Goal: Feedback & Contribution: Contribute content

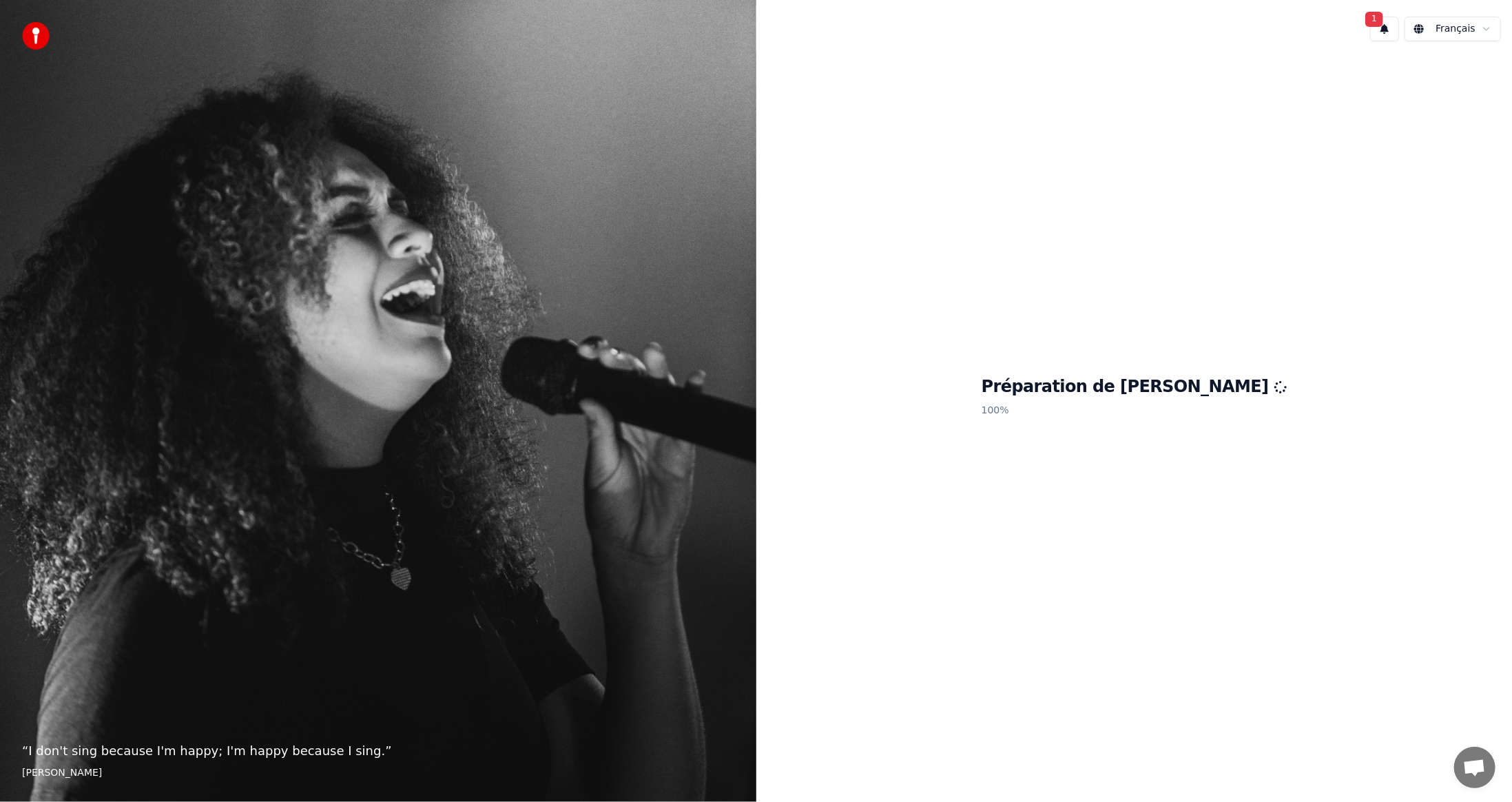
click at [1385, 28] on button "1" at bounding box center [1384, 29] width 29 height 25
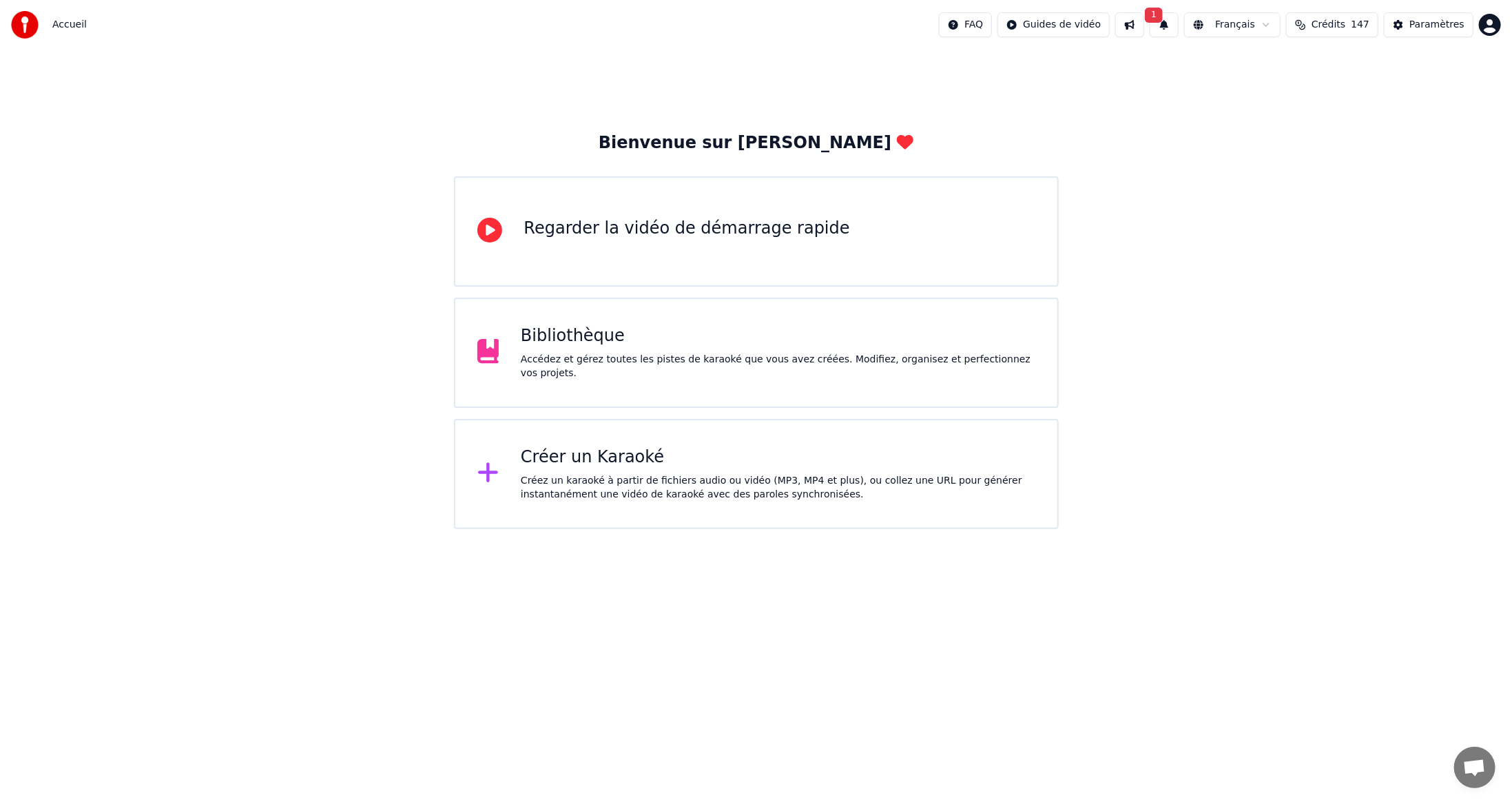
click at [1163, 9] on span "1" at bounding box center [1153, 15] width 18 height 15
click at [1284, 66] on button "Mettre à Jour" at bounding box center [1318, 68] width 87 height 25
click at [599, 480] on div "Créez un karaoké à partir de fichiers audio ou vidéo (MP3, MP4 et plus), ou col…" at bounding box center [778, 487] width 515 height 28
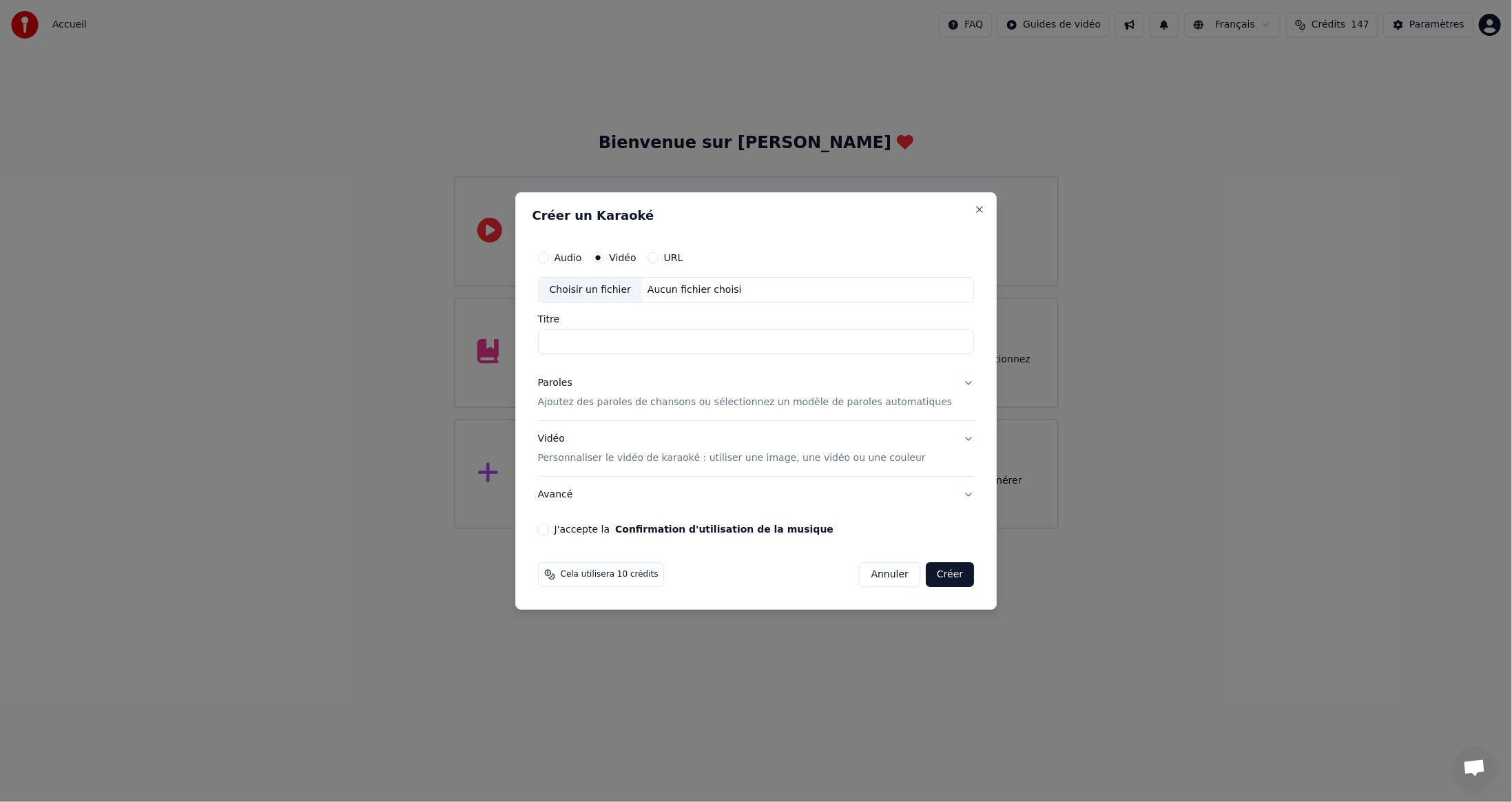
click at [629, 289] on div "Choisir un fichier" at bounding box center [590, 291] width 103 height 25
type input "**********"
click at [549, 525] on button "J'accepte la Confirmation d'utilisation de la musique" at bounding box center [543, 528] width 11 height 11
click at [937, 574] on button "Créer" at bounding box center [949, 574] width 48 height 25
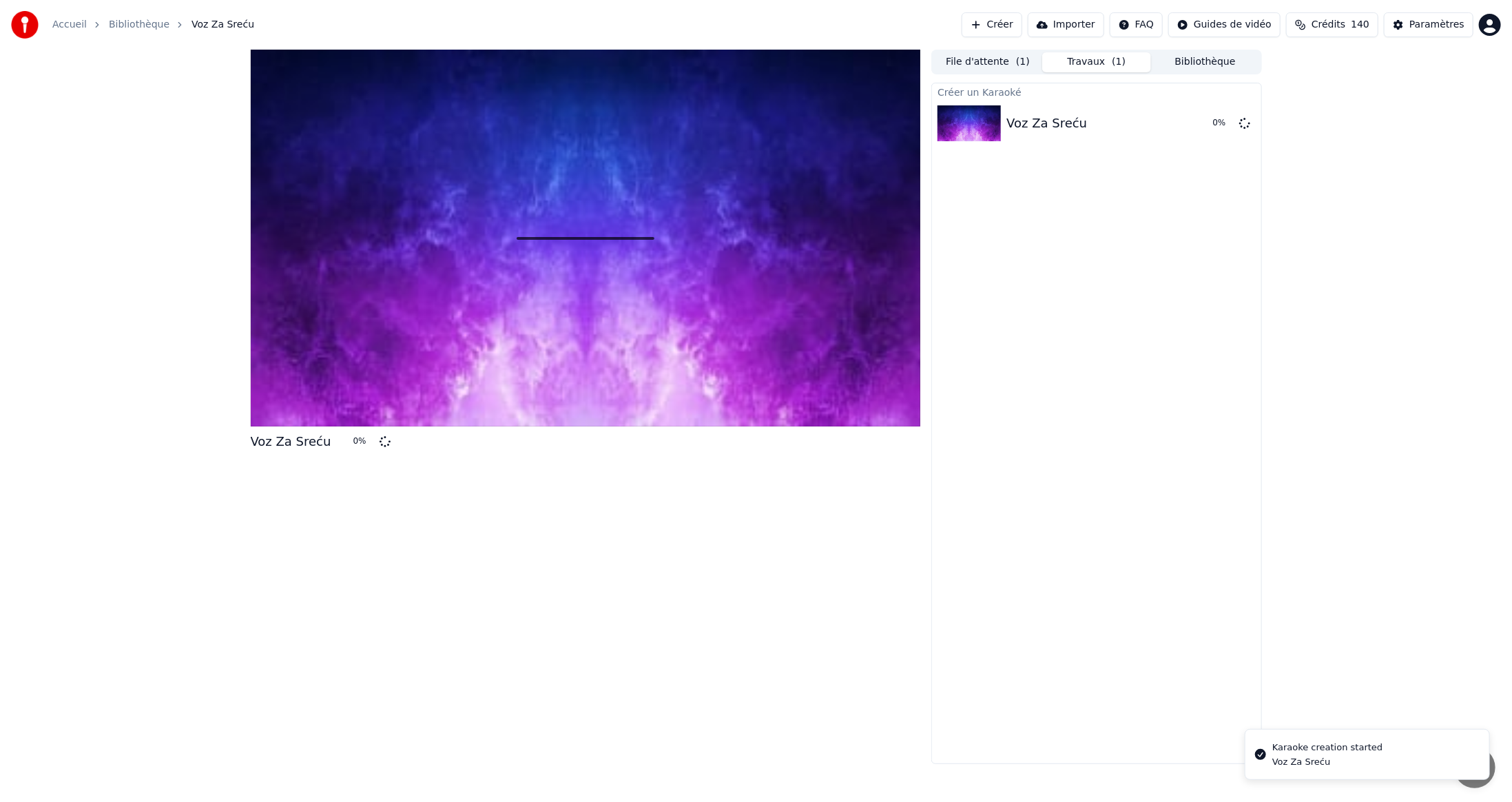
click at [1022, 24] on button "Créer" at bounding box center [992, 25] width 60 height 25
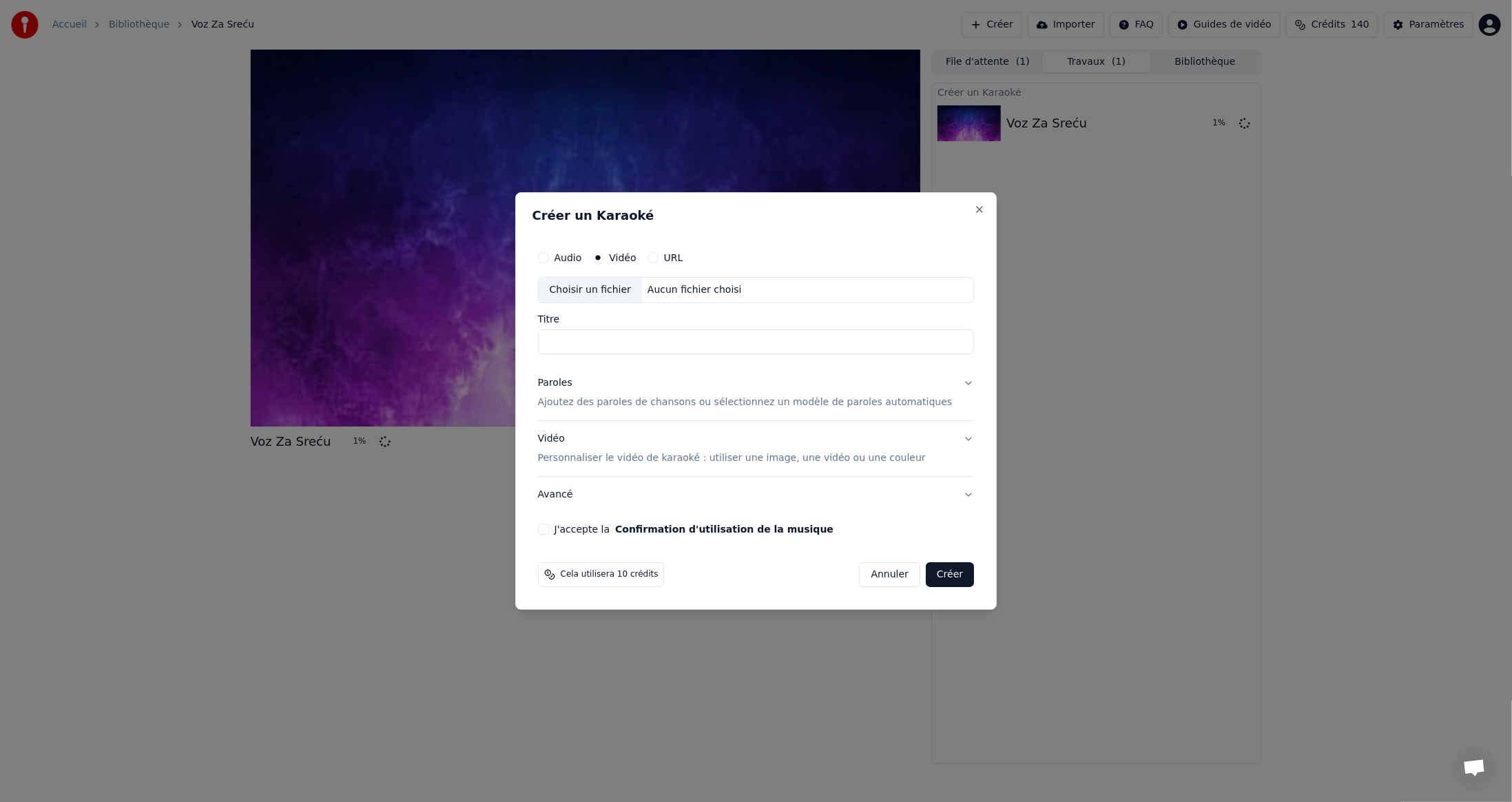
click at [620, 286] on div "Choisir un fichier" at bounding box center [590, 291] width 103 height 25
type input "**********"
click at [549, 527] on button "J'accepte la Confirmation d'utilisation de la musique" at bounding box center [543, 528] width 11 height 11
click at [937, 569] on button "Créer" at bounding box center [949, 574] width 48 height 25
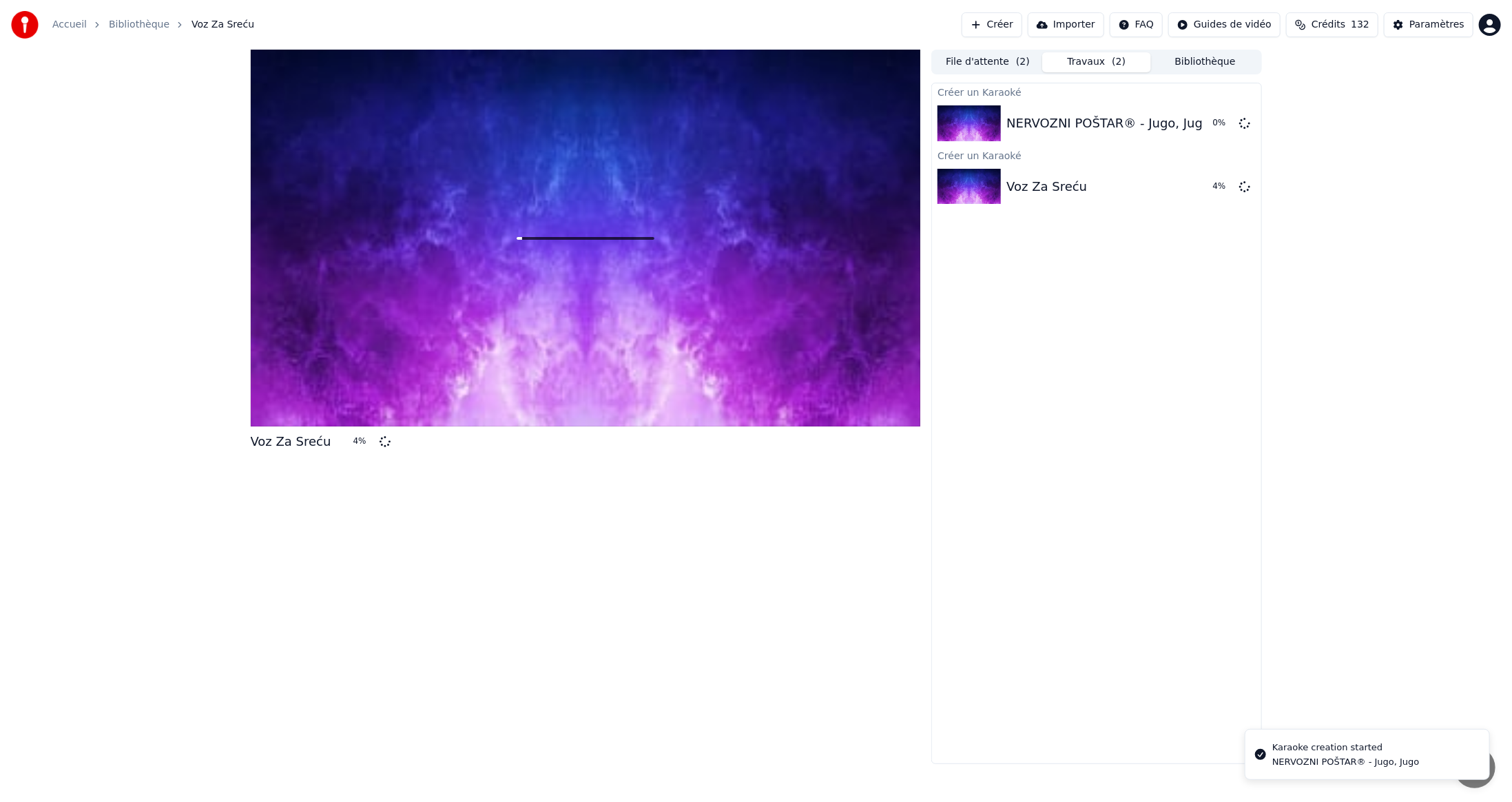
click at [1022, 26] on button "Créer" at bounding box center [992, 25] width 60 height 25
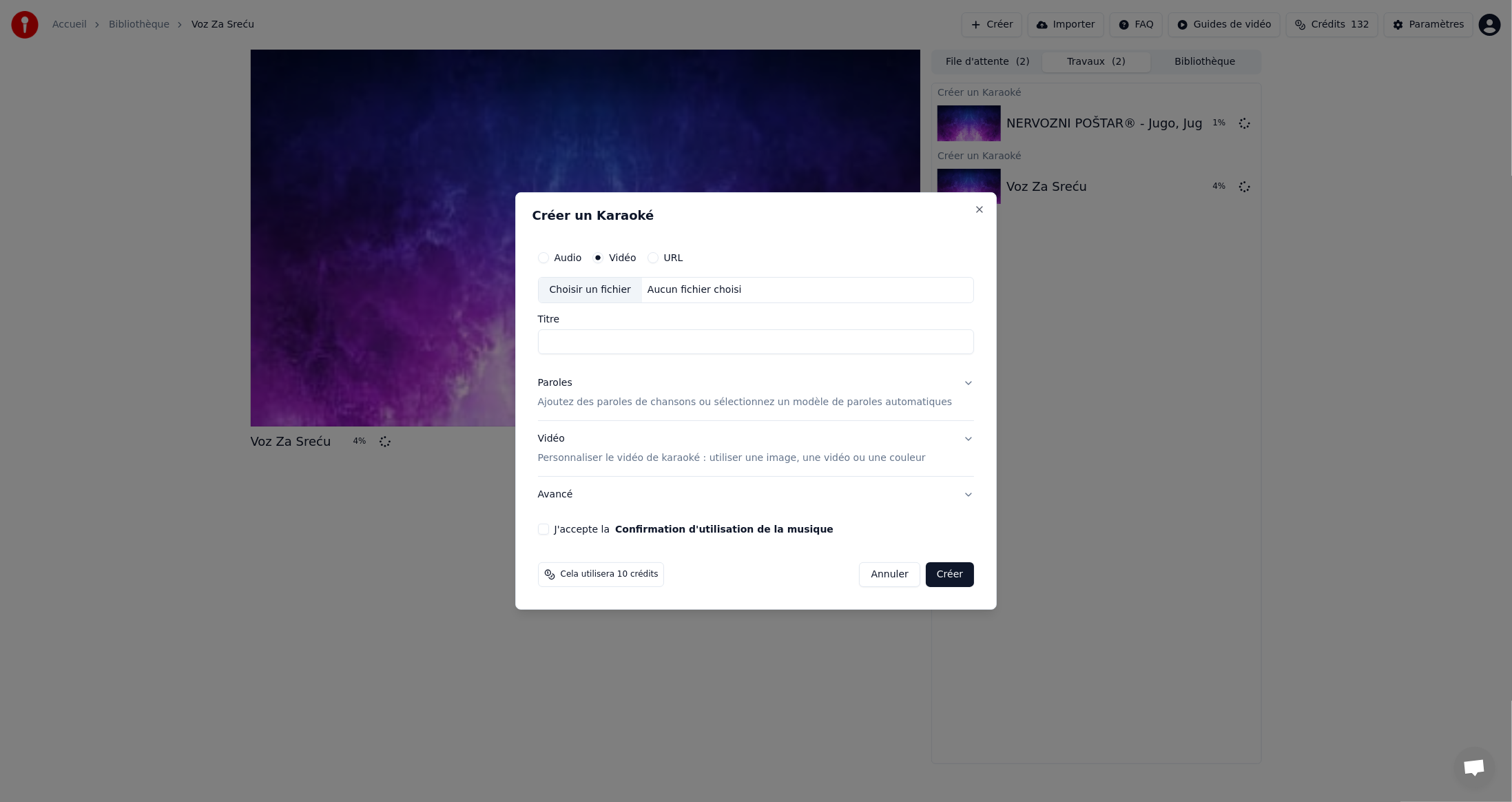
click at [617, 289] on div "Choisir un fichier" at bounding box center [590, 291] width 103 height 25
click at [941, 572] on button "Créer" at bounding box center [949, 574] width 48 height 25
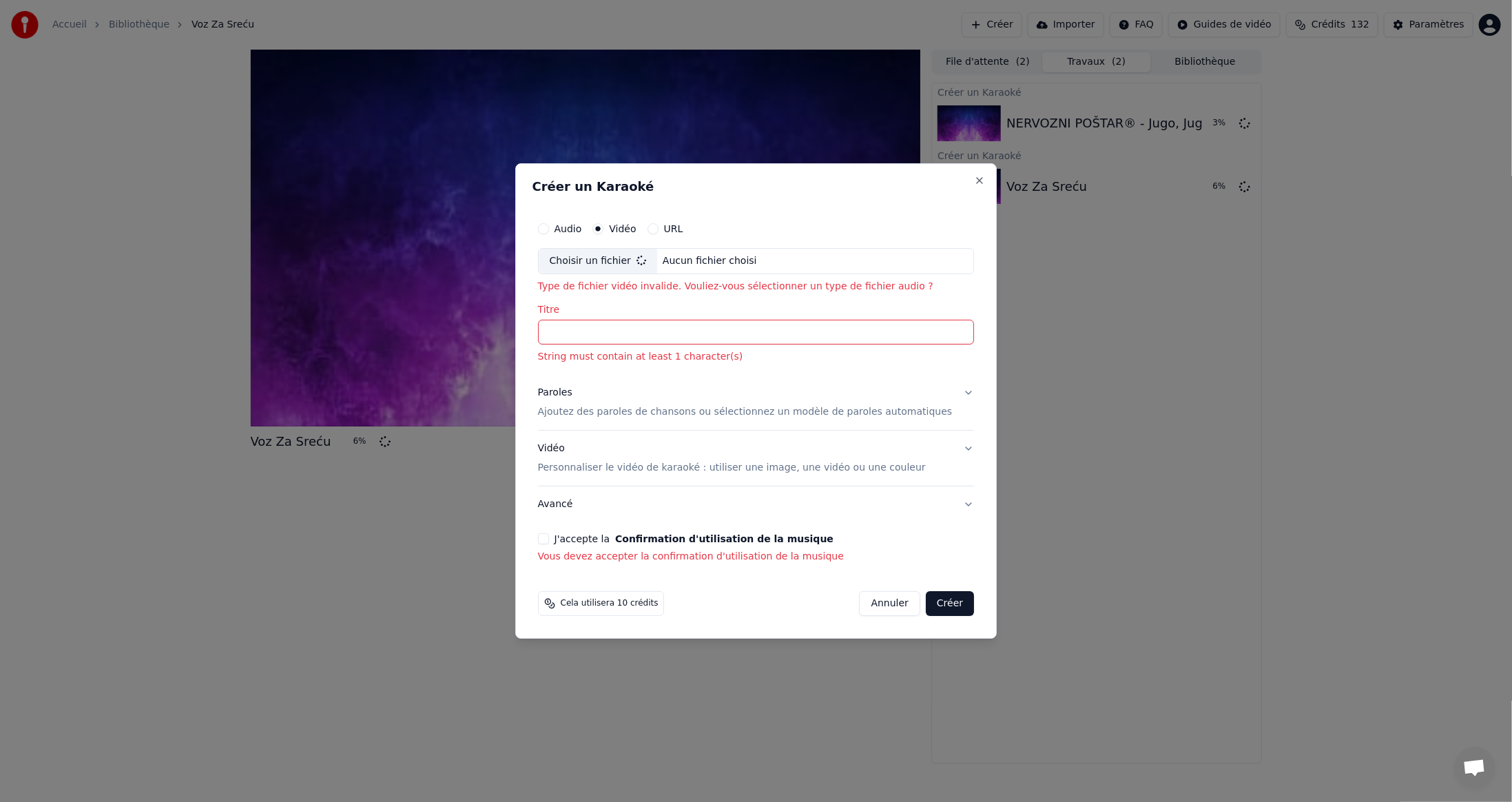
type input "**********"
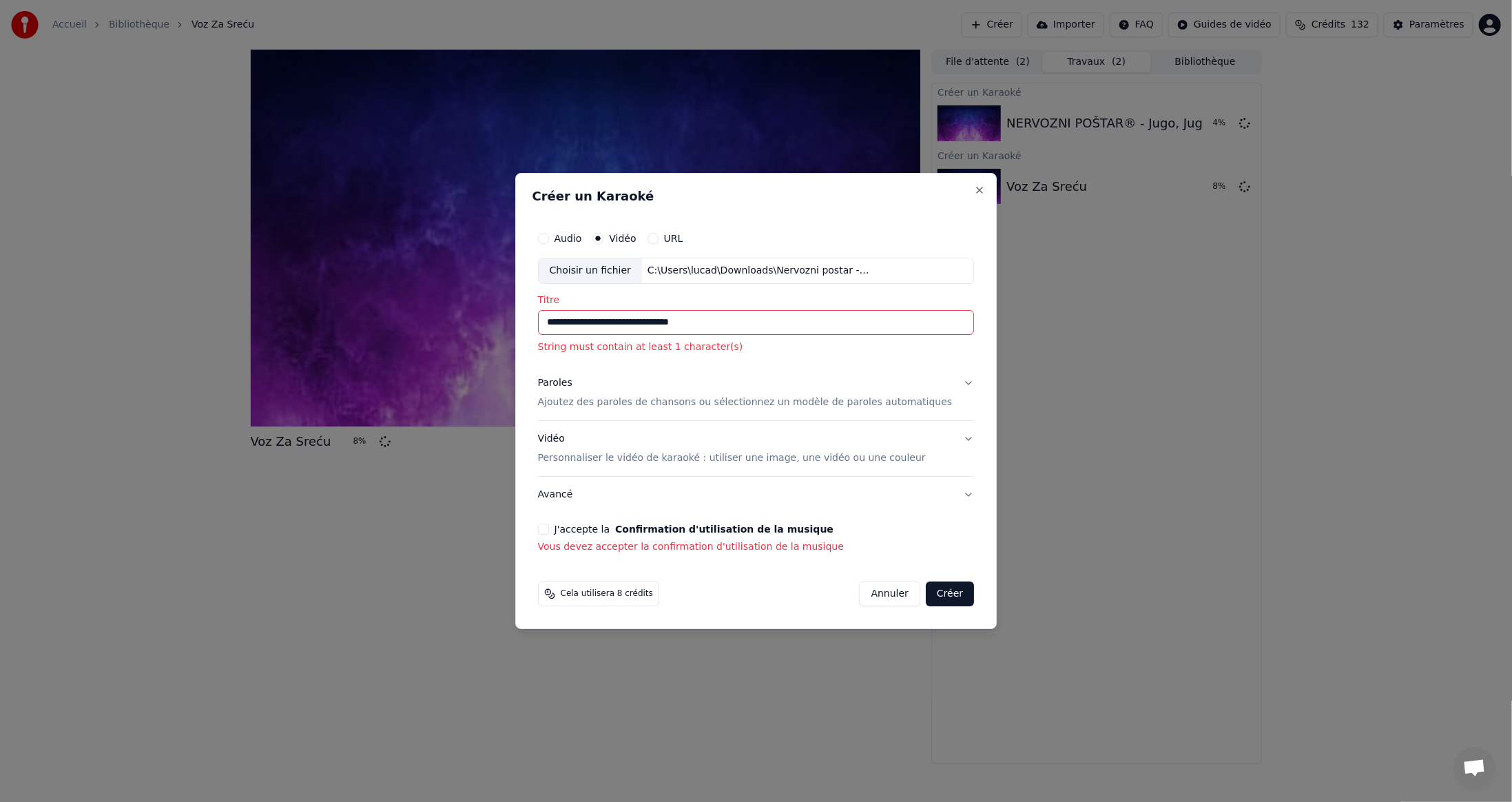
click at [549, 524] on button "J'accepte la Confirmation d'utilisation de la musique" at bounding box center [543, 528] width 11 height 11
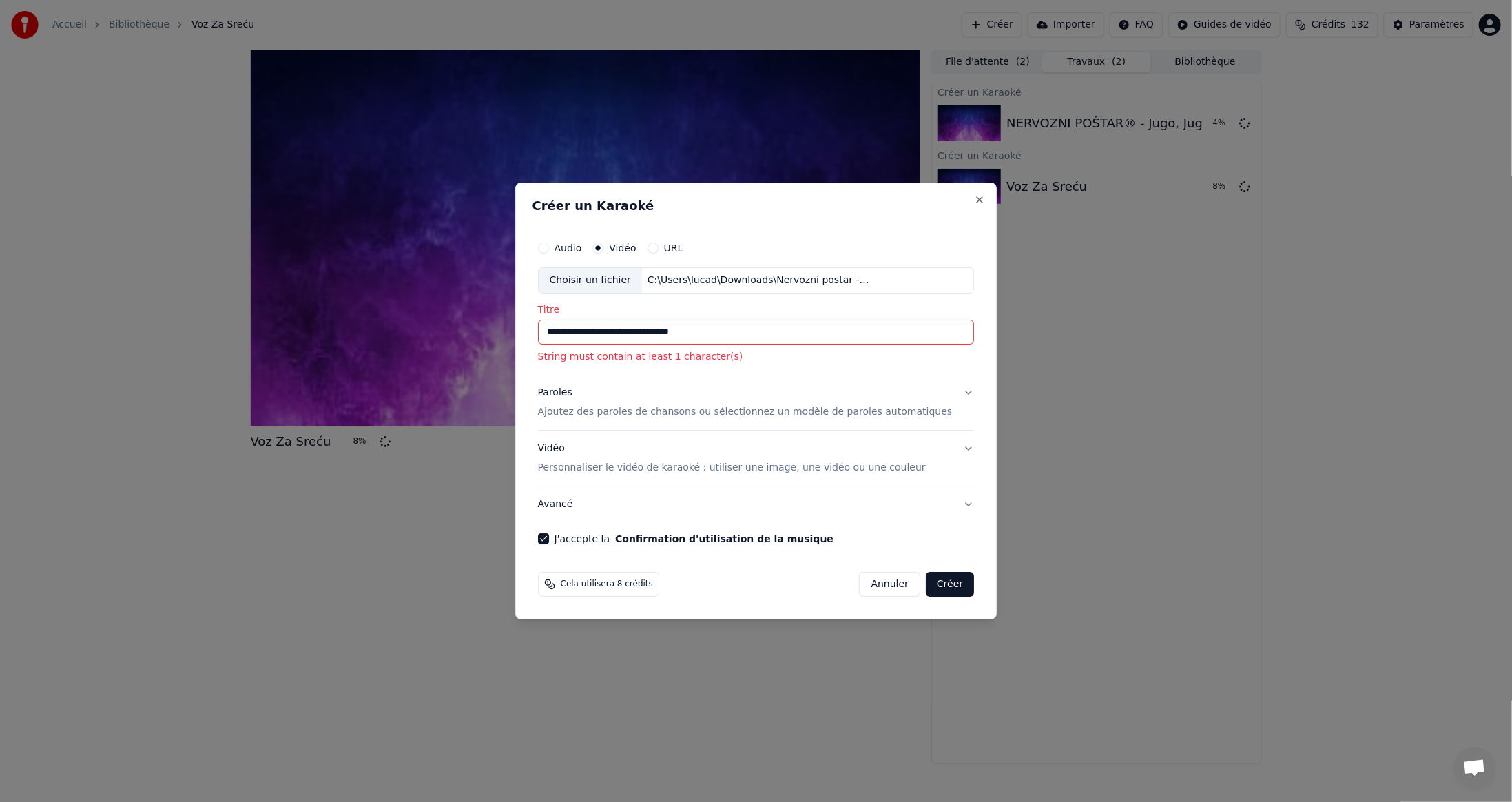
click at [926, 580] on button "Créer" at bounding box center [949, 584] width 48 height 25
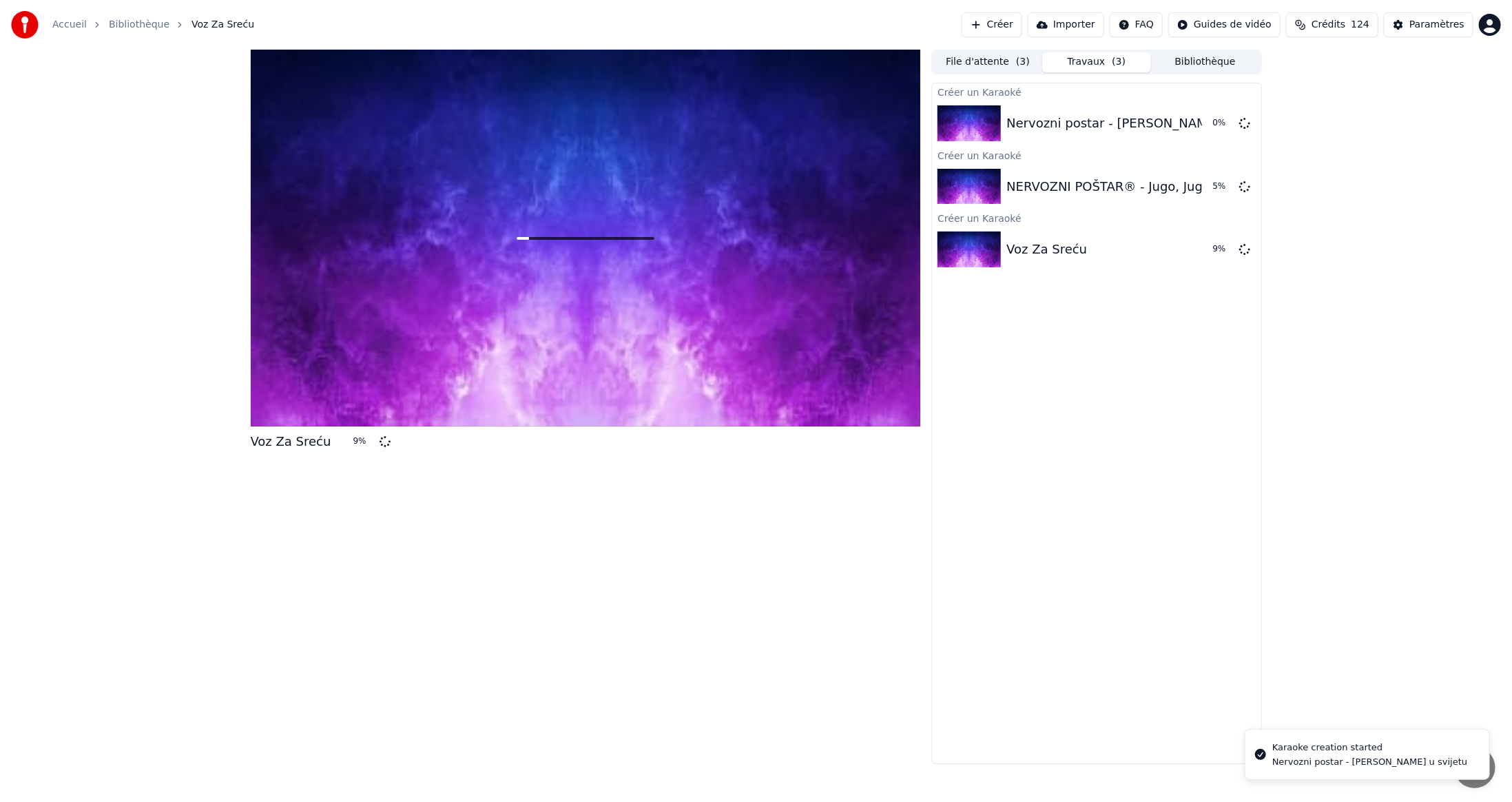
click at [1022, 23] on button "Créer" at bounding box center [992, 25] width 60 height 25
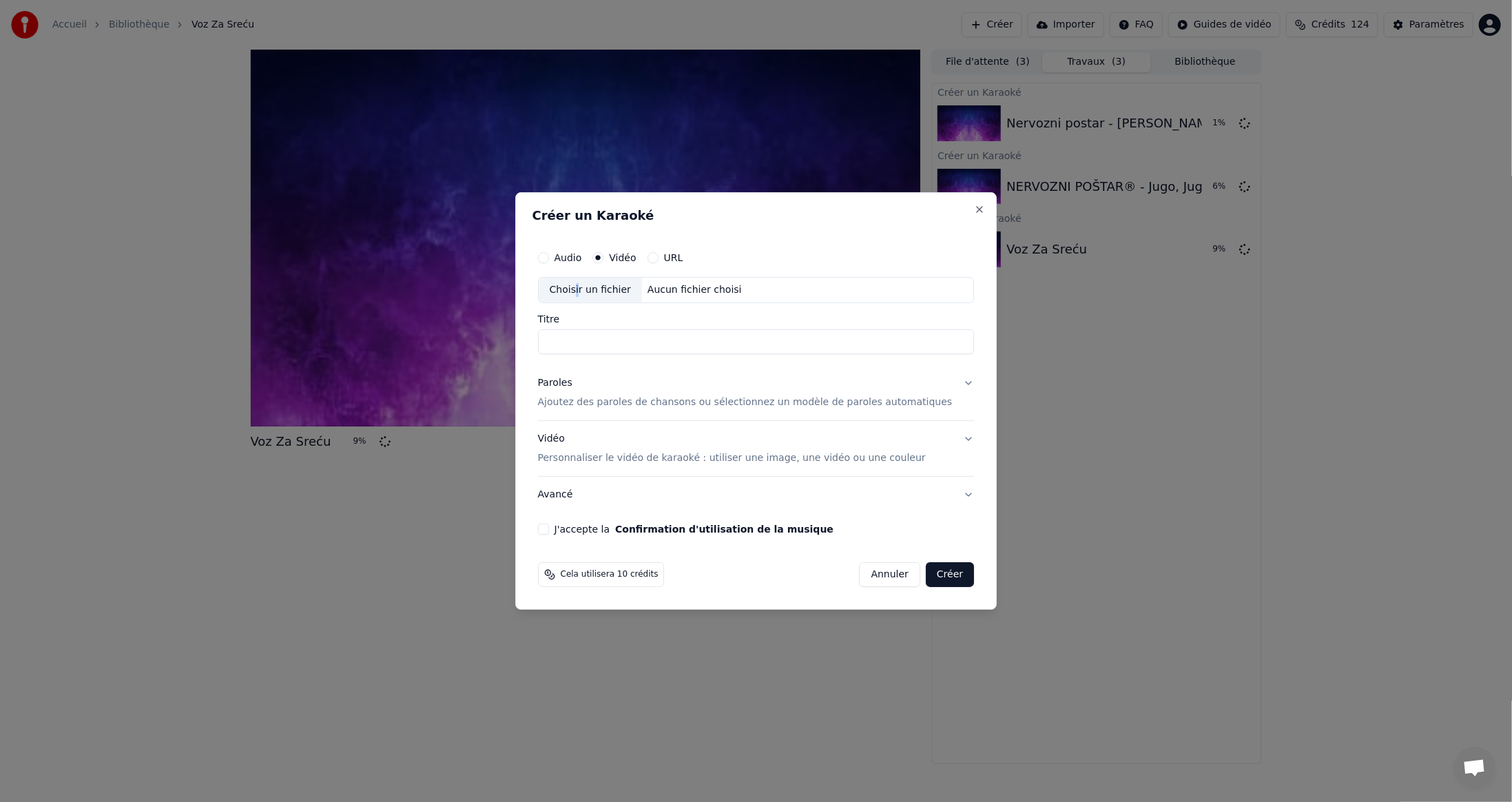
click at [596, 291] on div "Choisir un fichier" at bounding box center [590, 291] width 103 height 25
type input "**********"
click at [549, 529] on button "J'accepte la Confirmation d'utilisation de la musique" at bounding box center [543, 528] width 11 height 11
click at [937, 573] on button "Créer" at bounding box center [949, 574] width 48 height 25
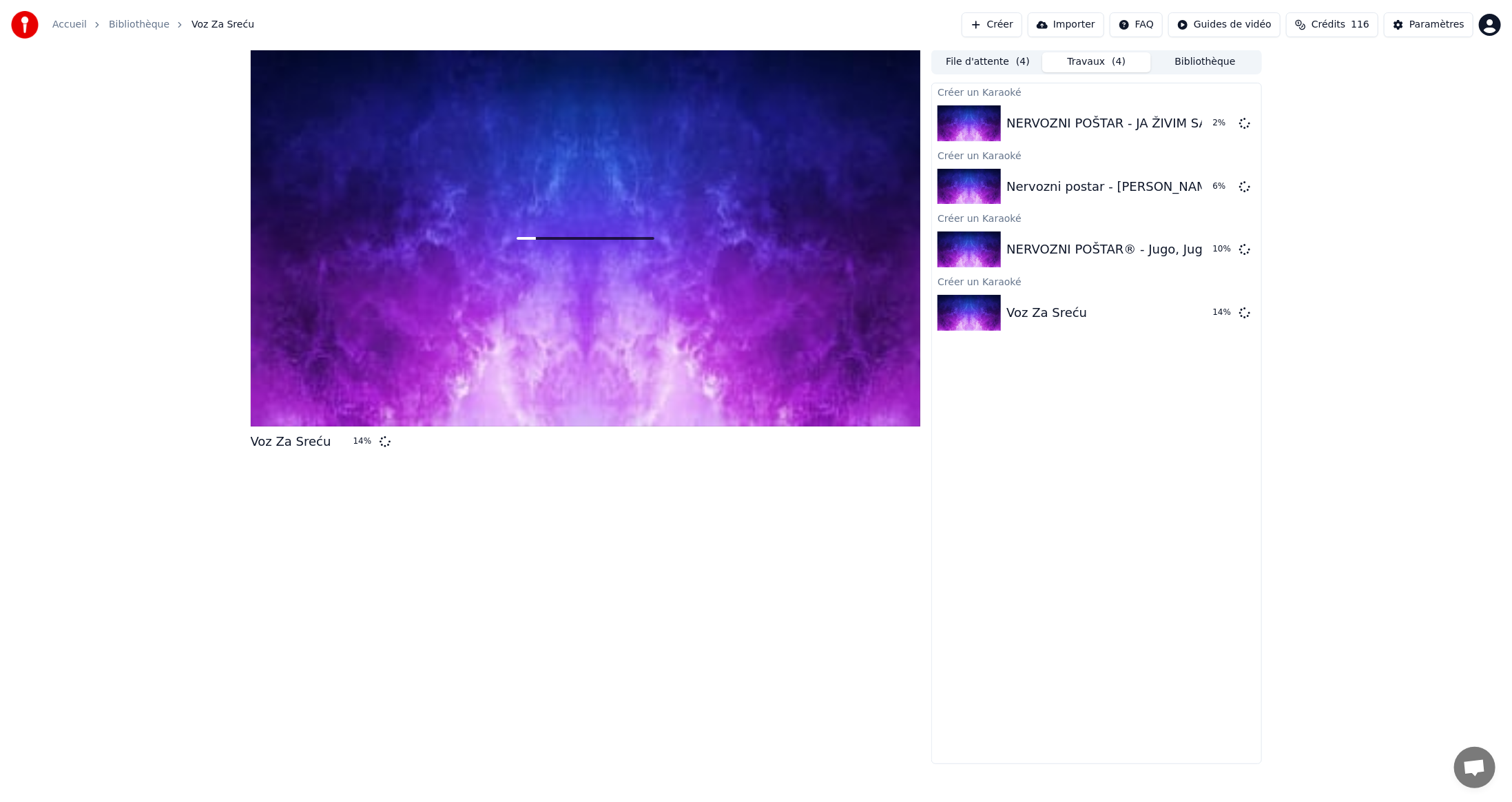
click at [1022, 23] on button "Créer" at bounding box center [992, 25] width 60 height 25
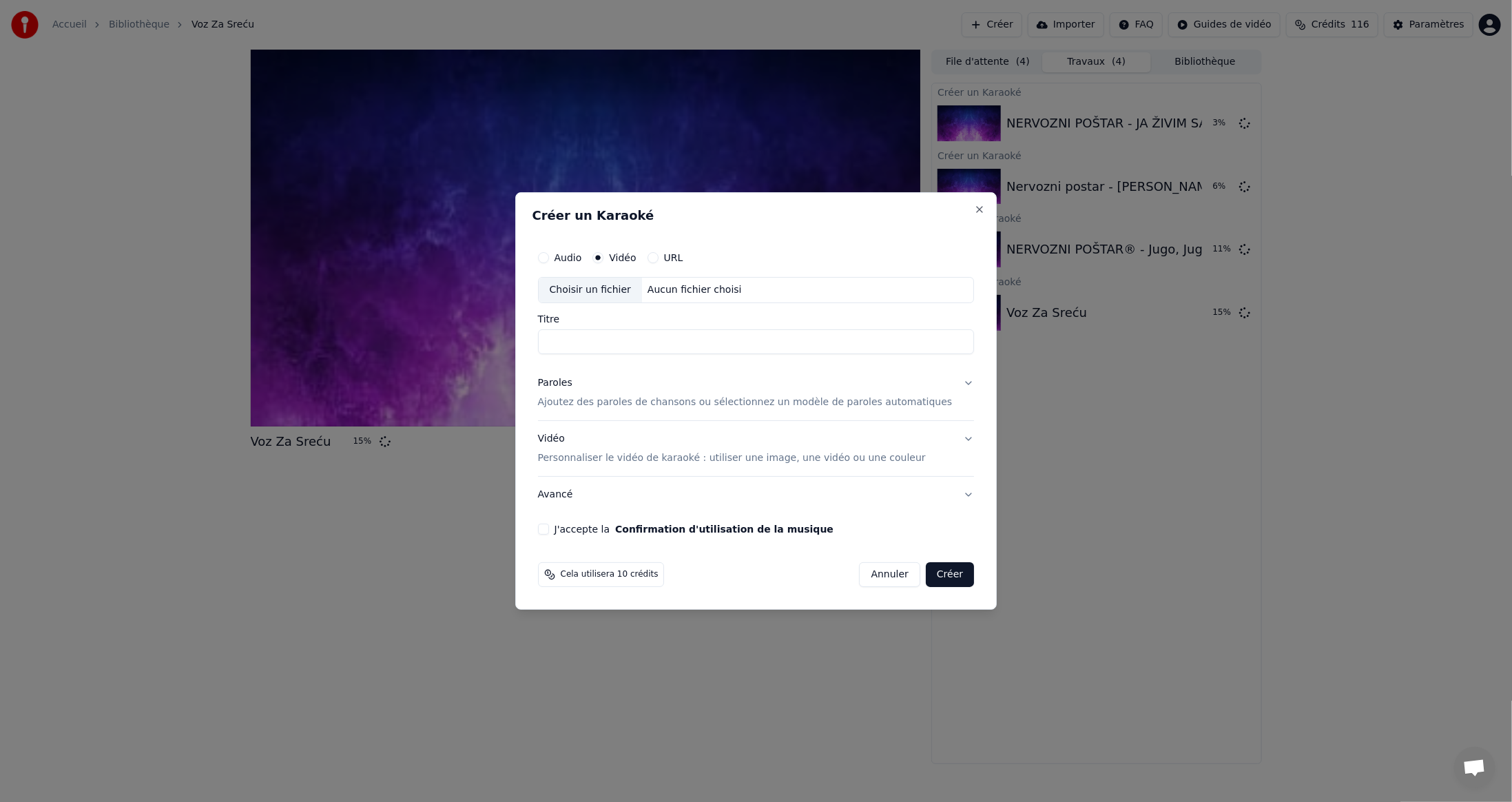
click at [607, 288] on div "Choisir un fichier" at bounding box center [590, 291] width 103 height 25
type input "**********"
click at [549, 527] on button "J'accepte la Confirmation d'utilisation de la musique" at bounding box center [543, 528] width 11 height 11
click at [937, 572] on button "Créer" at bounding box center [949, 574] width 48 height 25
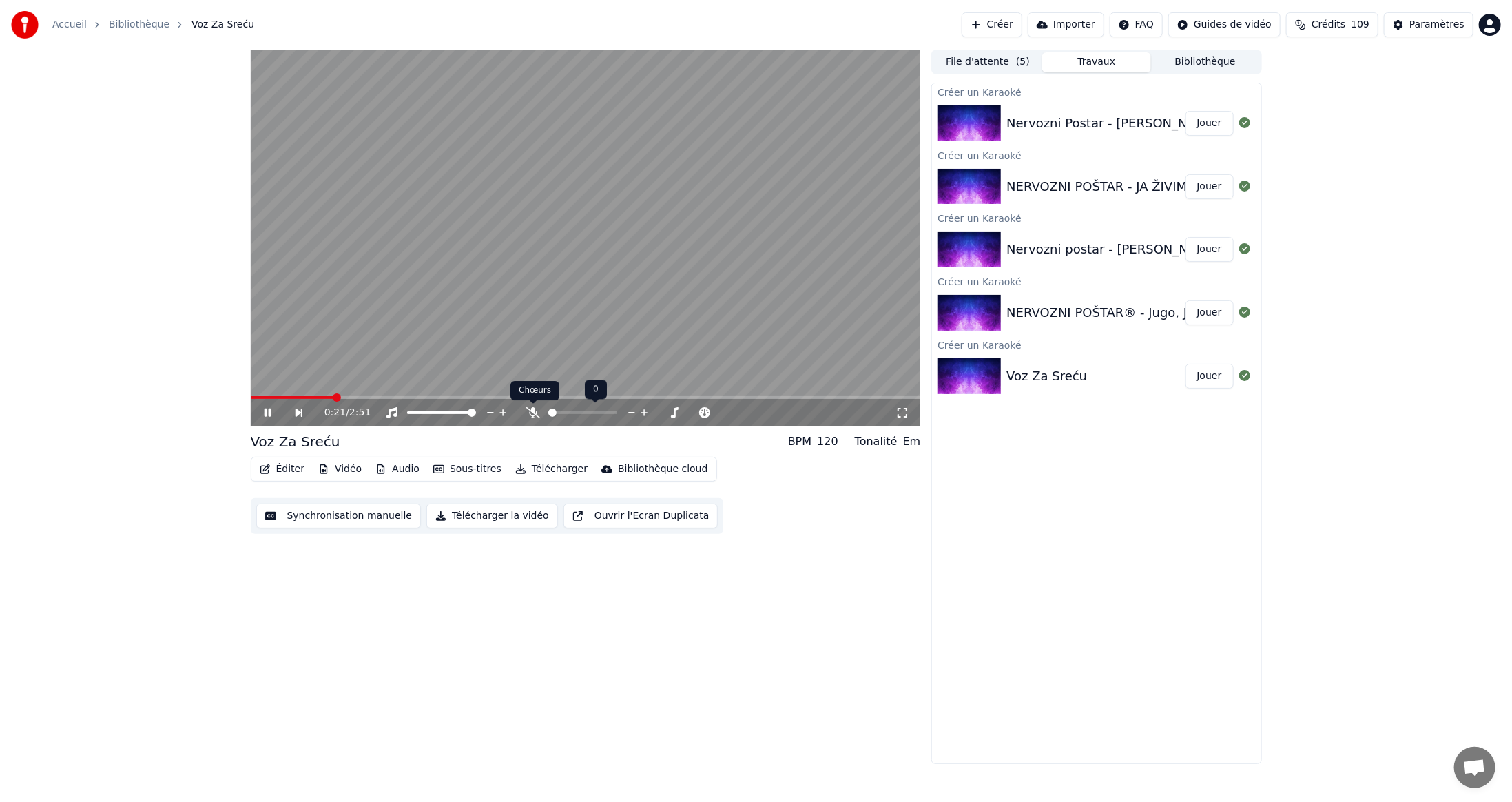
click at [533, 406] on span at bounding box center [533, 404] width 7 height 7
click at [533, 411] on icon at bounding box center [533, 412] width 13 height 11
click at [534, 413] on icon at bounding box center [533, 412] width 8 height 11
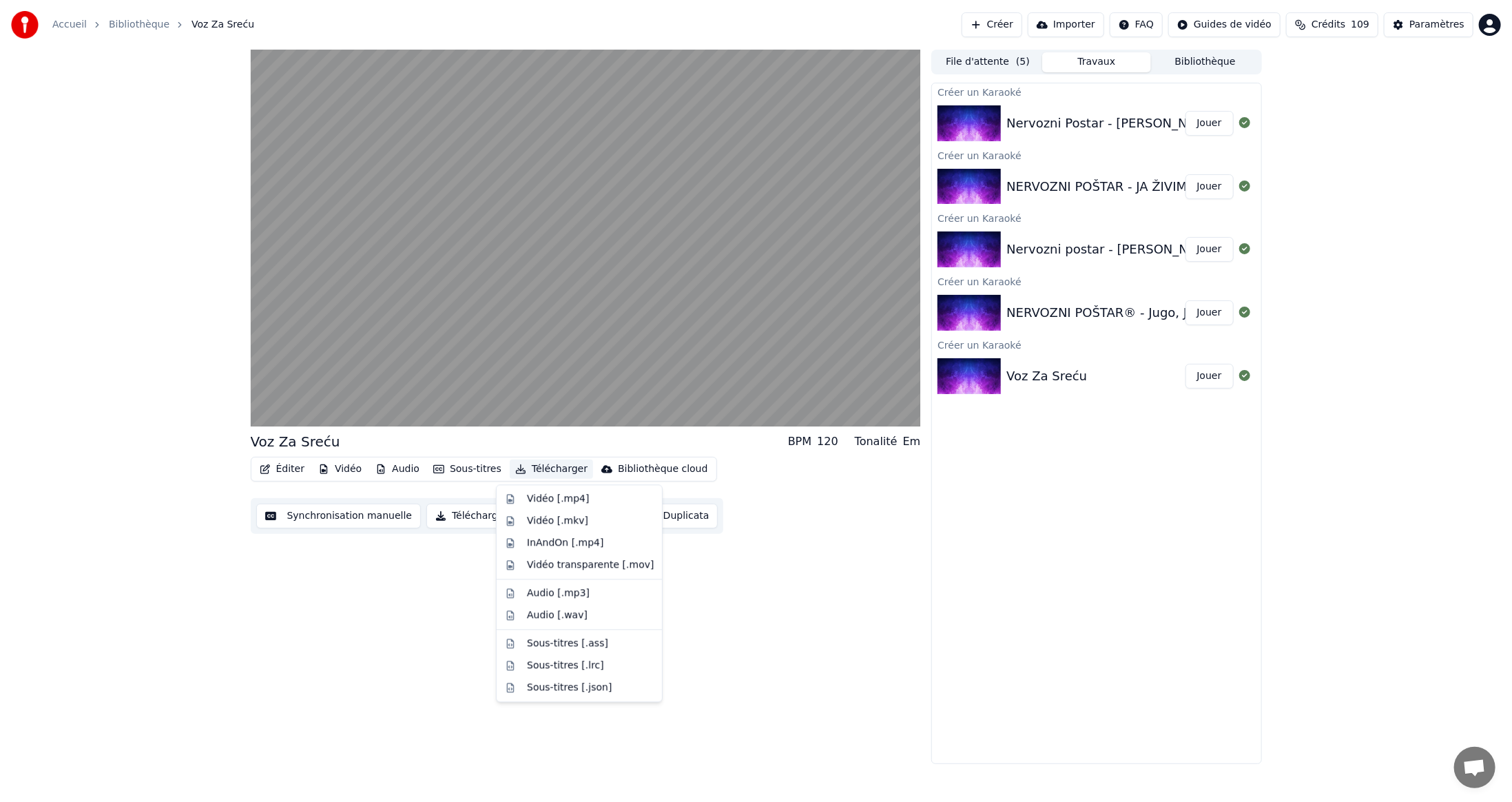
click at [546, 469] on button "Télécharger" at bounding box center [551, 469] width 83 height 19
click at [541, 498] on div "Vidéo [.mp4]" at bounding box center [558, 499] width 62 height 13
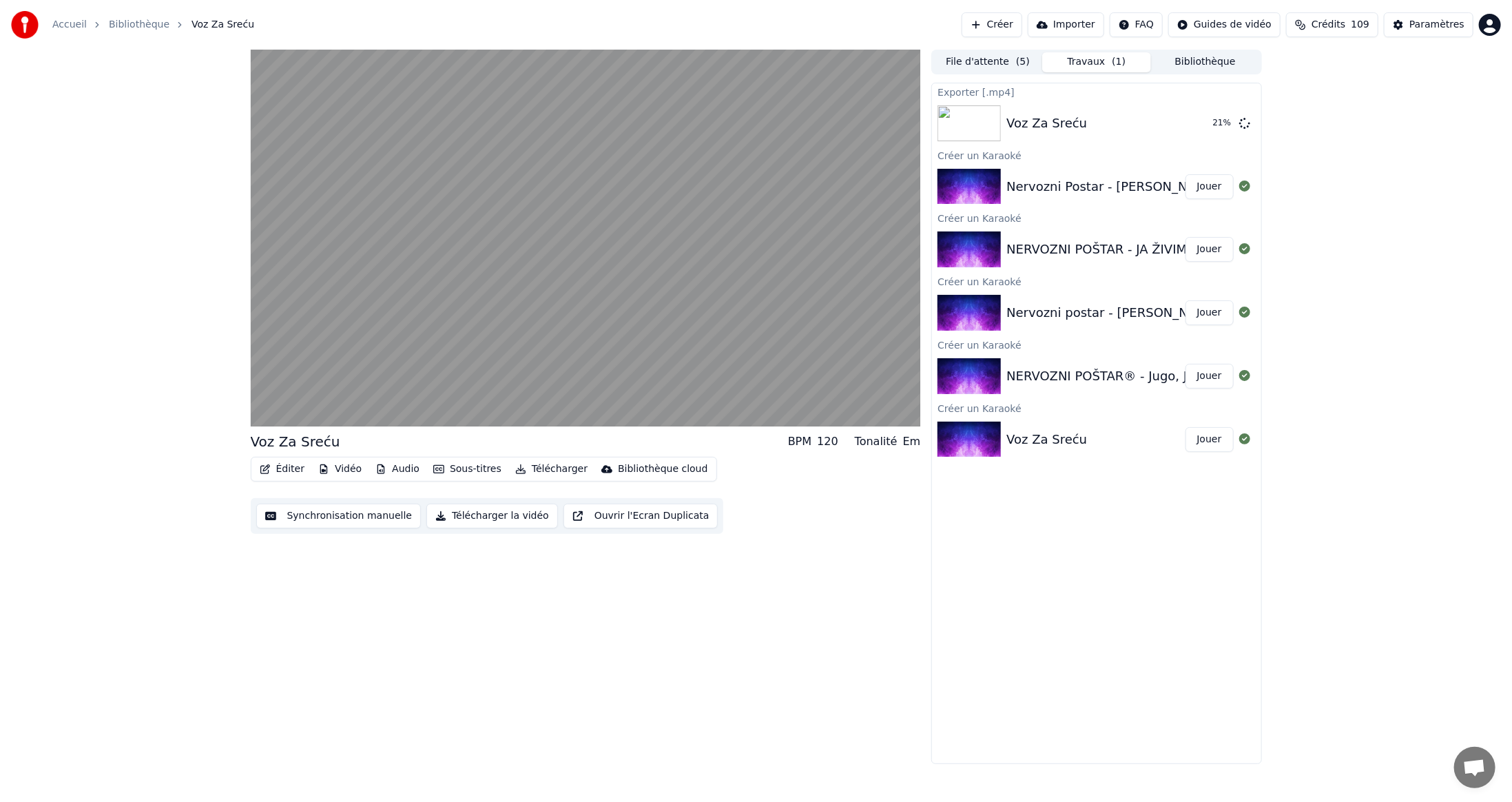
click at [1205, 376] on button "Jouer" at bounding box center [1210, 376] width 48 height 25
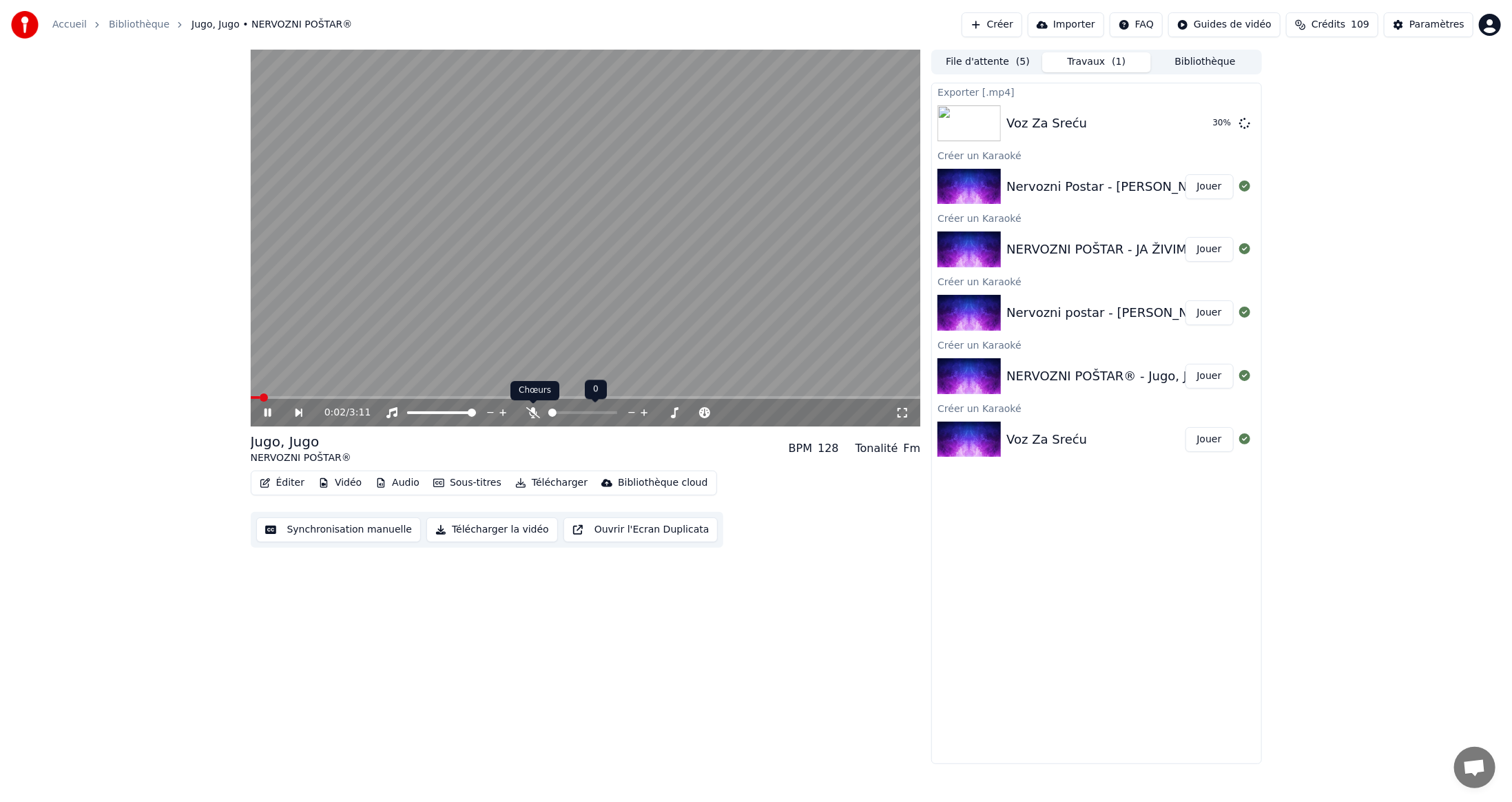
click at [533, 410] on icon at bounding box center [533, 412] width 13 height 11
click at [342, 396] on span at bounding box center [586, 397] width 670 height 3
click at [428, 396] on span at bounding box center [586, 397] width 670 height 3
click at [534, 408] on icon at bounding box center [533, 412] width 8 height 11
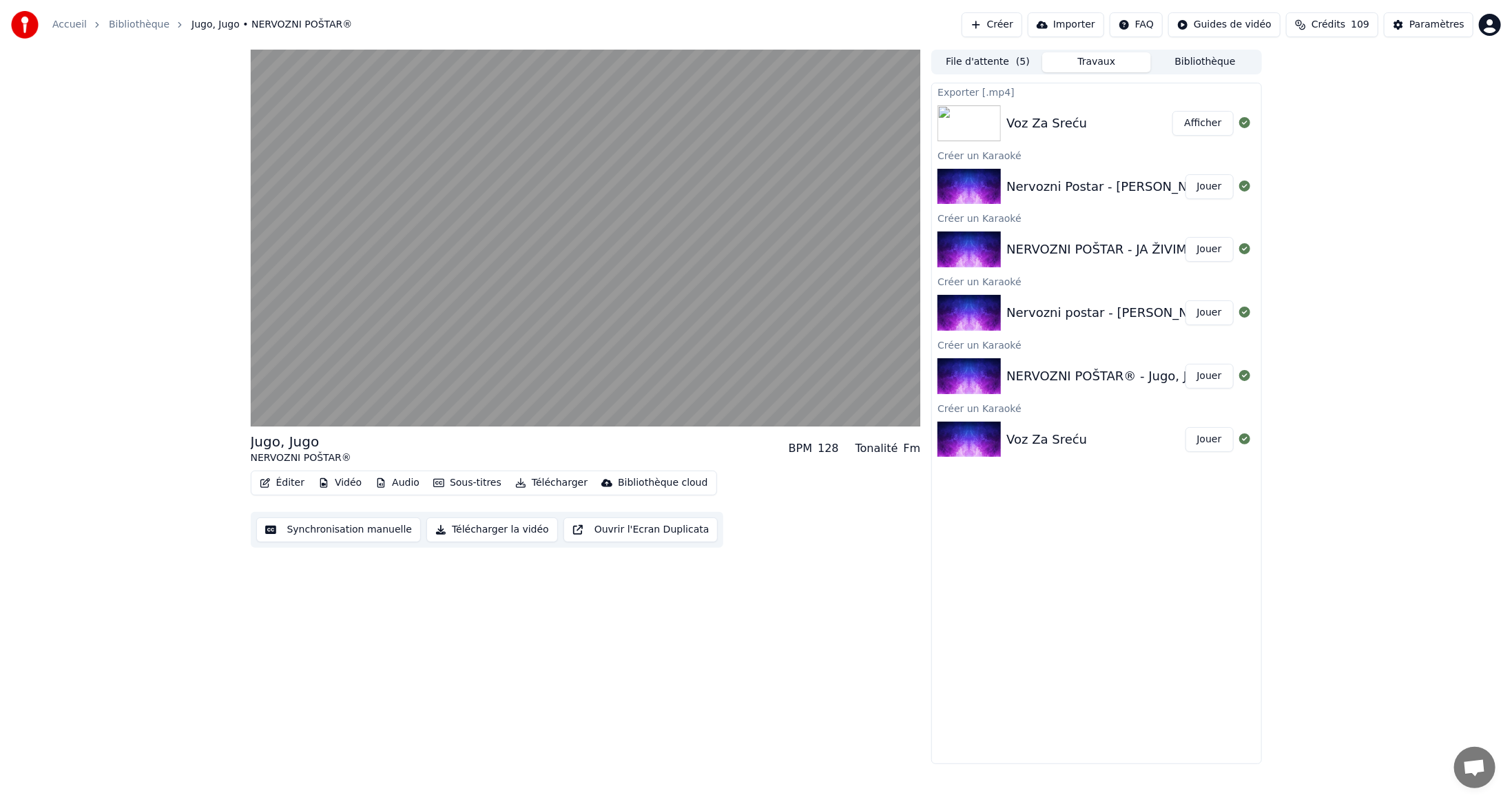
click at [535, 482] on button "Télécharger" at bounding box center [551, 482] width 83 height 19
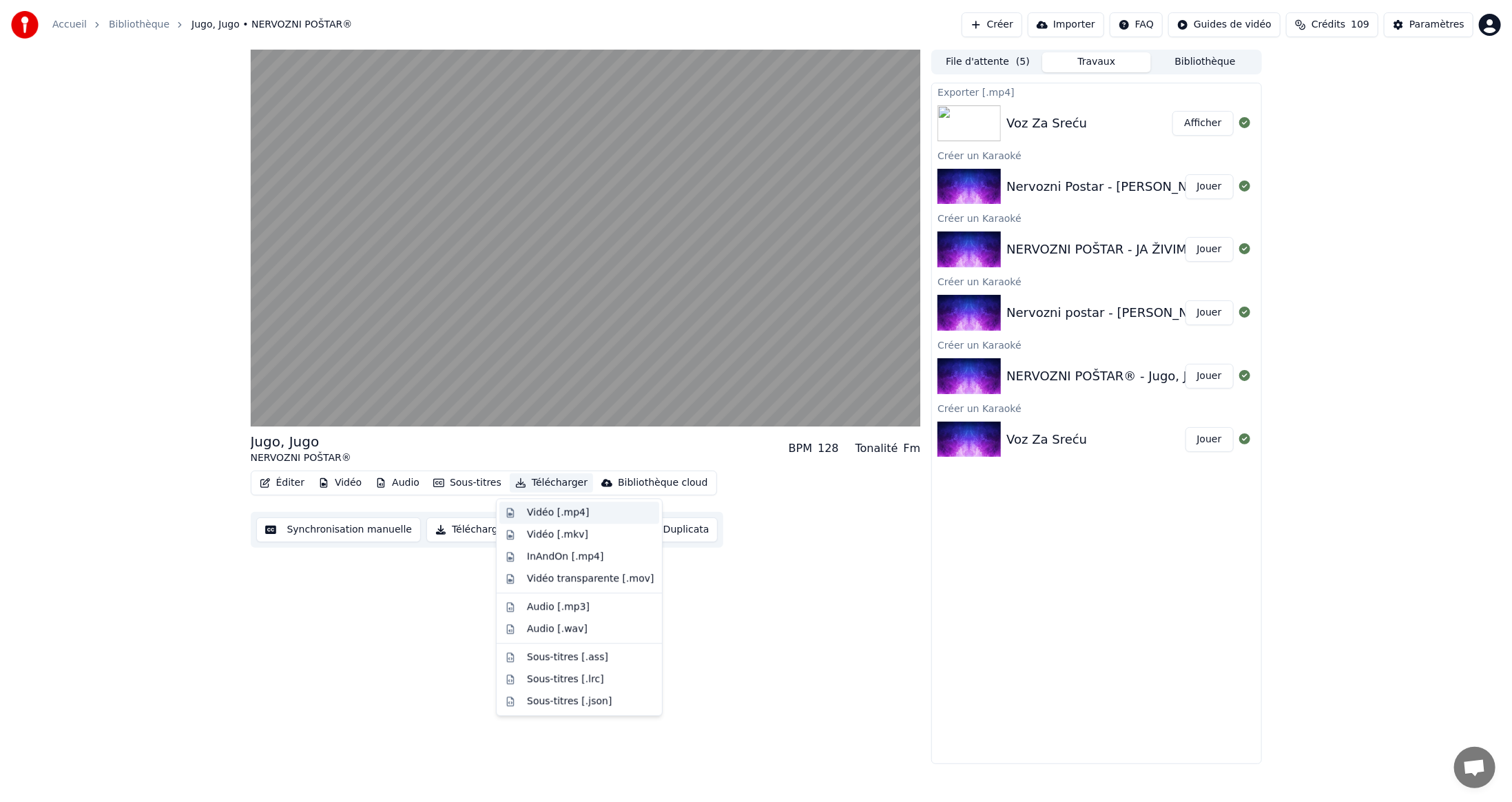
click at [546, 514] on div "Vidéo [.mp4]" at bounding box center [558, 512] width 62 height 13
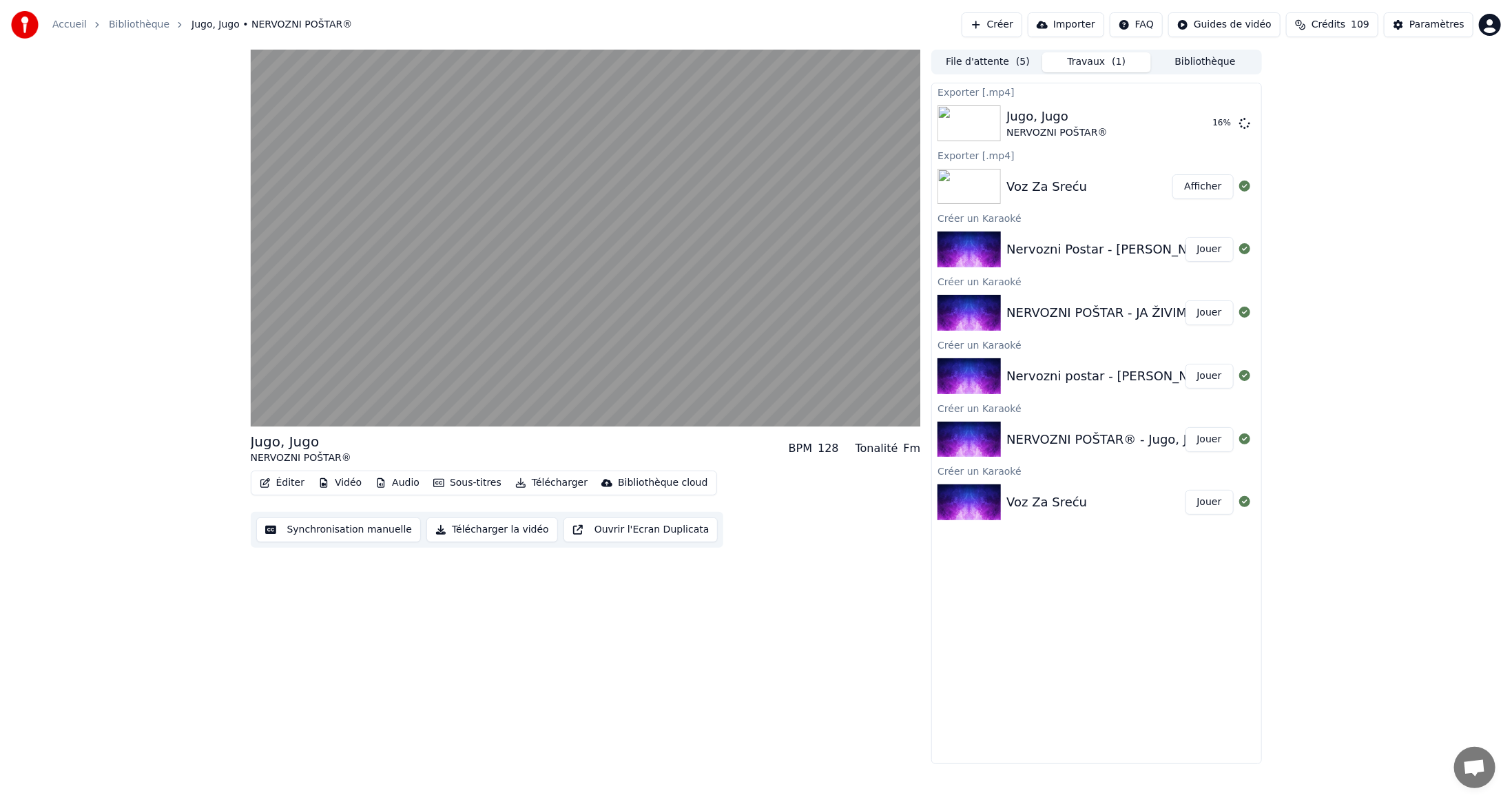
click at [1209, 373] on button "Jouer" at bounding box center [1210, 376] width 48 height 25
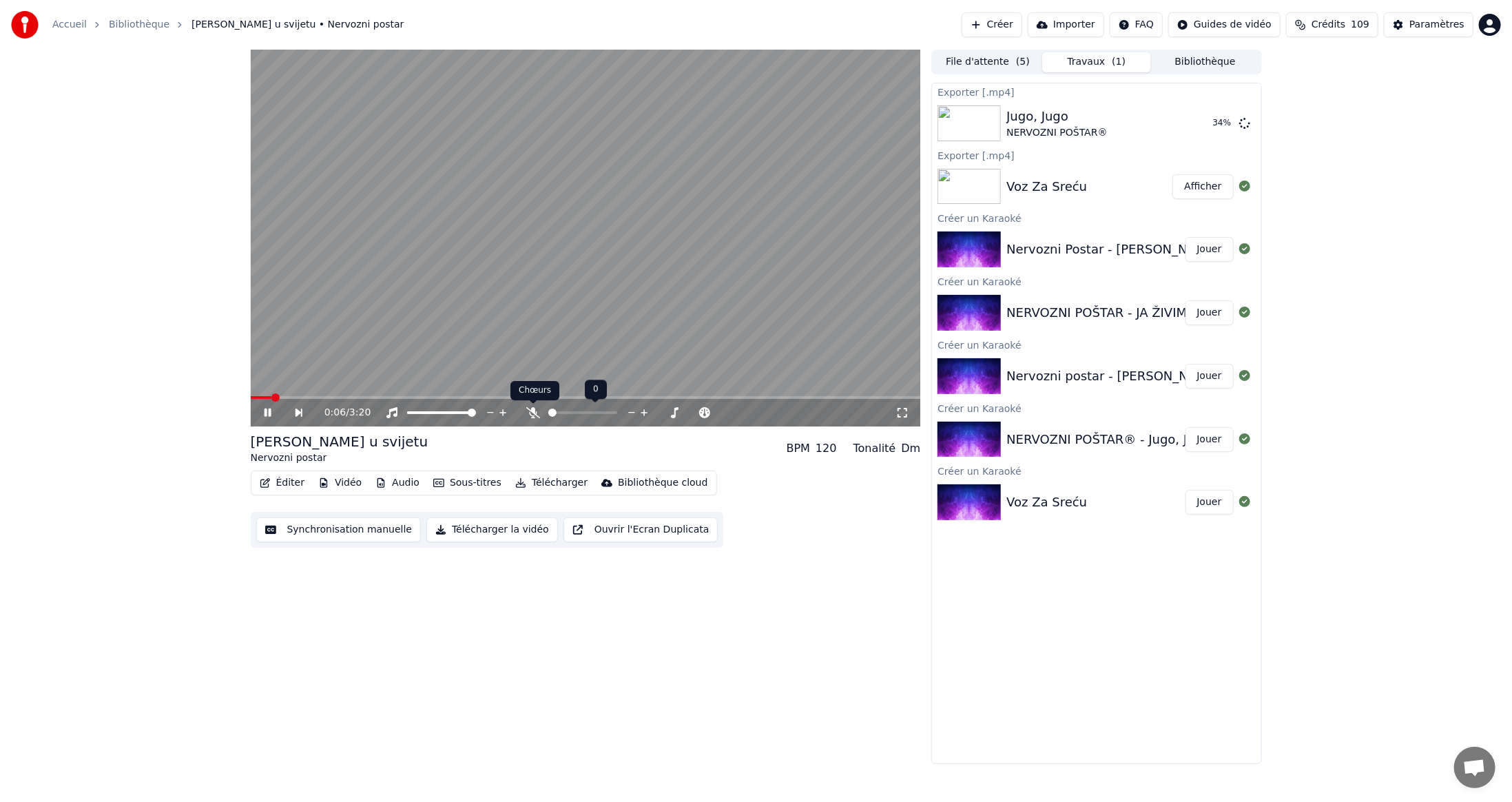
click at [534, 411] on icon at bounding box center [533, 412] width 13 height 11
click at [444, 397] on span at bounding box center [586, 397] width 670 height 3
click at [759, 397] on span at bounding box center [586, 397] width 670 height 3
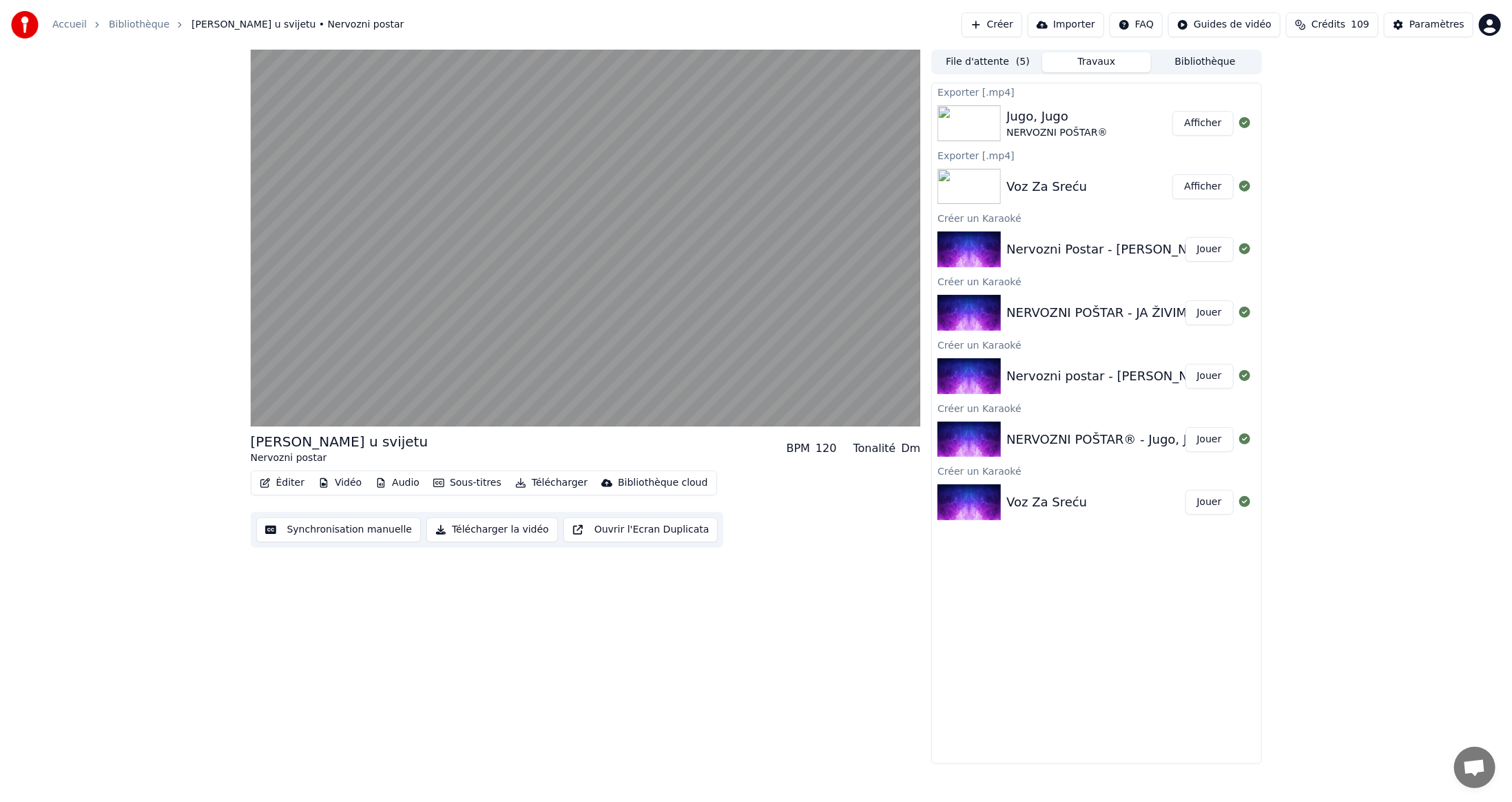
click at [286, 482] on button "Éditer" at bounding box center [282, 482] width 55 height 19
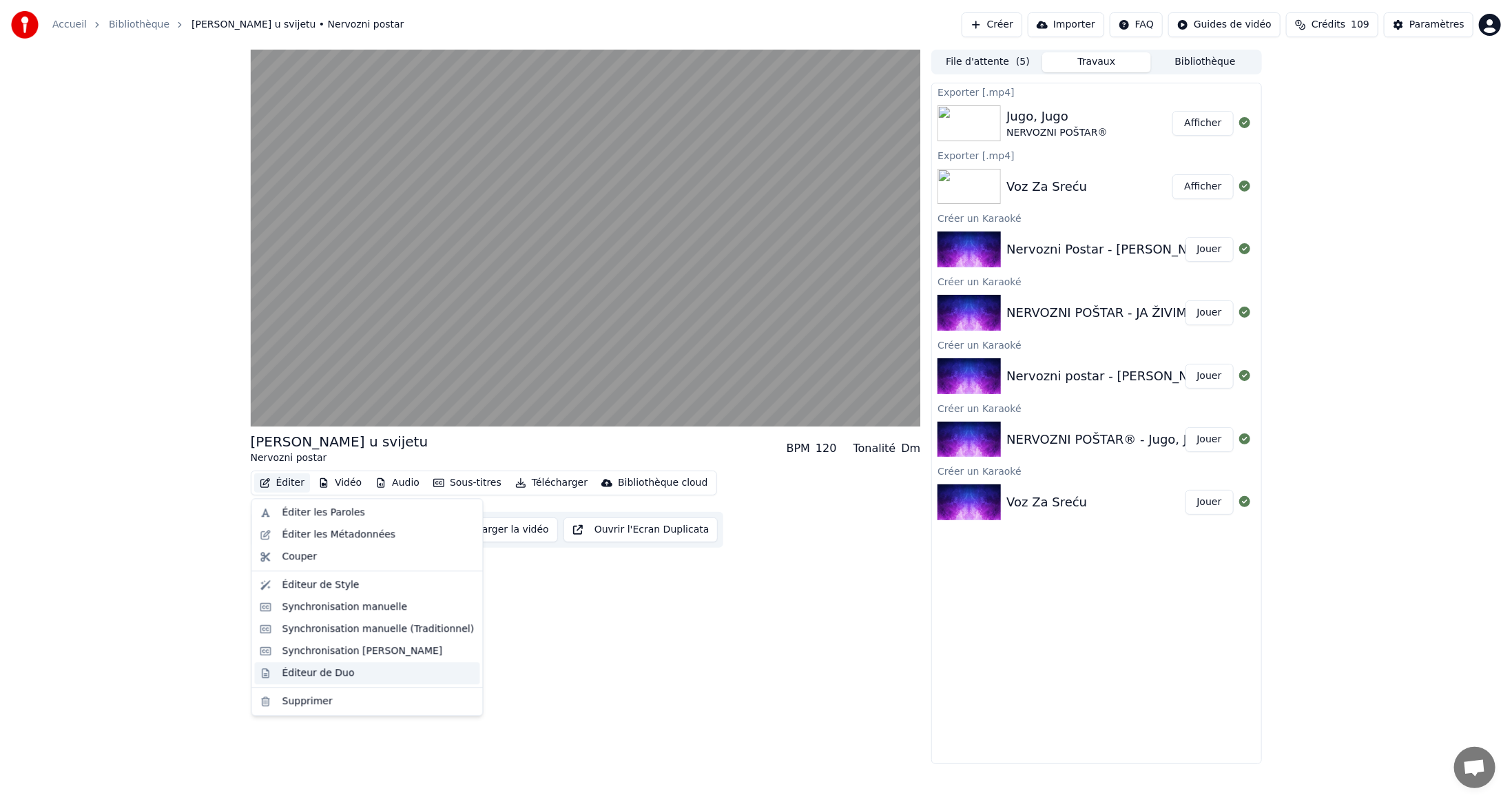
click at [318, 673] on div "Éditeur de Duo" at bounding box center [318, 673] width 72 height 13
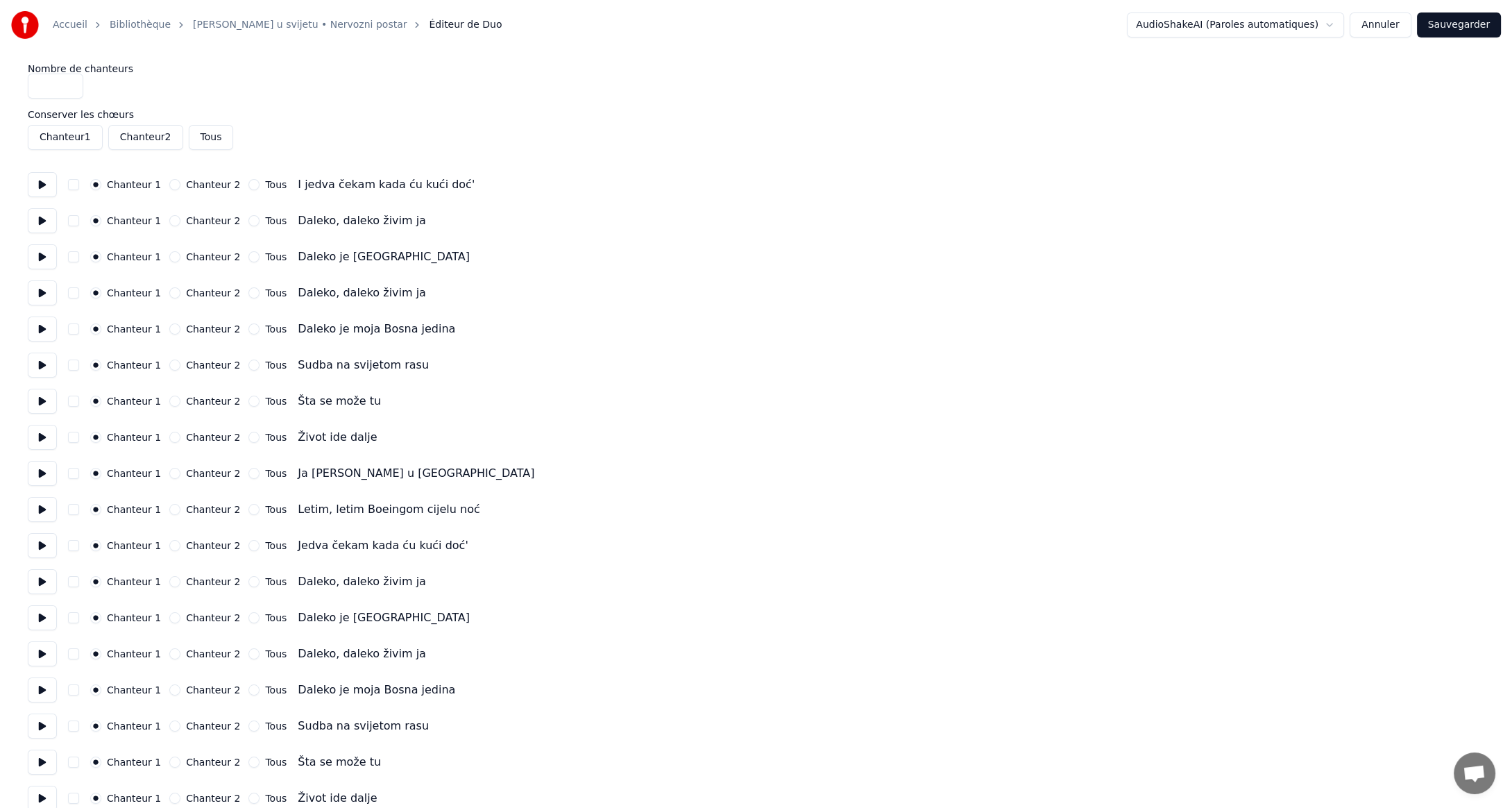
click at [41, 183] on button at bounding box center [42, 184] width 29 height 25
click at [41, 220] on button at bounding box center [42, 221] width 29 height 25
click at [43, 256] on button at bounding box center [42, 257] width 29 height 25
click at [37, 289] on button at bounding box center [42, 293] width 29 height 25
click at [40, 330] on button at bounding box center [42, 329] width 29 height 25
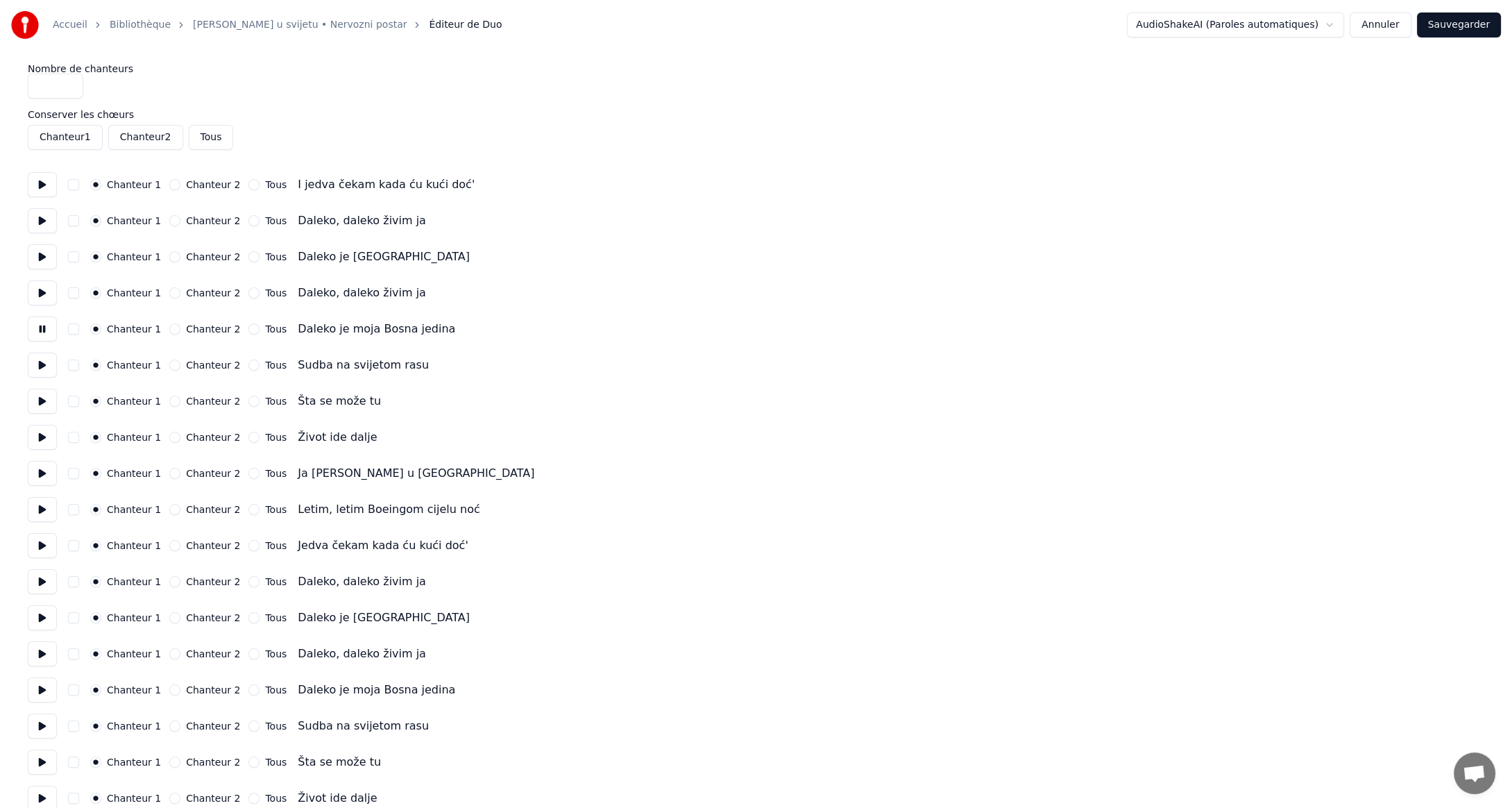
click at [41, 365] on button at bounding box center [42, 366] width 29 height 25
click at [42, 402] on button at bounding box center [42, 401] width 29 height 25
click at [38, 438] on button at bounding box center [42, 437] width 29 height 25
click at [40, 472] on button at bounding box center [42, 474] width 29 height 25
click at [40, 512] on button at bounding box center [42, 509] width 29 height 25
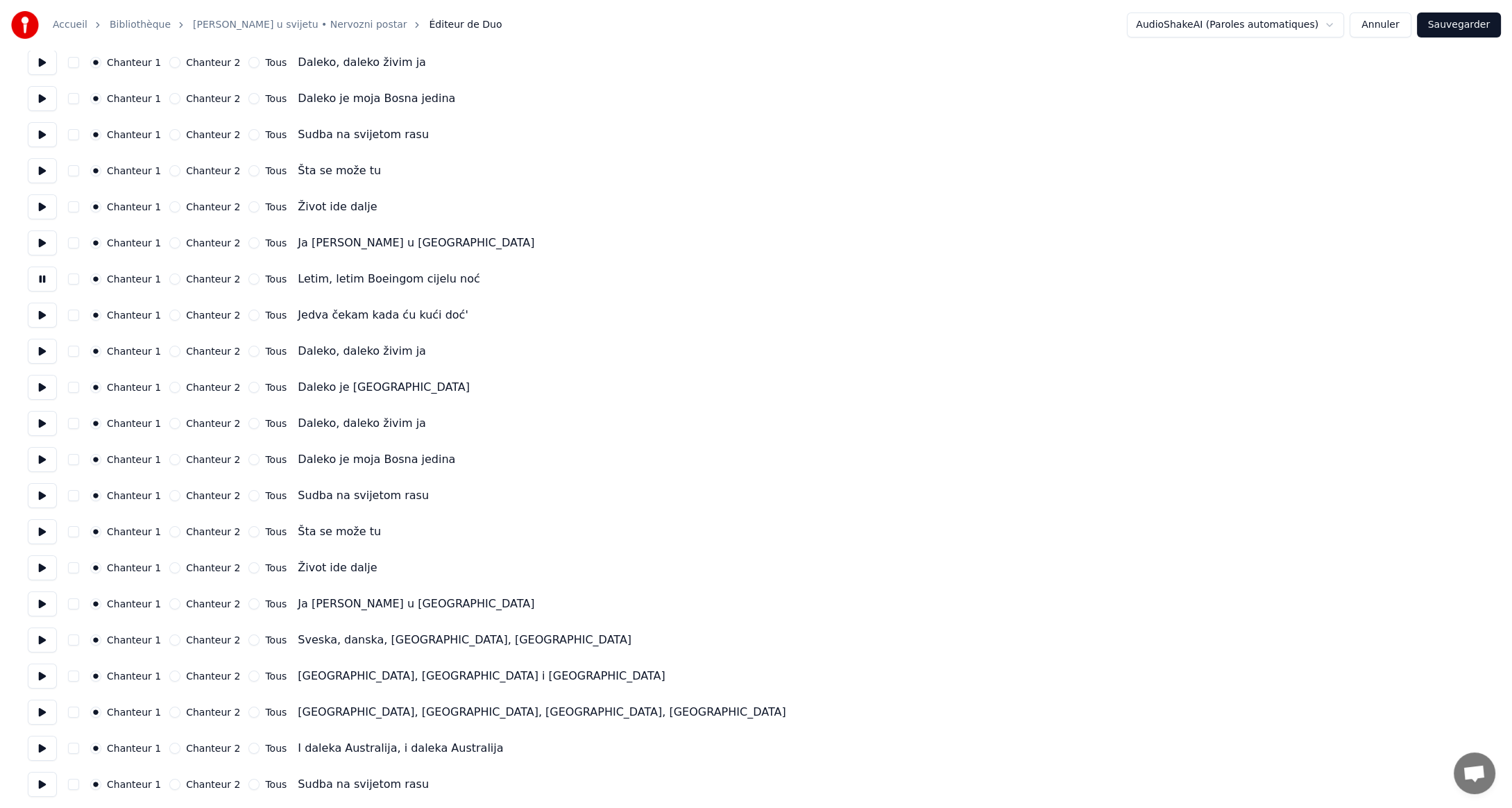
scroll to position [278, 0]
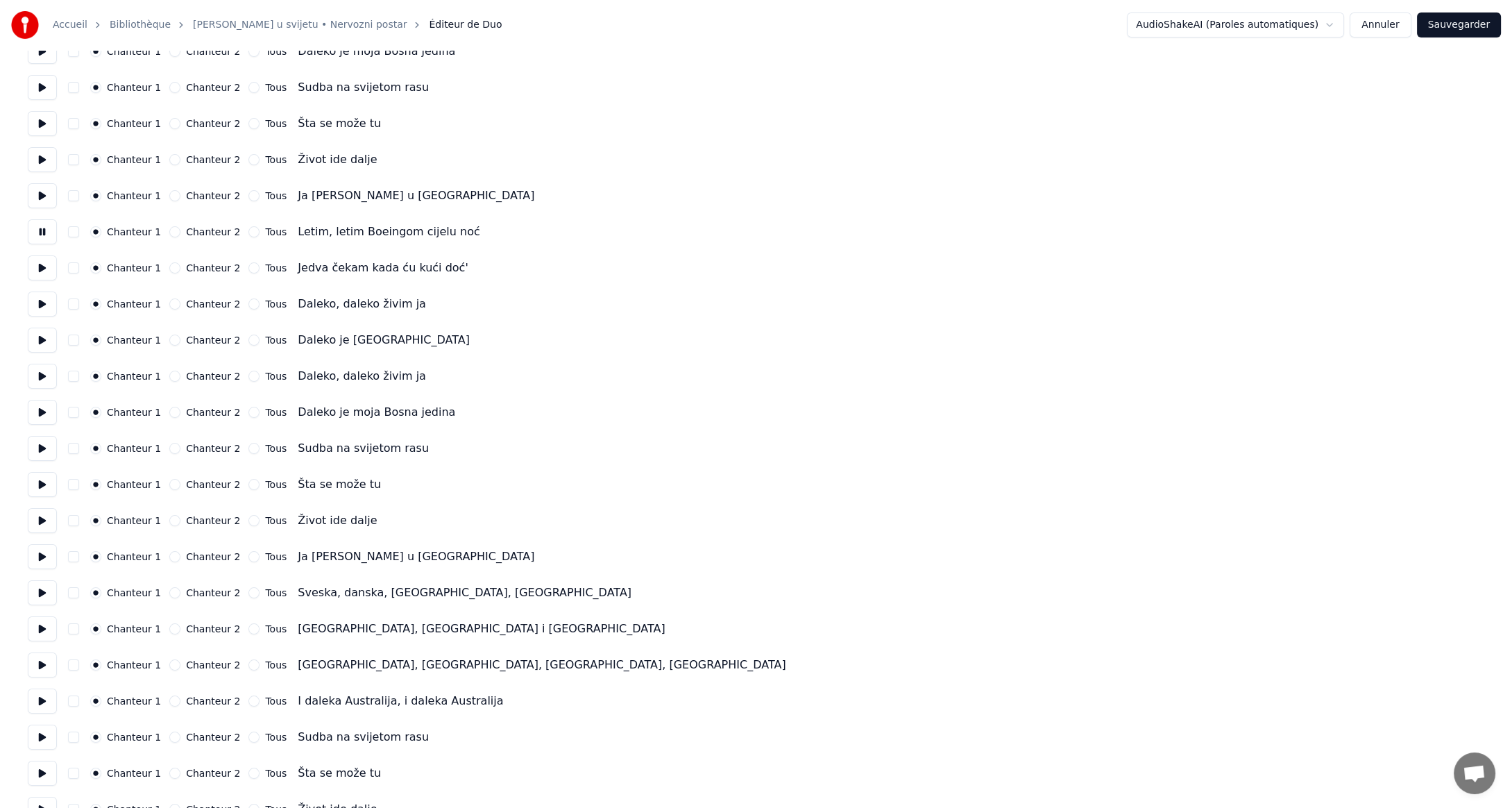
click at [42, 271] on button at bounding box center [42, 268] width 29 height 25
click at [44, 305] on button at bounding box center [42, 304] width 29 height 25
click at [41, 336] on button at bounding box center [42, 340] width 29 height 25
click at [45, 371] on button at bounding box center [42, 377] width 29 height 25
click at [45, 411] on button at bounding box center [42, 412] width 29 height 25
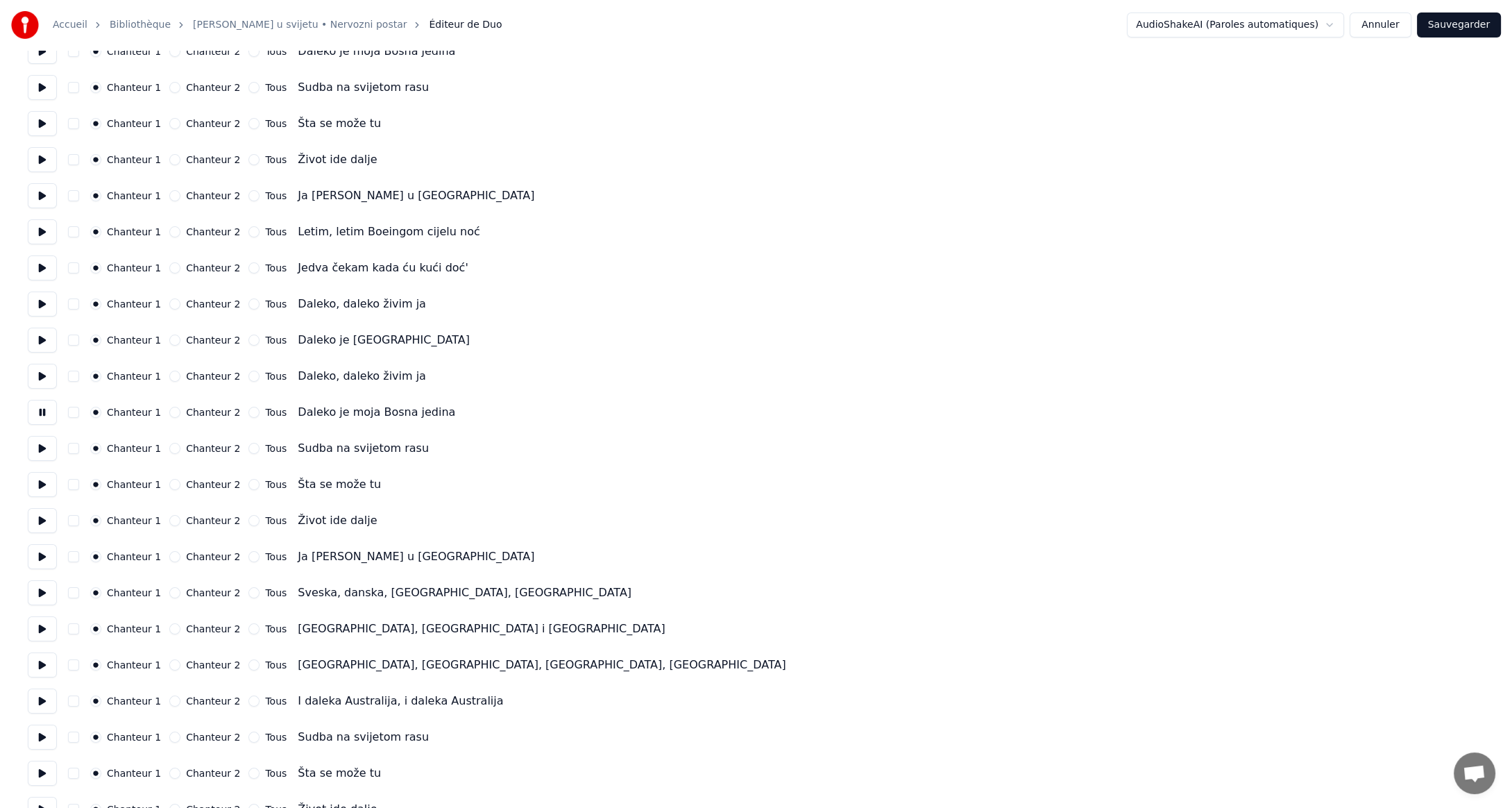
click at [41, 448] on button at bounding box center [42, 448] width 29 height 25
click at [41, 481] on button at bounding box center [42, 485] width 29 height 25
click at [38, 520] on button at bounding box center [42, 520] width 29 height 25
click at [39, 554] on button at bounding box center [42, 557] width 29 height 25
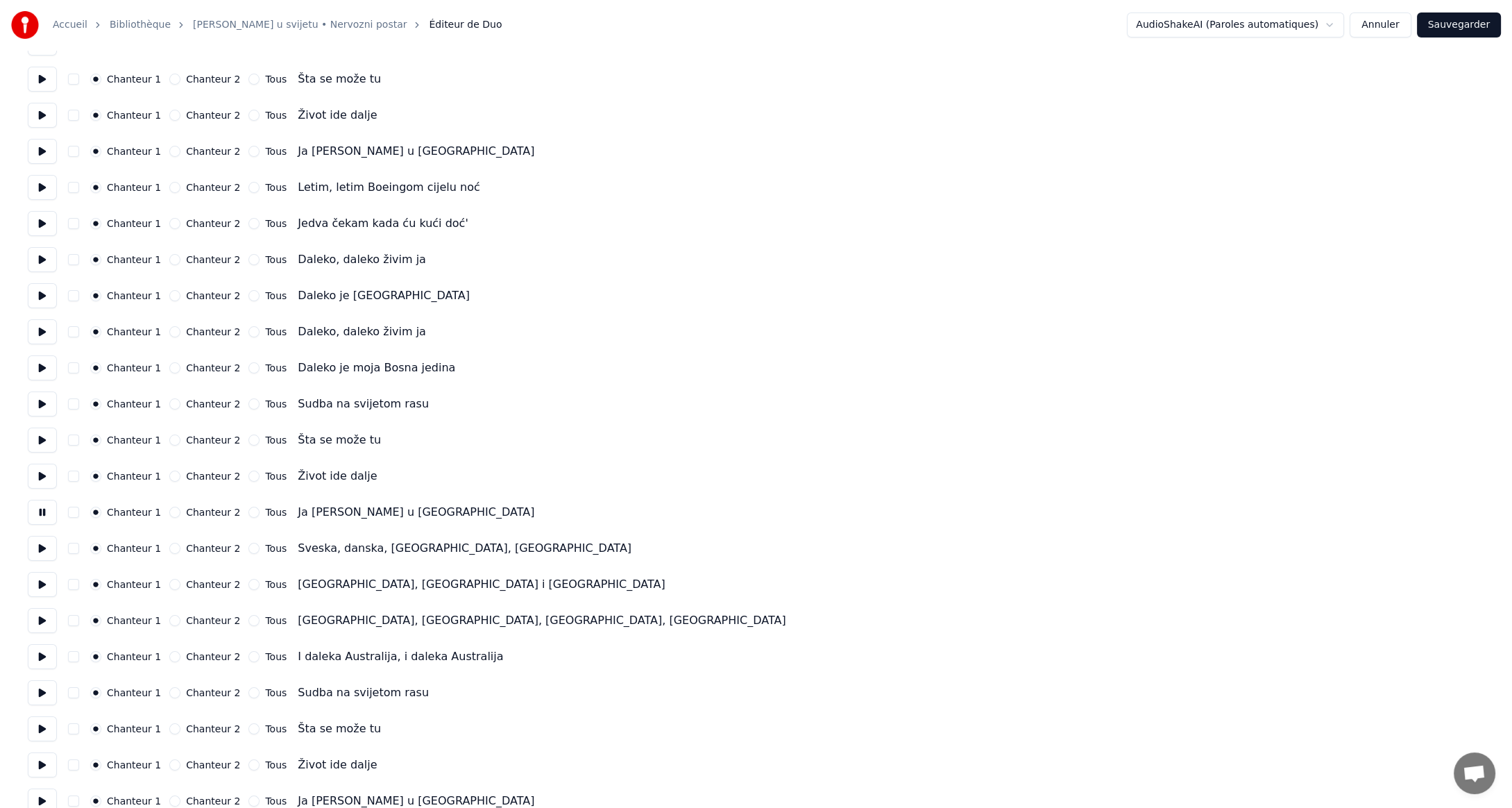
scroll to position [342, 0]
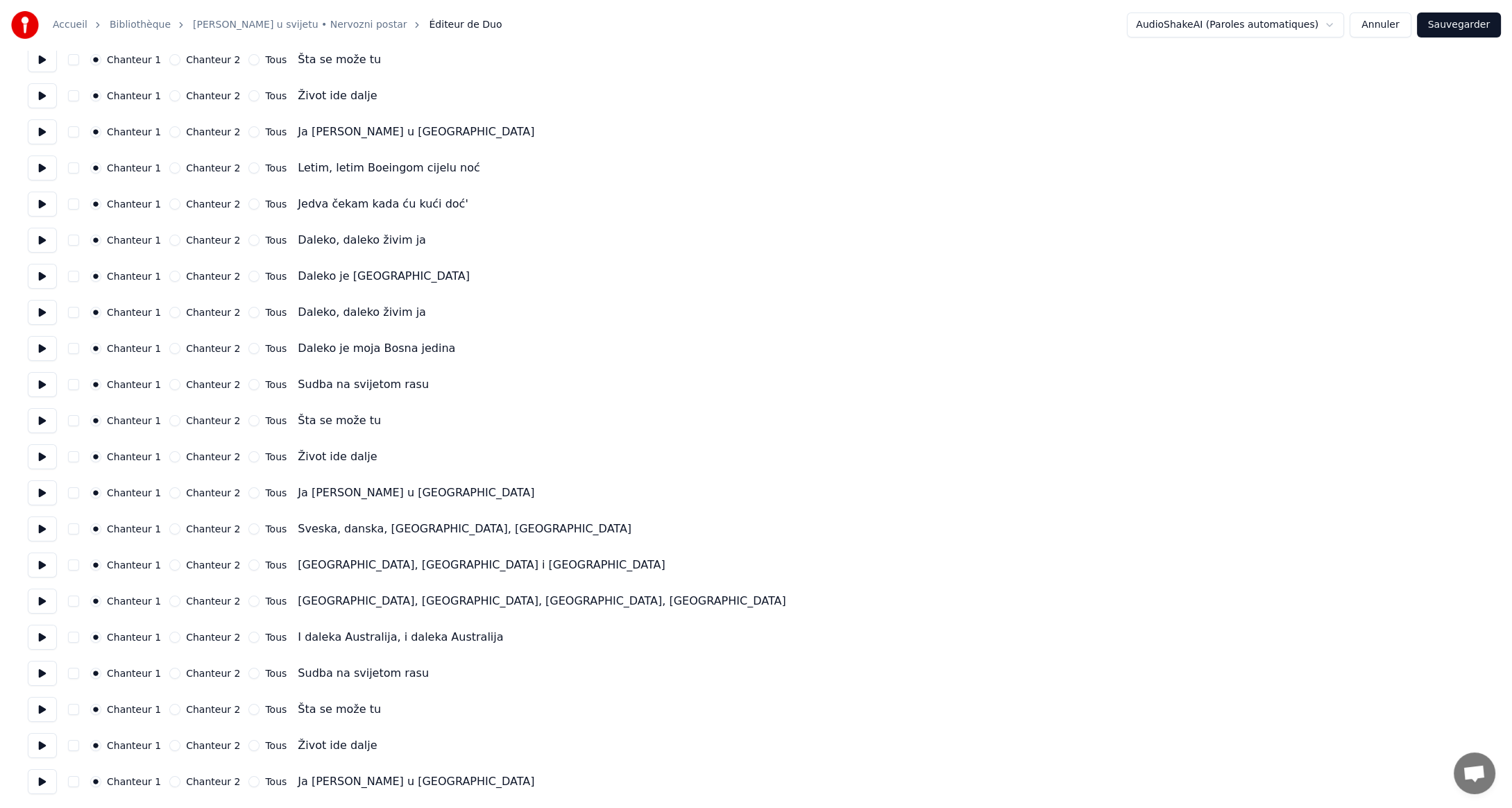
click at [40, 527] on button at bounding box center [42, 529] width 29 height 25
click at [169, 528] on button "Chanteur 2" at bounding box center [174, 528] width 11 height 11
click at [41, 563] on button at bounding box center [42, 565] width 29 height 25
click at [169, 563] on button "Chanteur 2" at bounding box center [174, 564] width 11 height 11
click at [41, 600] on button at bounding box center [42, 602] width 29 height 25
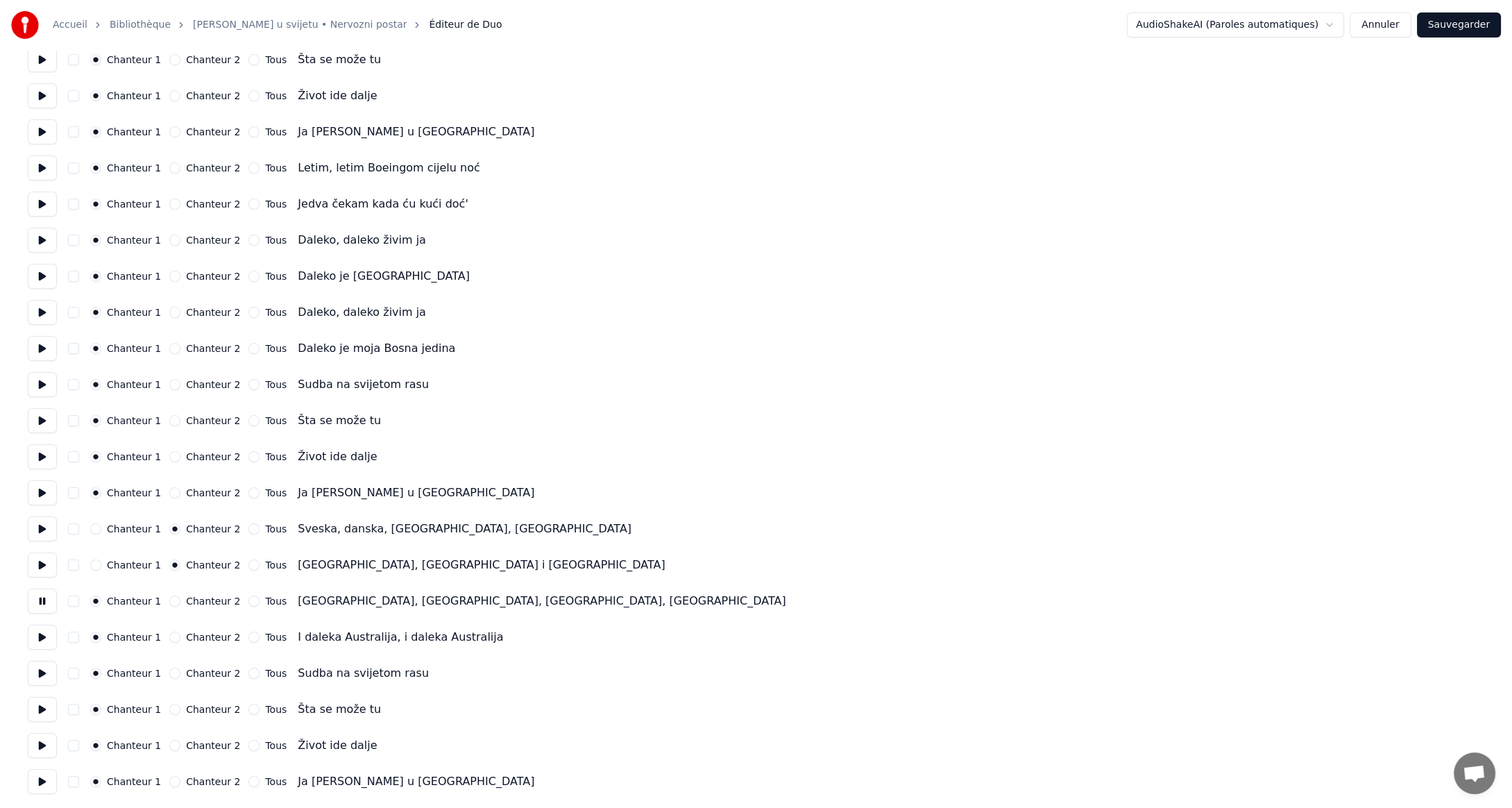
click at [169, 598] on button "Chanteur 2" at bounding box center [174, 601] width 11 height 11
click at [41, 636] on button at bounding box center [42, 637] width 29 height 25
click at [169, 637] on button "Chanteur 2" at bounding box center [174, 636] width 11 height 11
click at [41, 673] on button at bounding box center [42, 673] width 29 height 25
click at [40, 705] on button at bounding box center [42, 709] width 29 height 25
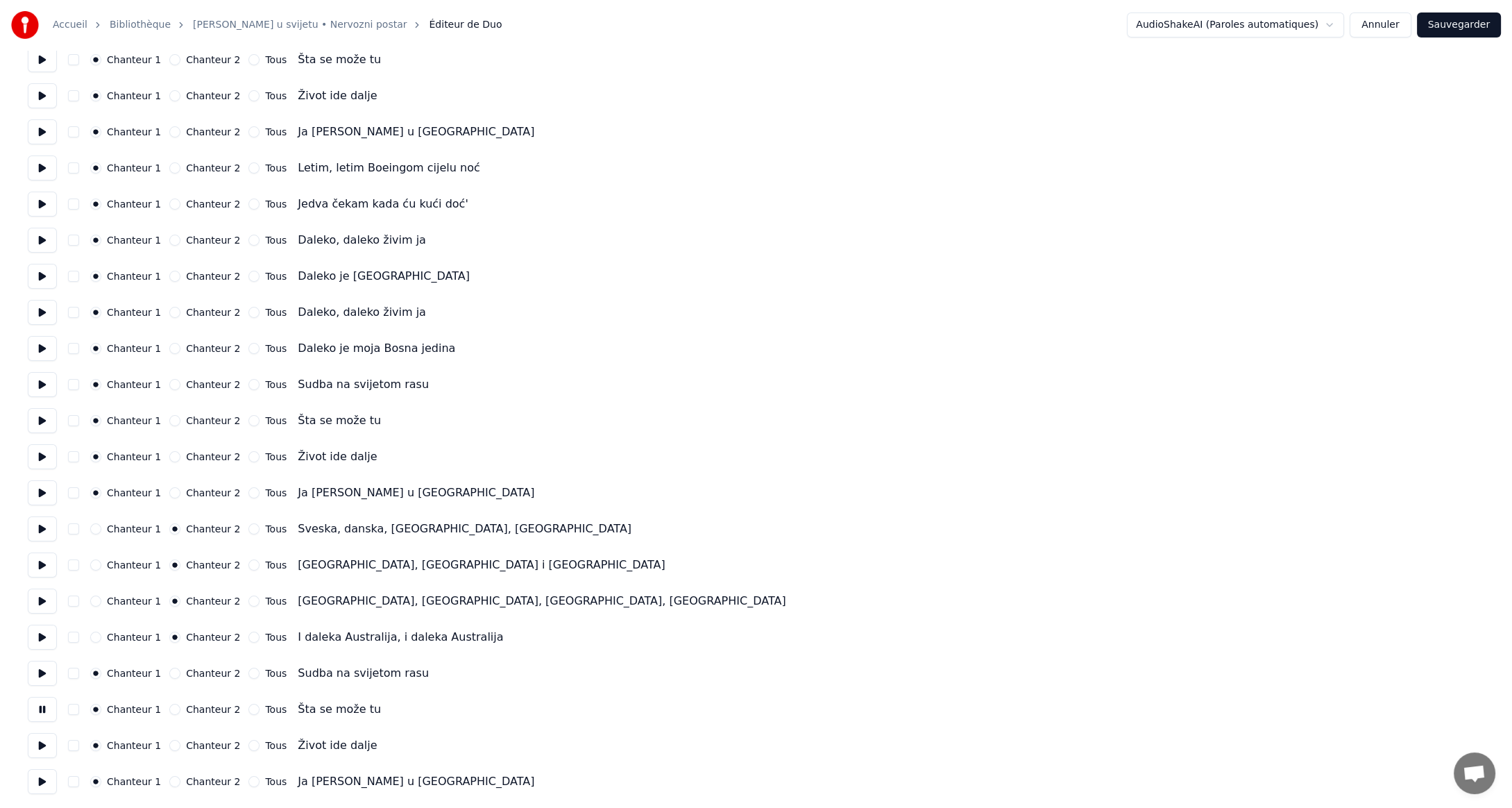
click at [40, 745] on button at bounding box center [42, 745] width 29 height 25
click at [41, 783] on button at bounding box center [42, 782] width 29 height 25
click at [1453, 24] on button "Sauvegarder" at bounding box center [1459, 25] width 84 height 25
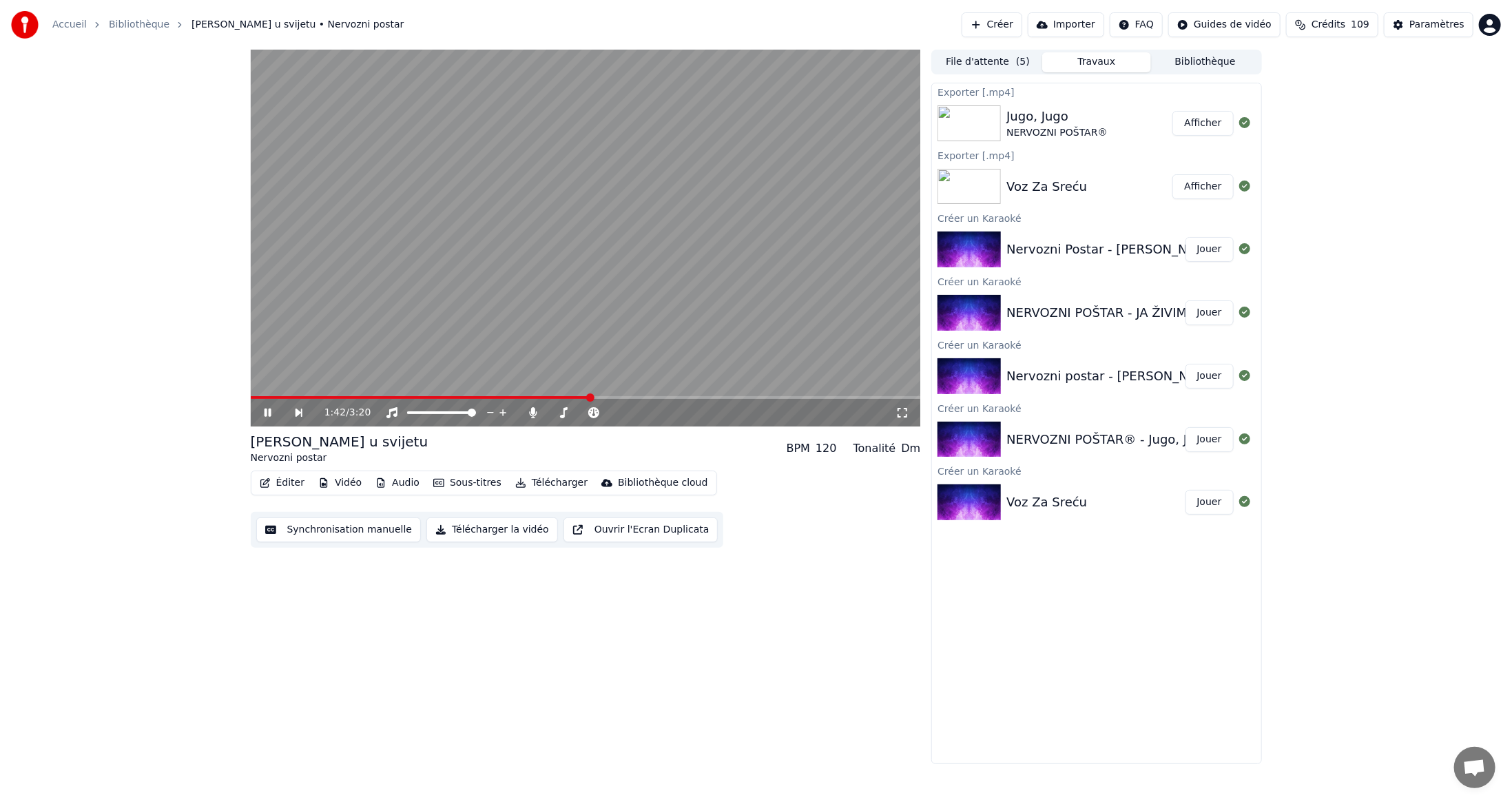
click at [592, 396] on span at bounding box center [586, 397] width 670 height 3
click at [656, 396] on span at bounding box center [586, 397] width 670 height 3
click at [673, 396] on span at bounding box center [586, 397] width 670 height 3
click at [697, 396] on video at bounding box center [586, 238] width 670 height 377
click at [722, 396] on span at bounding box center [586, 397] width 670 height 3
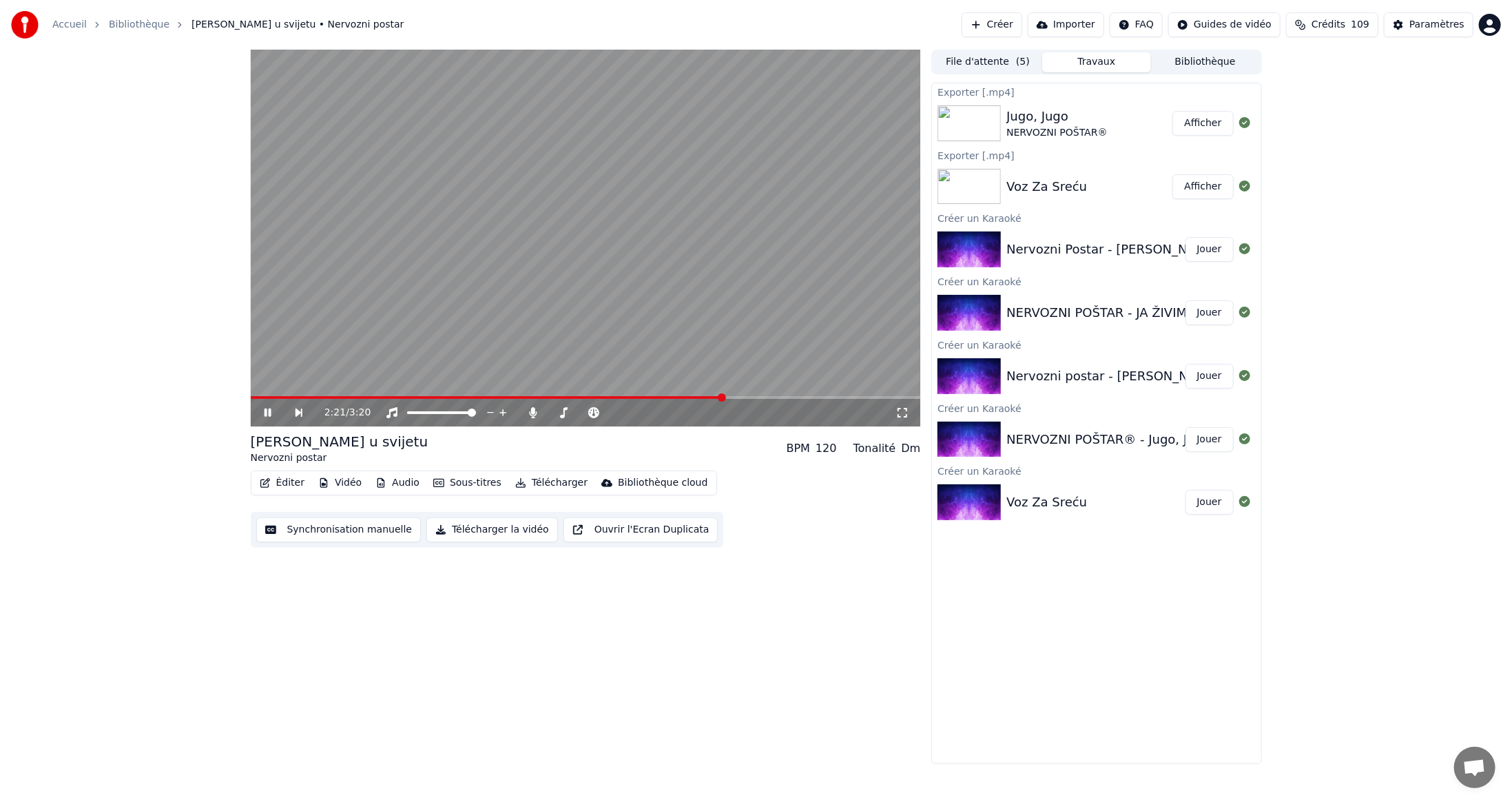
click at [758, 396] on span at bounding box center [586, 397] width 670 height 3
click at [533, 409] on icon at bounding box center [533, 412] width 8 height 11
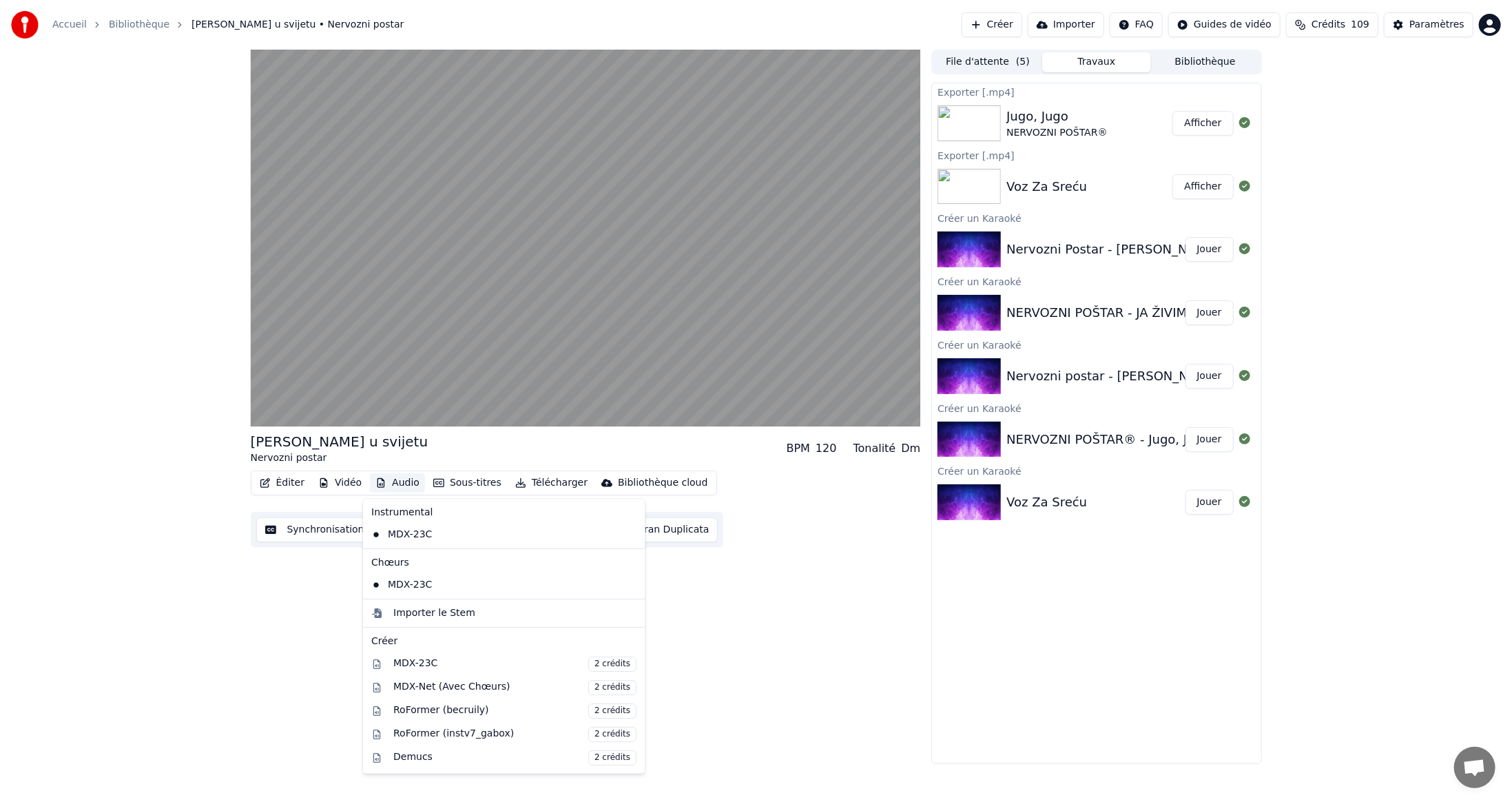
click at [392, 480] on button "Audio" at bounding box center [397, 482] width 55 height 19
click at [433, 686] on div "MDX-Net (Avec Chœurs) 2 crédits" at bounding box center [515, 688] width 244 height 15
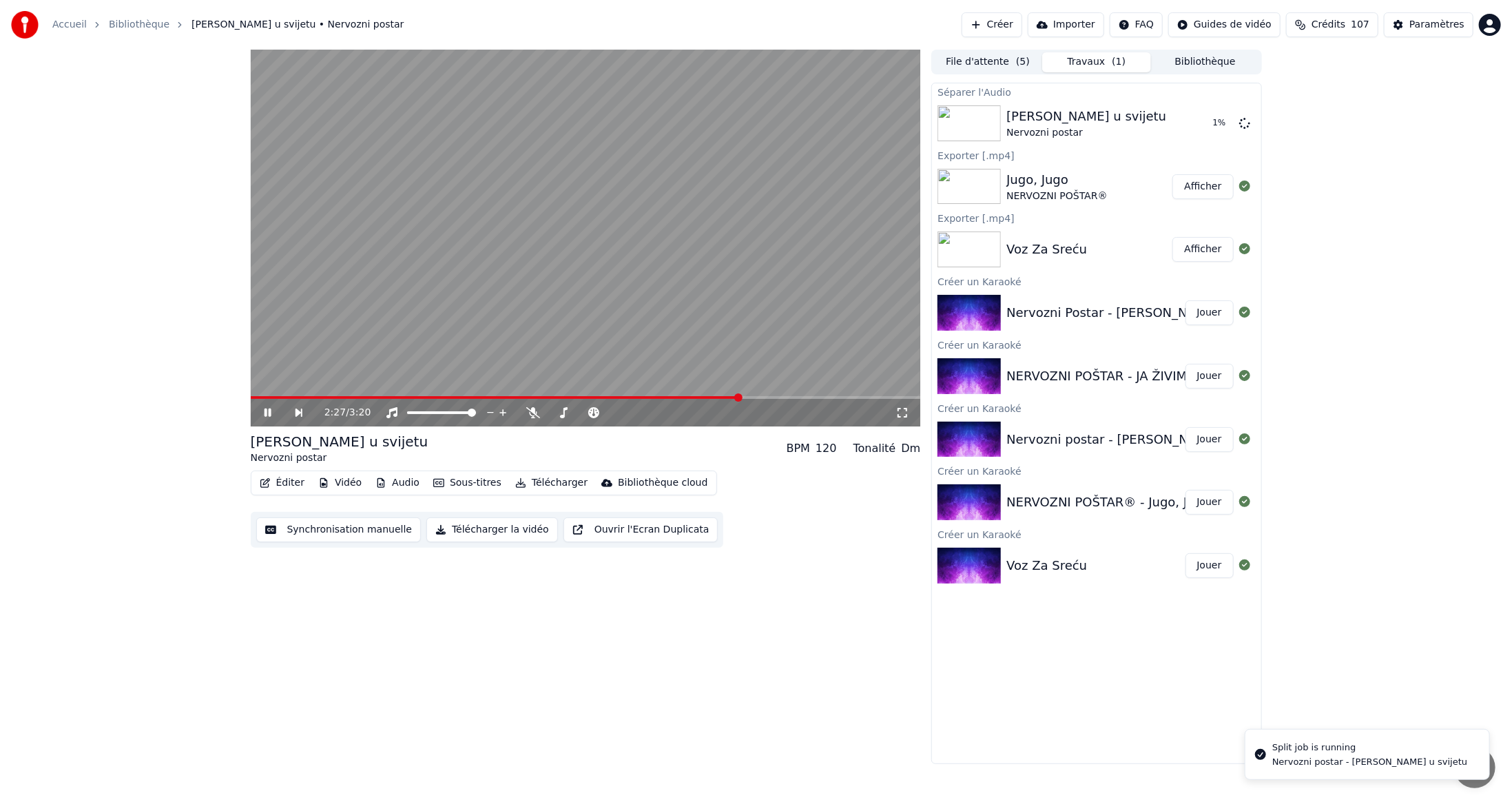
click at [739, 396] on span at bounding box center [496, 397] width 491 height 3
click at [700, 396] on span at bounding box center [570, 397] width 638 height 3
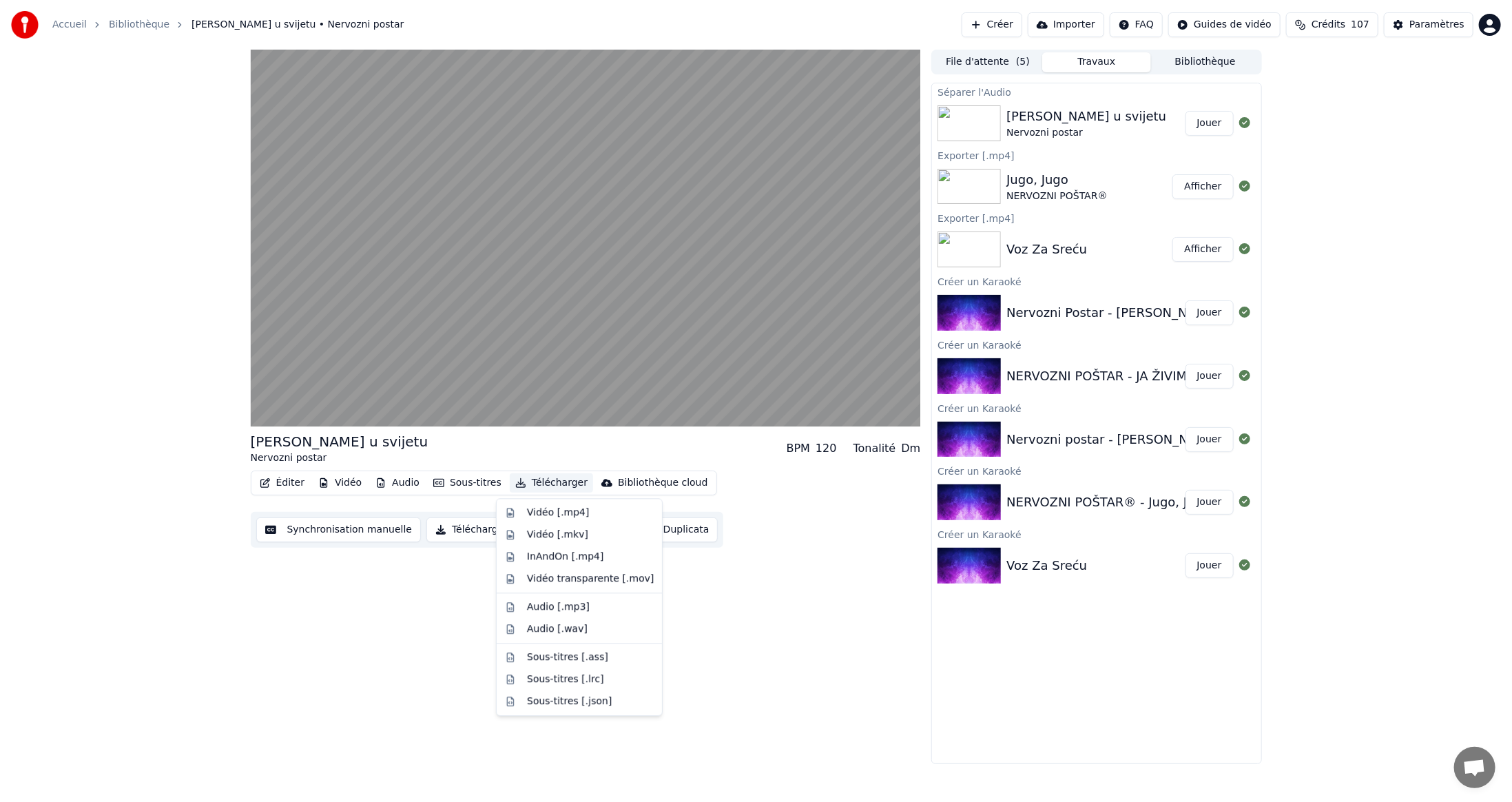
click at [541, 484] on button "Télécharger" at bounding box center [551, 482] width 83 height 19
click at [549, 511] on div "Vidéo [.mp4]" at bounding box center [558, 512] width 62 height 13
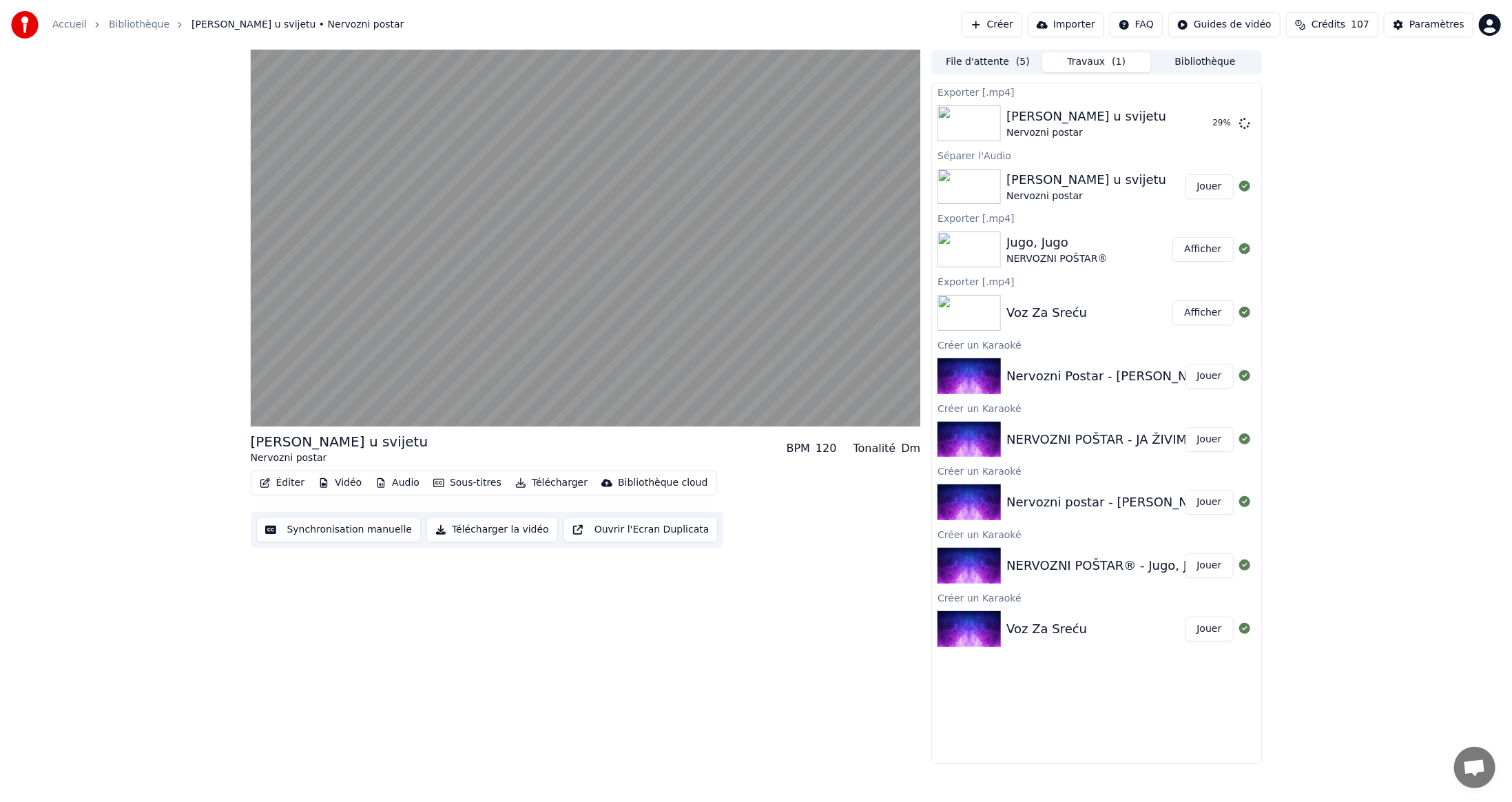
click at [1210, 440] on button "Jouer" at bounding box center [1210, 440] width 48 height 25
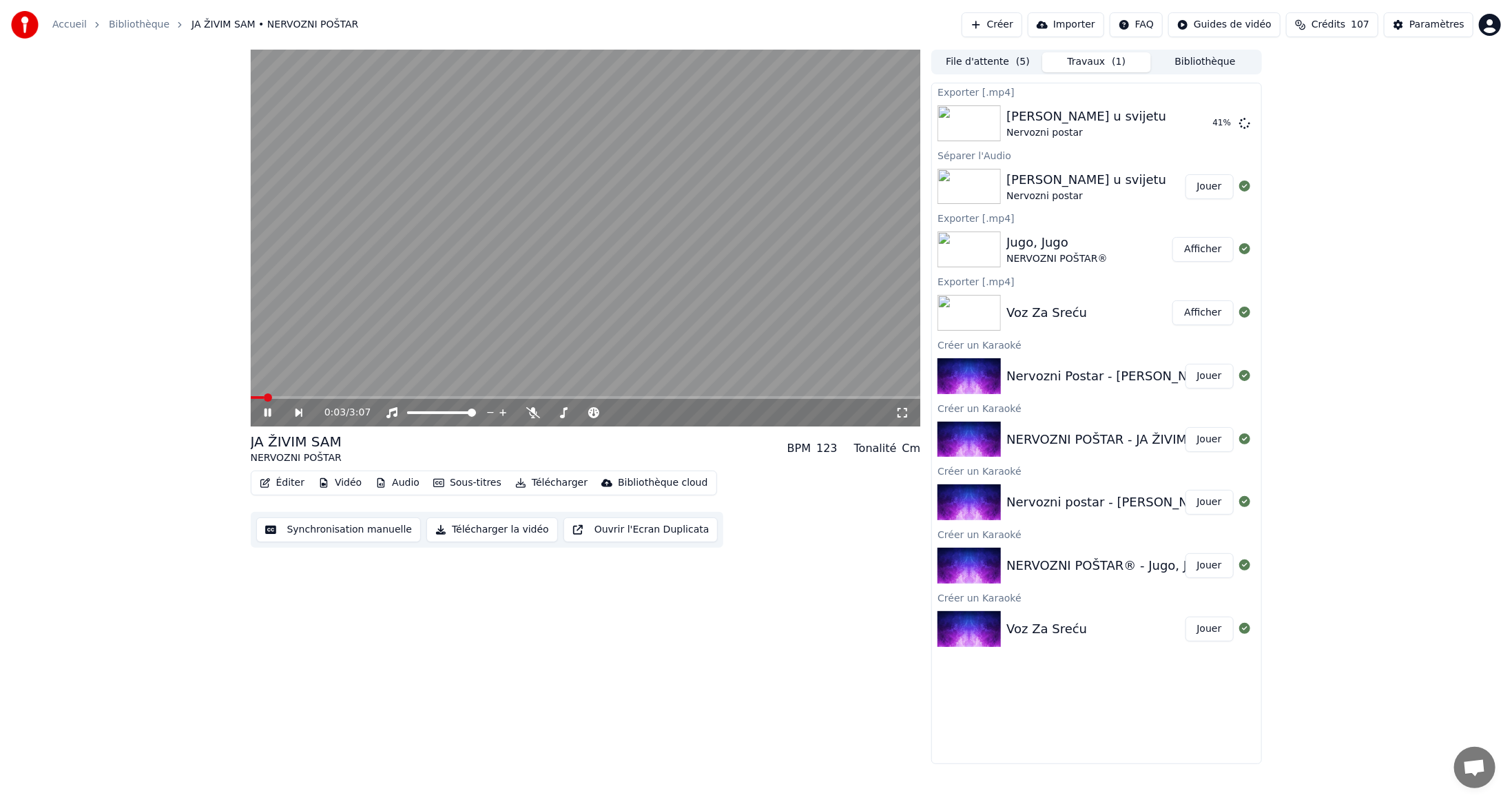
click at [436, 394] on video at bounding box center [586, 238] width 670 height 377
click at [435, 396] on span at bounding box center [586, 397] width 670 height 3
click at [571, 396] on span at bounding box center [586, 397] width 670 height 3
click at [608, 396] on span at bounding box center [586, 397] width 670 height 3
click at [667, 398] on span at bounding box center [586, 397] width 670 height 3
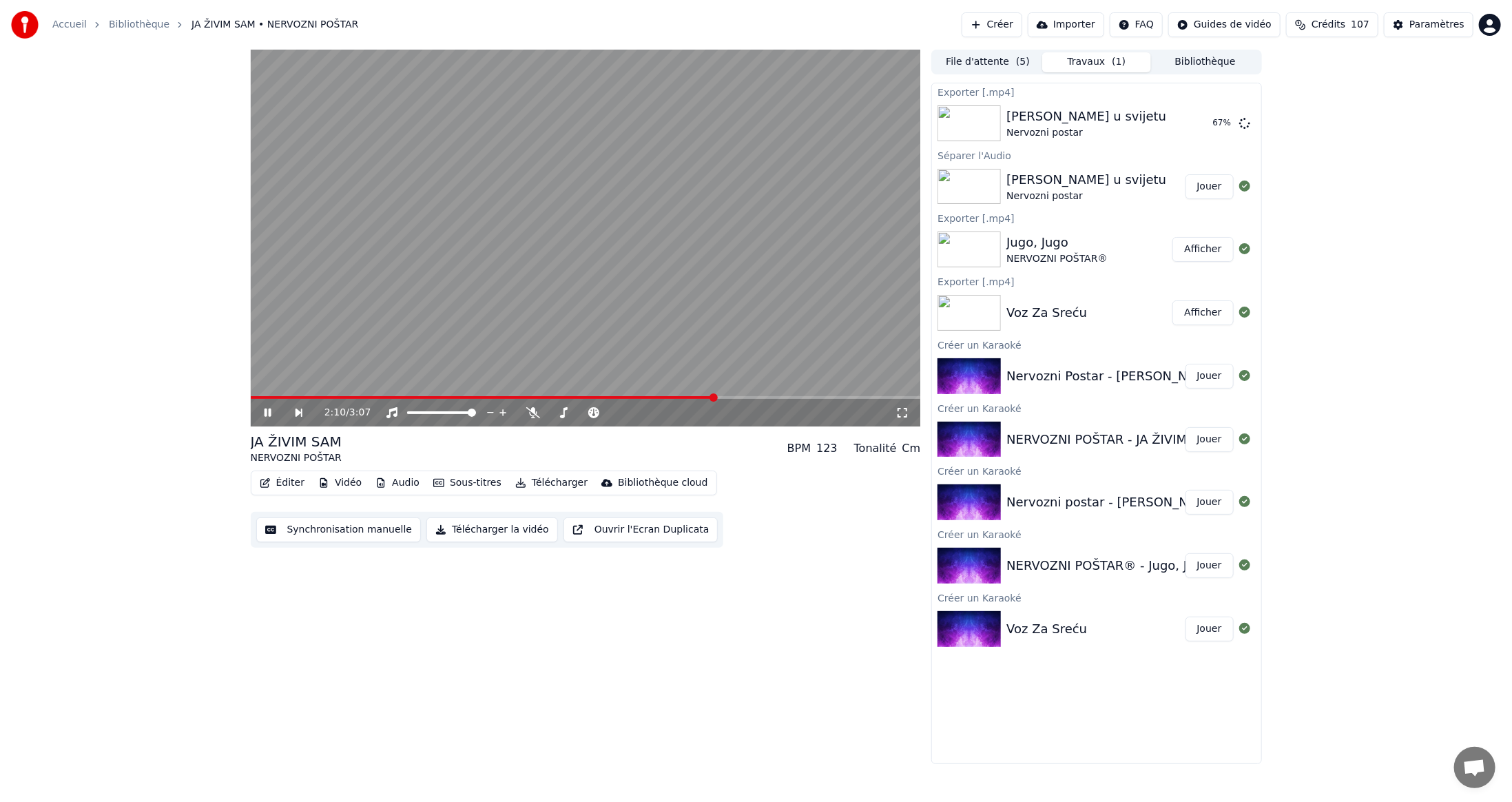
click at [715, 396] on span at bounding box center [586, 397] width 670 height 3
click at [534, 413] on icon at bounding box center [533, 412] width 13 height 11
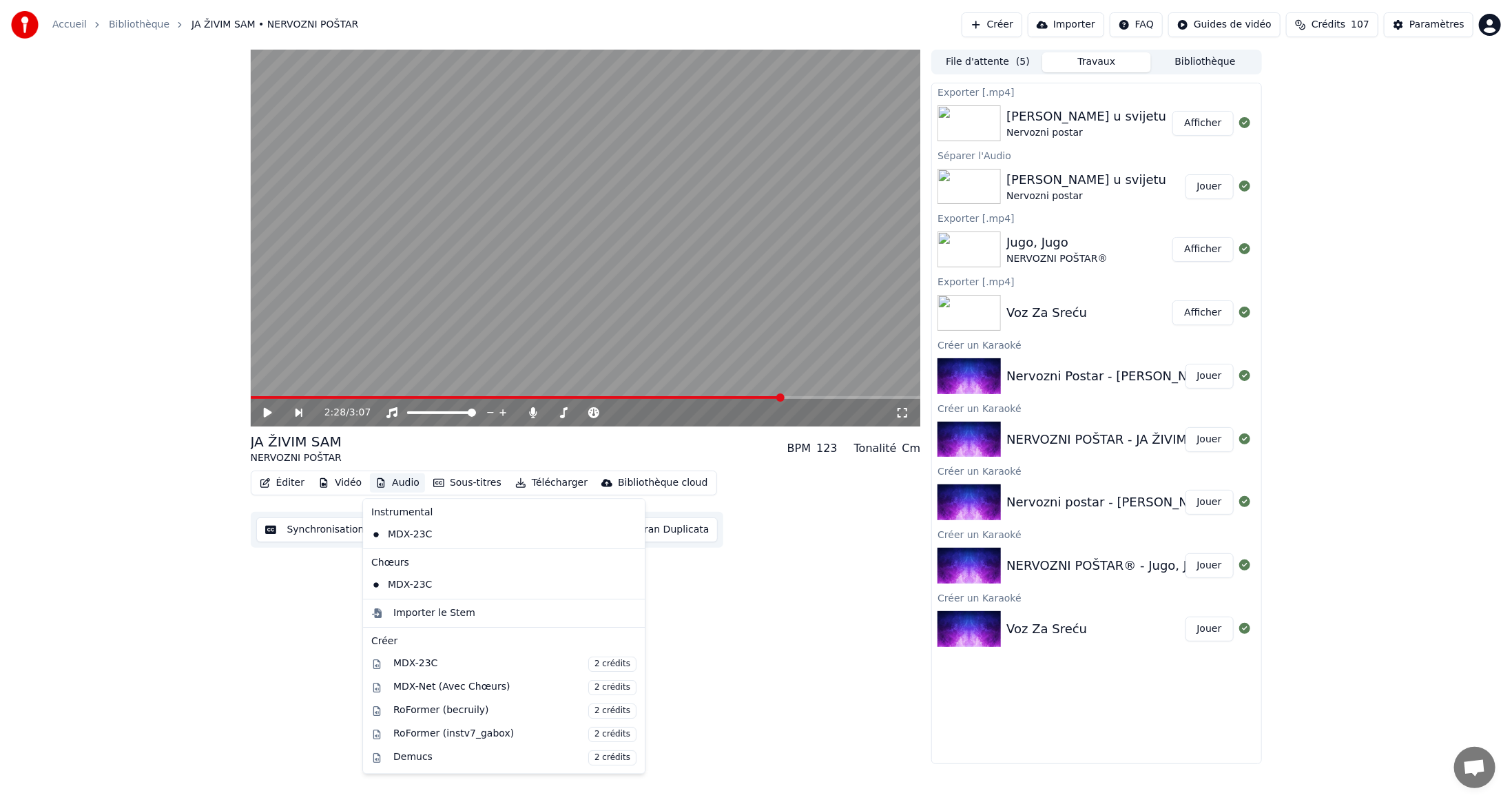
click at [388, 480] on button "Audio" at bounding box center [397, 482] width 55 height 19
click at [431, 686] on div "MDX-Net (Avec Chœurs) 2 crédits" at bounding box center [515, 688] width 244 height 15
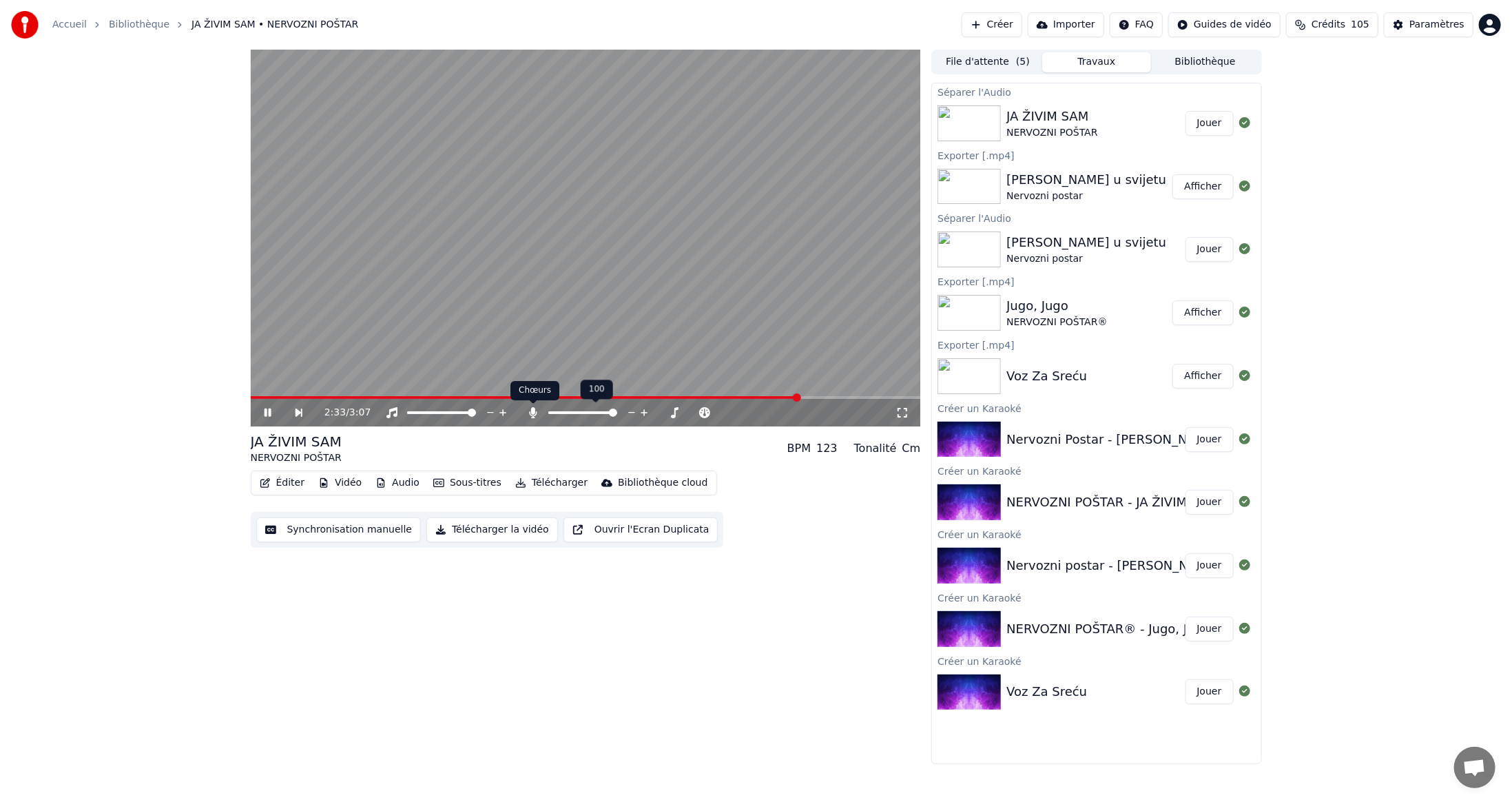
click at [530, 409] on icon at bounding box center [533, 412] width 13 height 11
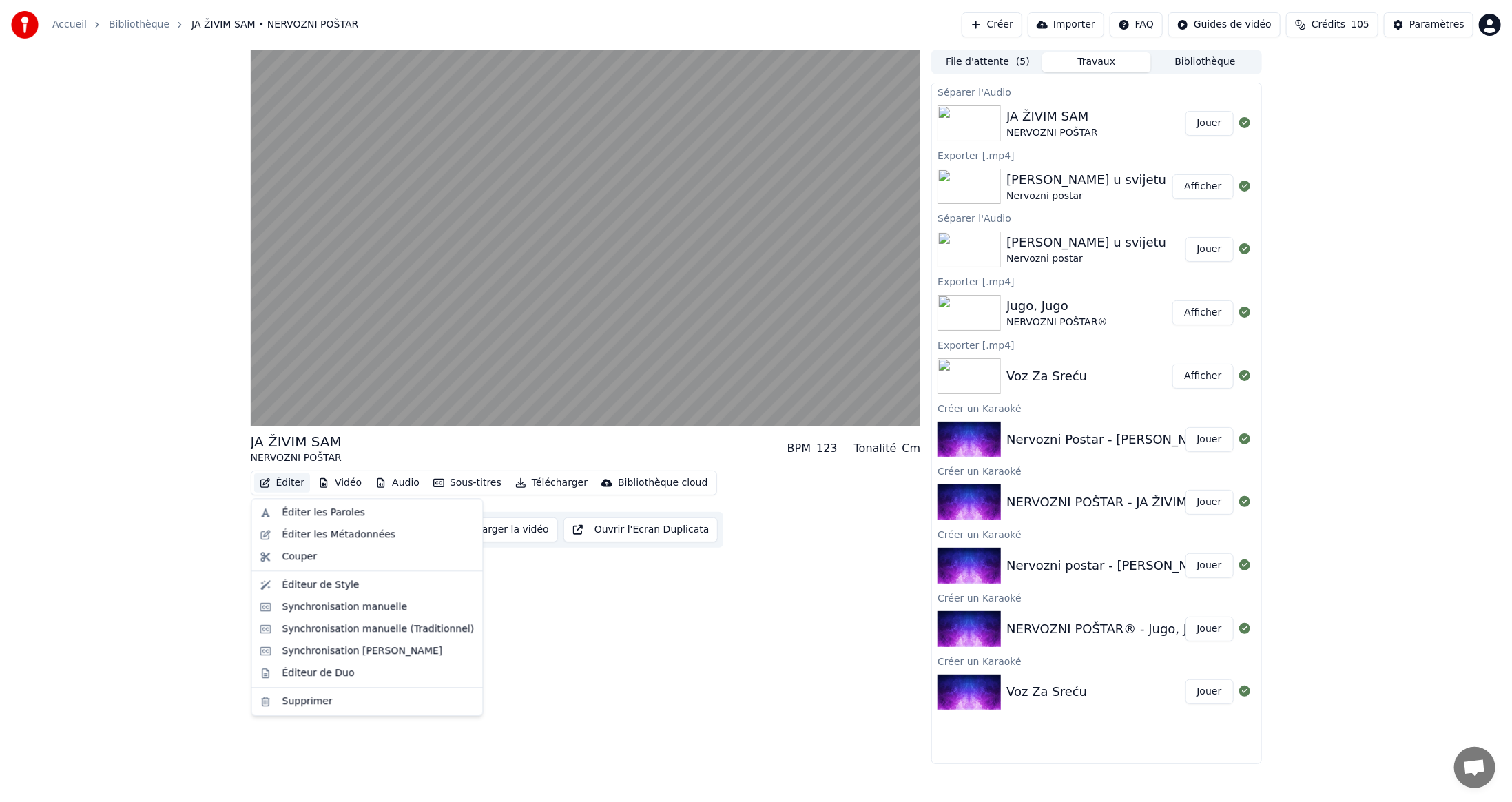
click at [274, 483] on button "Éditer" at bounding box center [282, 482] width 55 height 19
click at [290, 512] on div "Éditer les Paroles" at bounding box center [323, 512] width 82 height 13
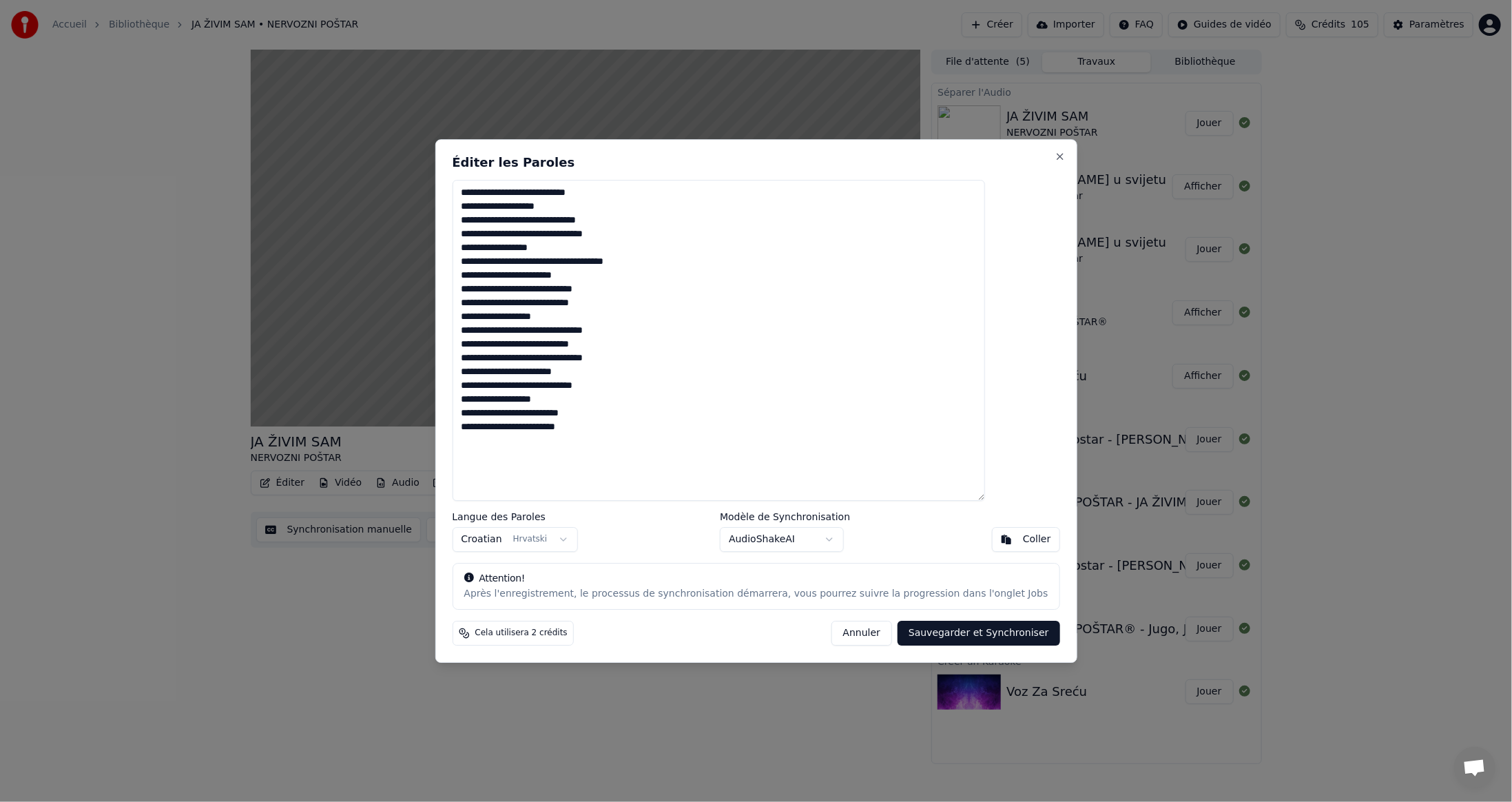
click at [843, 632] on button "Annuler" at bounding box center [862, 633] width 60 height 25
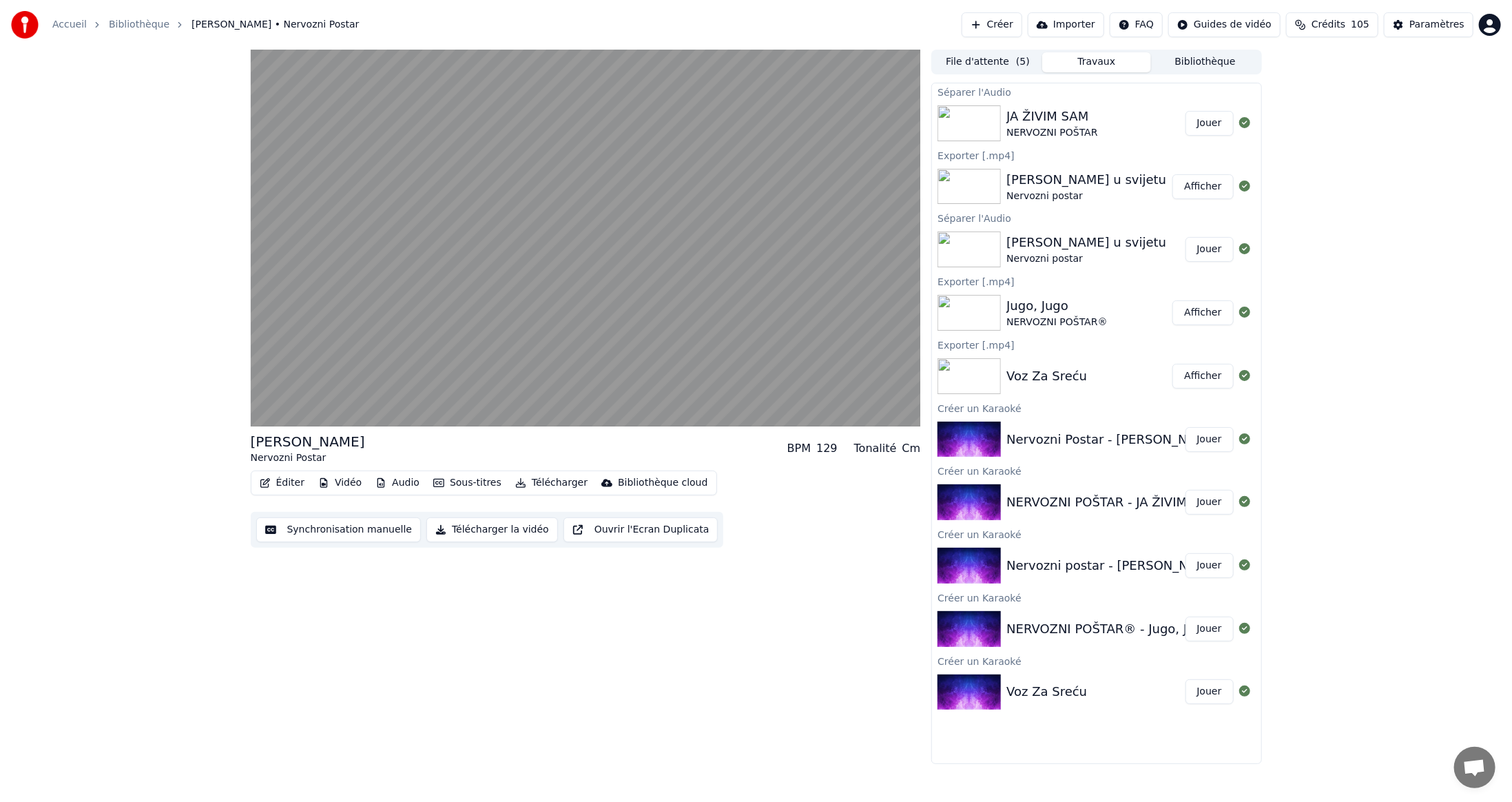
click at [1064, 119] on div "JA ŽIVIM SAM" at bounding box center [1052, 116] width 91 height 19
click at [1214, 122] on button "Jouer" at bounding box center [1210, 123] width 48 height 25
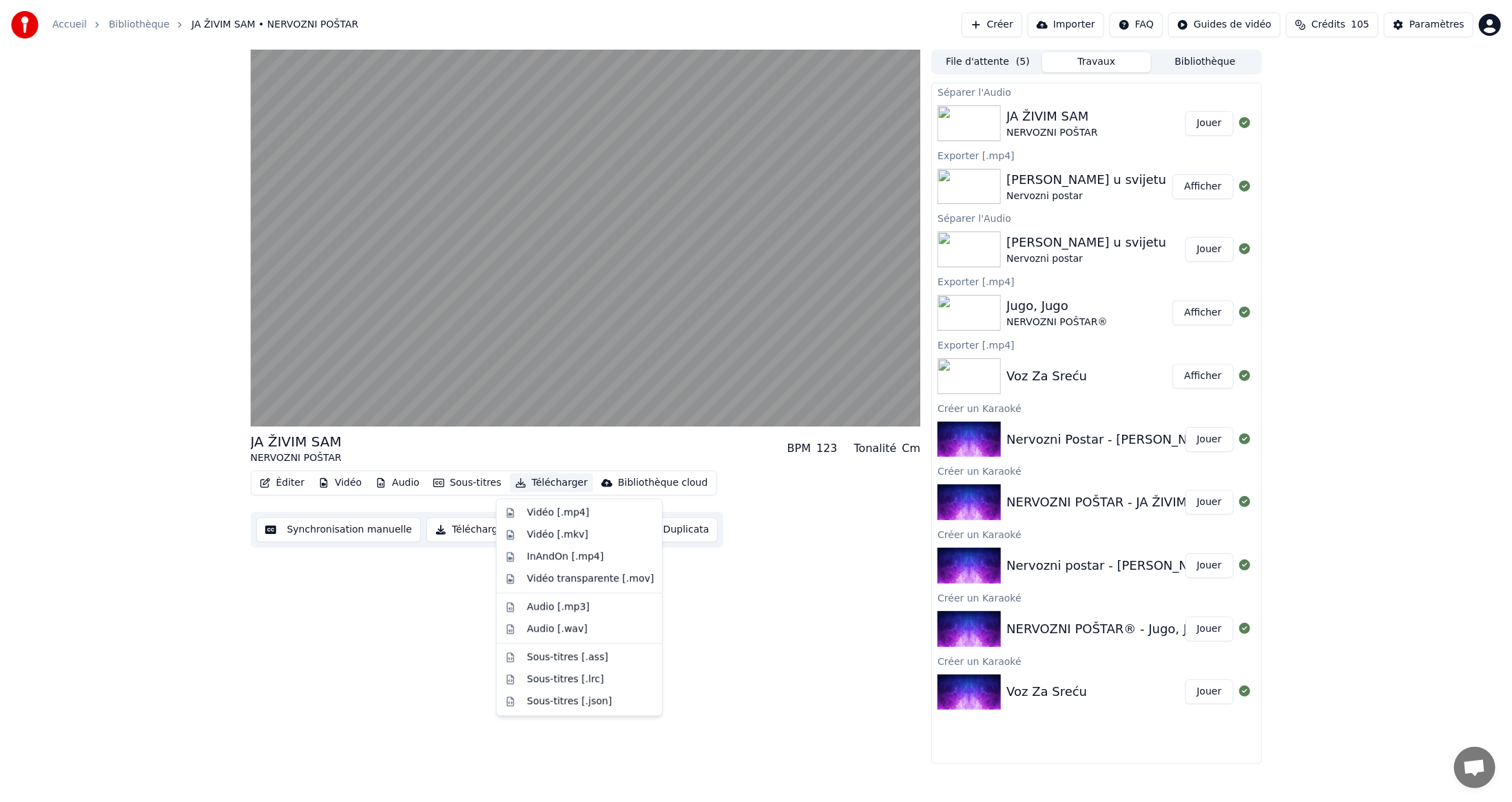
click at [539, 483] on button "Télécharger" at bounding box center [551, 482] width 83 height 19
click at [538, 512] on div "Vidéo [.mp4]" at bounding box center [558, 512] width 62 height 13
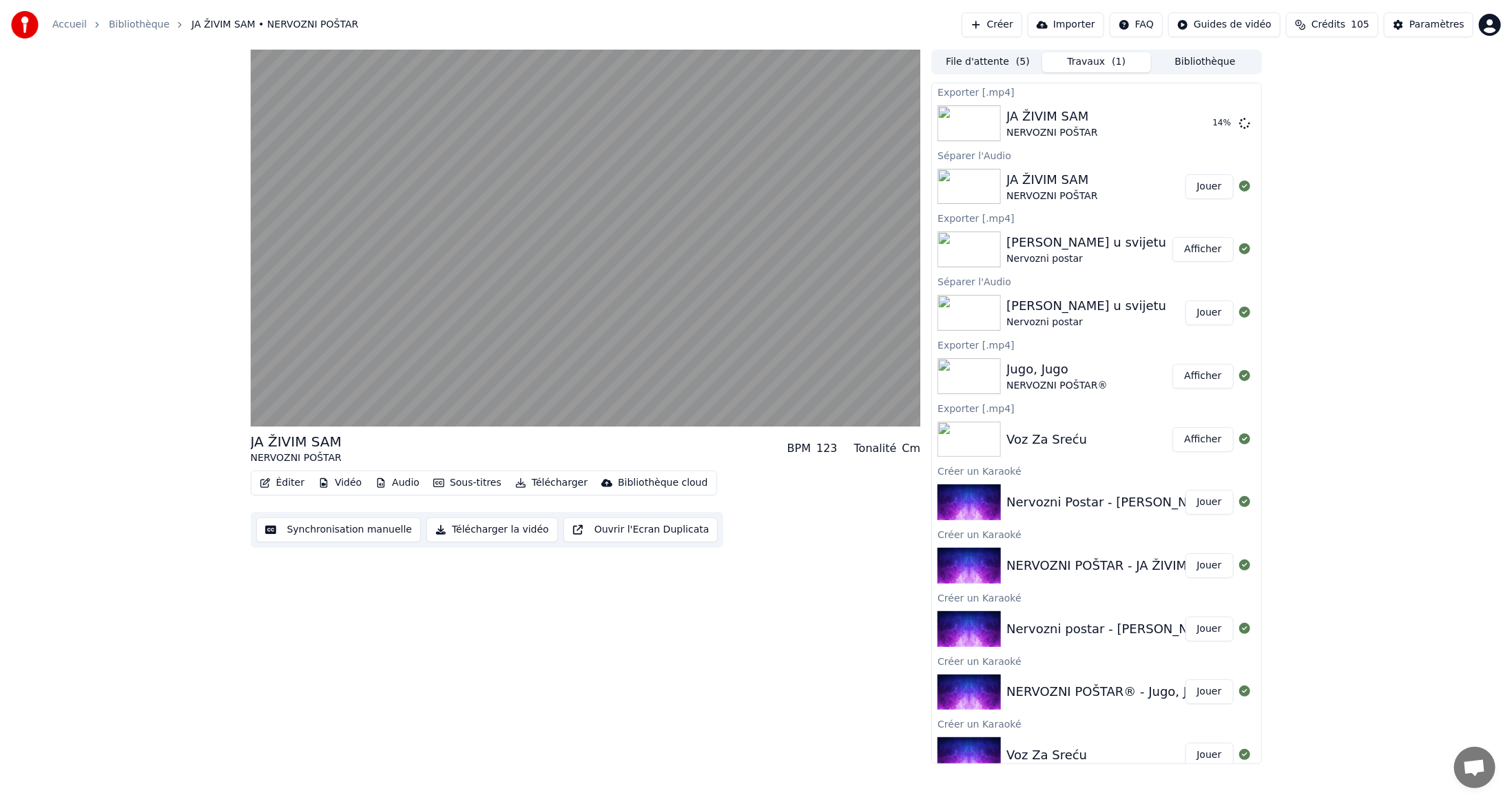
click at [1200, 500] on button "Jouer" at bounding box center [1210, 502] width 48 height 25
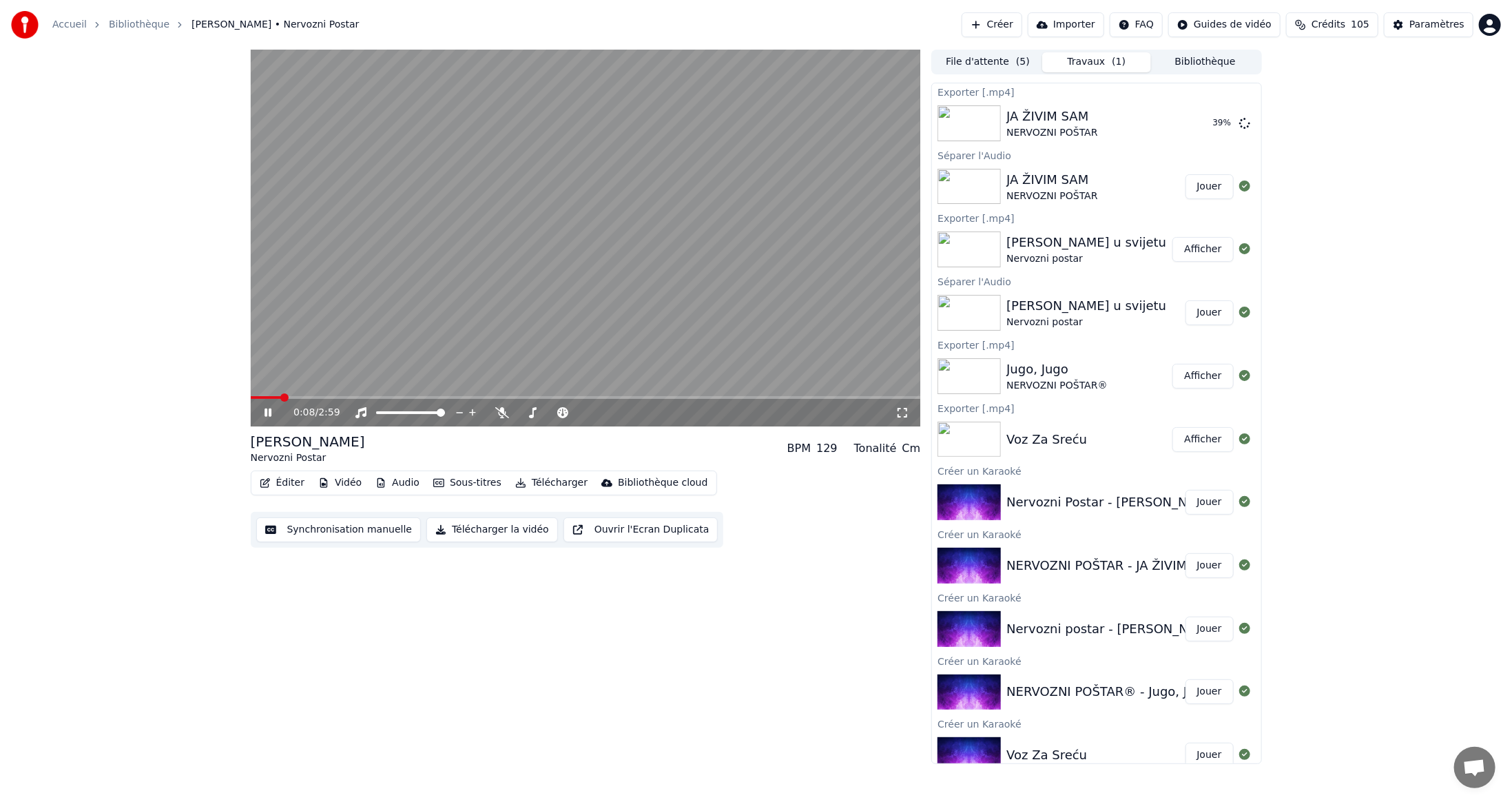
click at [288, 483] on button "Éditer" at bounding box center [282, 482] width 55 height 19
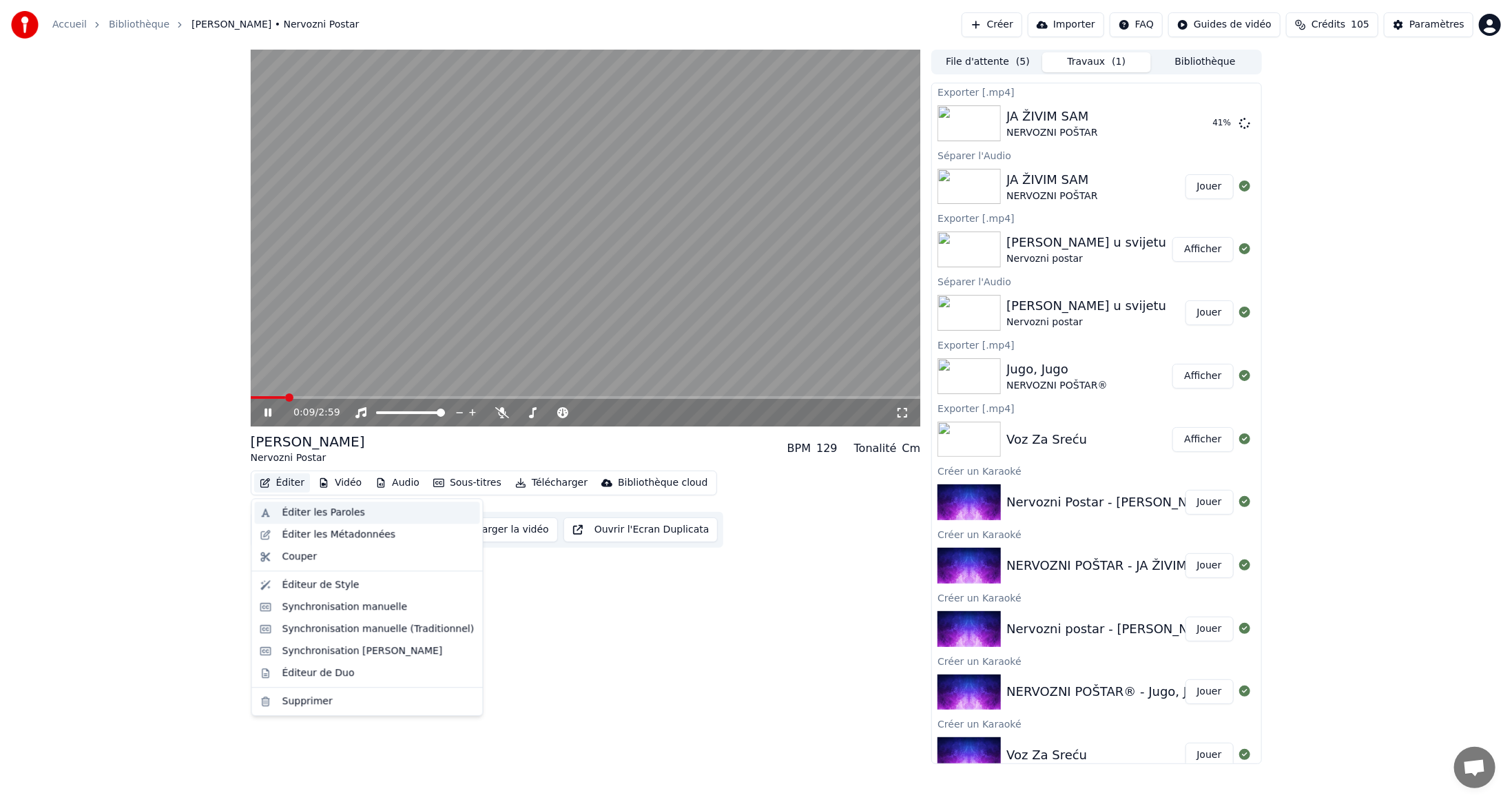
click at [314, 511] on div "Éditer les Paroles" at bounding box center [323, 512] width 82 height 13
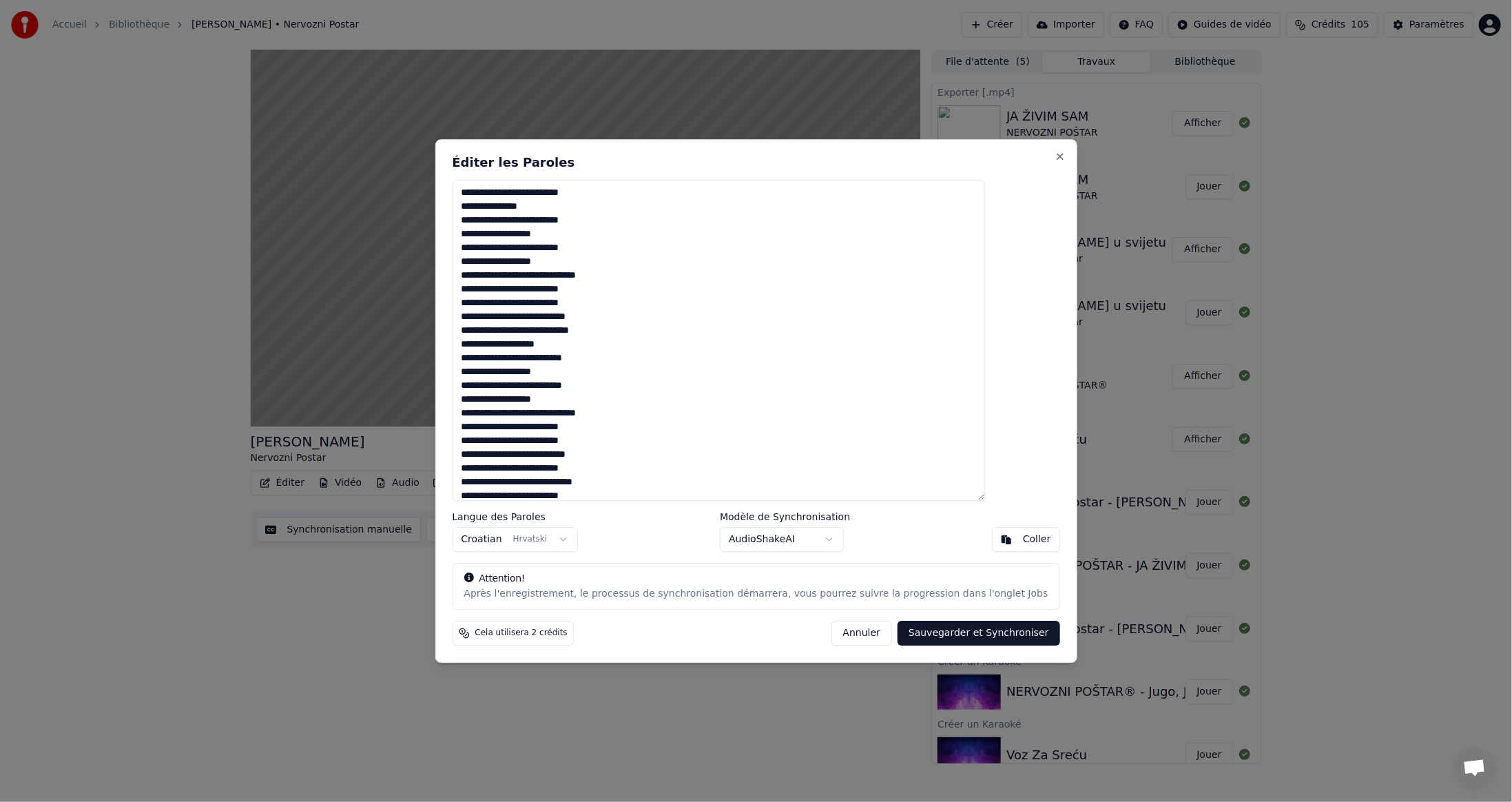
click at [837, 632] on button "Annuler" at bounding box center [862, 633] width 60 height 25
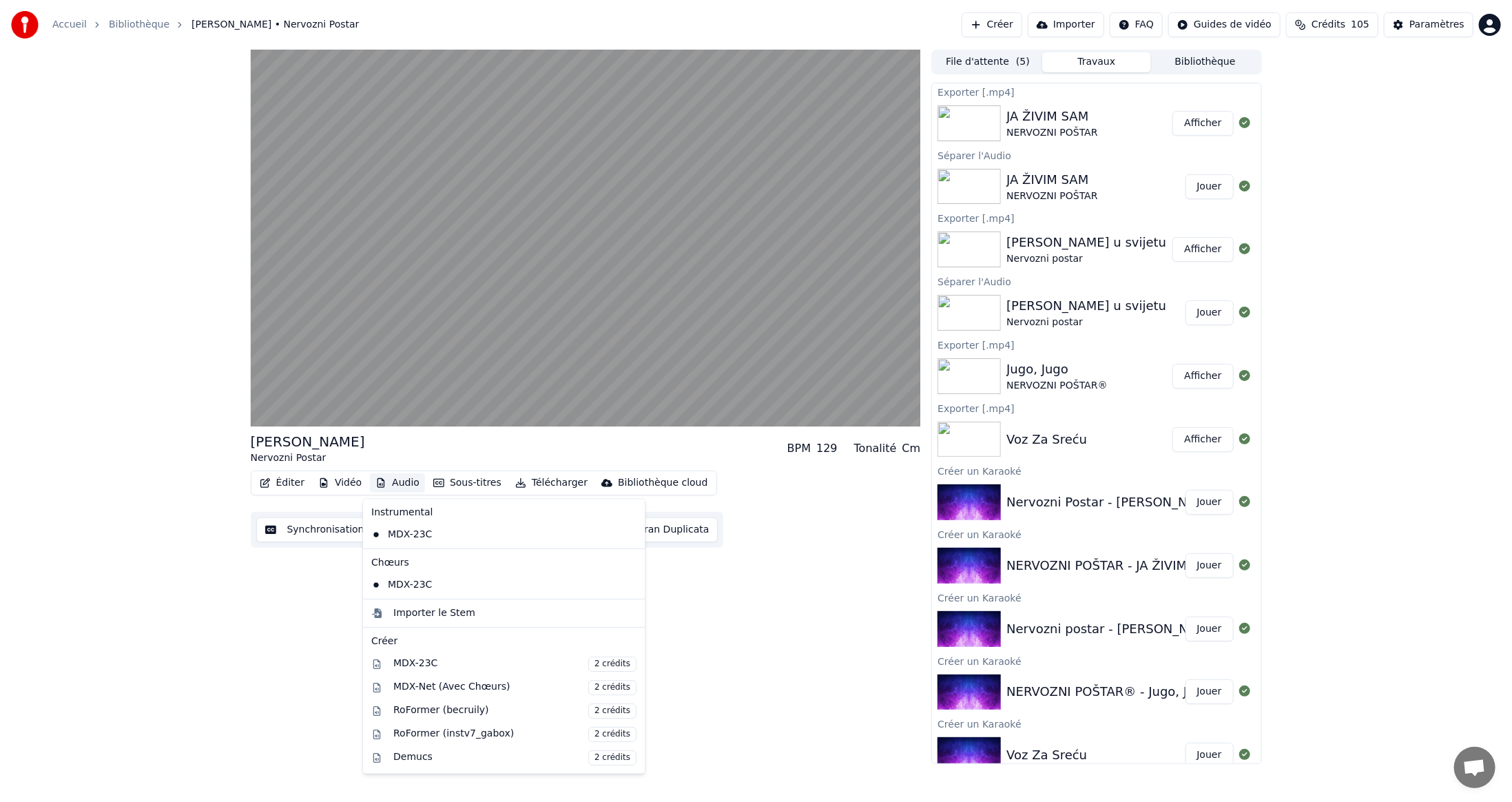
click at [399, 485] on button "Audio" at bounding box center [397, 482] width 55 height 19
click at [420, 685] on div "MDX-Net (Avec Chœurs) 2 crédits" at bounding box center [515, 688] width 244 height 15
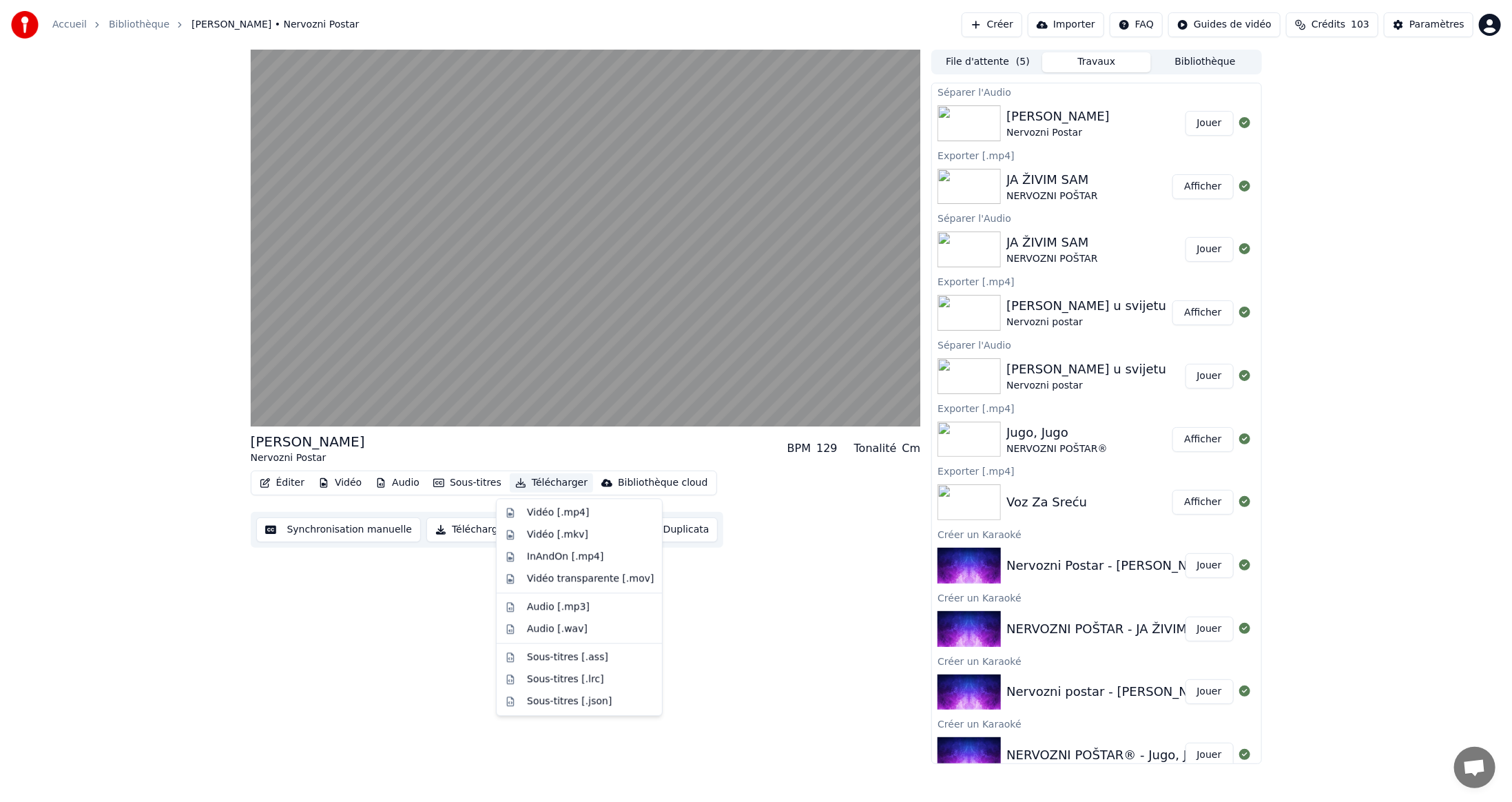
click at [541, 483] on button "Télécharger" at bounding box center [551, 482] width 83 height 19
click at [536, 512] on div "Vidéo [.mp4]" at bounding box center [558, 512] width 62 height 13
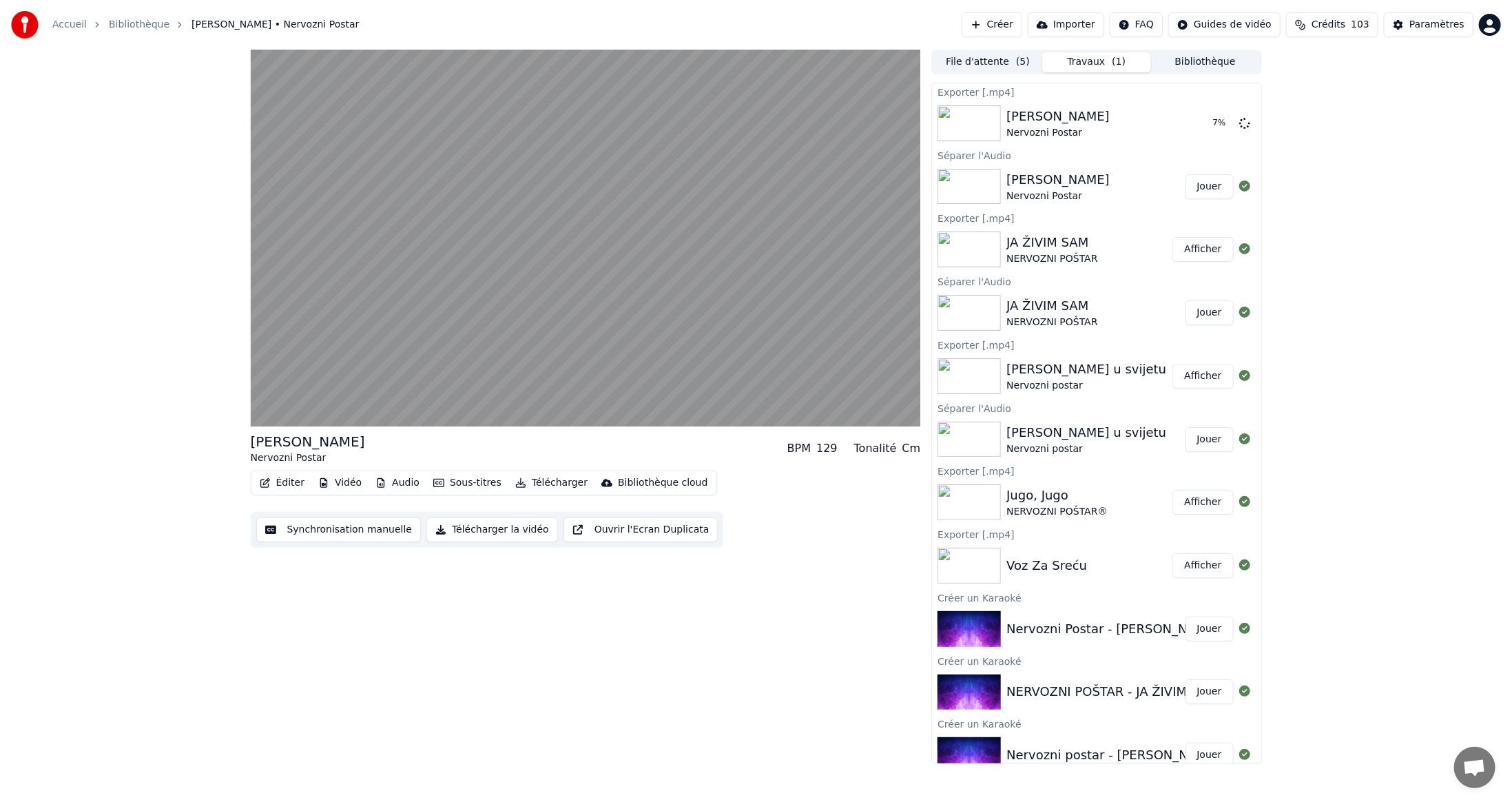
click at [1343, 26] on span "Crédits" at bounding box center [1329, 24] width 34 height 13
click at [1338, 155] on button "Actualiser" at bounding box center [1343, 167] width 82 height 25
click at [1425, 27] on div "Paramètres" at bounding box center [1437, 24] width 55 height 13
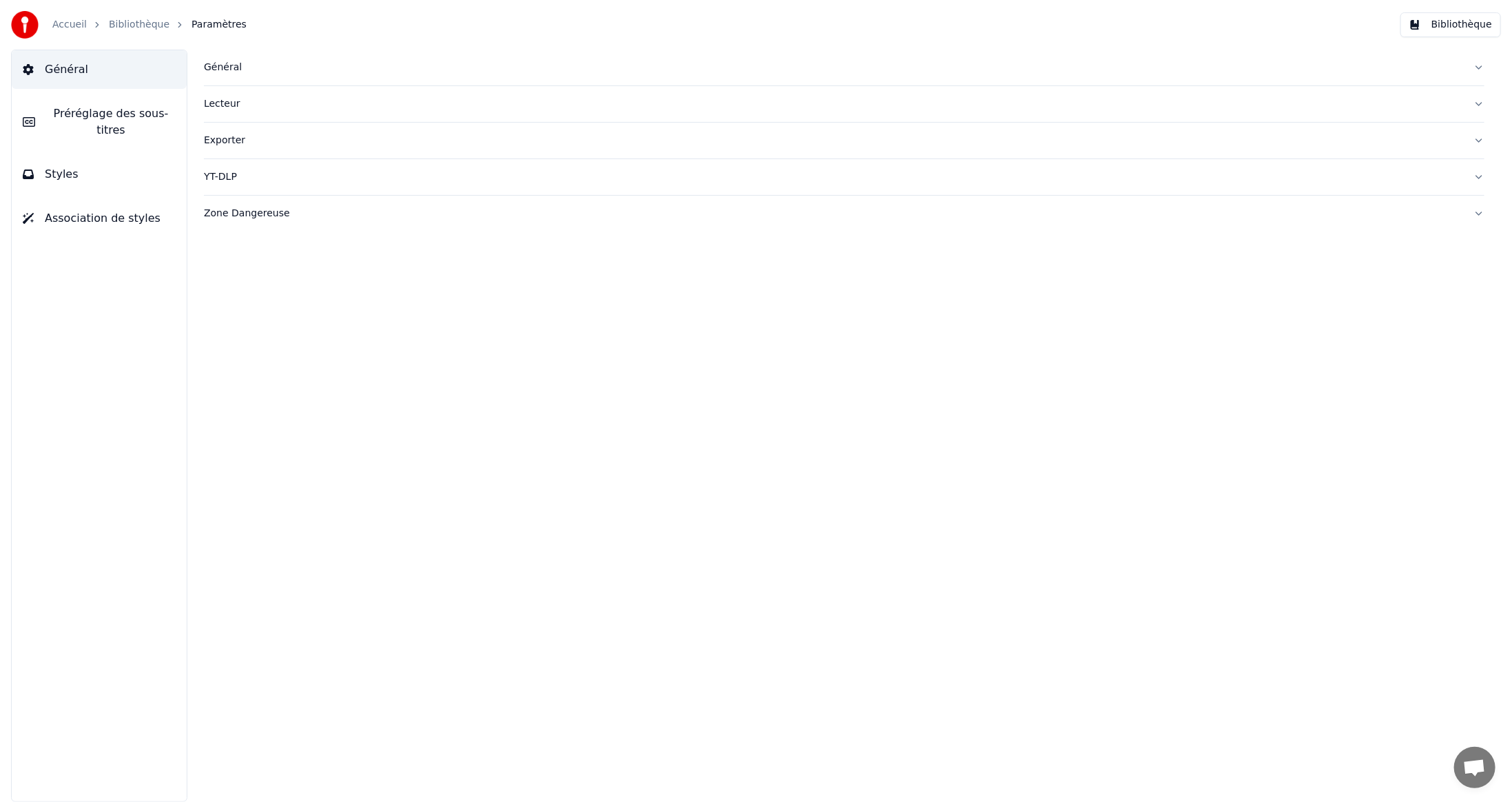
click at [225, 61] on div "Général" at bounding box center [833, 67] width 1258 height 13
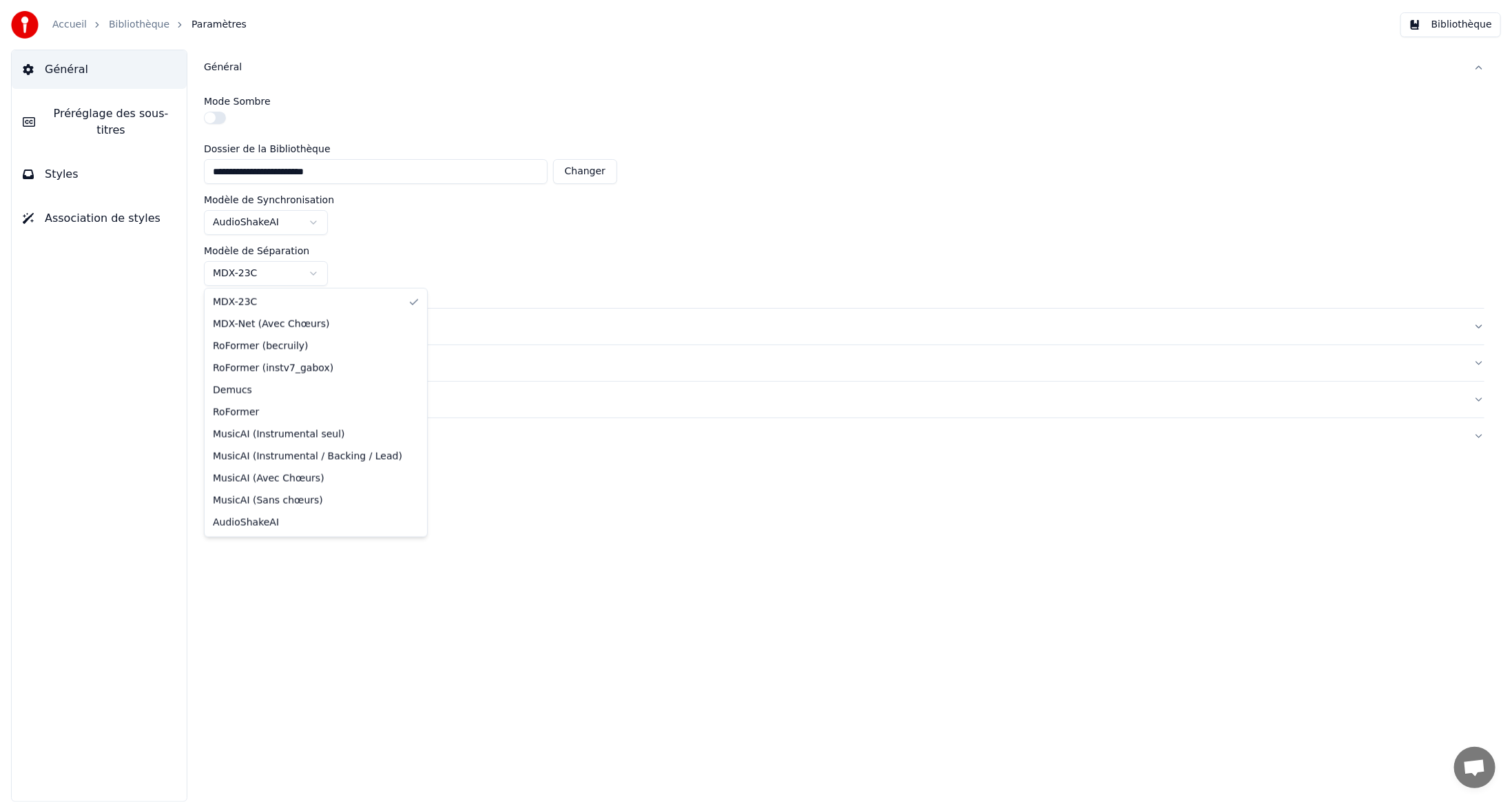
click at [312, 274] on html "**********" at bounding box center [756, 401] width 1512 height 802
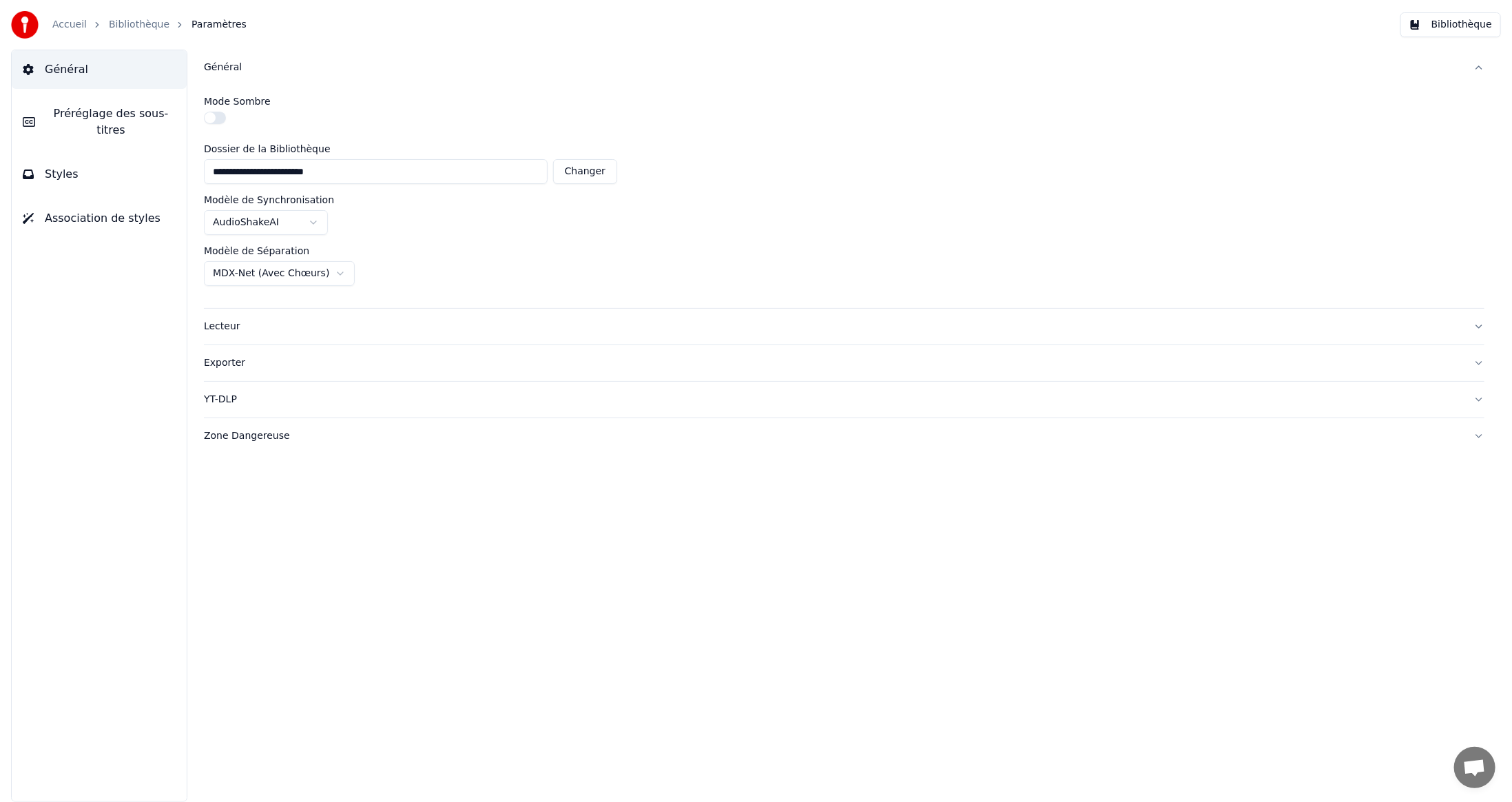
click at [315, 223] on html "**********" at bounding box center [756, 401] width 1512 height 802
click at [577, 504] on html "**********" at bounding box center [756, 401] width 1512 height 802
click at [97, 114] on span "Préréglage des sous-titres" at bounding box center [111, 121] width 129 height 33
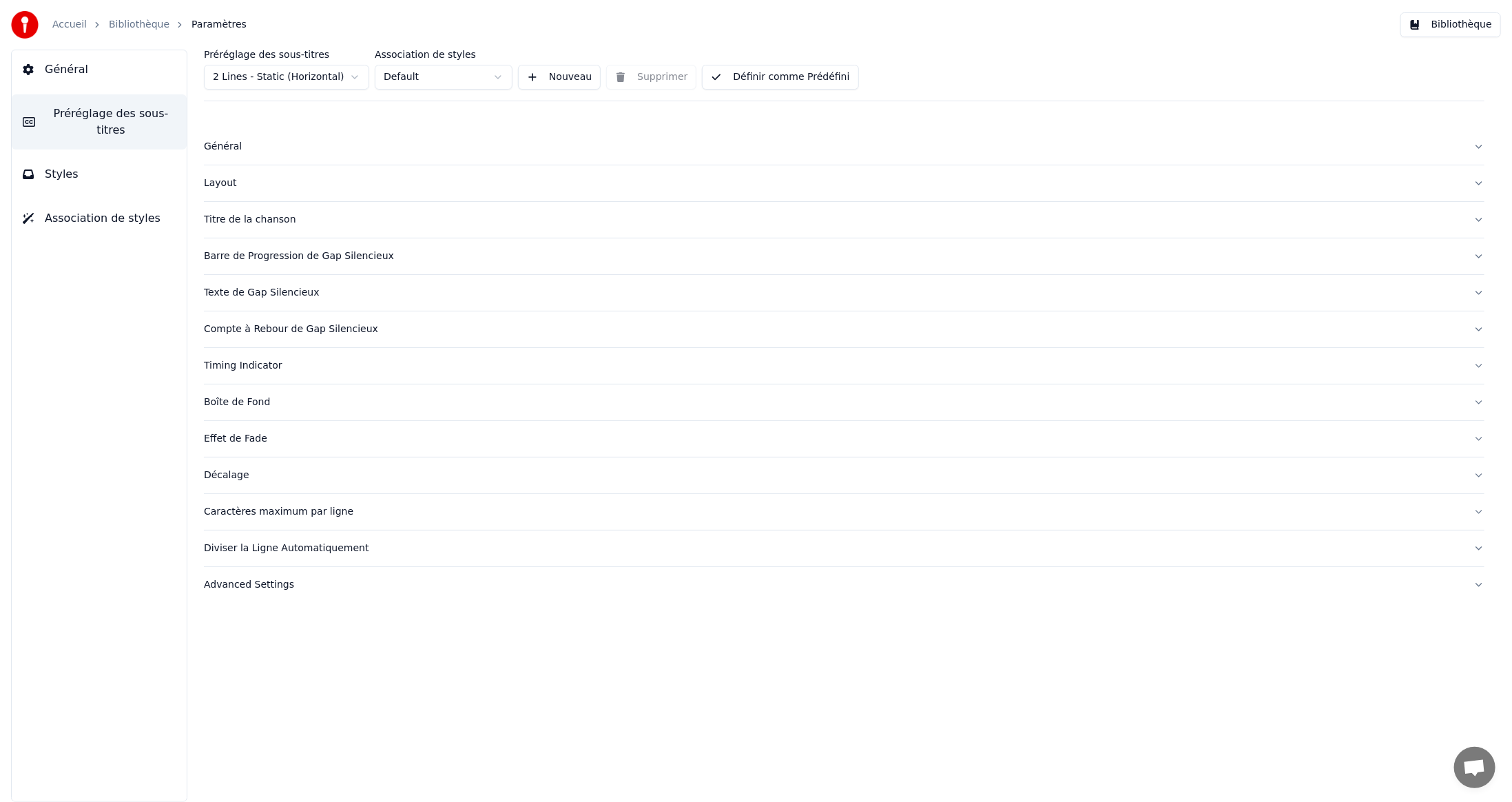
click at [67, 166] on span "Styles" at bounding box center [61, 175] width 34 height 17
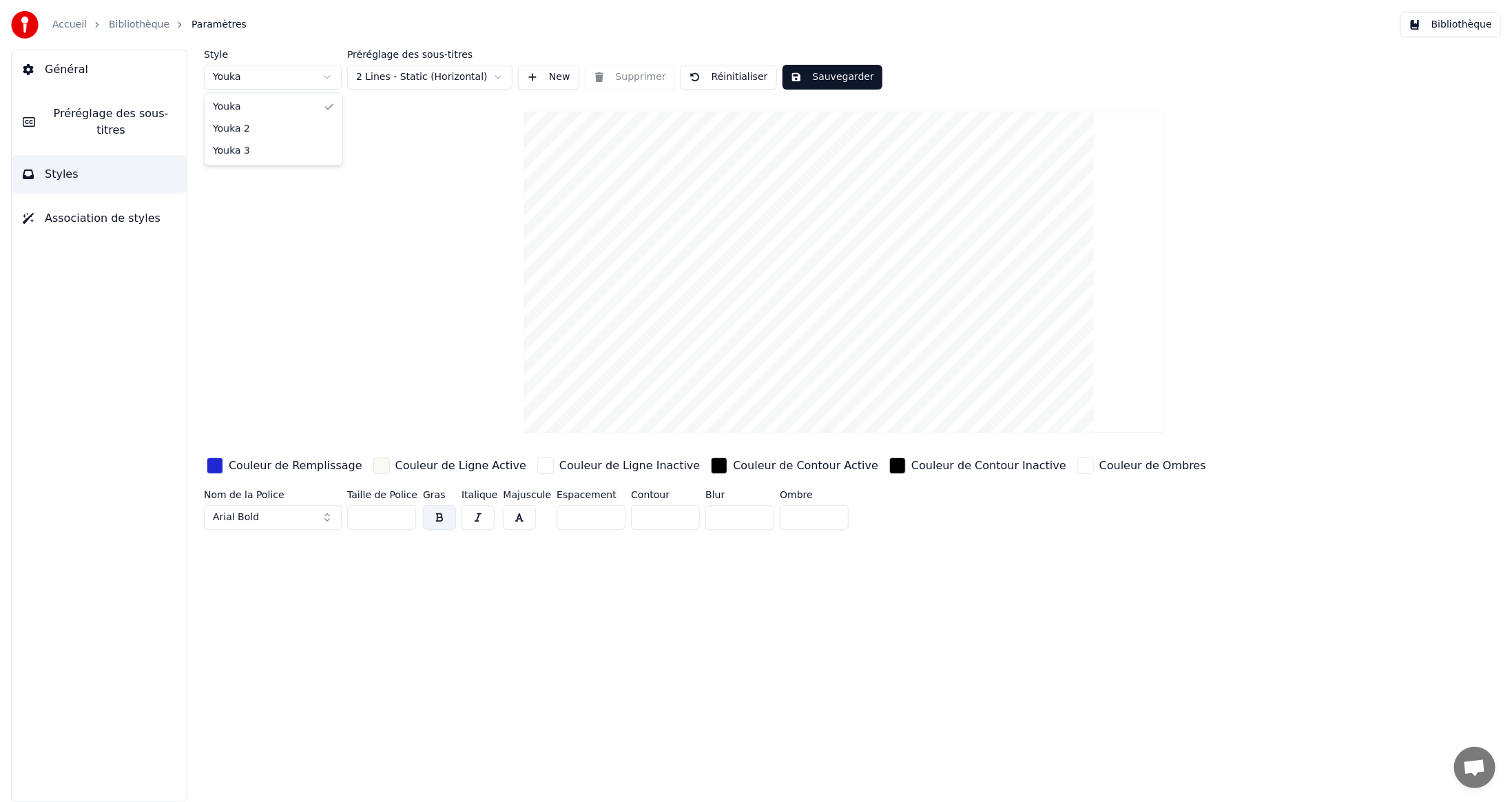
click at [328, 77] on html "Accueil Bibliothèque Paramètres Bibliothèque Général Préréglage des sous-titres…" at bounding box center [756, 401] width 1512 height 802
click at [84, 210] on span "Association de styles" at bounding box center [102, 218] width 116 height 17
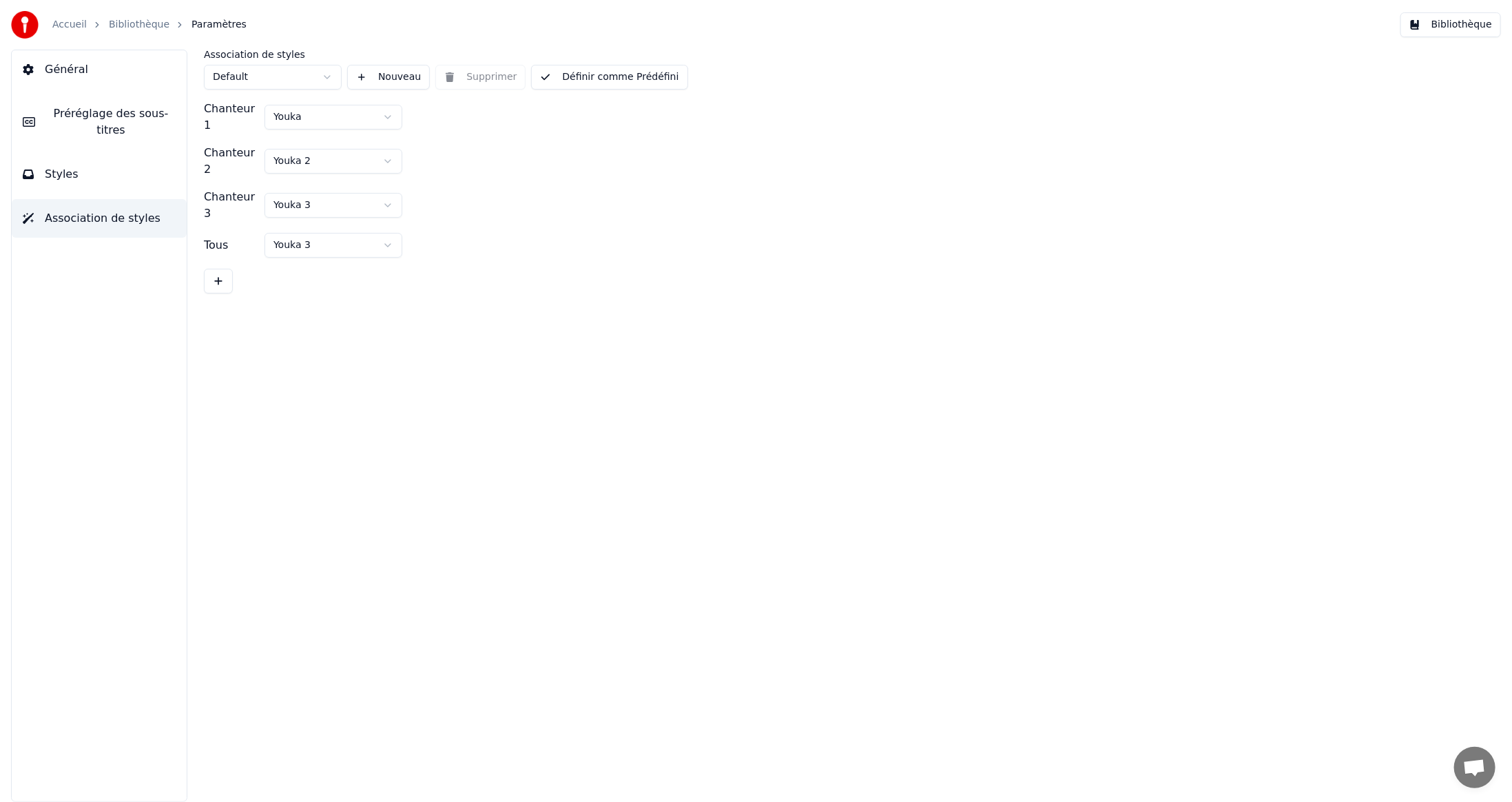
click at [67, 68] on span "Général" at bounding box center [66, 70] width 44 height 17
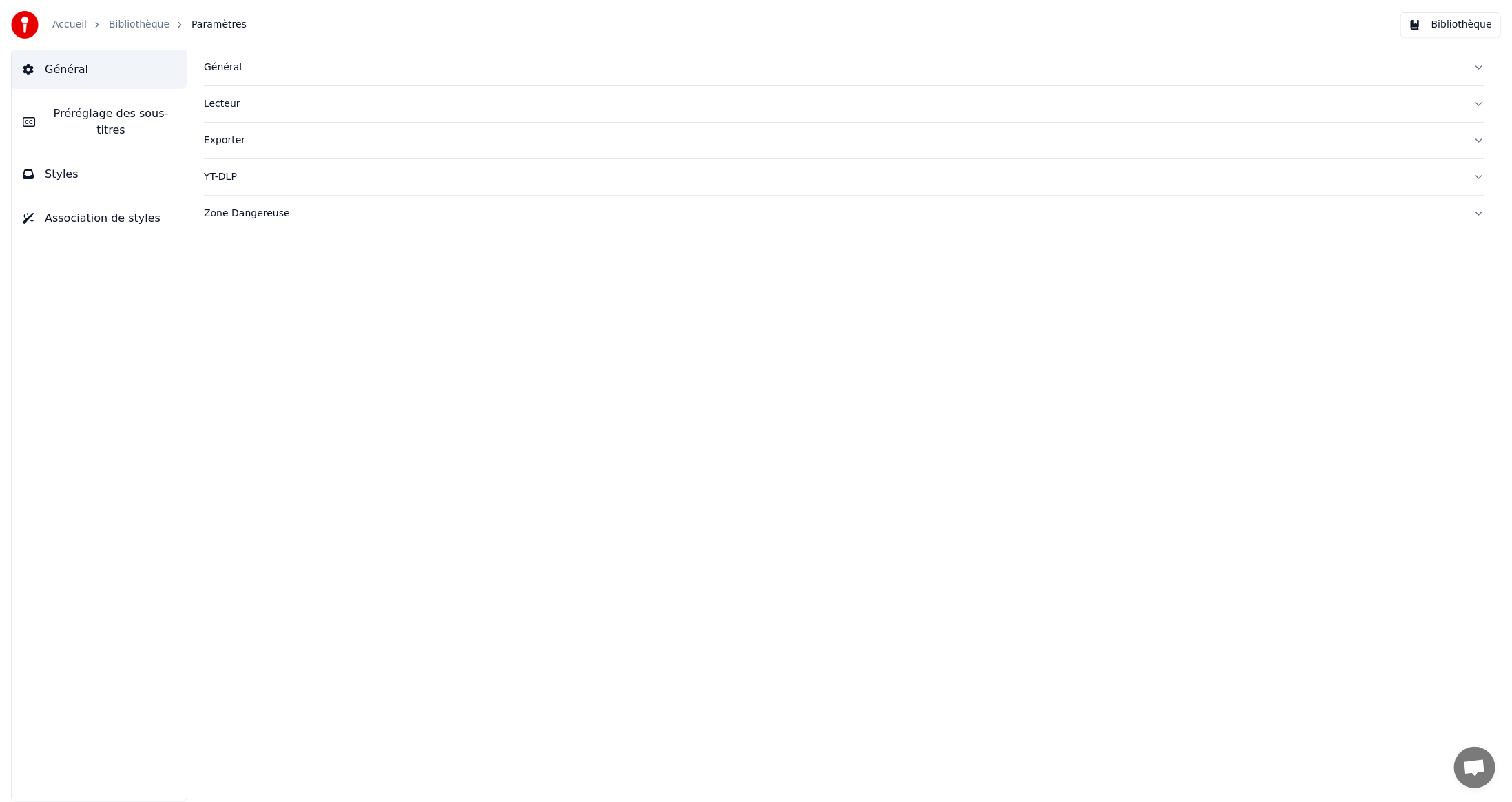
click at [228, 66] on div "Général" at bounding box center [833, 67] width 1258 height 13
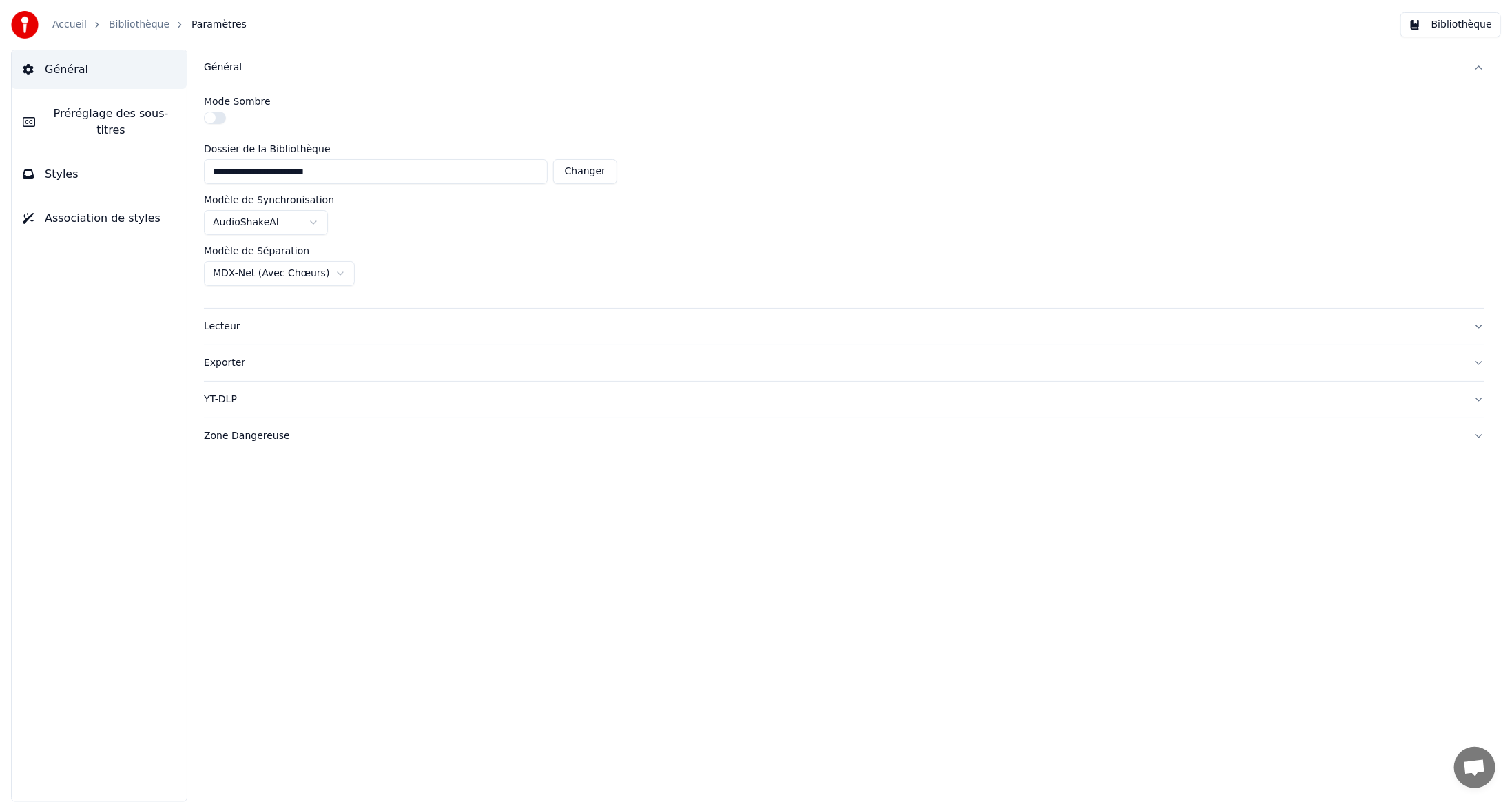
click at [66, 25] on link "Accueil" at bounding box center [69, 24] width 34 height 13
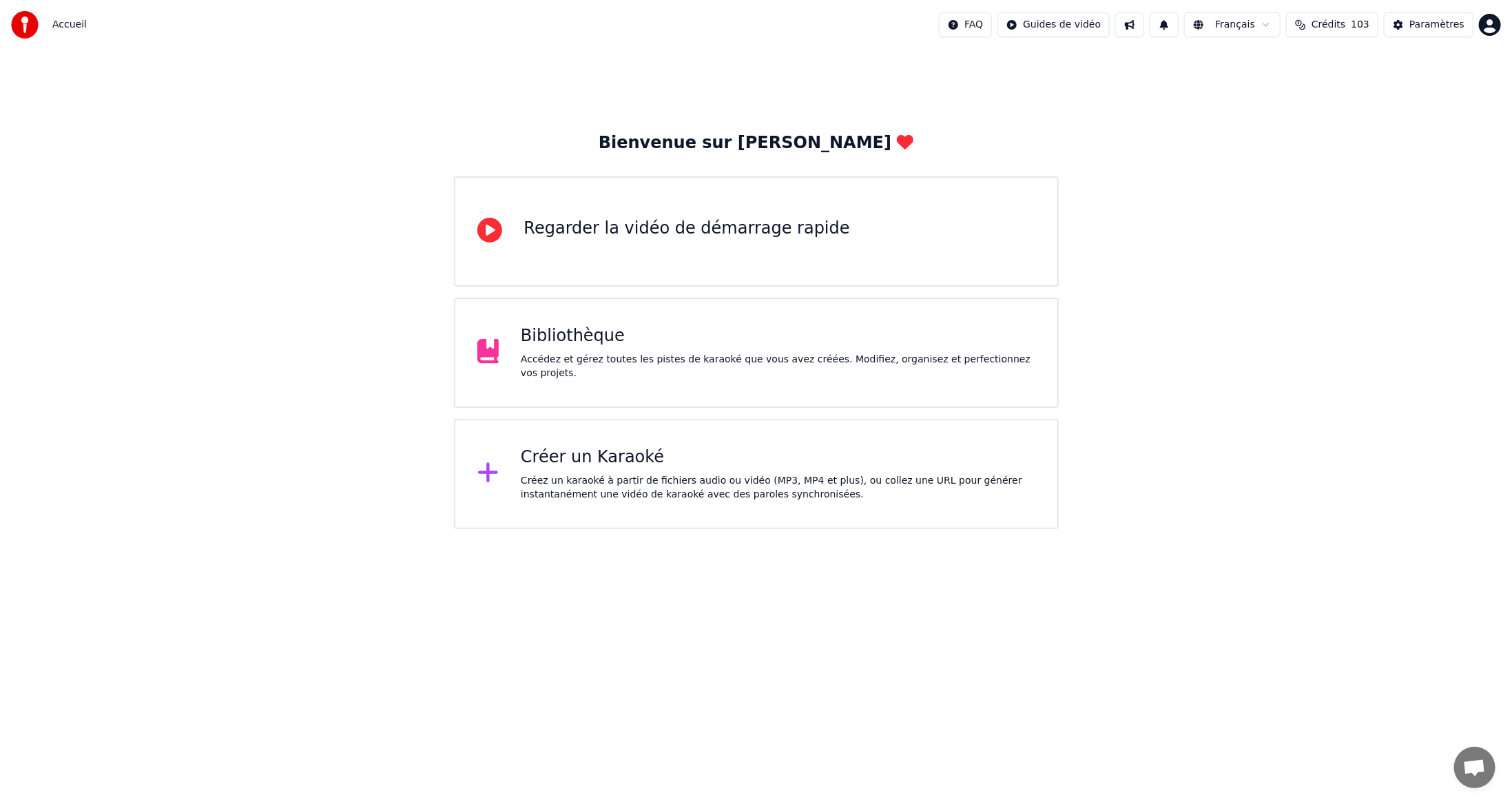
click at [1346, 25] on span "Crédits" at bounding box center [1329, 24] width 34 height 13
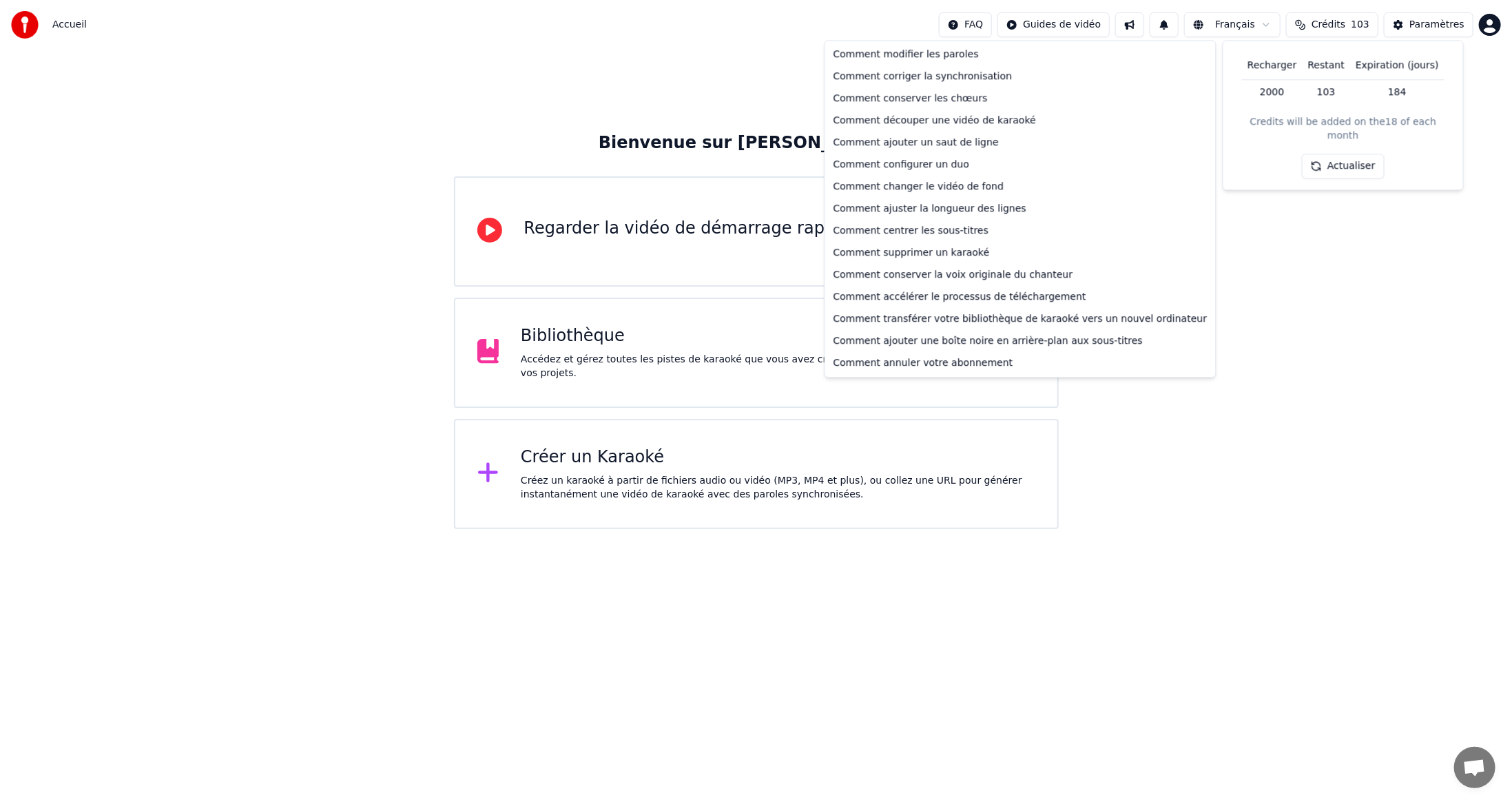
click at [998, 27] on html "Accueil FAQ Guides de vidéo Français Crédits 103 Paramètres Bienvenue sur Youka…" at bounding box center [756, 265] width 1512 height 529
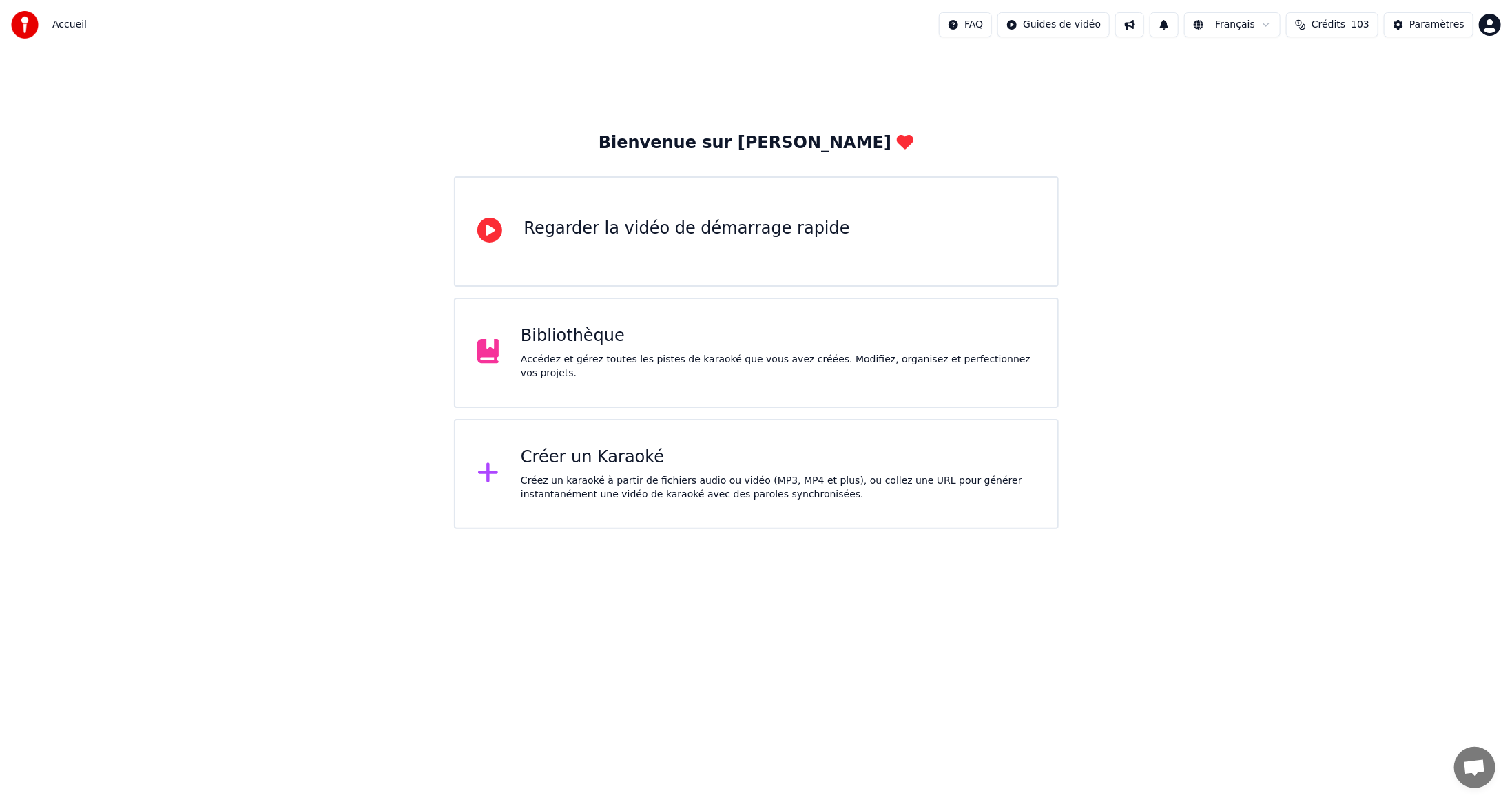
click at [1078, 22] on html "Accueil FAQ Guides de vidéo Français Crédits 103 Paramètres Bienvenue sur Youka…" at bounding box center [756, 265] width 1512 height 529
click at [1155, 24] on html "Accueil FAQ Guides de vidéo Français Crédits 103 Paramètres Bienvenue sur Youka…" at bounding box center [756, 265] width 1512 height 529
click at [1144, 23] on button at bounding box center [1130, 25] width 29 height 25
click at [1144, 24] on button at bounding box center [1130, 25] width 29 height 25
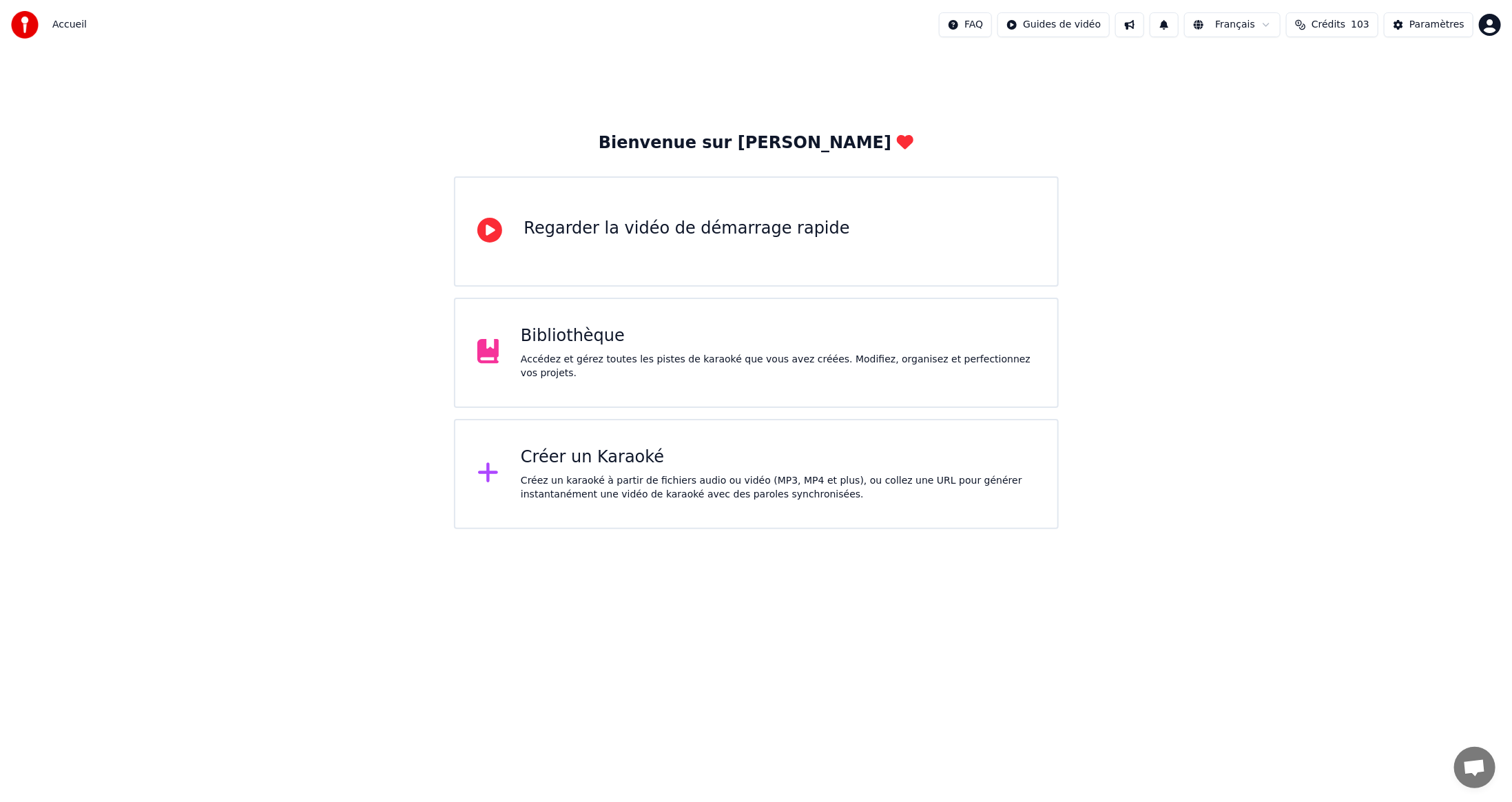
click at [1179, 26] on button at bounding box center [1164, 25] width 29 height 25
click at [1179, 24] on button at bounding box center [1164, 25] width 29 height 25
click at [1281, 21] on html "Accueil FAQ Guides de vidéo Français Crédits 103 Paramètres Bienvenue sur Youka…" at bounding box center [756, 265] width 1512 height 529
click at [1270, 25] on html "Accueil FAQ Guides de vidéo Français Crédits 103 Paramètres Bienvenue sur Youka…" at bounding box center [756, 265] width 1512 height 529
click at [1451, 21] on div "Paramètres" at bounding box center [1437, 24] width 55 height 13
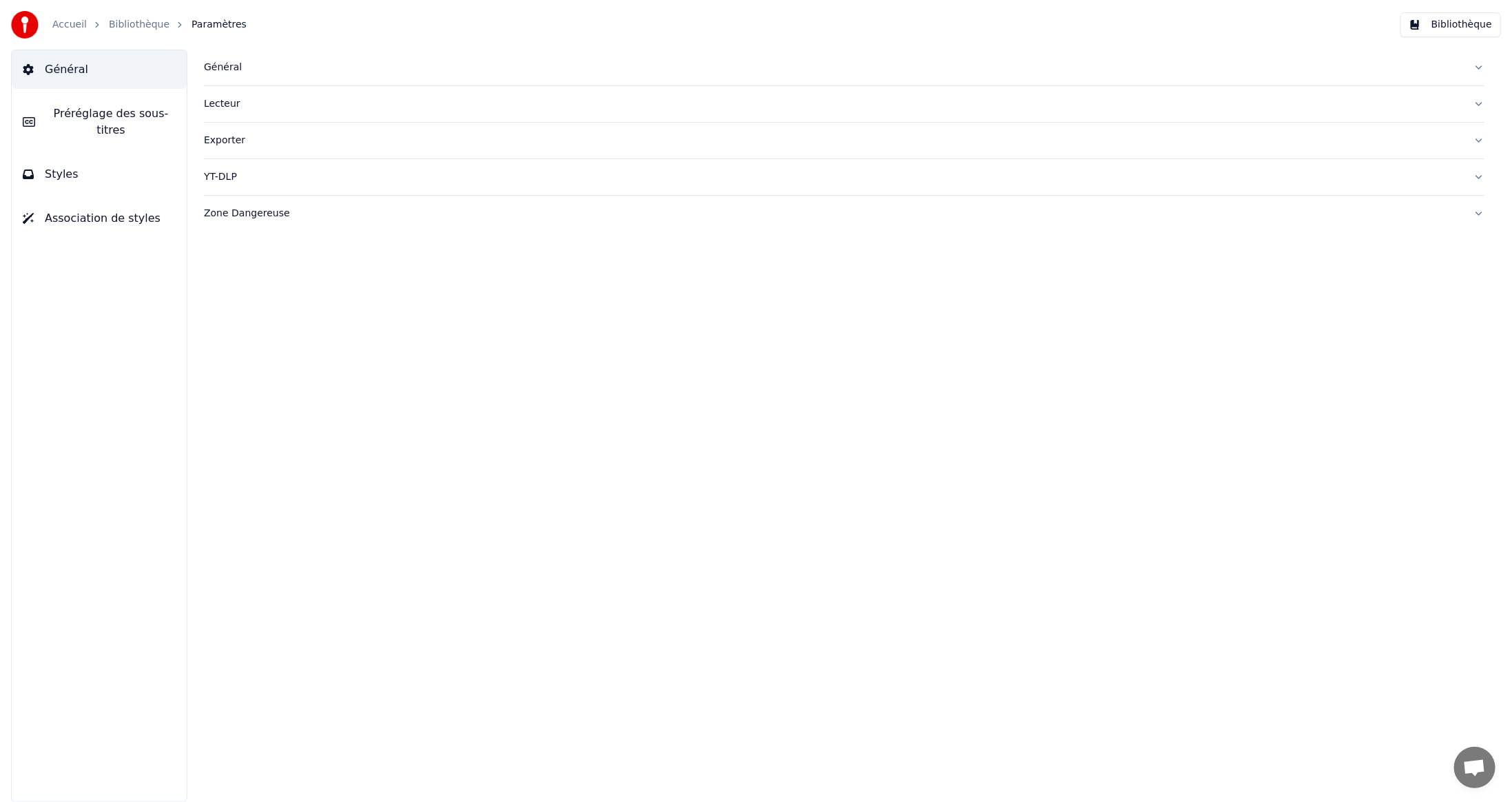
click at [60, 24] on link "Accueil" at bounding box center [69, 24] width 34 height 13
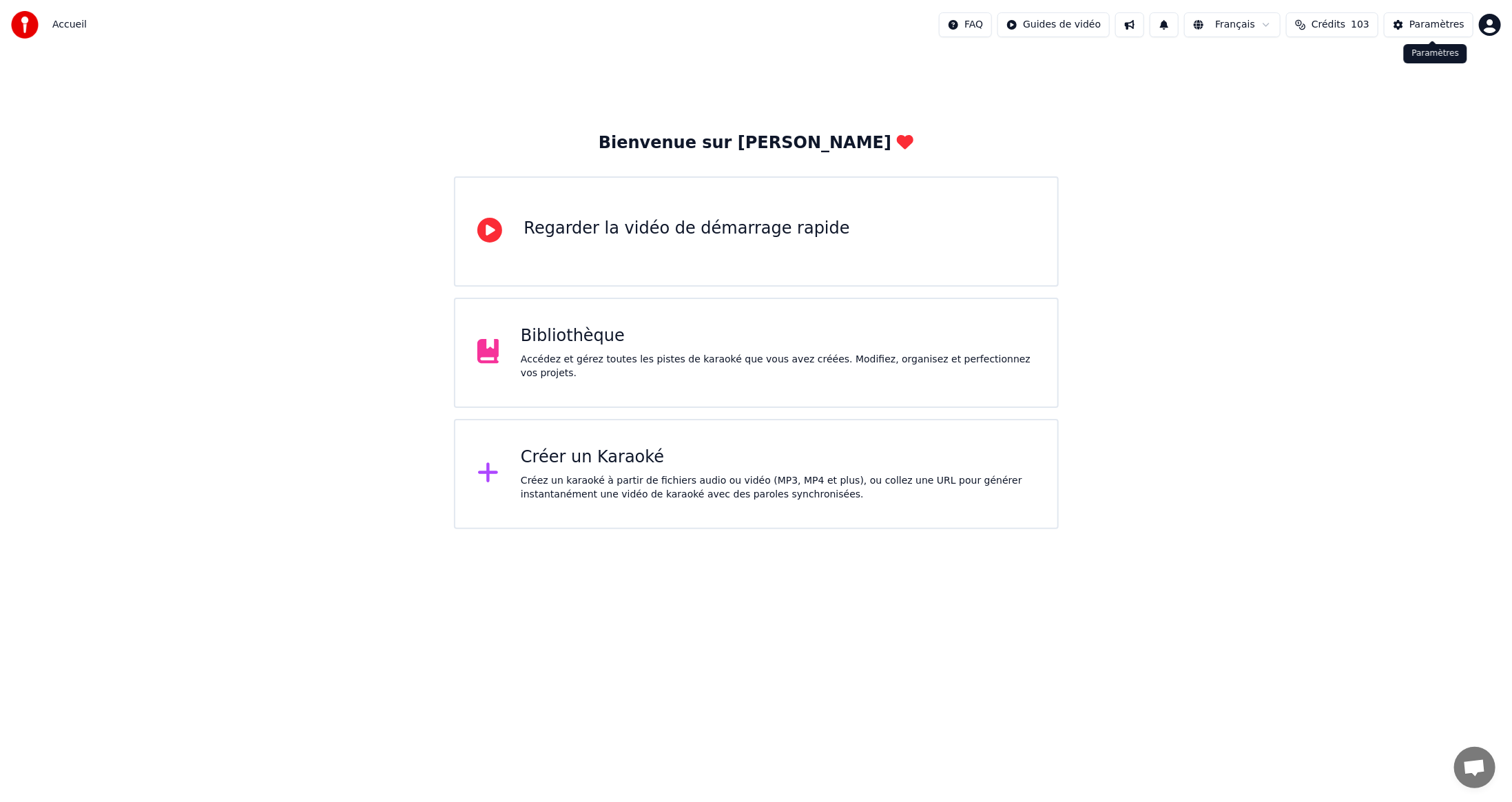
click at [1437, 24] on div "Paramètres" at bounding box center [1437, 24] width 55 height 13
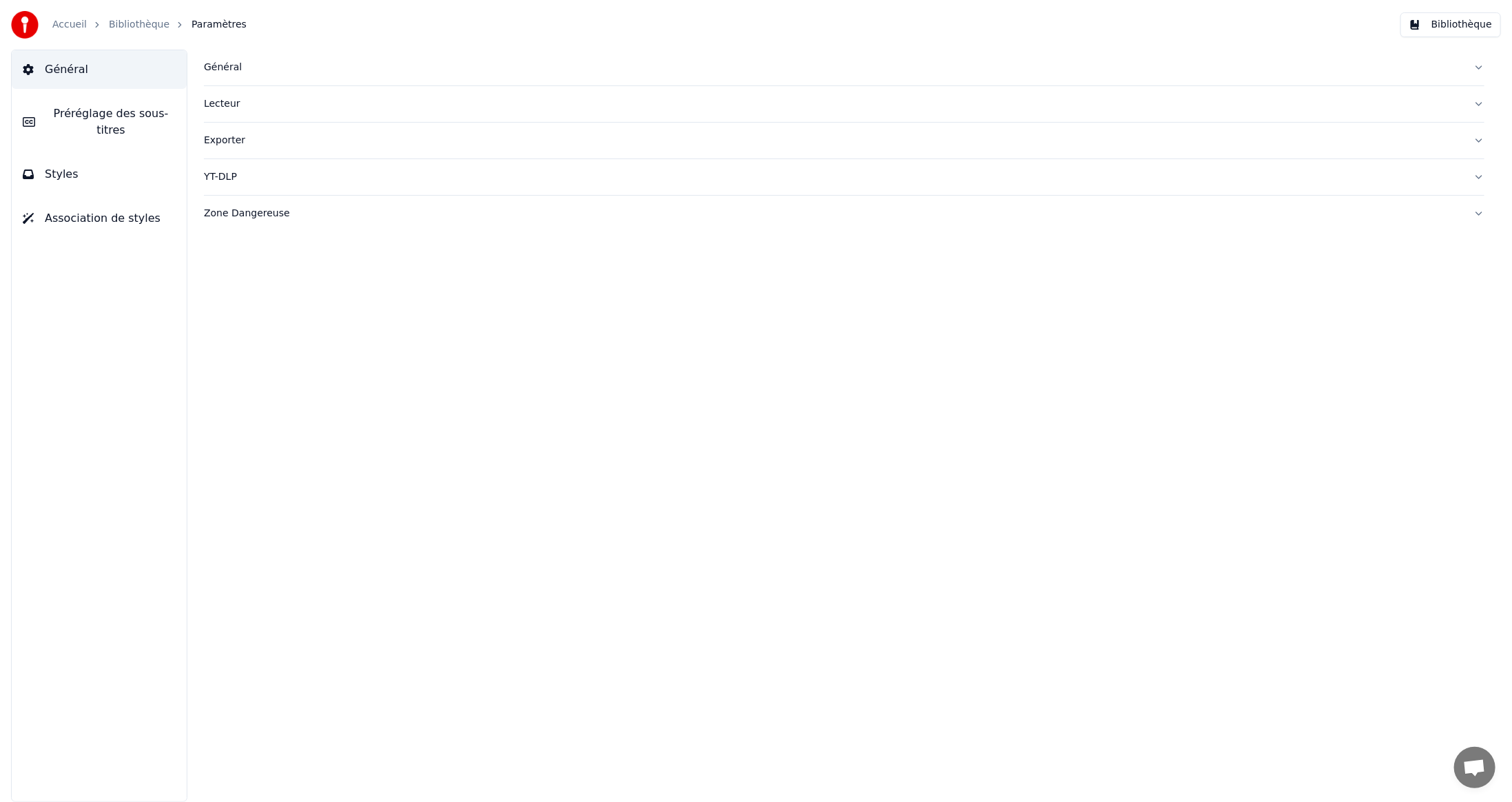
click at [62, 25] on link "Accueil" at bounding box center [69, 24] width 34 height 13
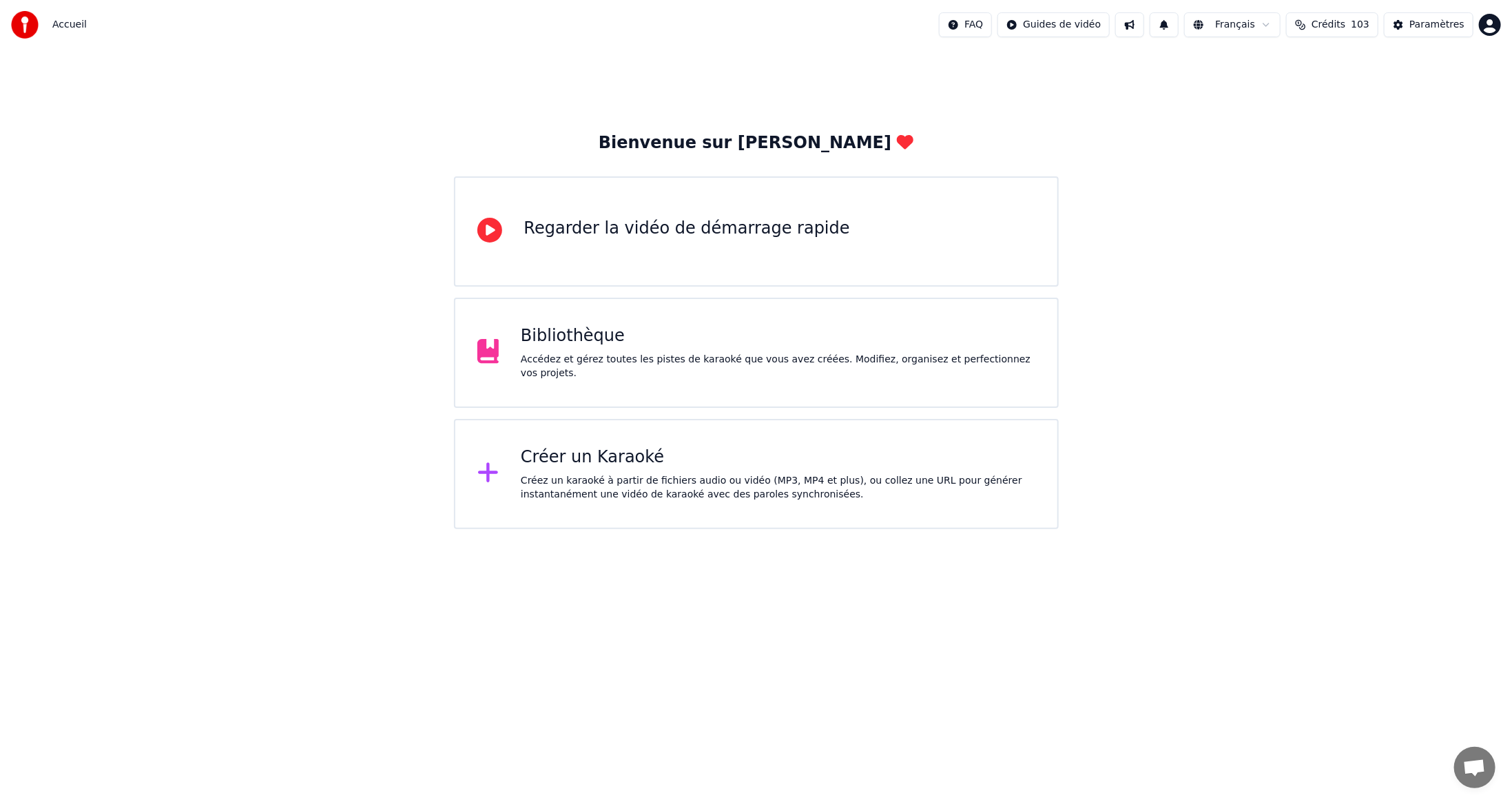
click at [1493, 25] on html "Accueil FAQ Guides de vidéo Français Crédits 103 Paramètres Bienvenue sur Youka…" at bounding box center [756, 265] width 1512 height 529
click at [1458, 78] on div "Facturation" at bounding box center [1430, 89] width 159 height 22
click at [623, 343] on div "Bibliothèque" at bounding box center [778, 336] width 515 height 22
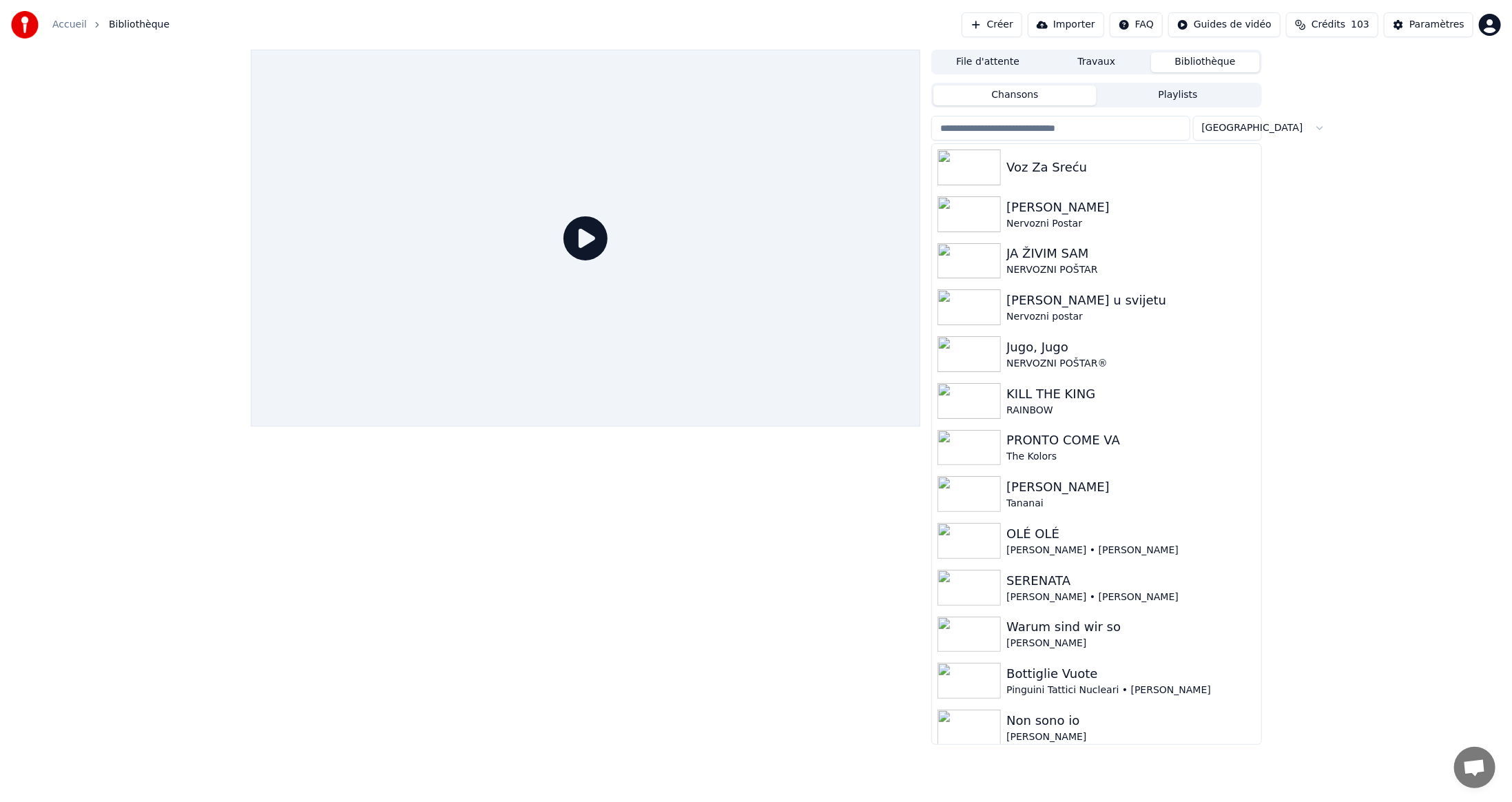
click at [1085, 131] on input "search" at bounding box center [1061, 128] width 259 height 25
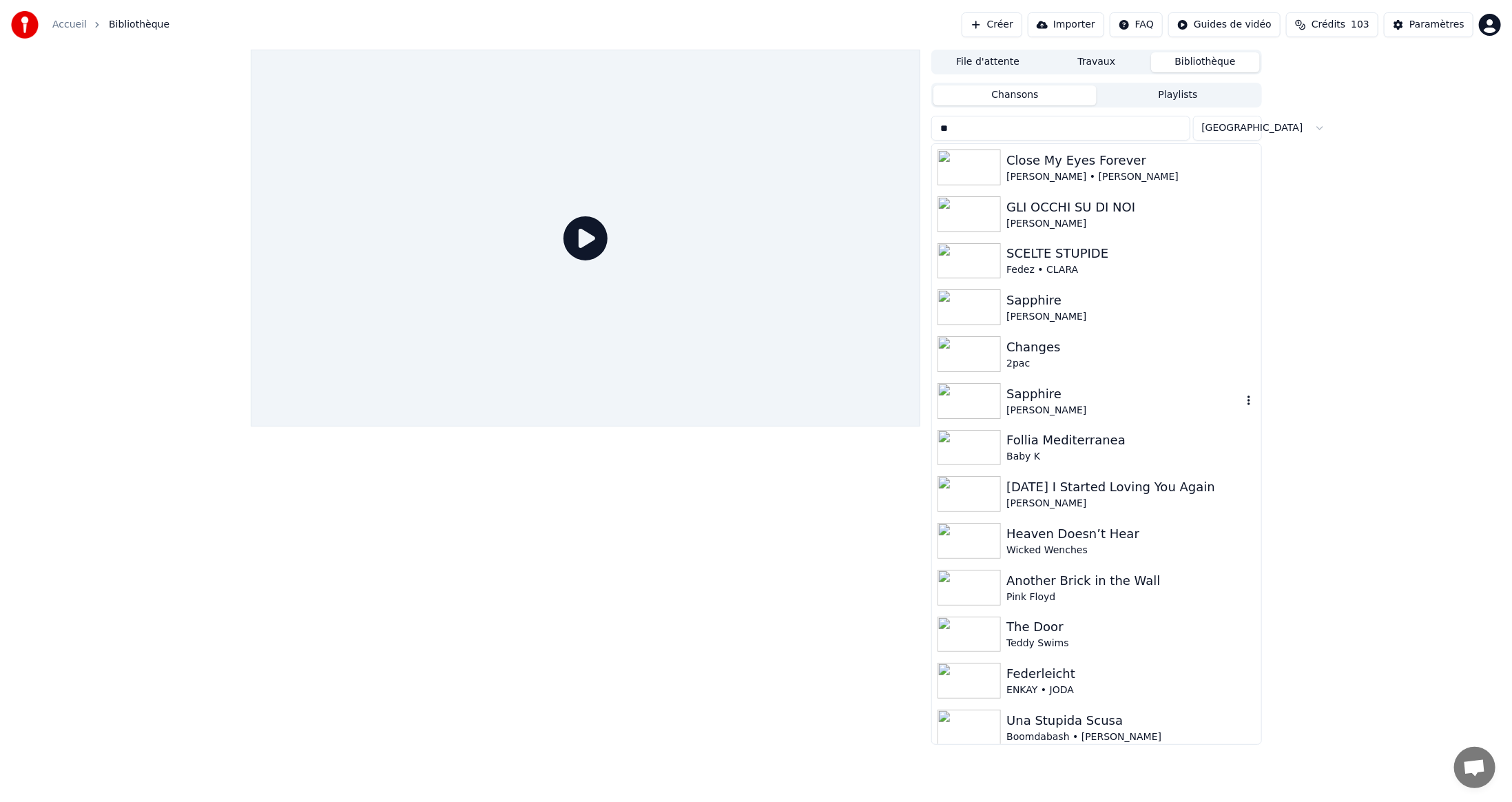
type input "**"
click at [1034, 406] on div "Ed Sheeran" at bounding box center [1124, 411] width 235 height 13
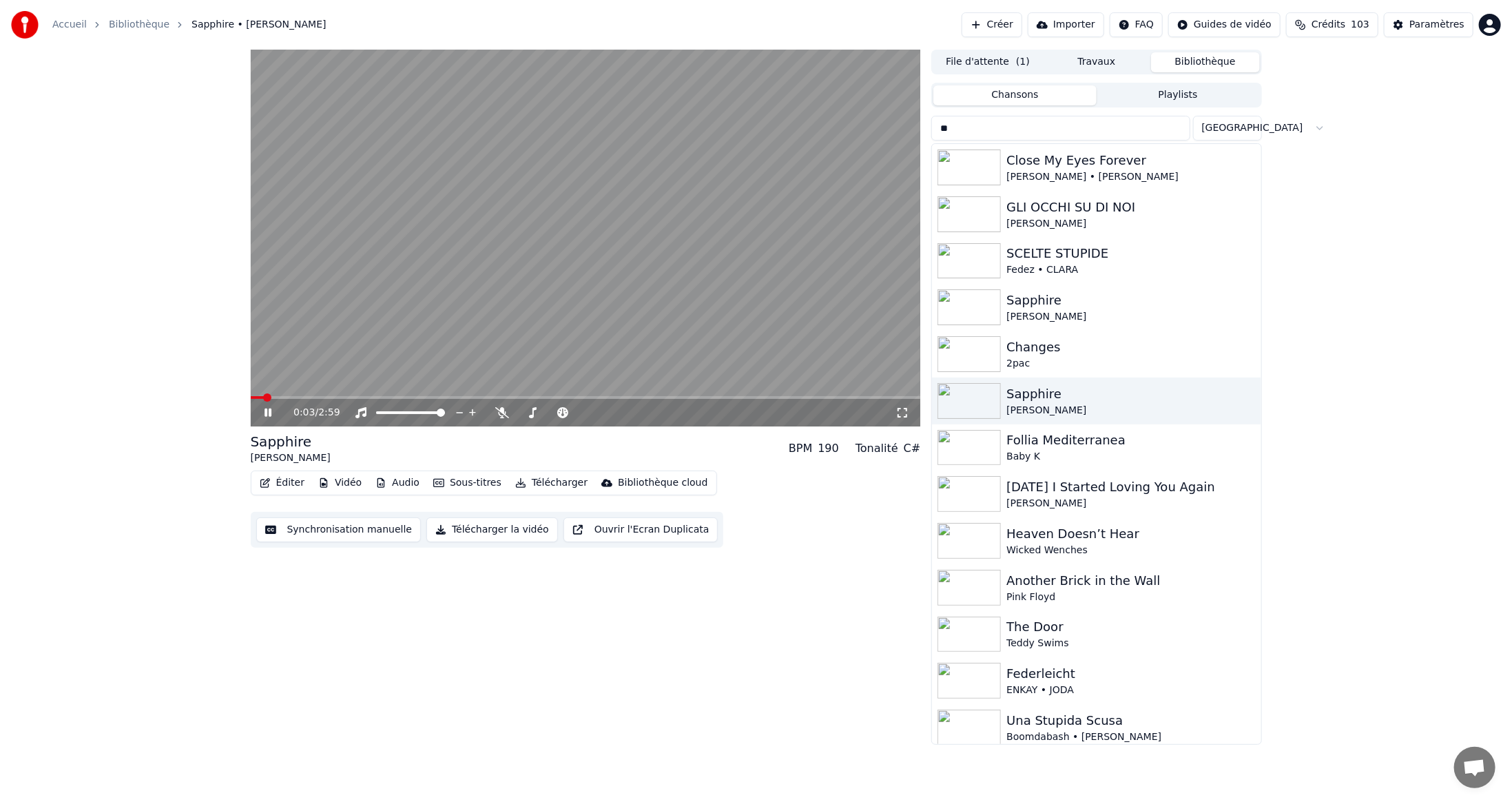
click at [289, 485] on button "Éditer" at bounding box center [282, 482] width 55 height 19
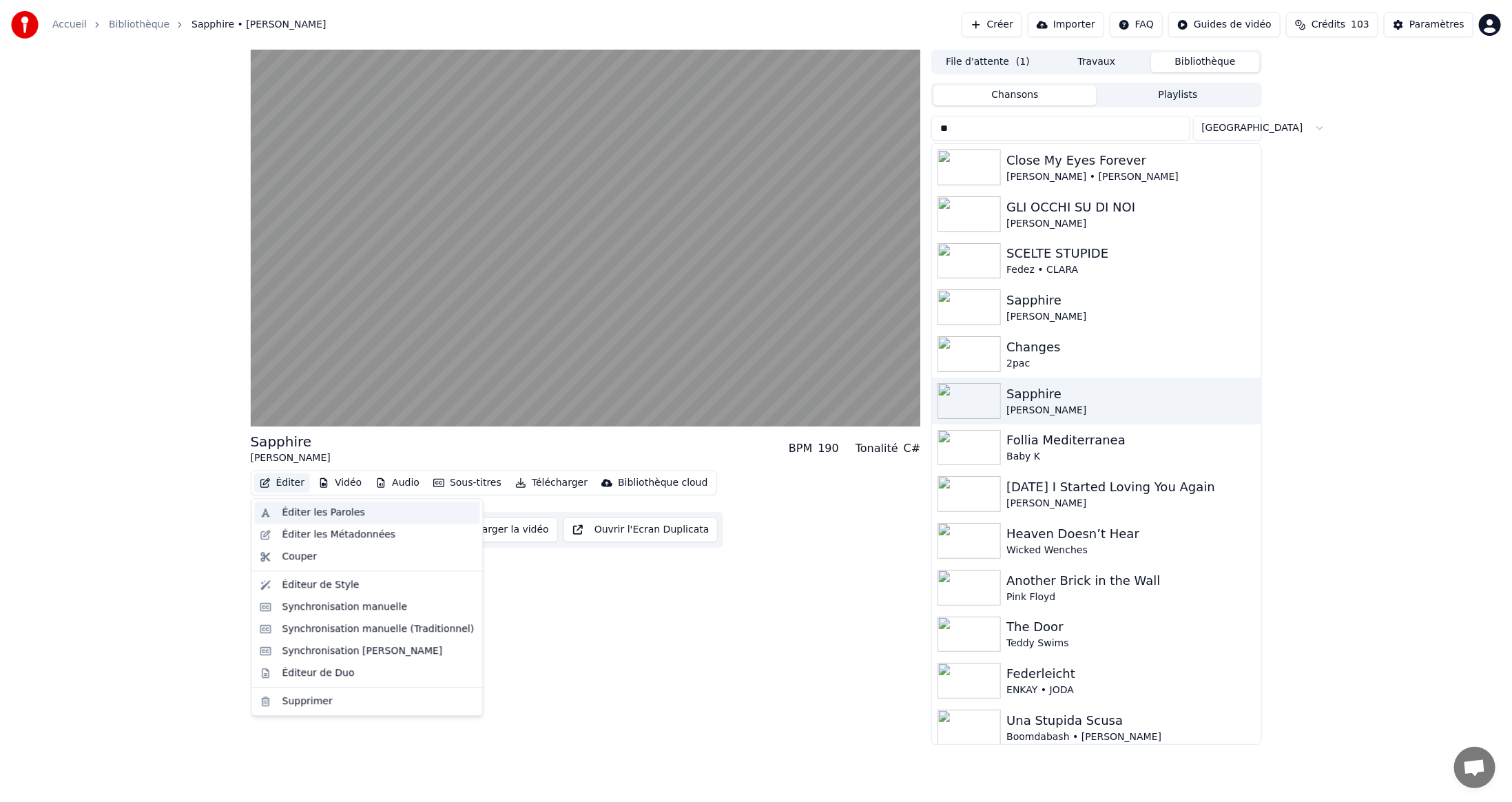
click at [293, 511] on div "Éditer les Paroles" at bounding box center [323, 512] width 82 height 13
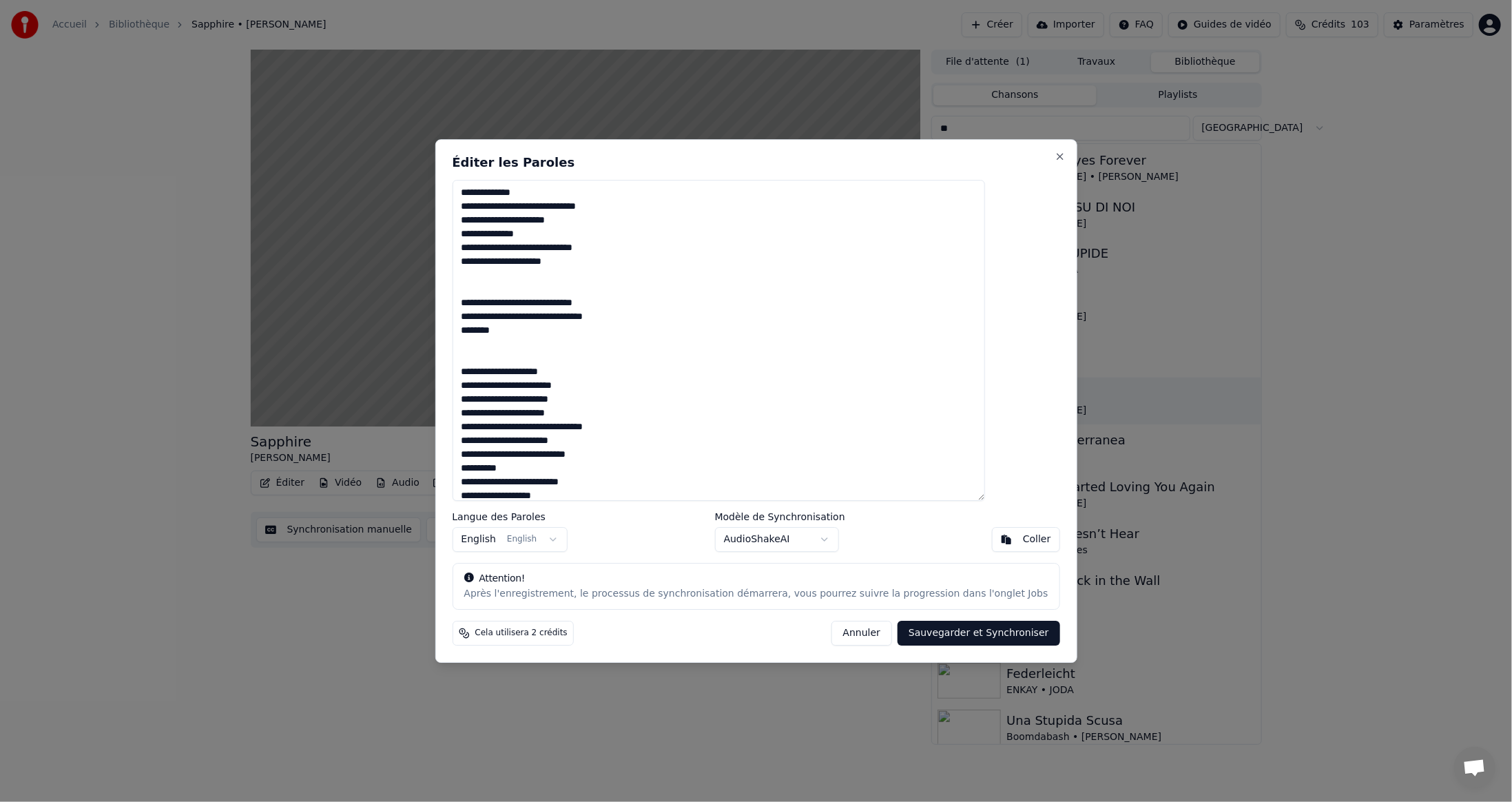
click at [841, 632] on button "Annuler" at bounding box center [862, 633] width 60 height 25
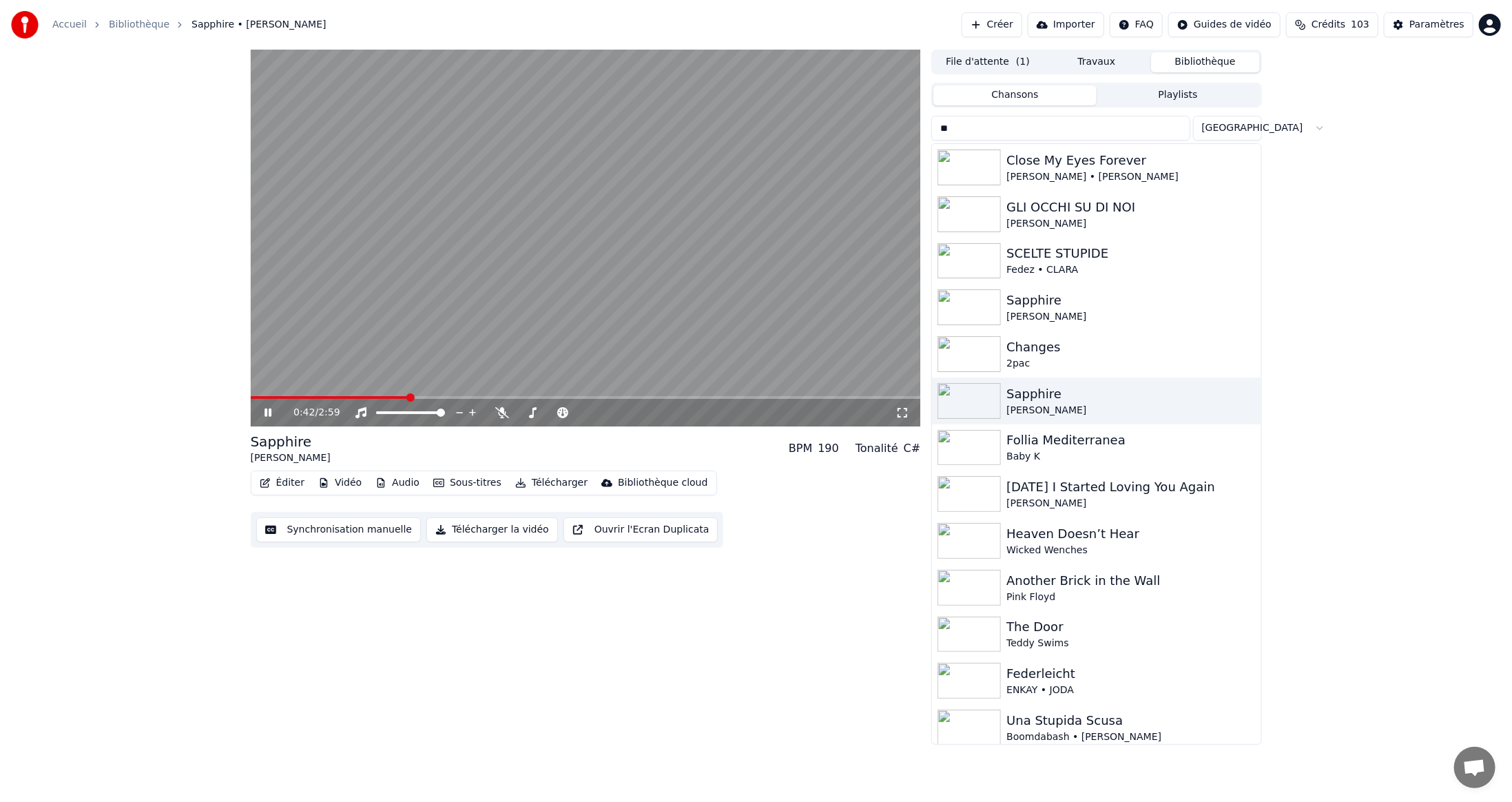
click at [816, 217] on video at bounding box center [586, 238] width 670 height 377
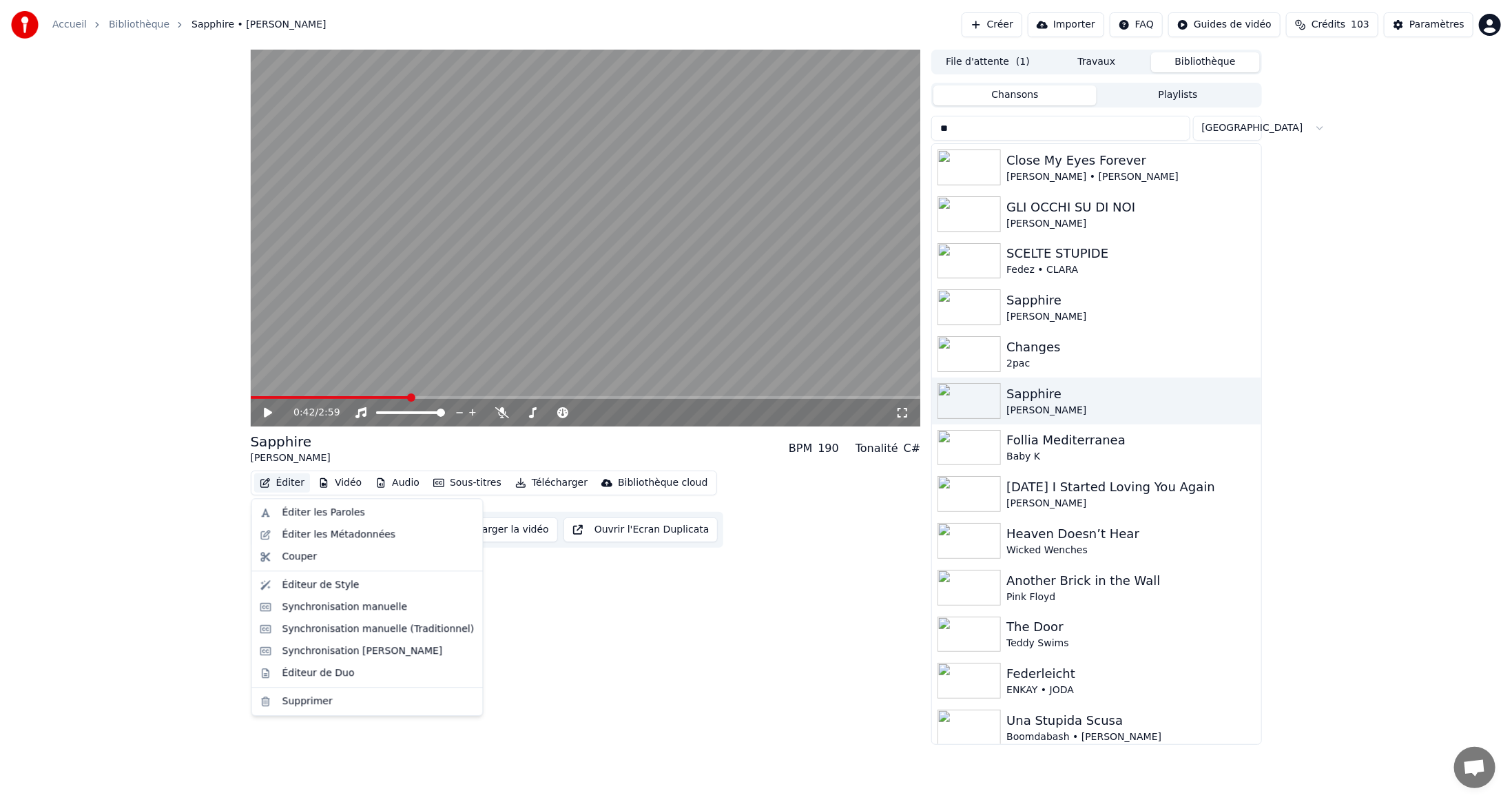
click at [293, 483] on button "Éditer" at bounding box center [282, 482] width 55 height 19
click at [280, 519] on div "Éditer les Paroles" at bounding box center [367, 512] width 225 height 22
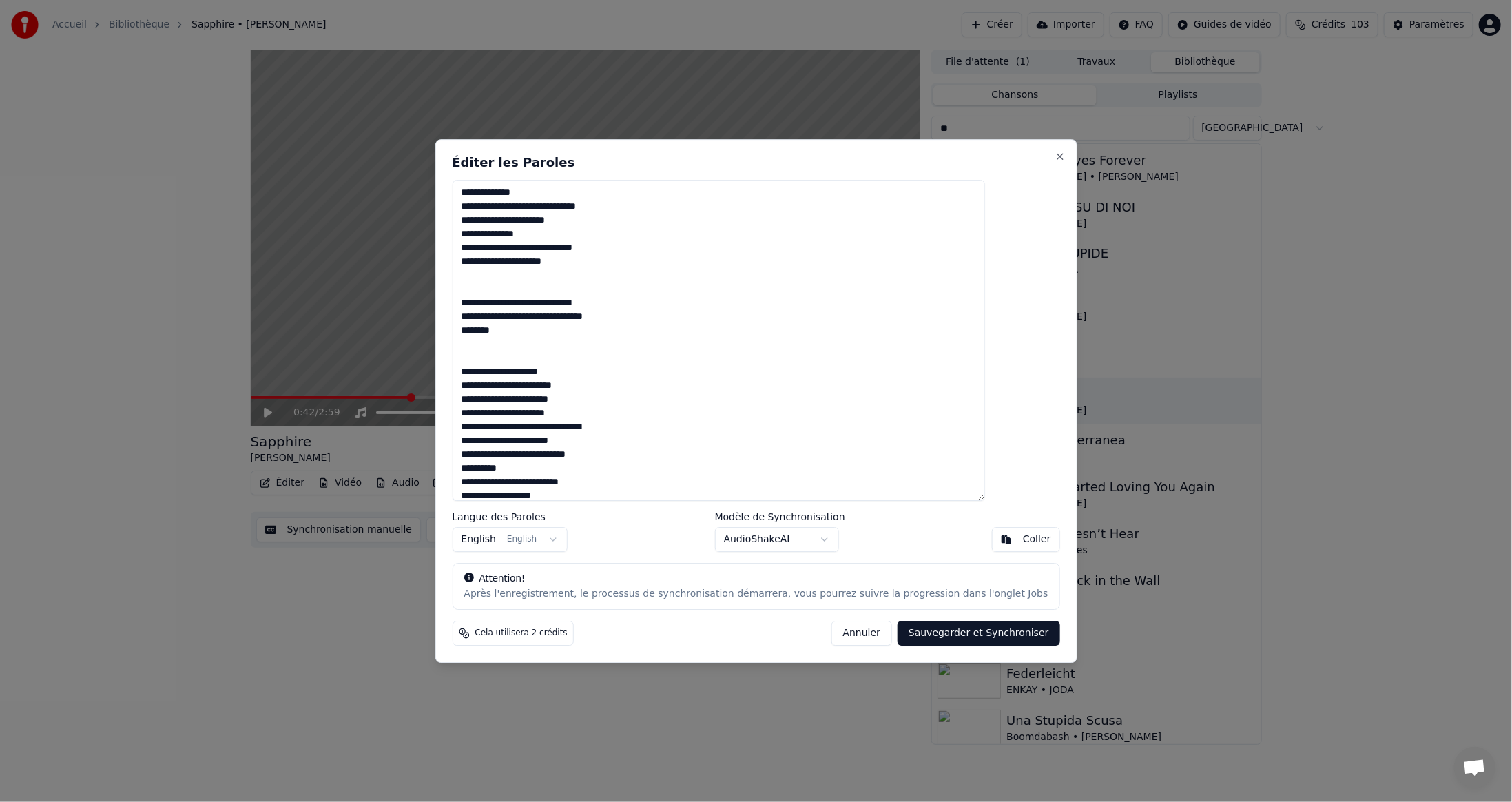
click at [495, 332] on textarea at bounding box center [718, 340] width 533 height 321
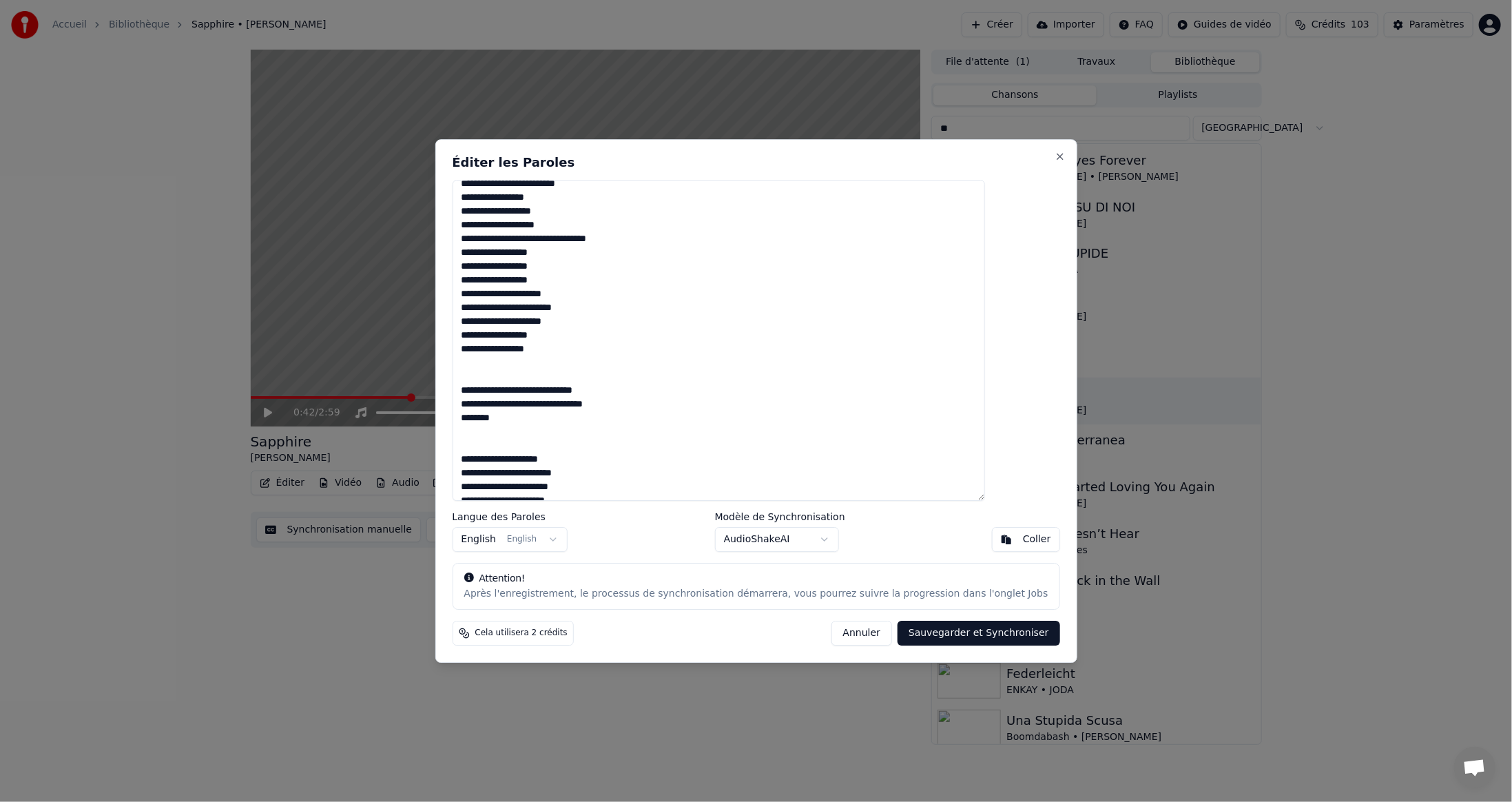
scroll to position [482, 0]
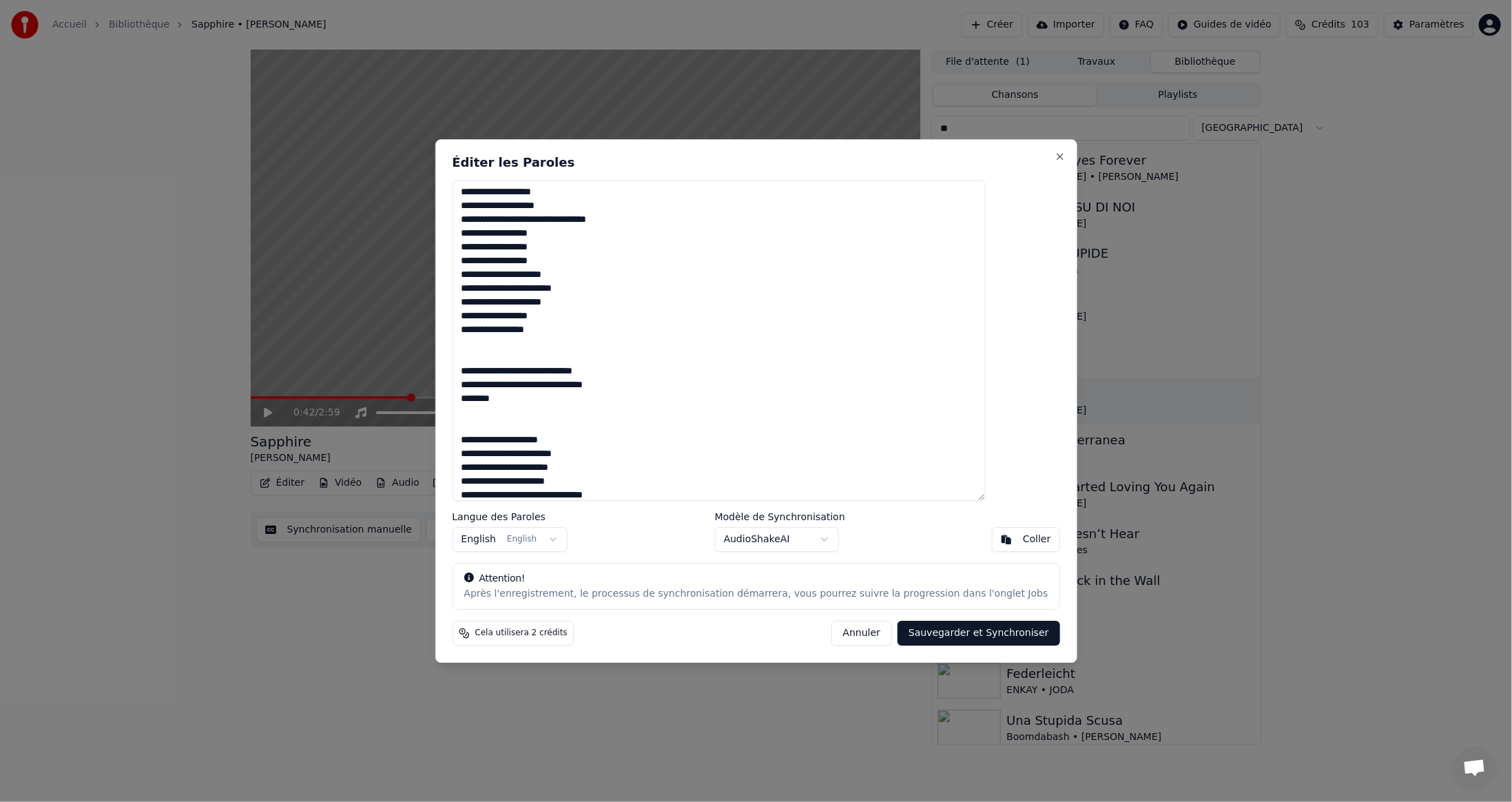
click at [543, 401] on textarea at bounding box center [718, 340] width 533 height 321
click at [708, 401] on textarea at bounding box center [718, 340] width 533 height 321
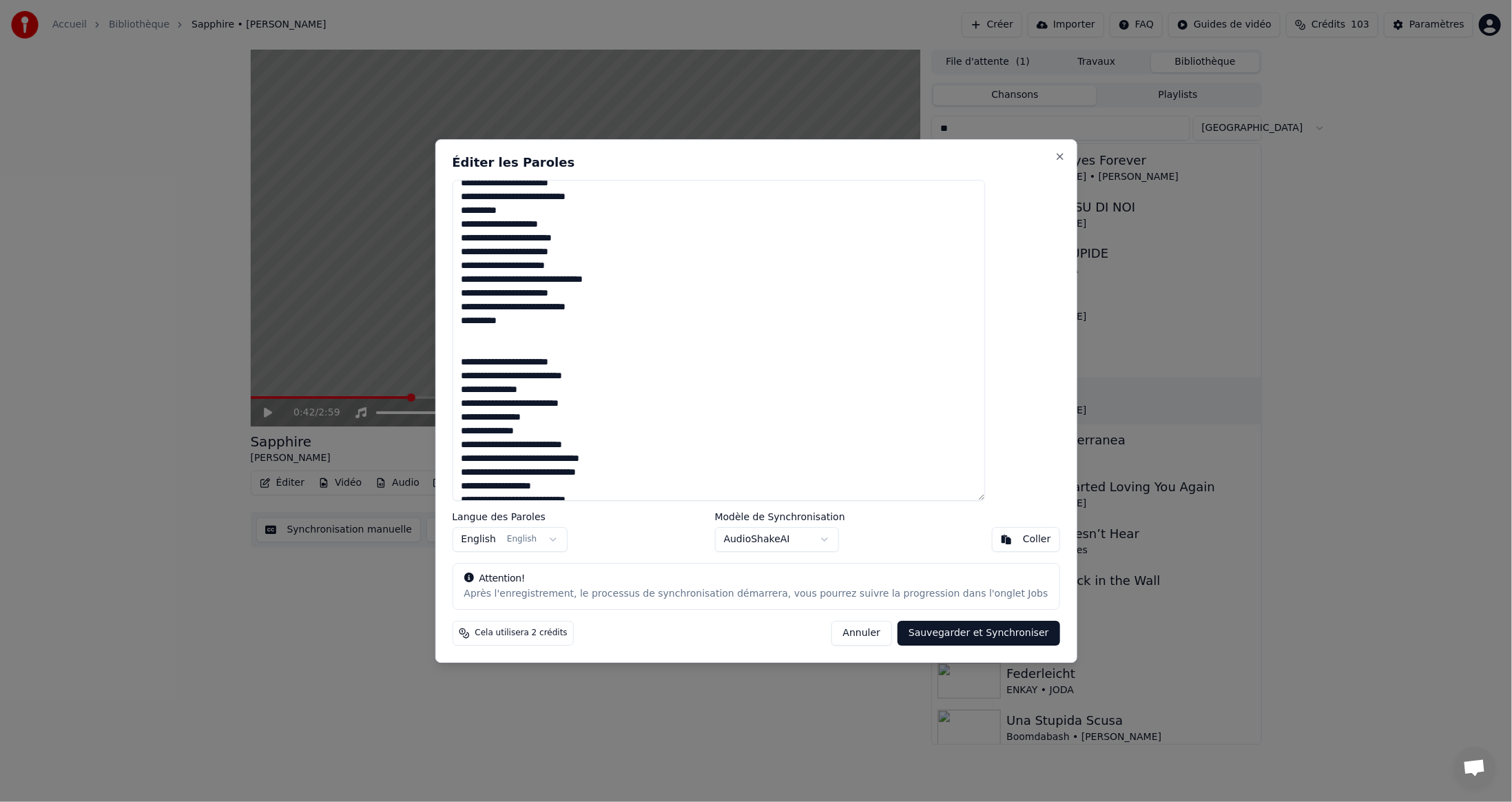
scroll to position [826, 0]
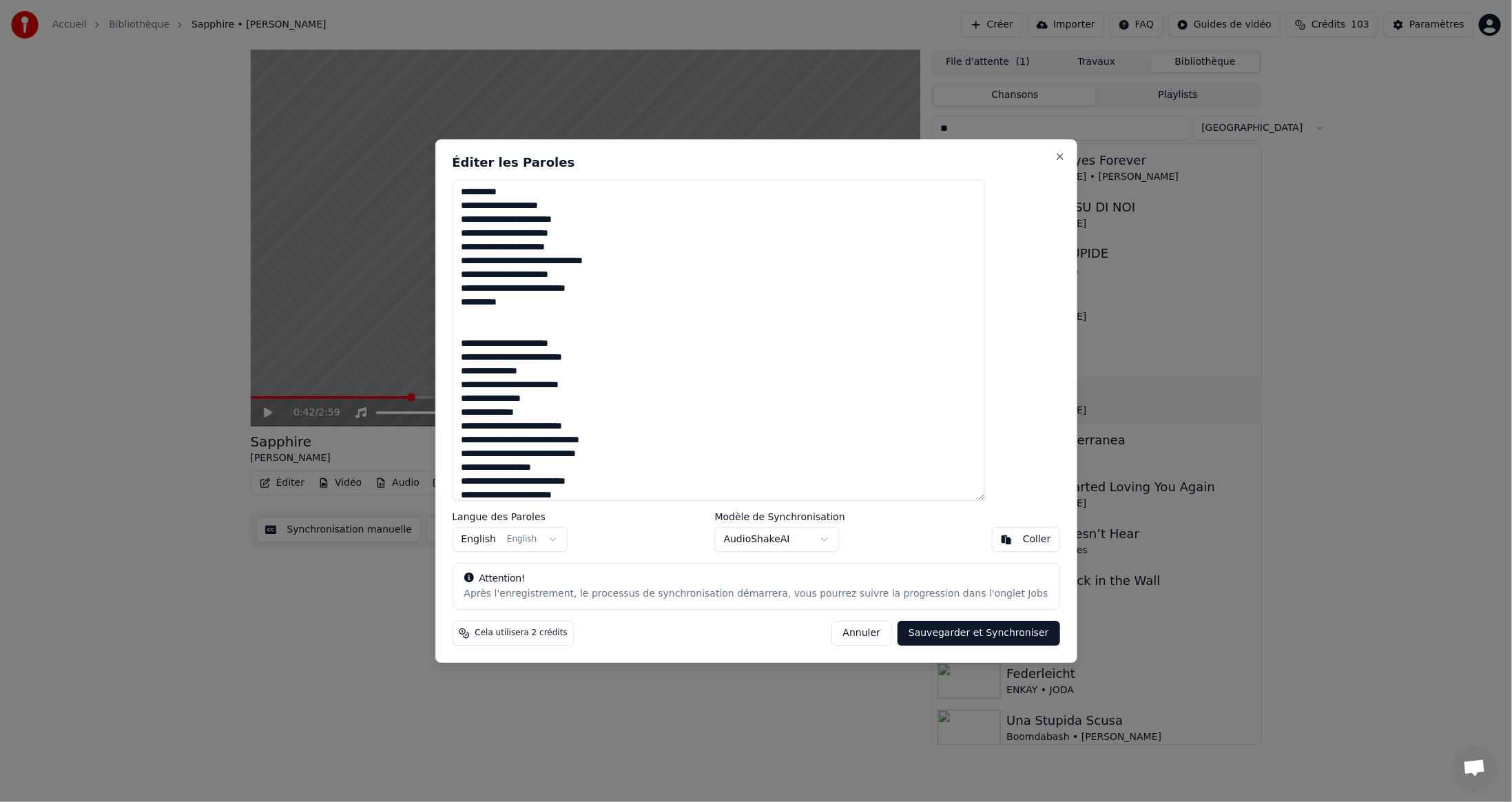
click at [494, 431] on textarea at bounding box center [718, 340] width 533 height 321
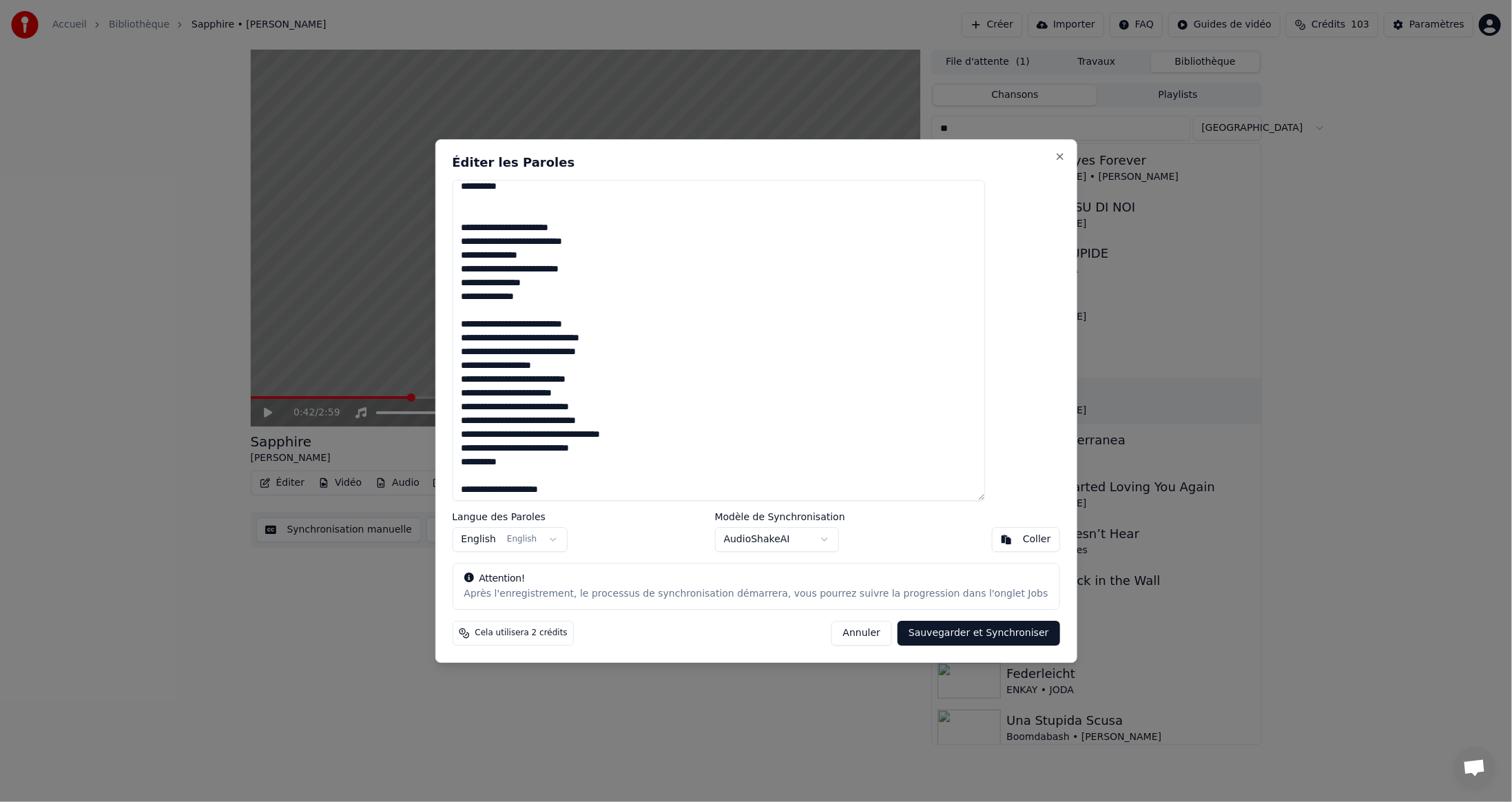
scroll to position [941, 0]
drag, startPoint x: 577, startPoint y: 396, endPoint x: 599, endPoint y: 402, distance: 22.8
click at [577, 396] on textarea at bounding box center [718, 340] width 533 height 321
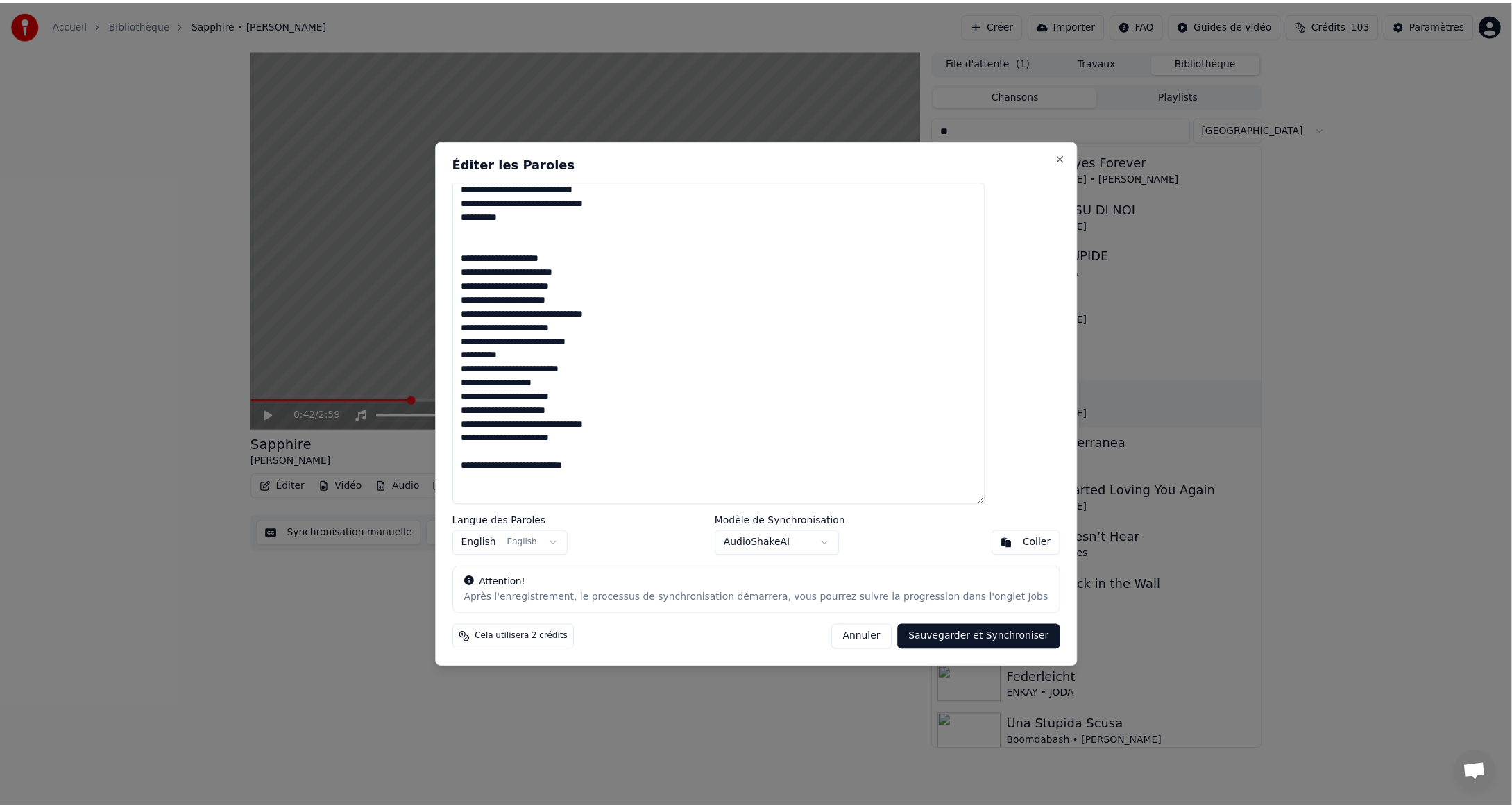
scroll to position [0, 0]
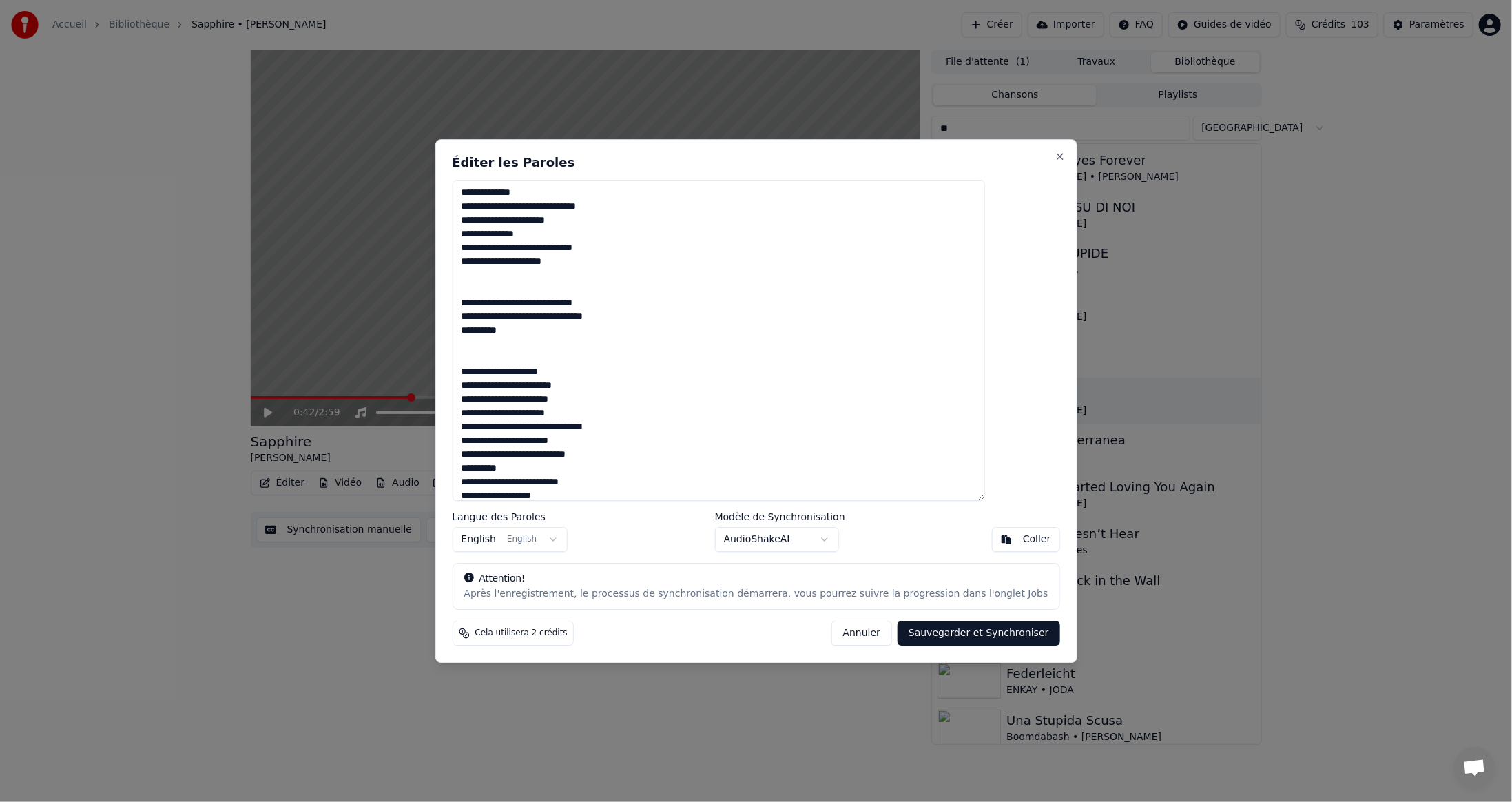
click at [927, 631] on button "Sauvegarder et Synchroniser" at bounding box center [979, 633] width 163 height 25
type textarea "**********"
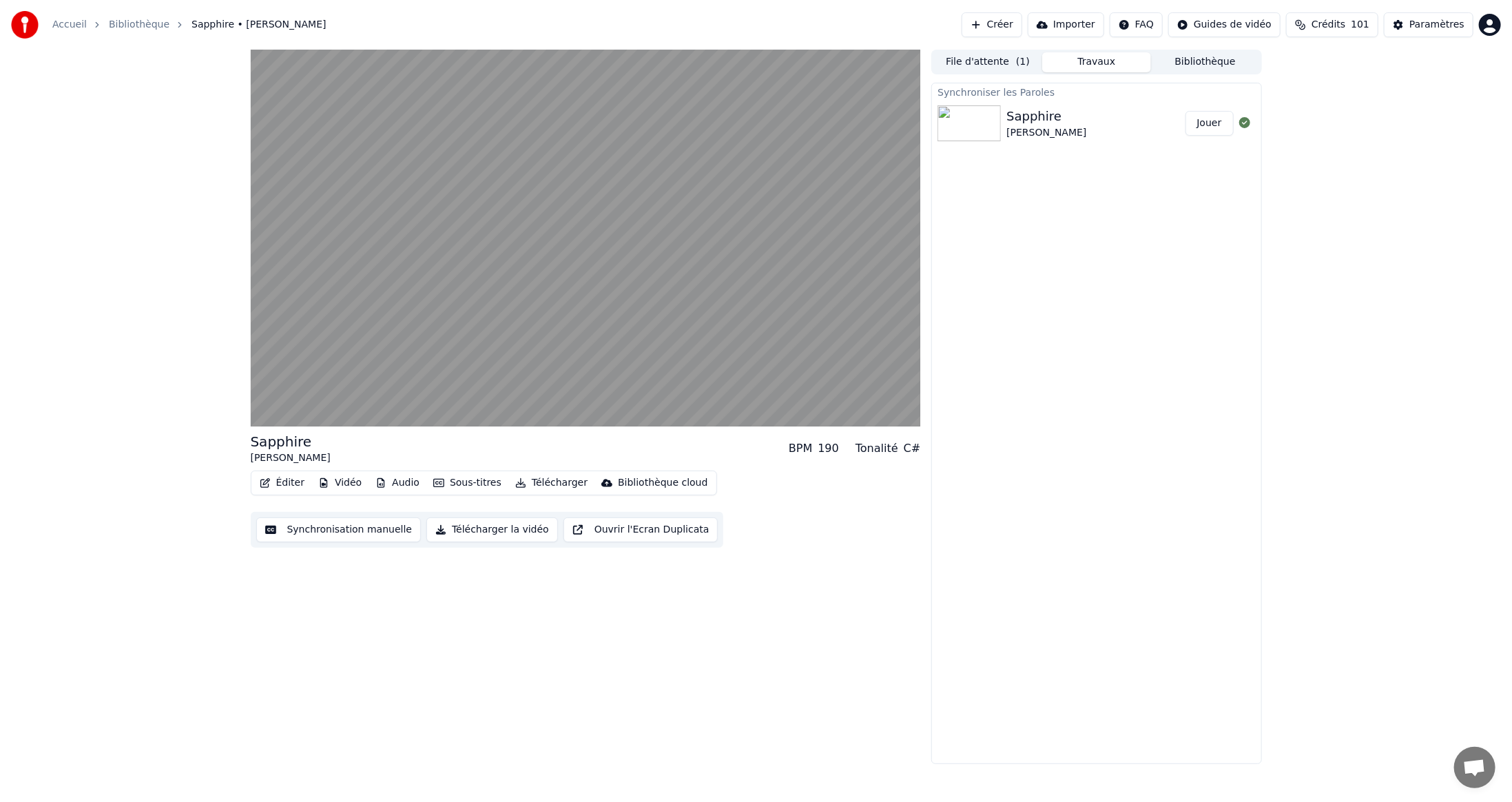
click at [282, 483] on button "Éditer" at bounding box center [282, 482] width 55 height 19
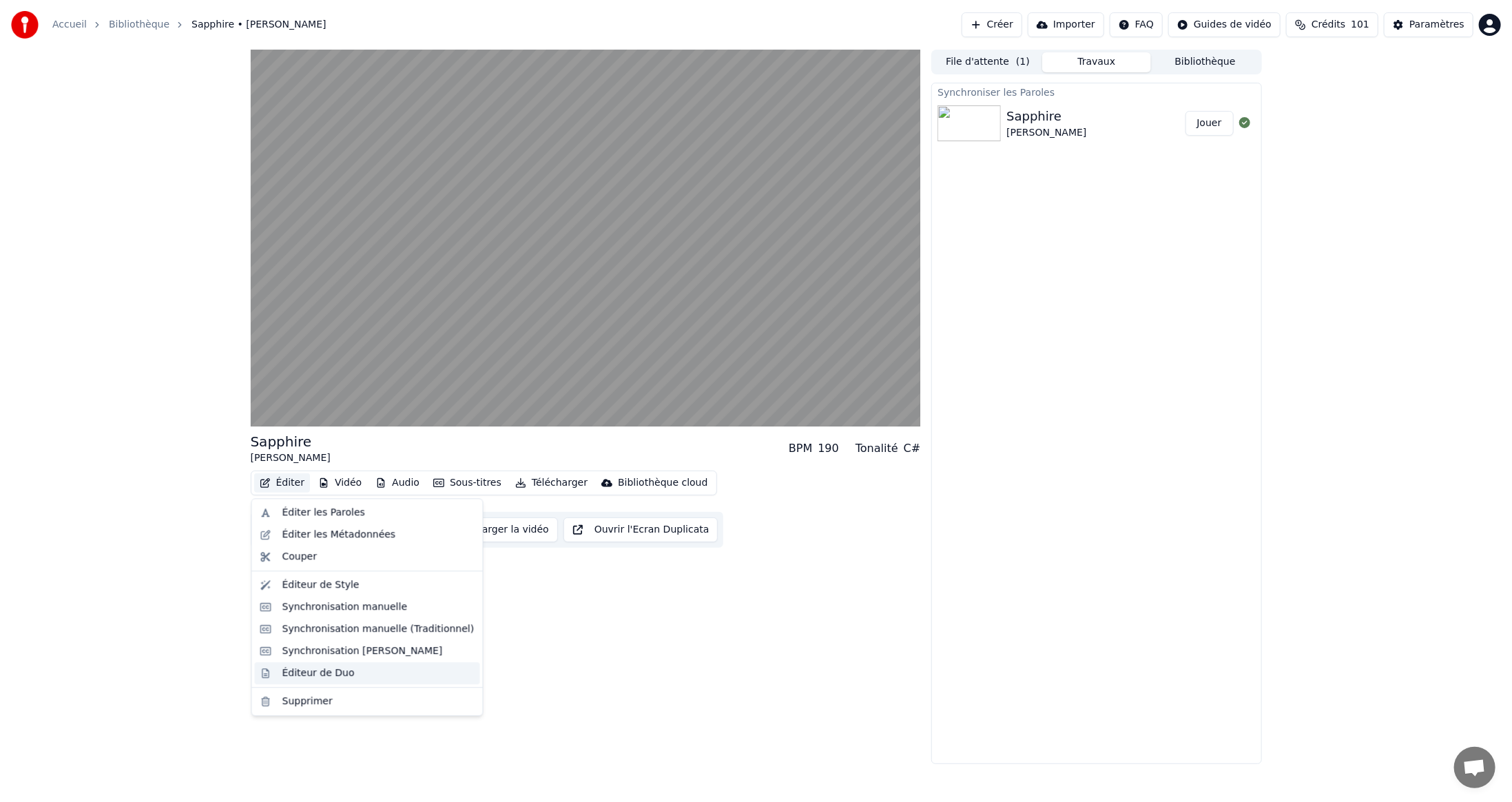
click at [339, 671] on div "Éditeur de Duo" at bounding box center [318, 673] width 72 height 13
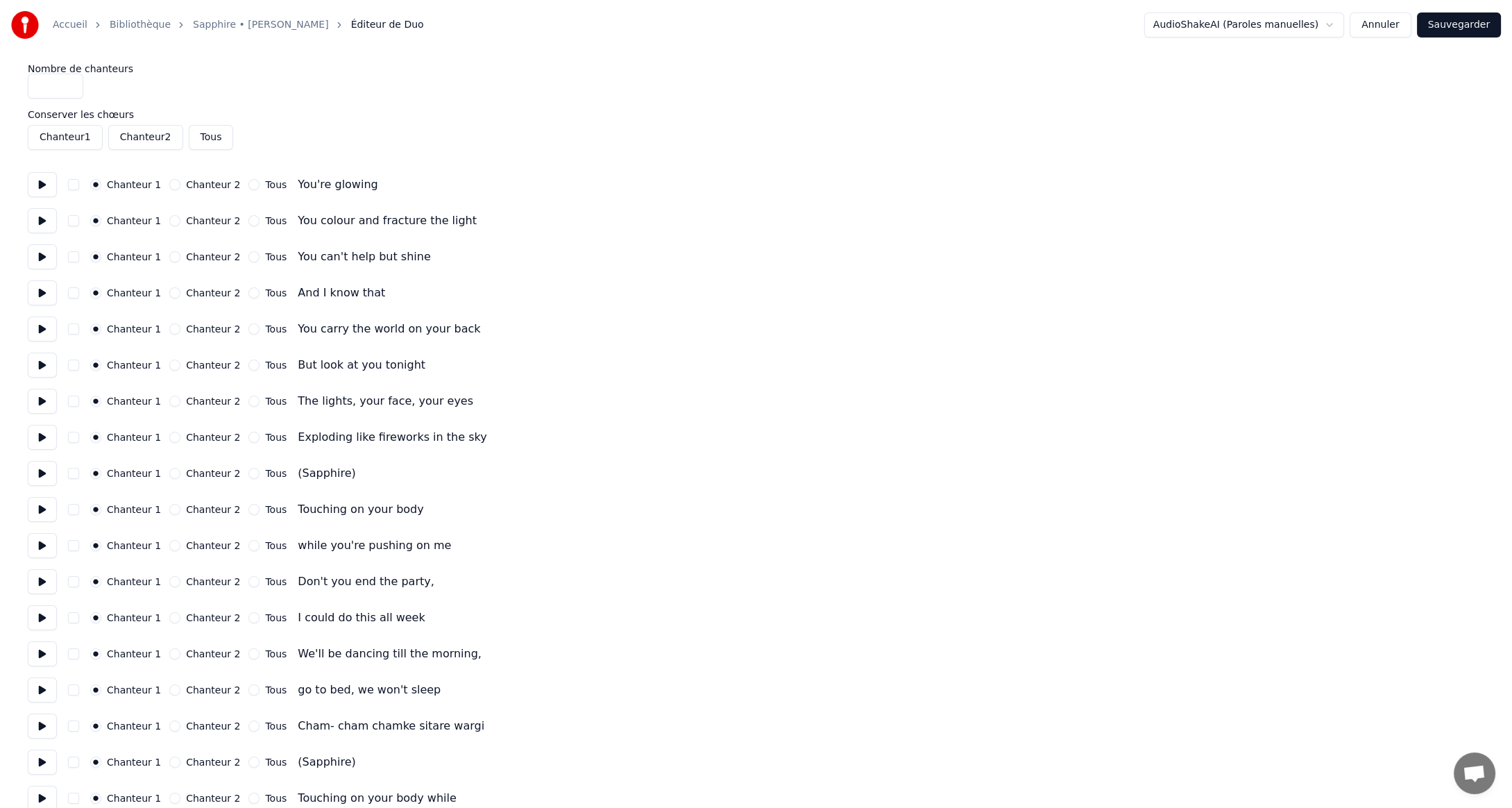
click at [249, 473] on button "Tous" at bounding box center [254, 473] width 11 height 11
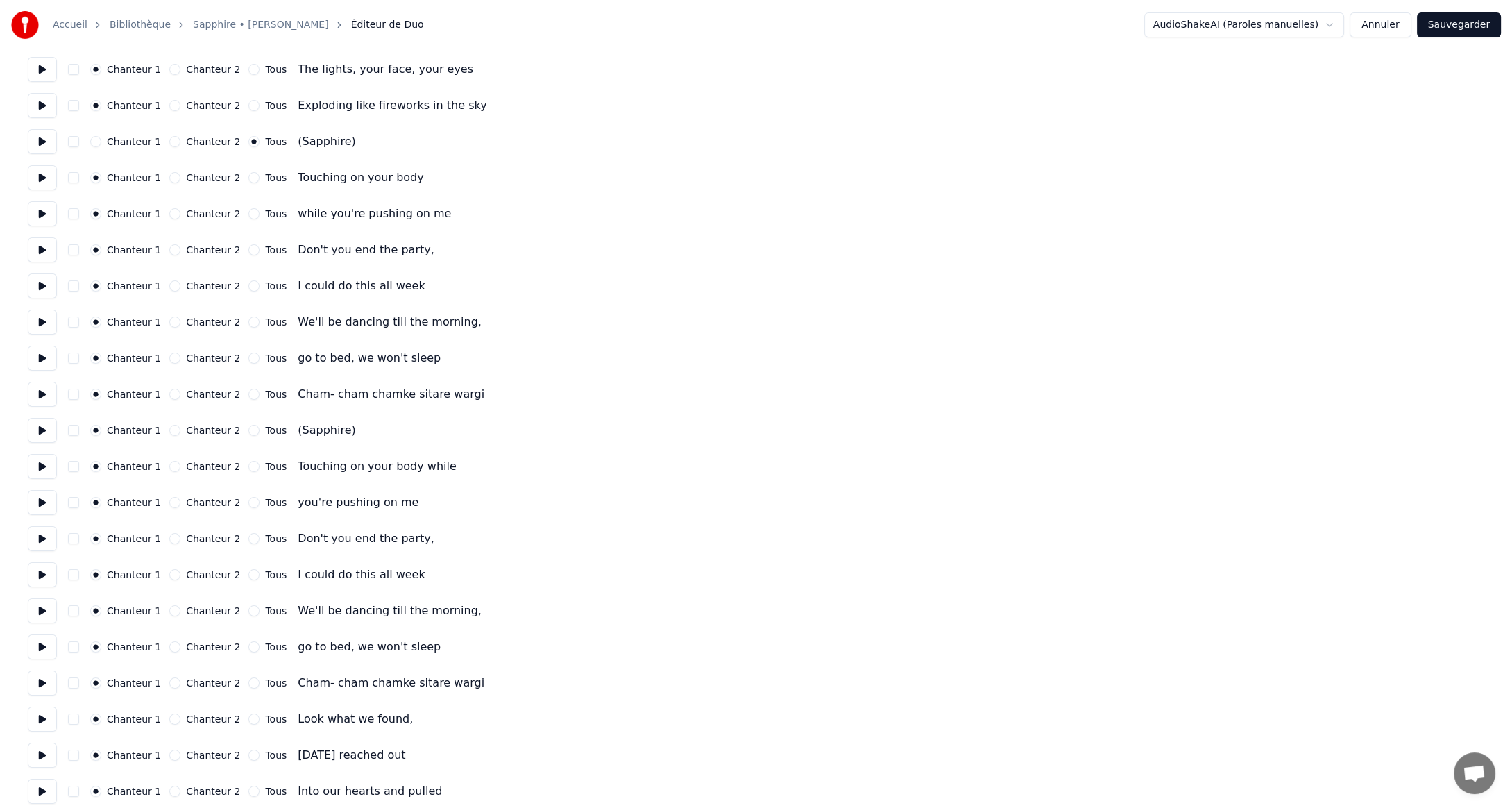
scroll to position [347, 0]
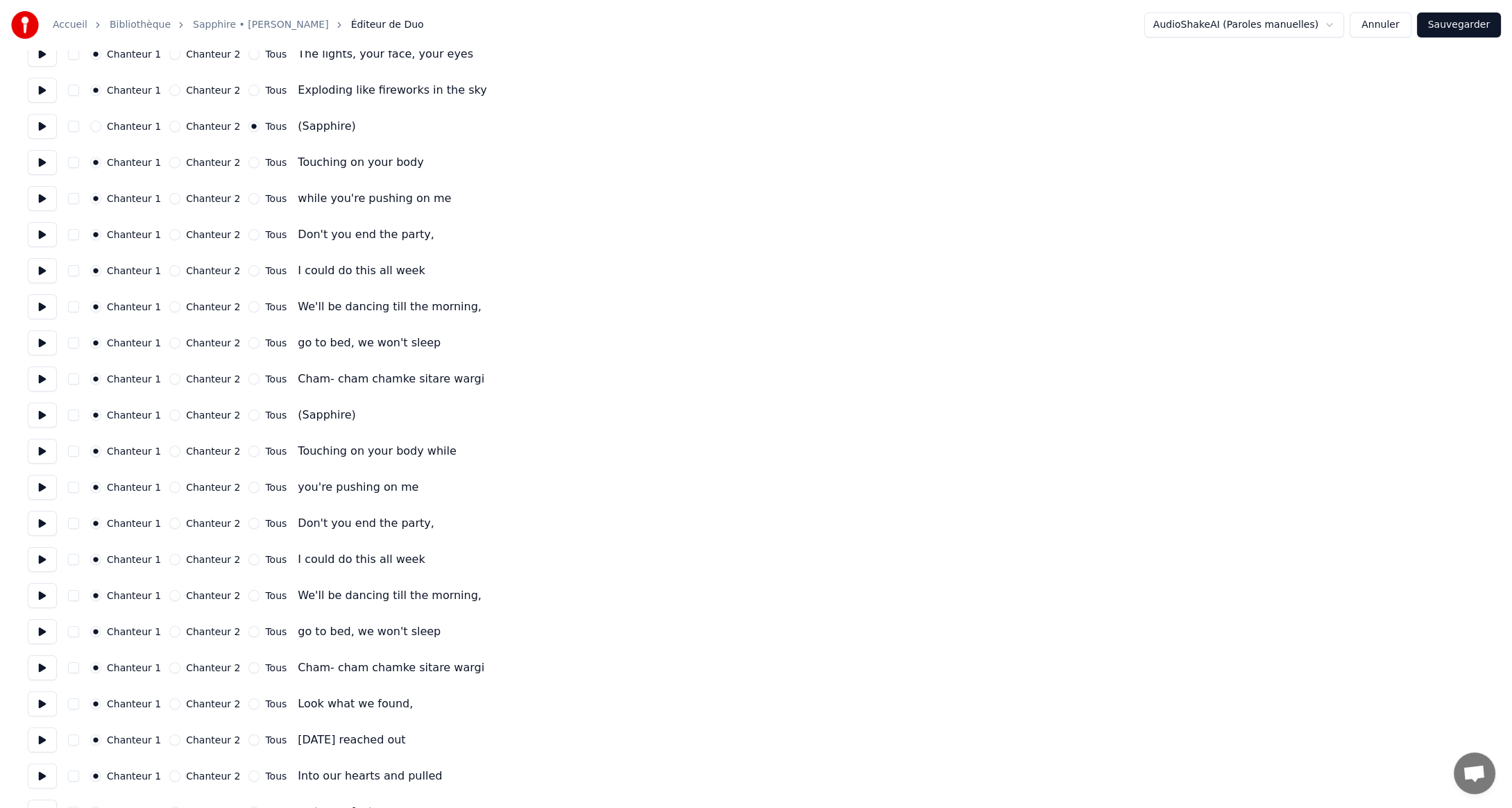
click at [249, 415] on button "Tous" at bounding box center [254, 415] width 11 height 11
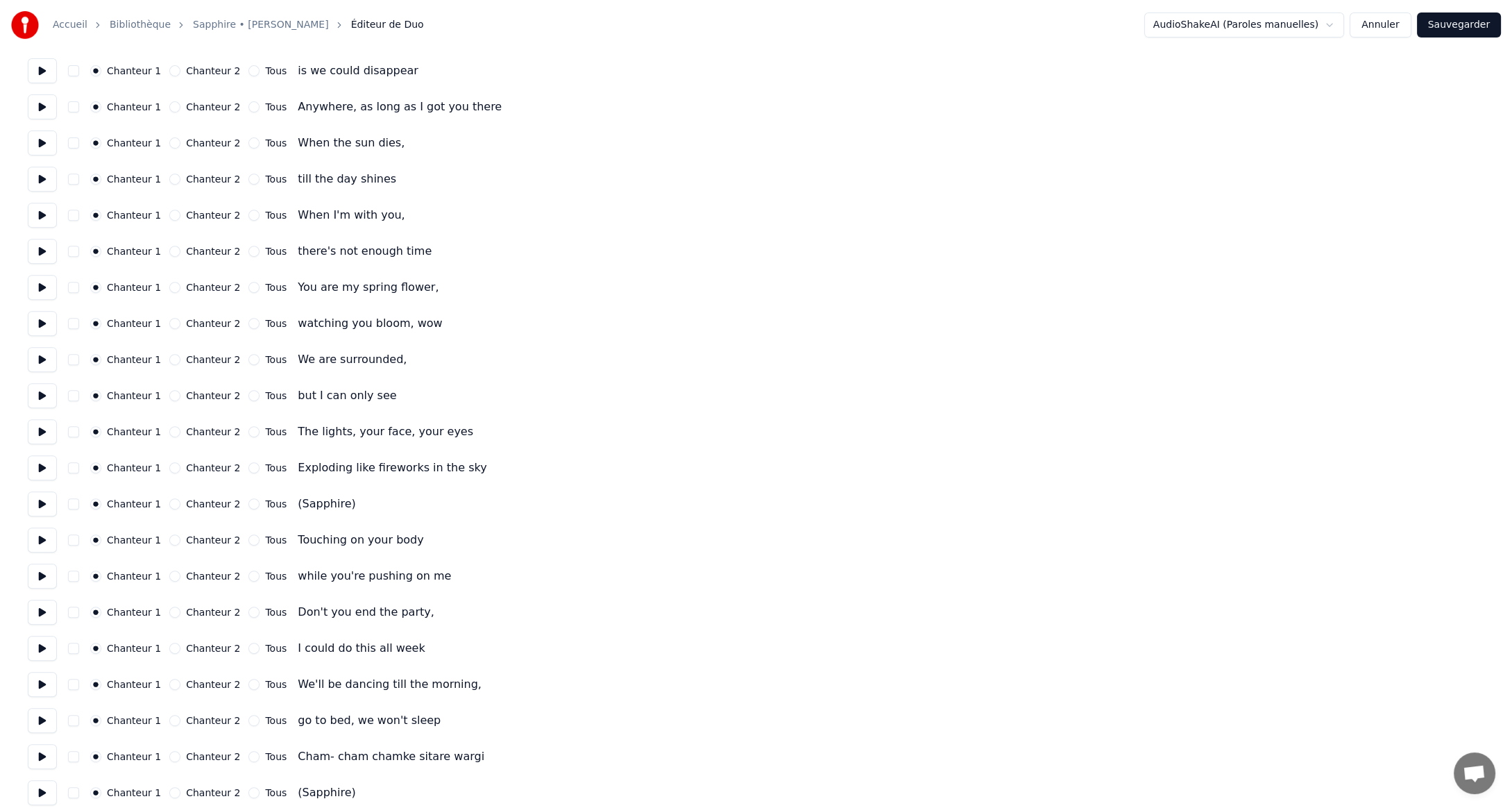
scroll to position [1179, 0]
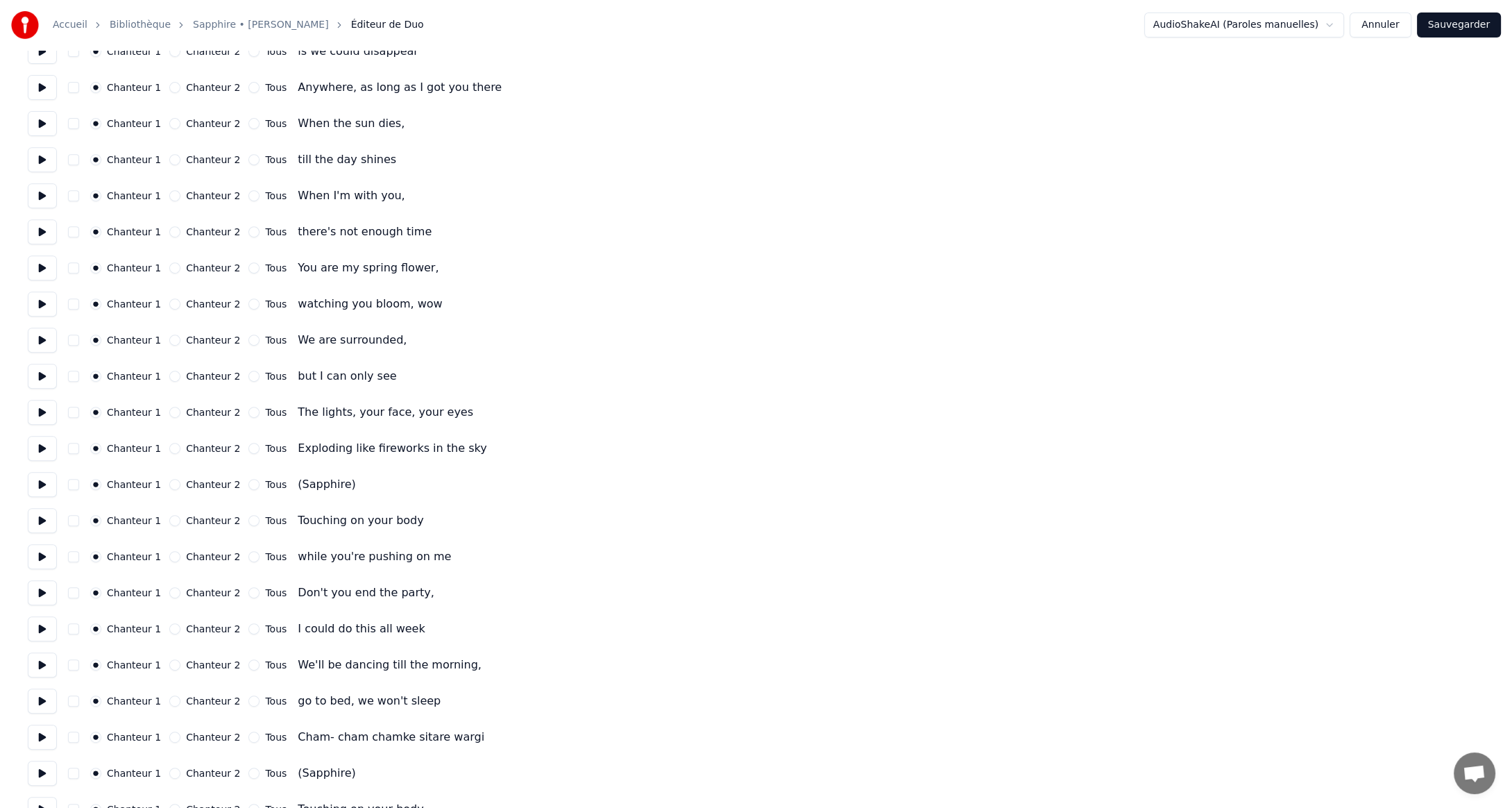
click at [249, 484] on button "Tous" at bounding box center [254, 484] width 11 height 11
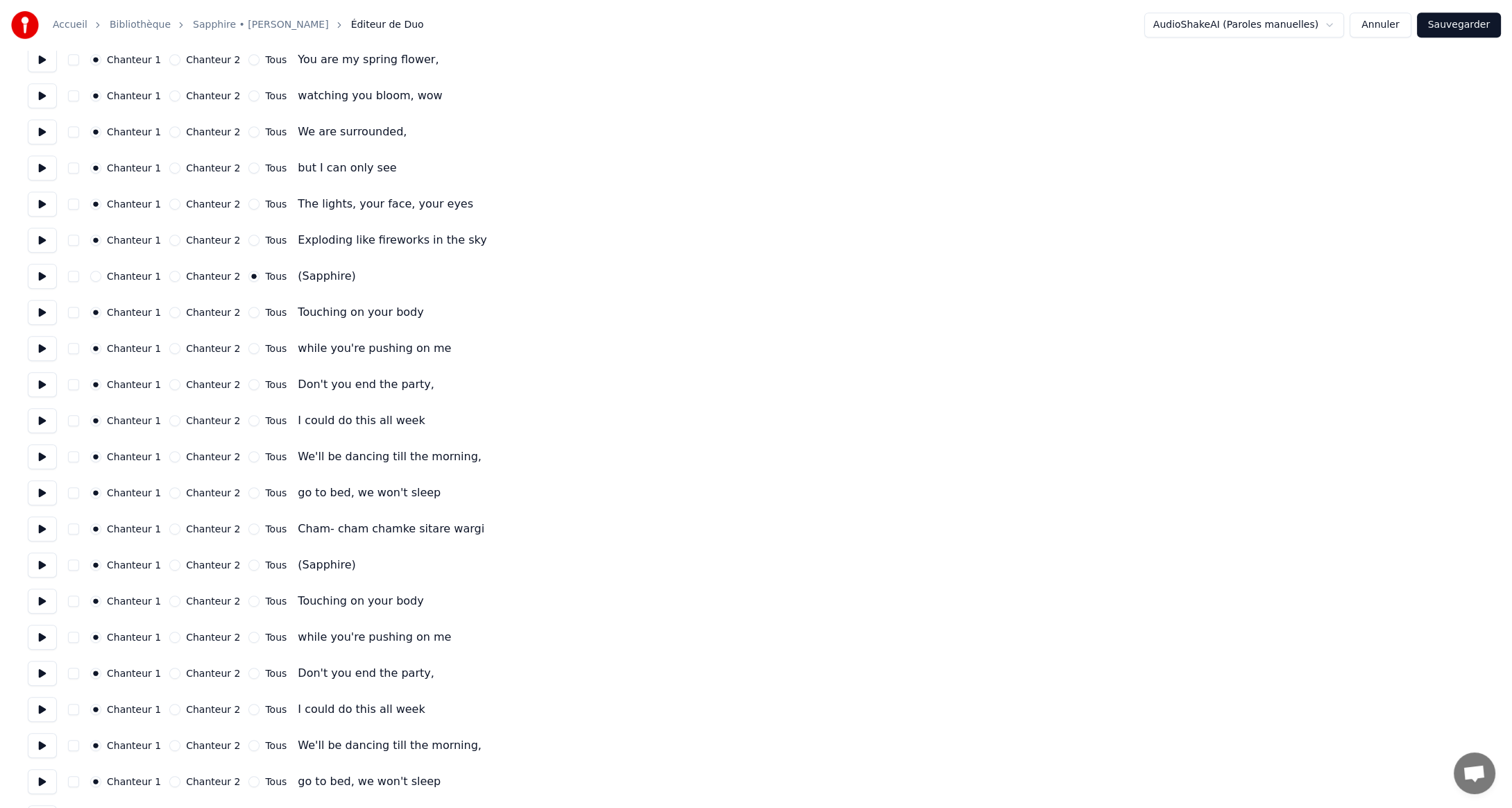
scroll to position [1457, 0]
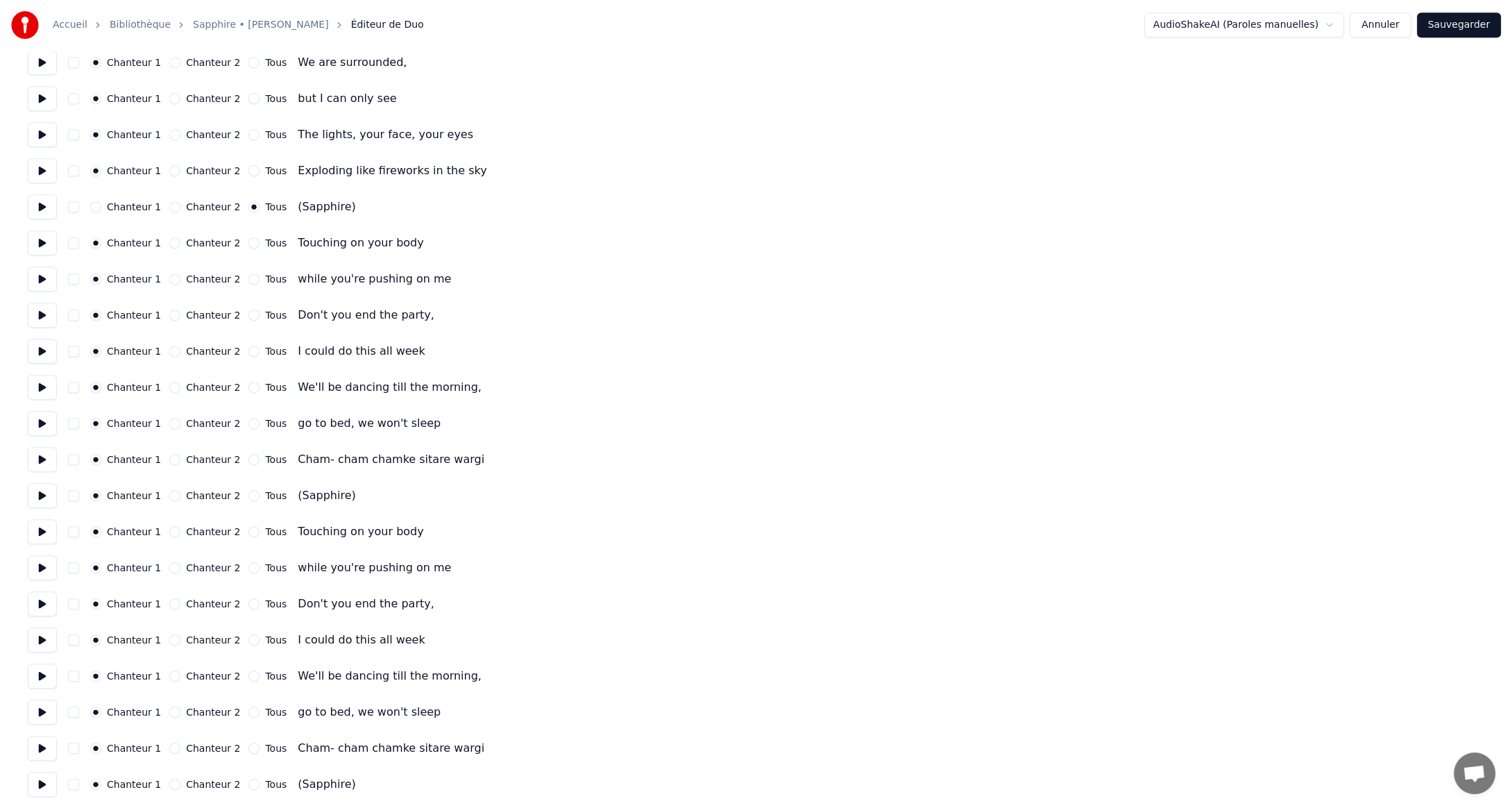
click at [249, 496] on button "Tous" at bounding box center [254, 495] width 11 height 11
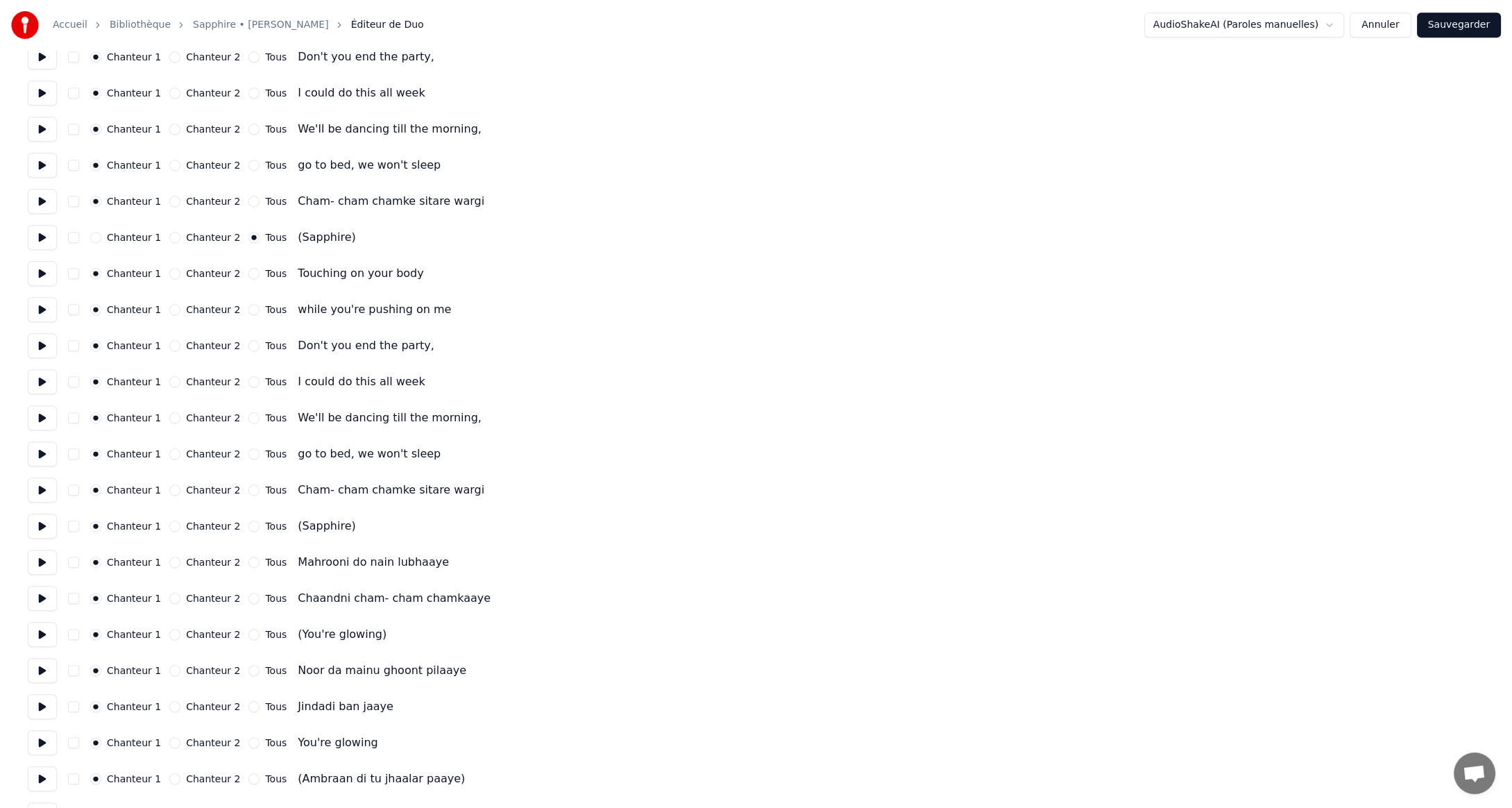
scroll to position [1734, 0]
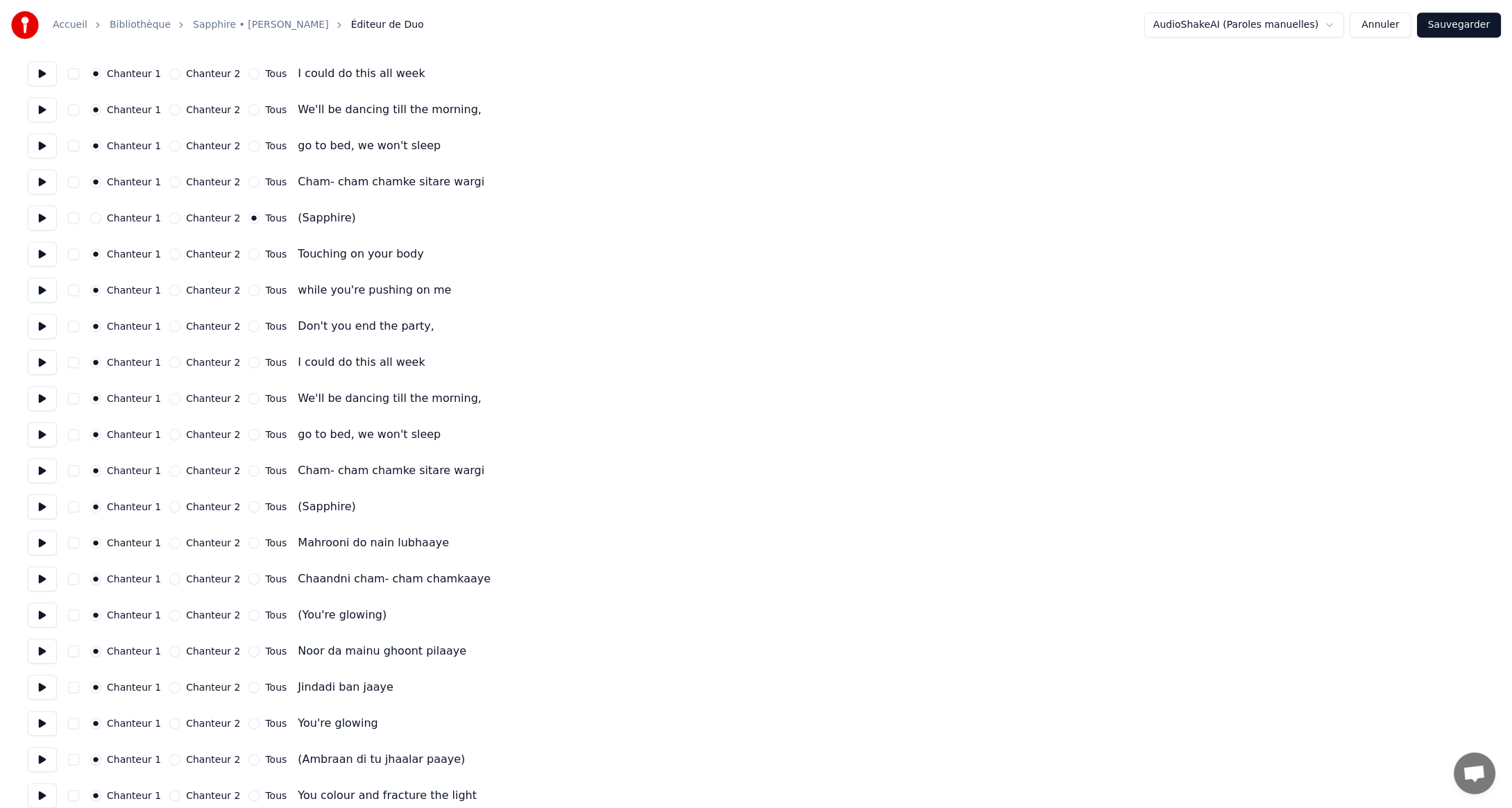
click at [249, 508] on button "Tous" at bounding box center [254, 506] width 11 height 11
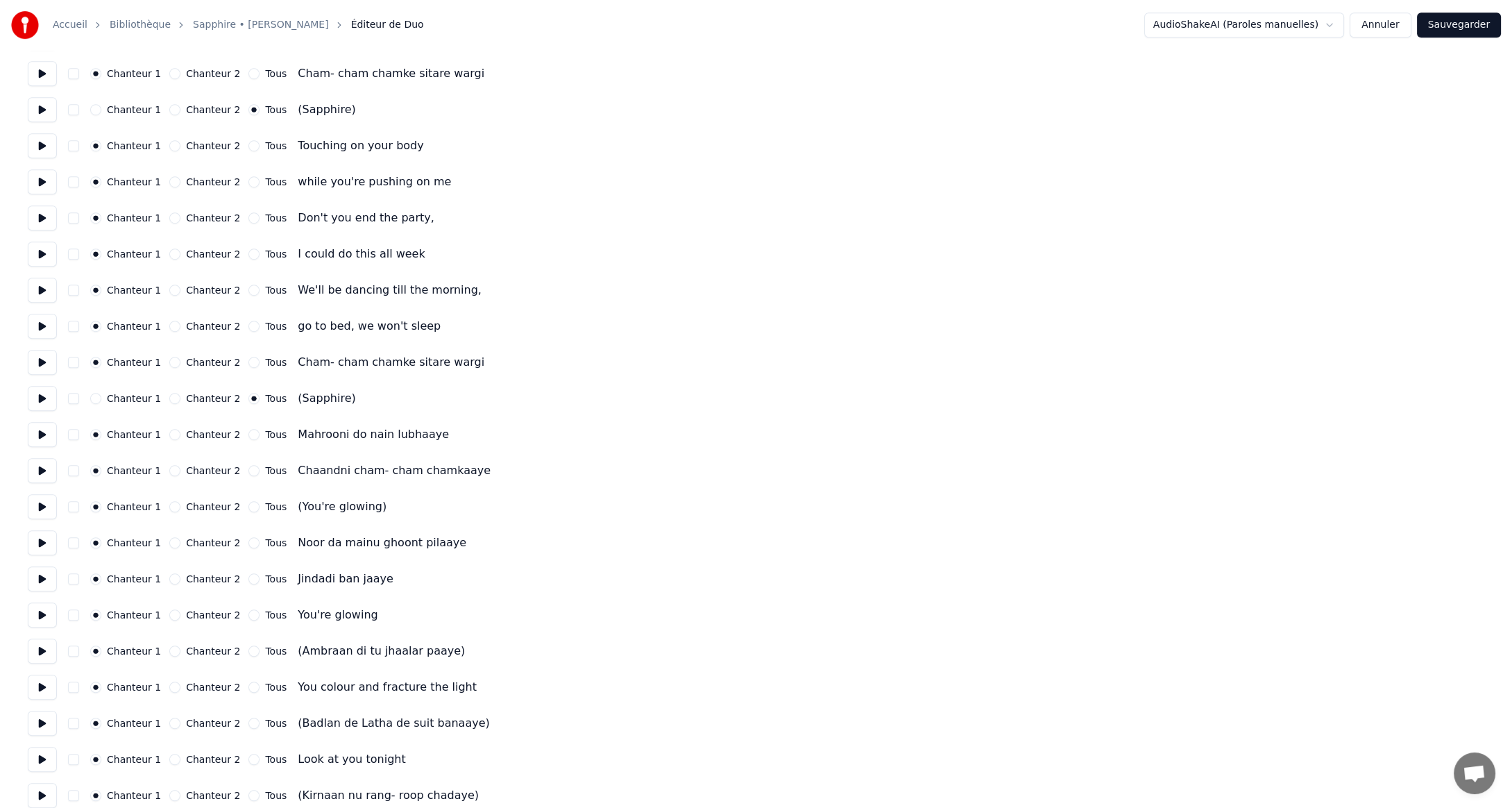
scroll to position [1874, 0]
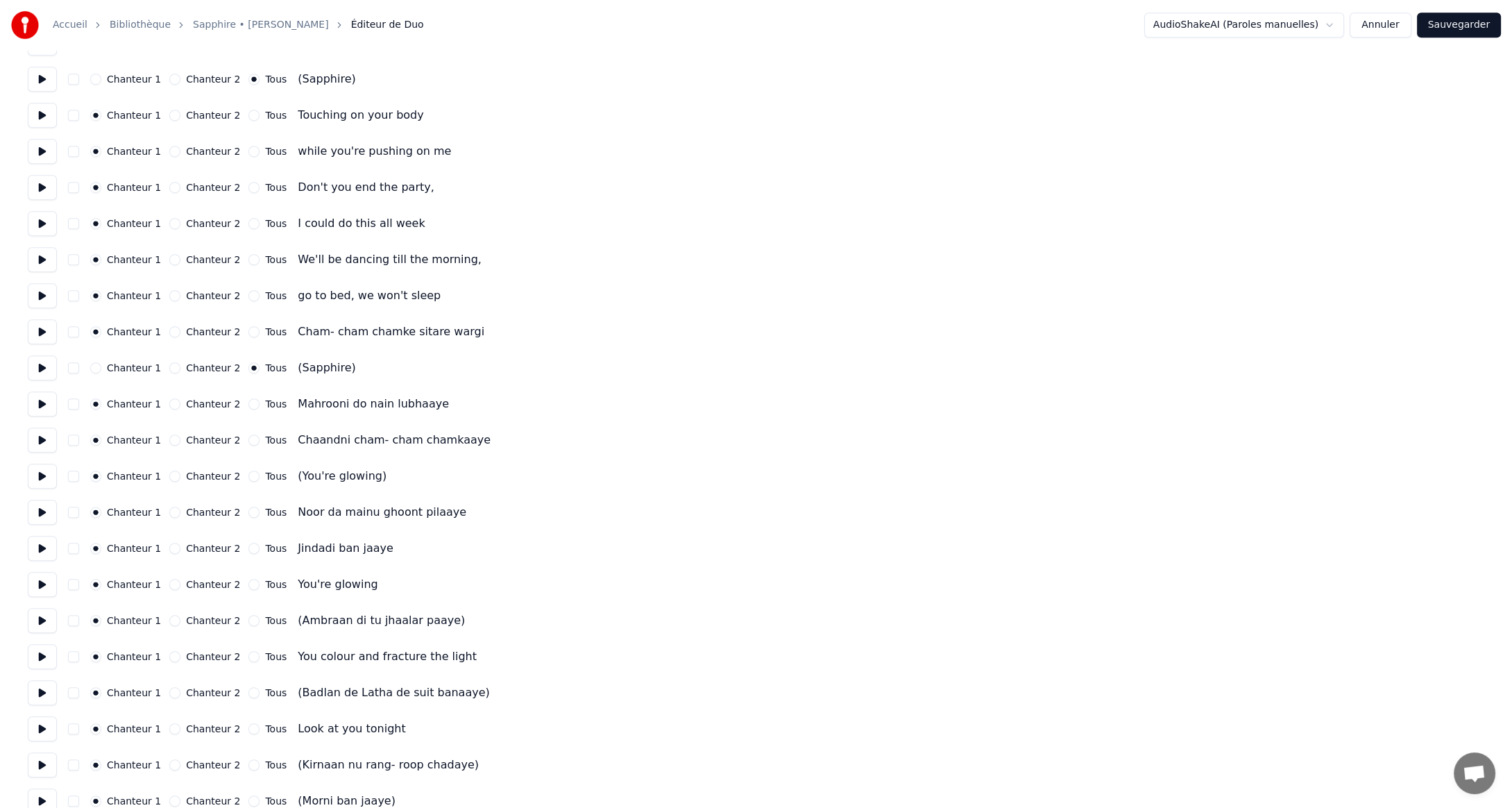
click at [169, 402] on button "Chanteur 2" at bounding box center [174, 404] width 11 height 11
click at [169, 438] on button "Chanteur 2" at bounding box center [174, 439] width 11 height 11
click at [249, 477] on button "Tous" at bounding box center [254, 475] width 11 height 11
click at [169, 512] on button "Chanteur 2" at bounding box center [174, 512] width 11 height 11
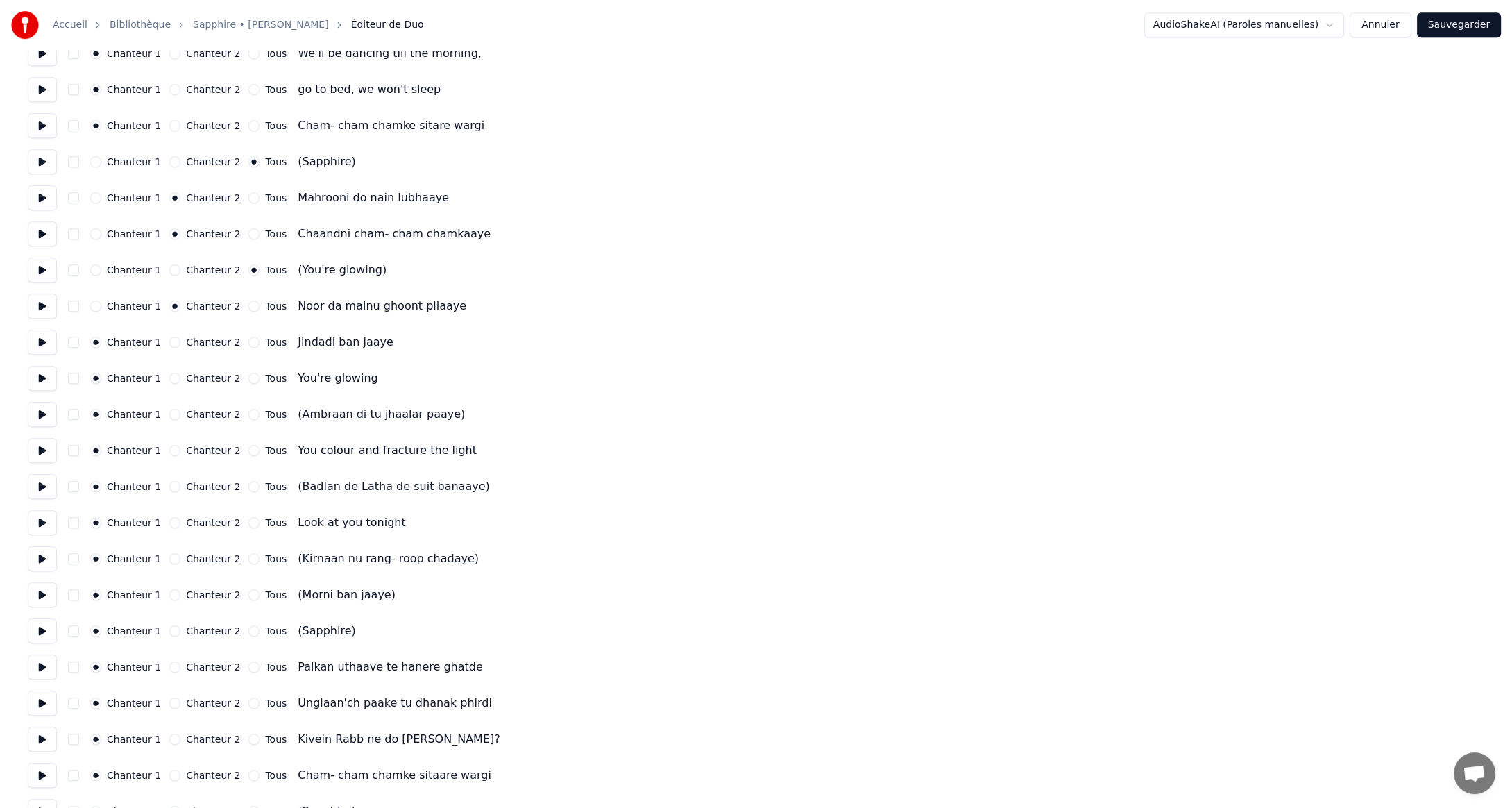
scroll to position [2082, 0]
click at [169, 339] on button "Chanteur 2" at bounding box center [174, 339] width 11 height 11
click at [170, 412] on button "Chanteur 2" at bounding box center [174, 412] width 11 height 11
click at [169, 486] on button "Chanteur 2" at bounding box center [174, 484] width 11 height 11
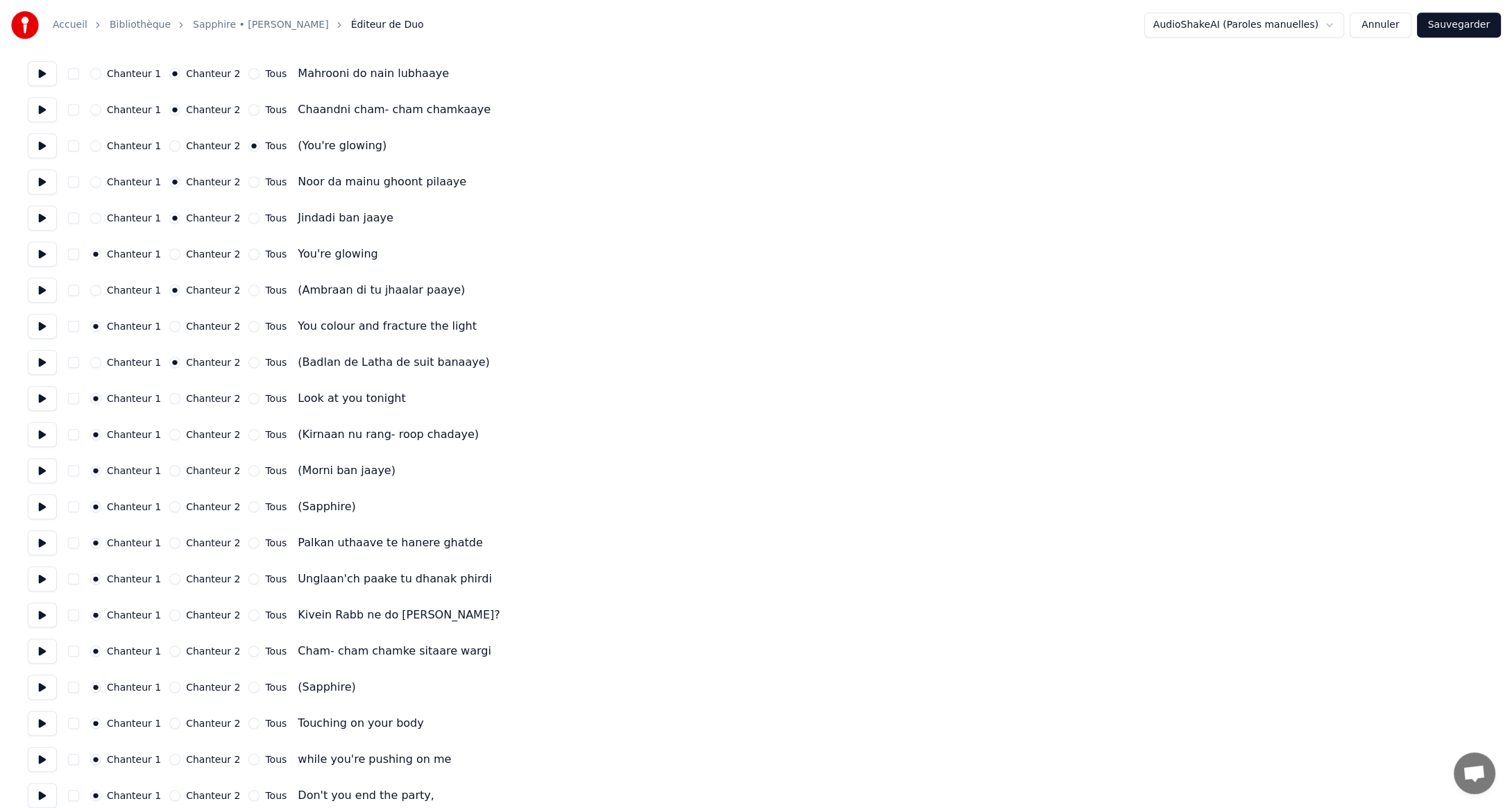
scroll to position [2221, 0]
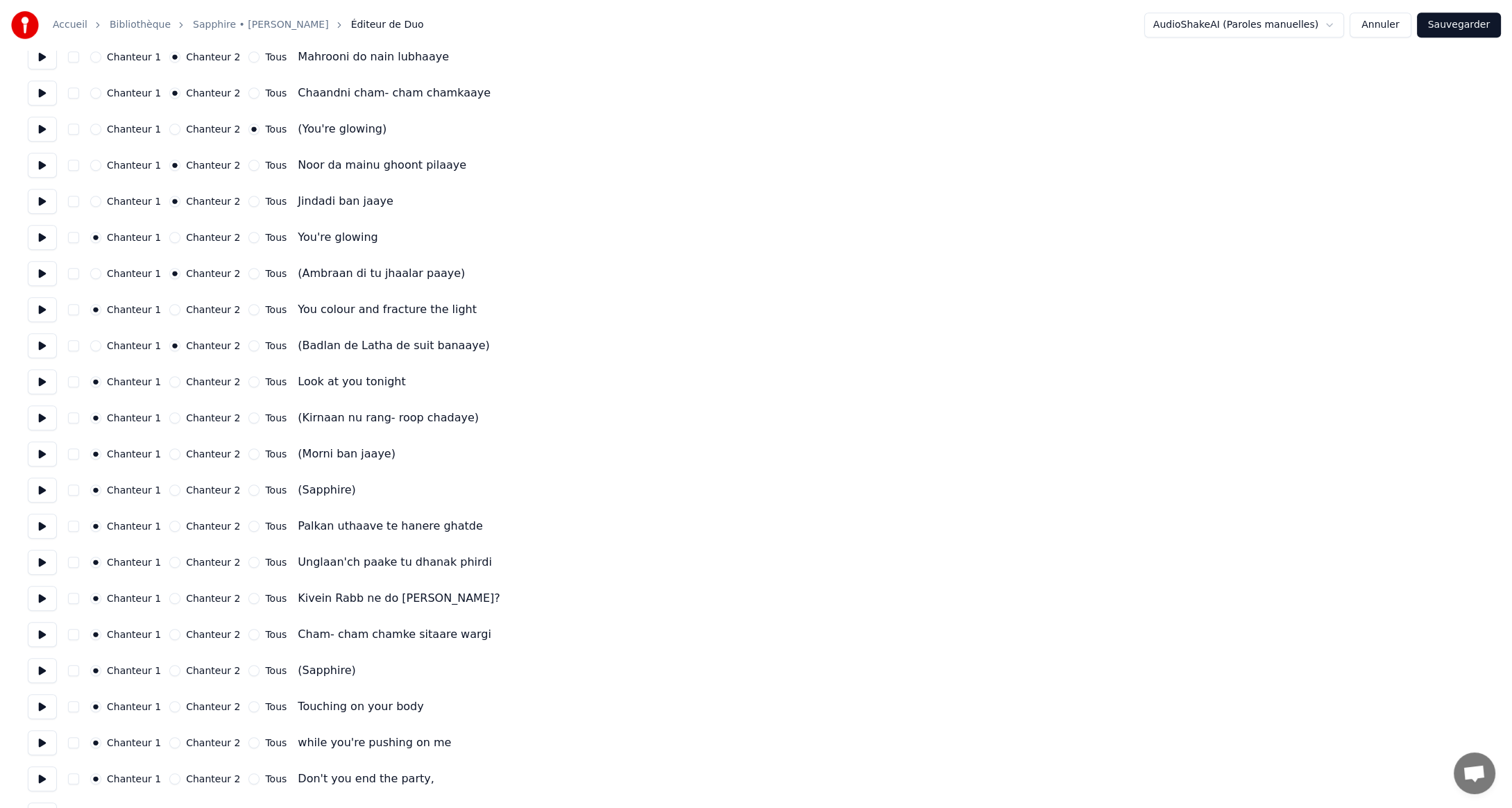
click at [169, 418] on button "Chanteur 2" at bounding box center [174, 417] width 11 height 11
click at [169, 449] on button "Chanteur 2" at bounding box center [174, 453] width 11 height 11
click at [249, 492] on button "Tous" at bounding box center [254, 489] width 11 height 11
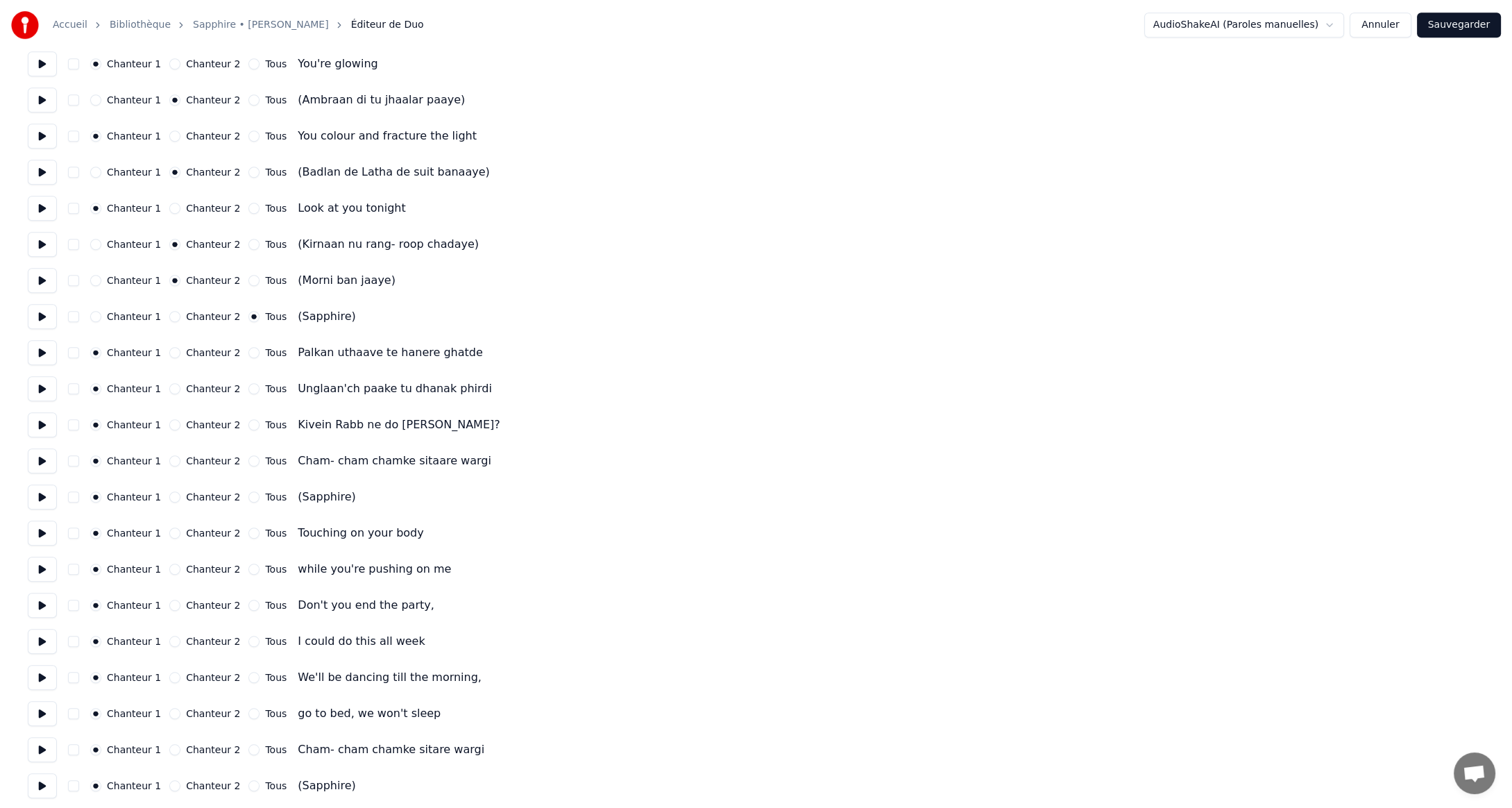
scroll to position [2429, 0]
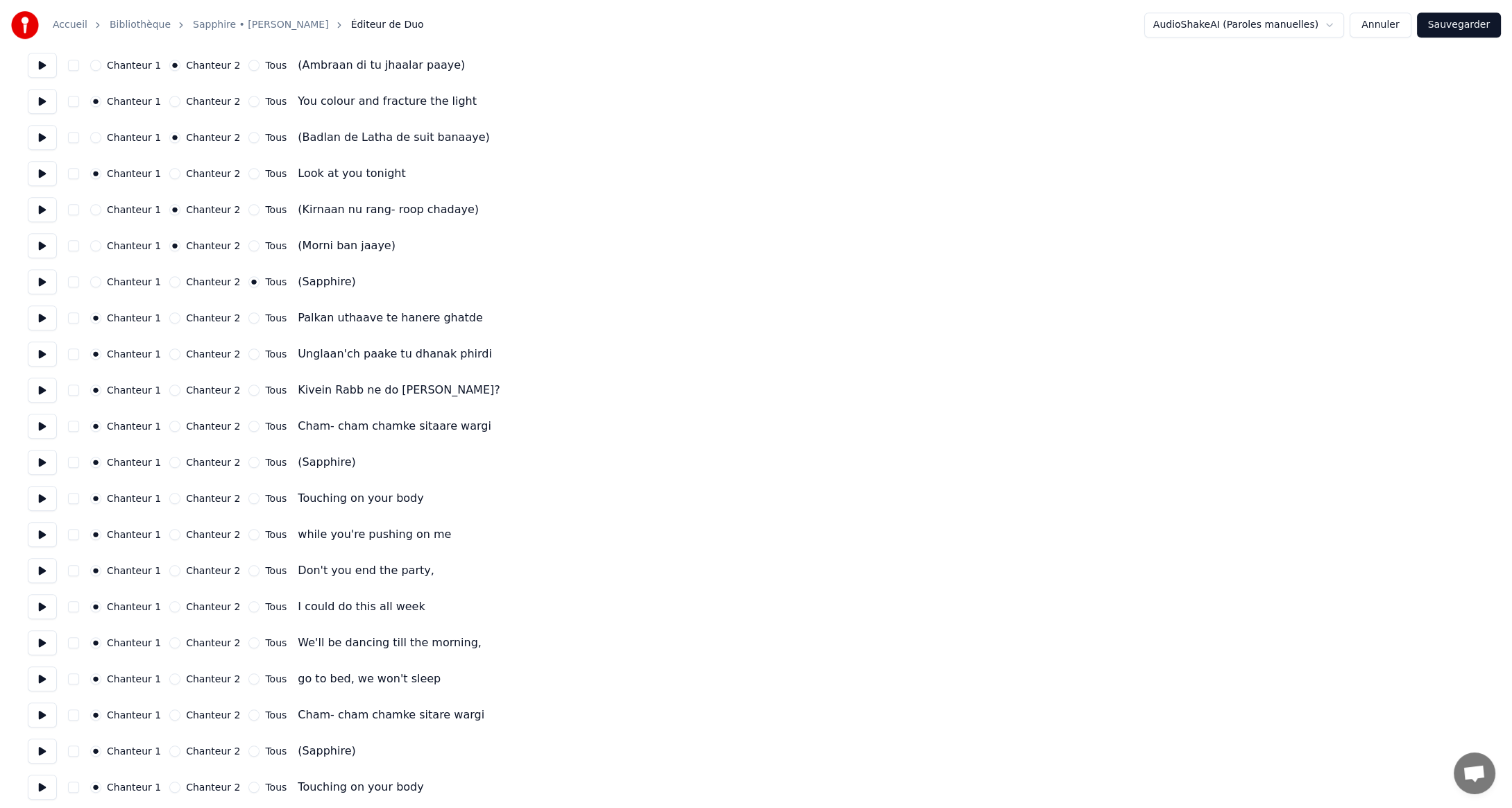
click at [169, 318] on button "Chanteur 2" at bounding box center [174, 317] width 11 height 11
click at [169, 355] on button "Chanteur 2" at bounding box center [174, 354] width 11 height 11
click at [169, 388] on button "Chanteur 2" at bounding box center [174, 389] width 11 height 11
click at [169, 430] on button "Chanteur 2" at bounding box center [174, 426] width 11 height 11
click at [249, 464] on button "Tous" at bounding box center [254, 462] width 11 height 11
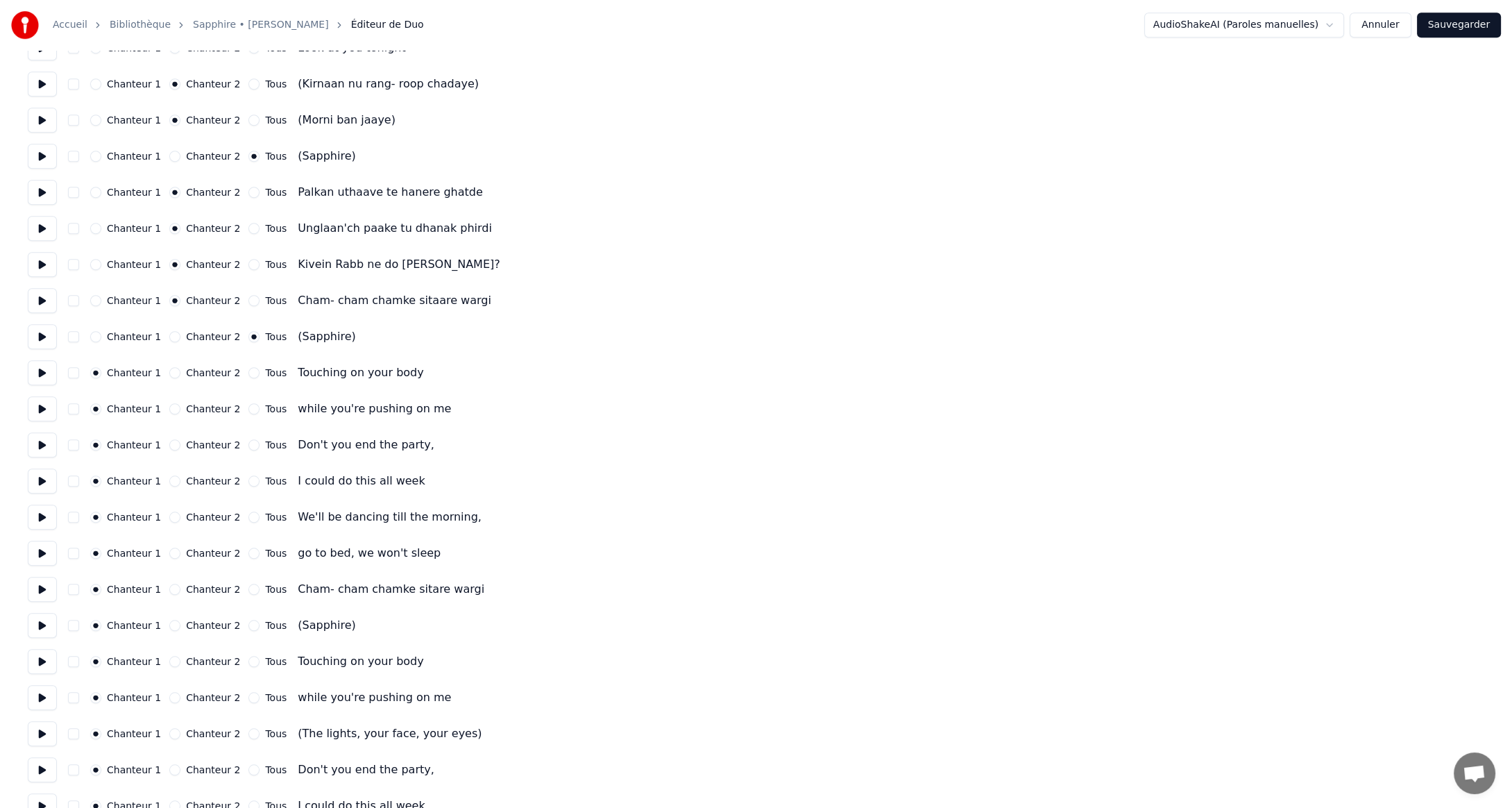
scroll to position [2637, 0]
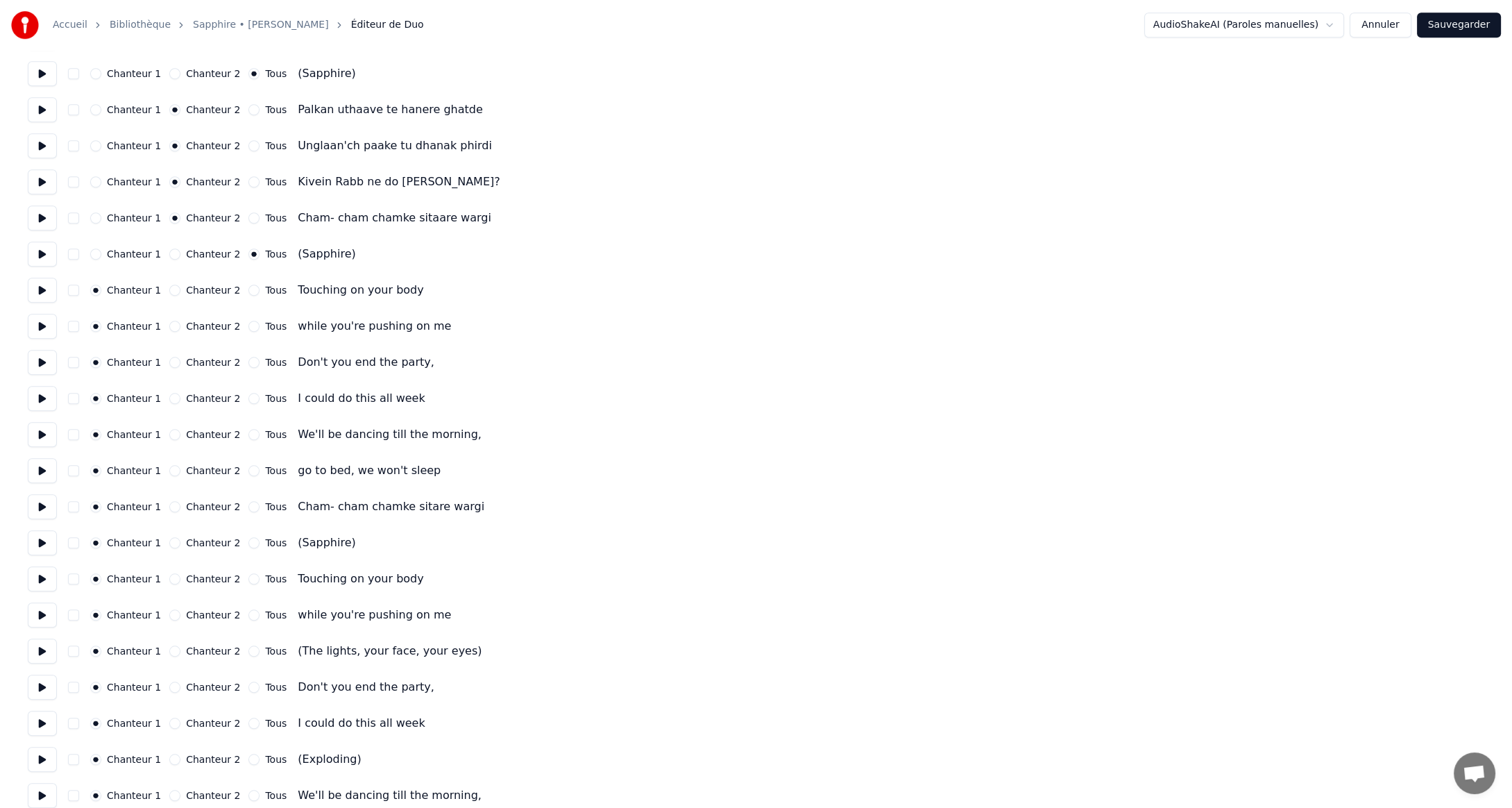
click at [249, 545] on button "Tous" at bounding box center [254, 542] width 11 height 11
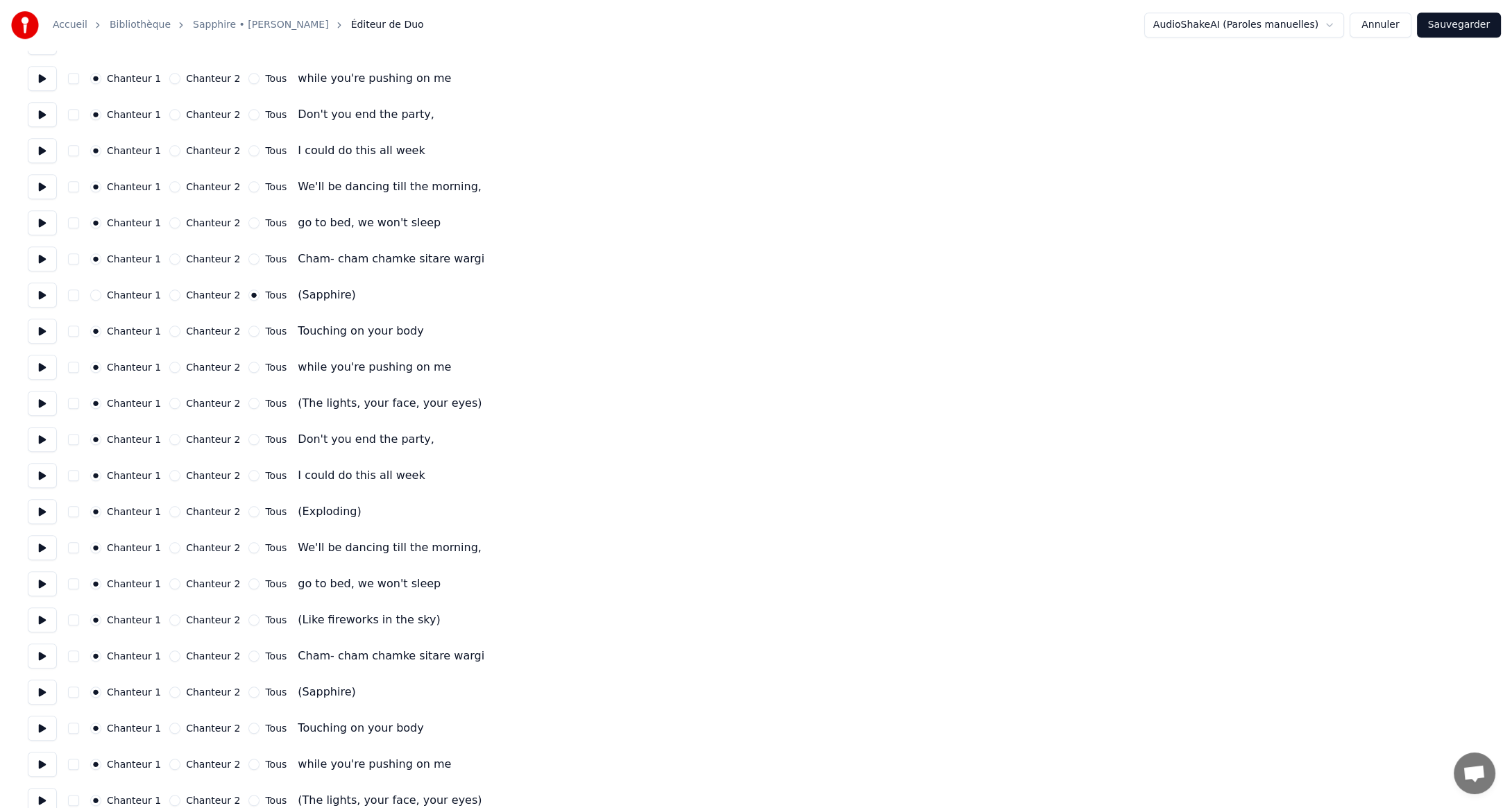
scroll to position [2915, 0]
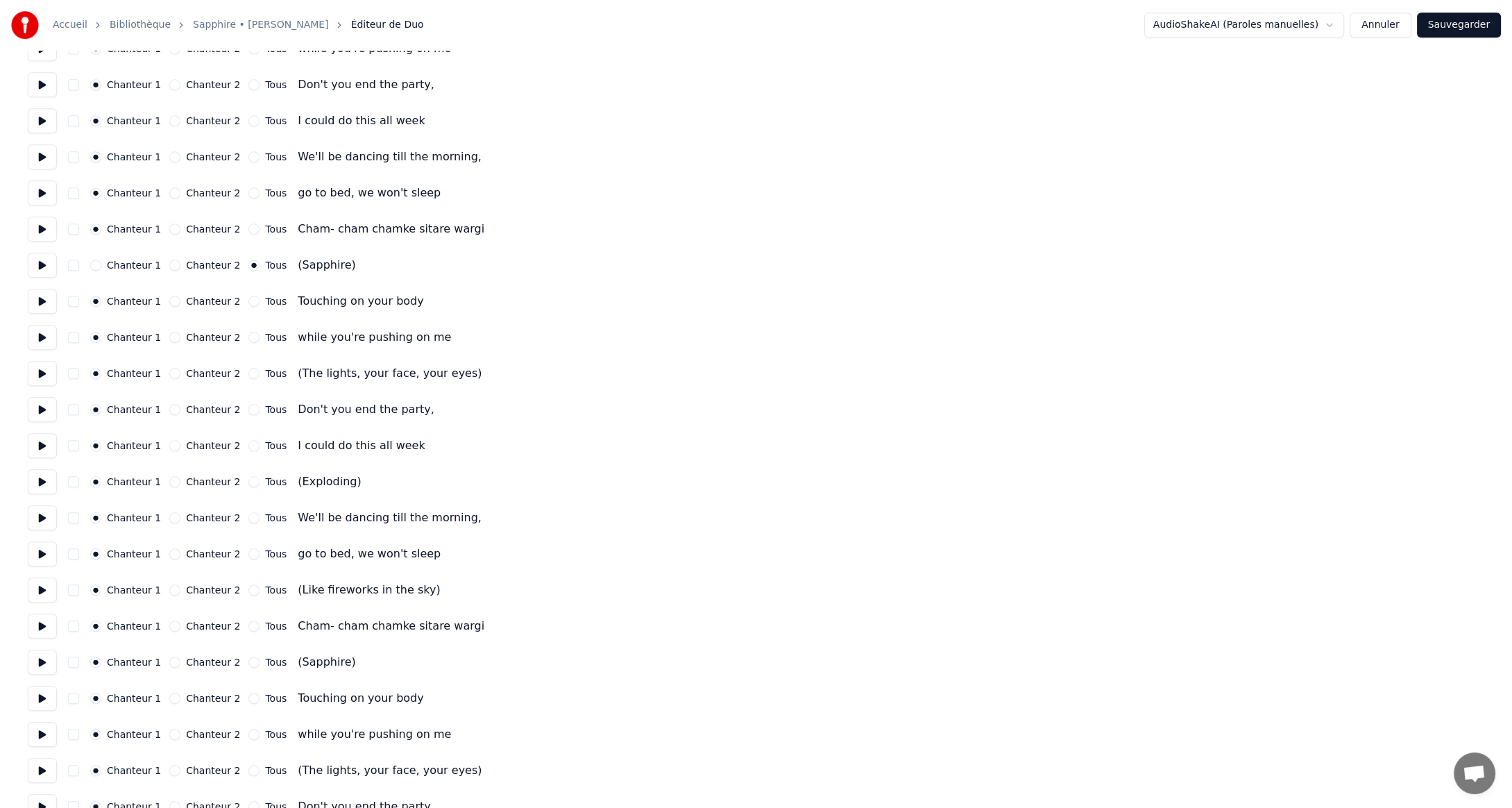
click at [169, 372] on button "Chanteur 2" at bounding box center [174, 373] width 11 height 11
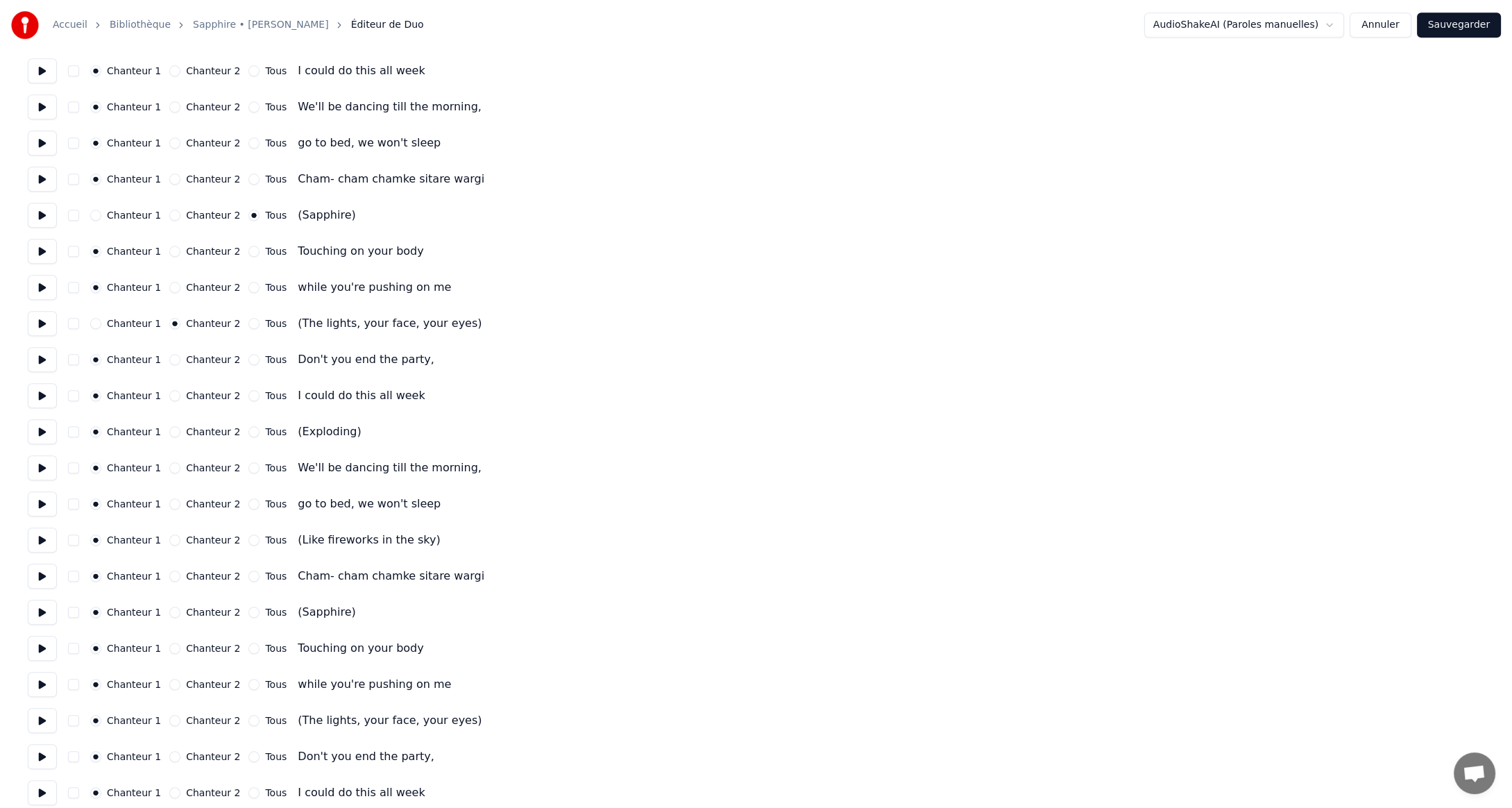
scroll to position [2984, 0]
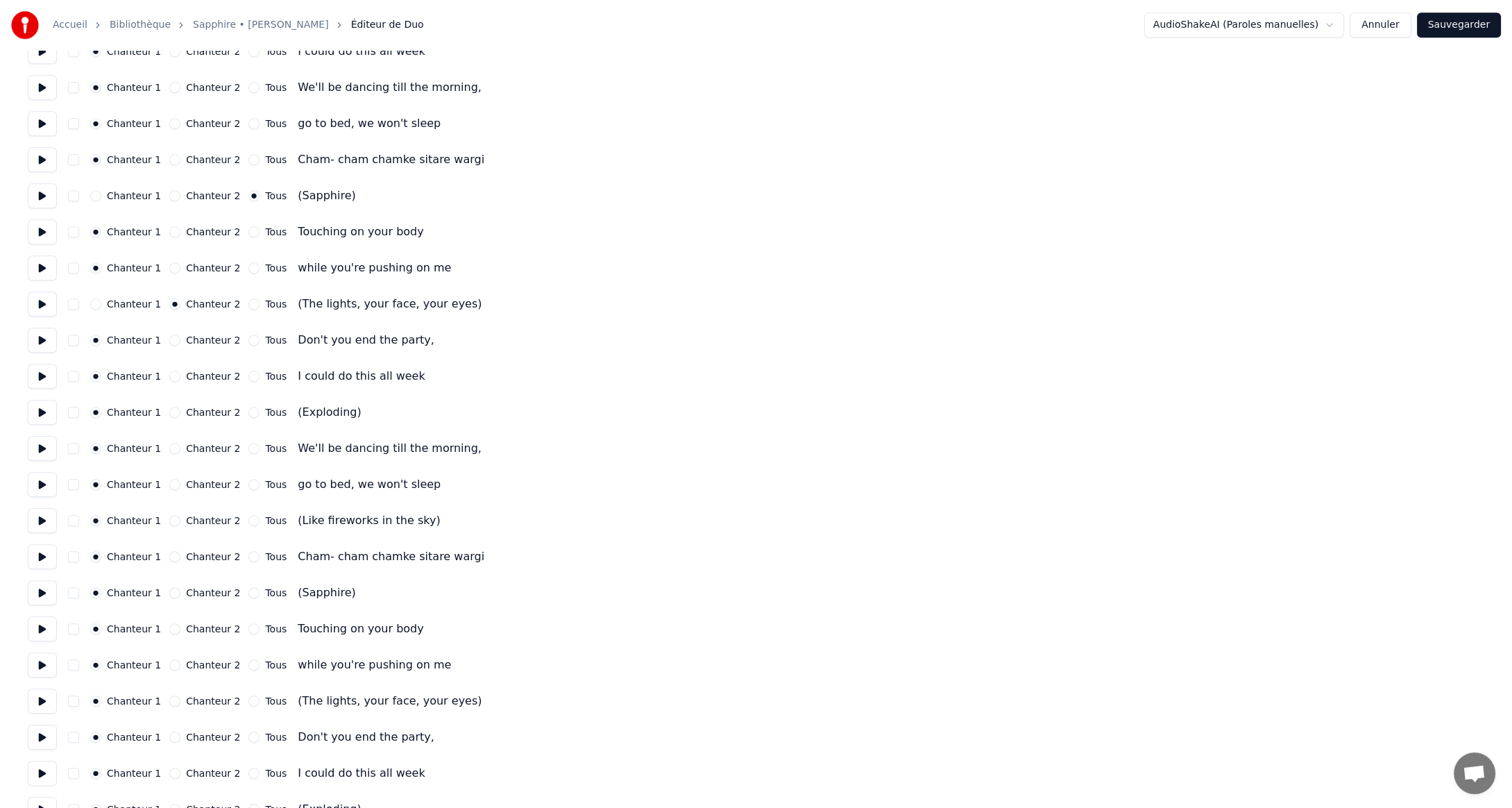
click at [249, 412] on button "Tous" at bounding box center [254, 412] width 11 height 11
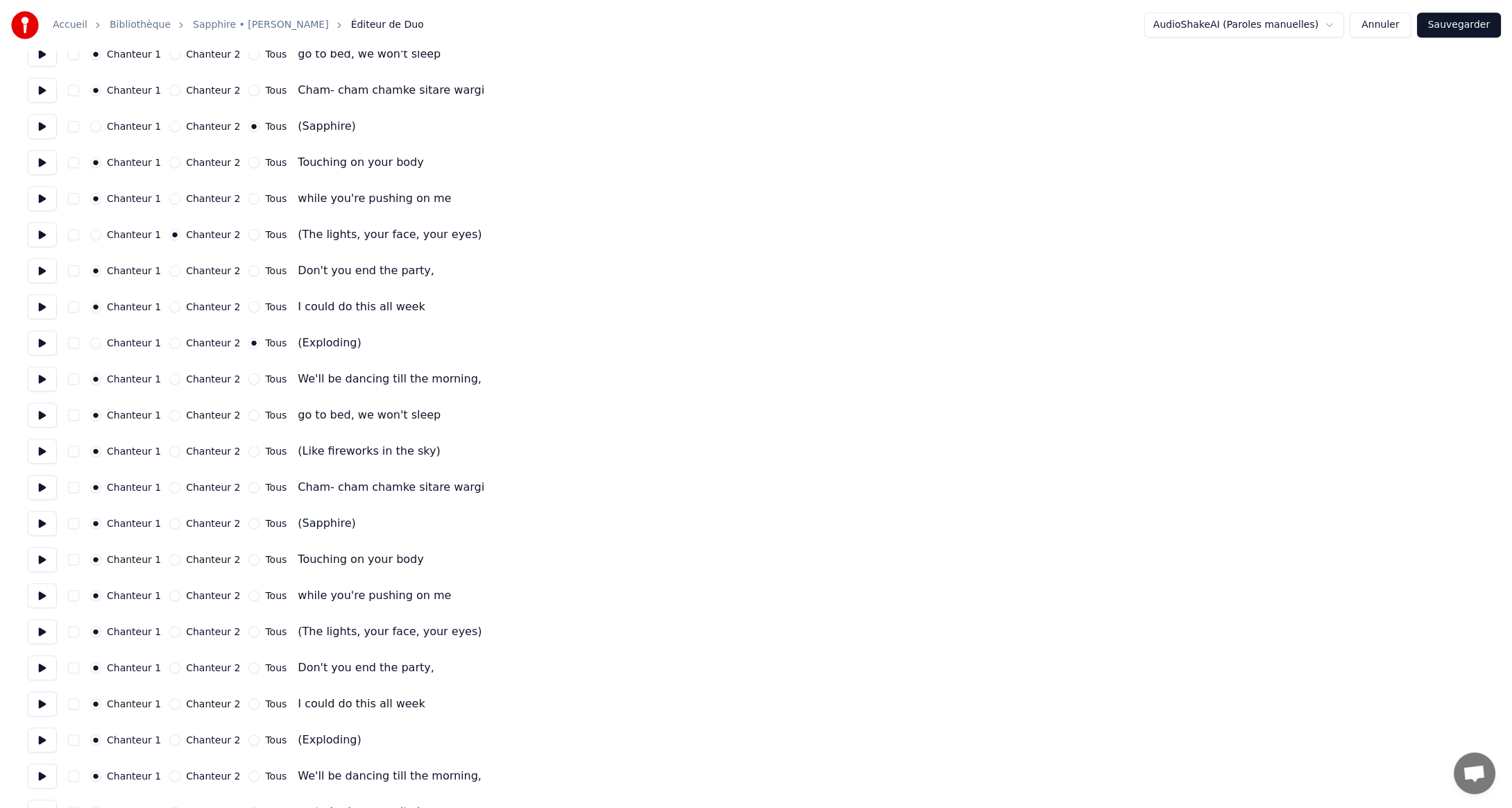
scroll to position [3123, 0]
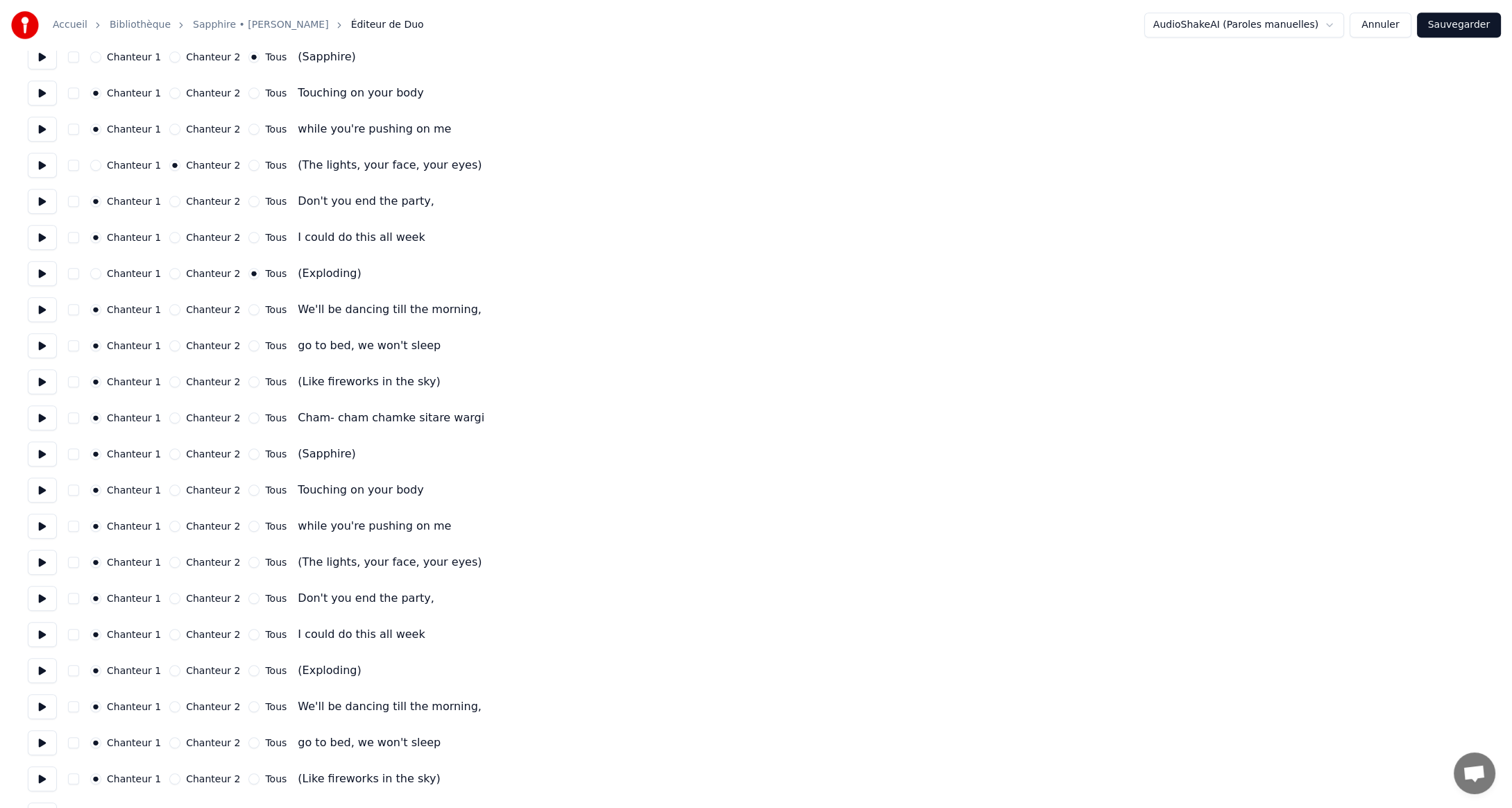
click at [169, 380] on button "Chanteur 2" at bounding box center [174, 382] width 11 height 11
click at [249, 453] on button "Tous" at bounding box center [254, 453] width 11 height 11
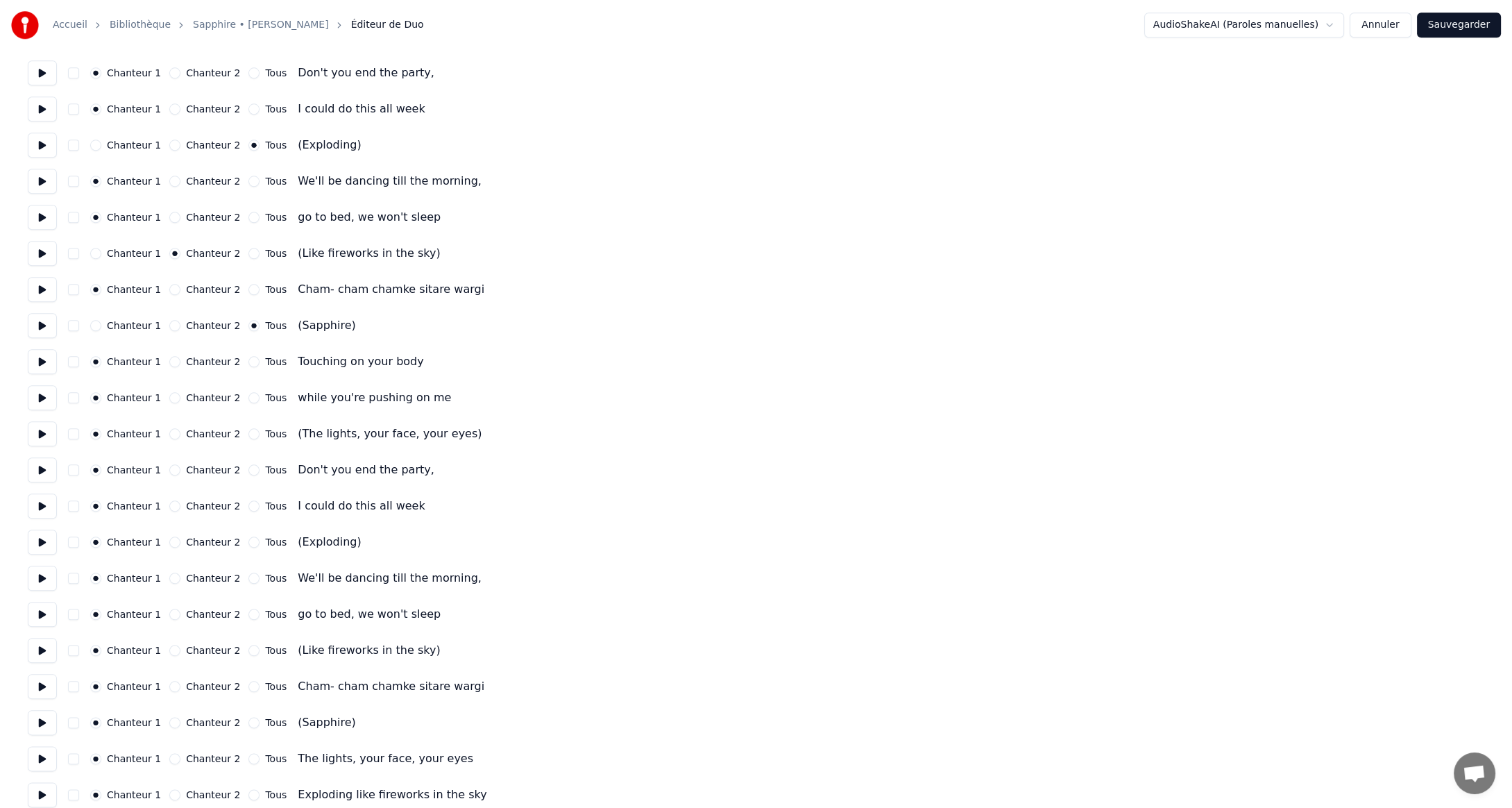
scroll to position [3262, 0]
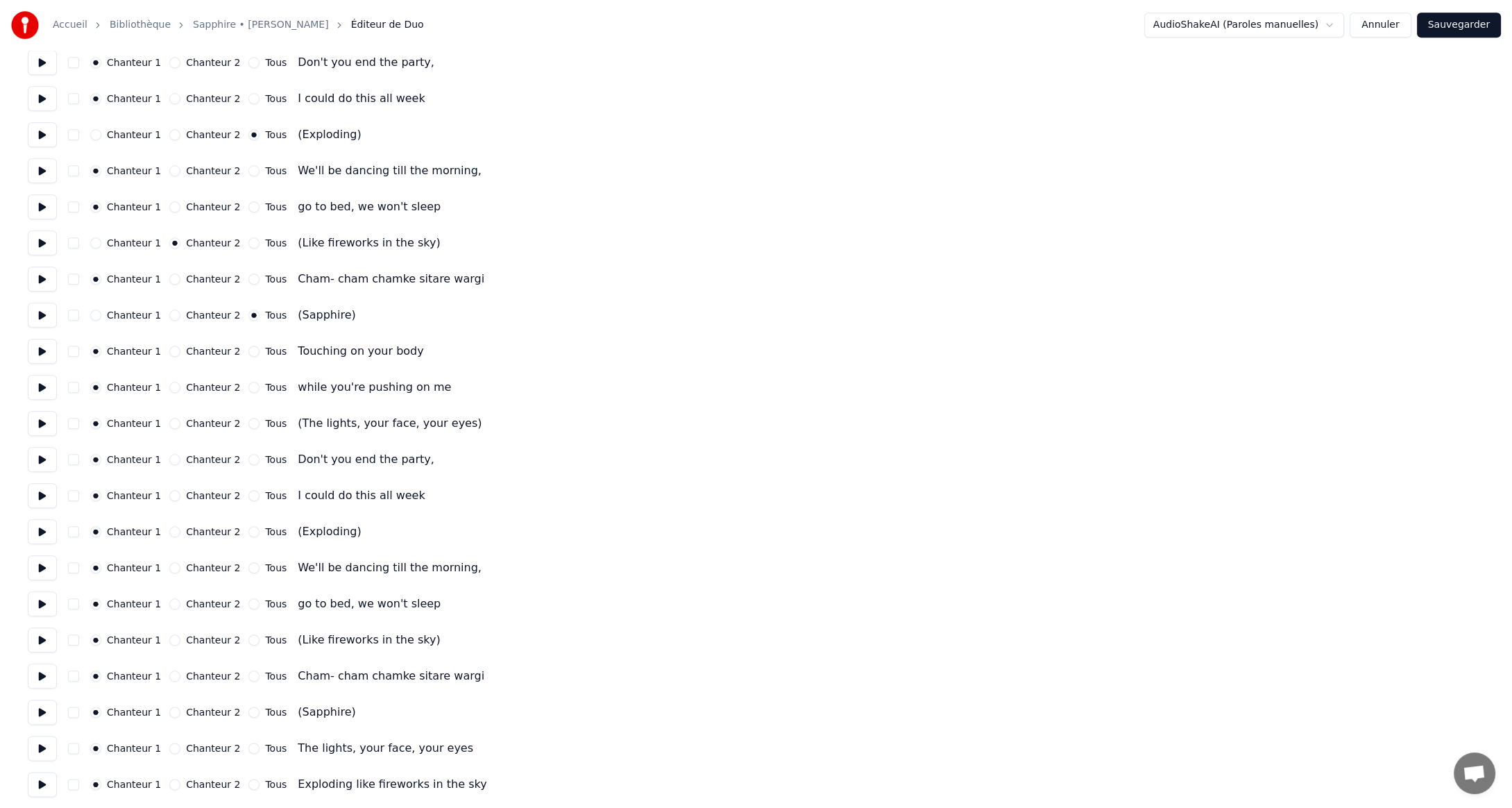
click at [169, 422] on button "Chanteur 2" at bounding box center [174, 423] width 11 height 11
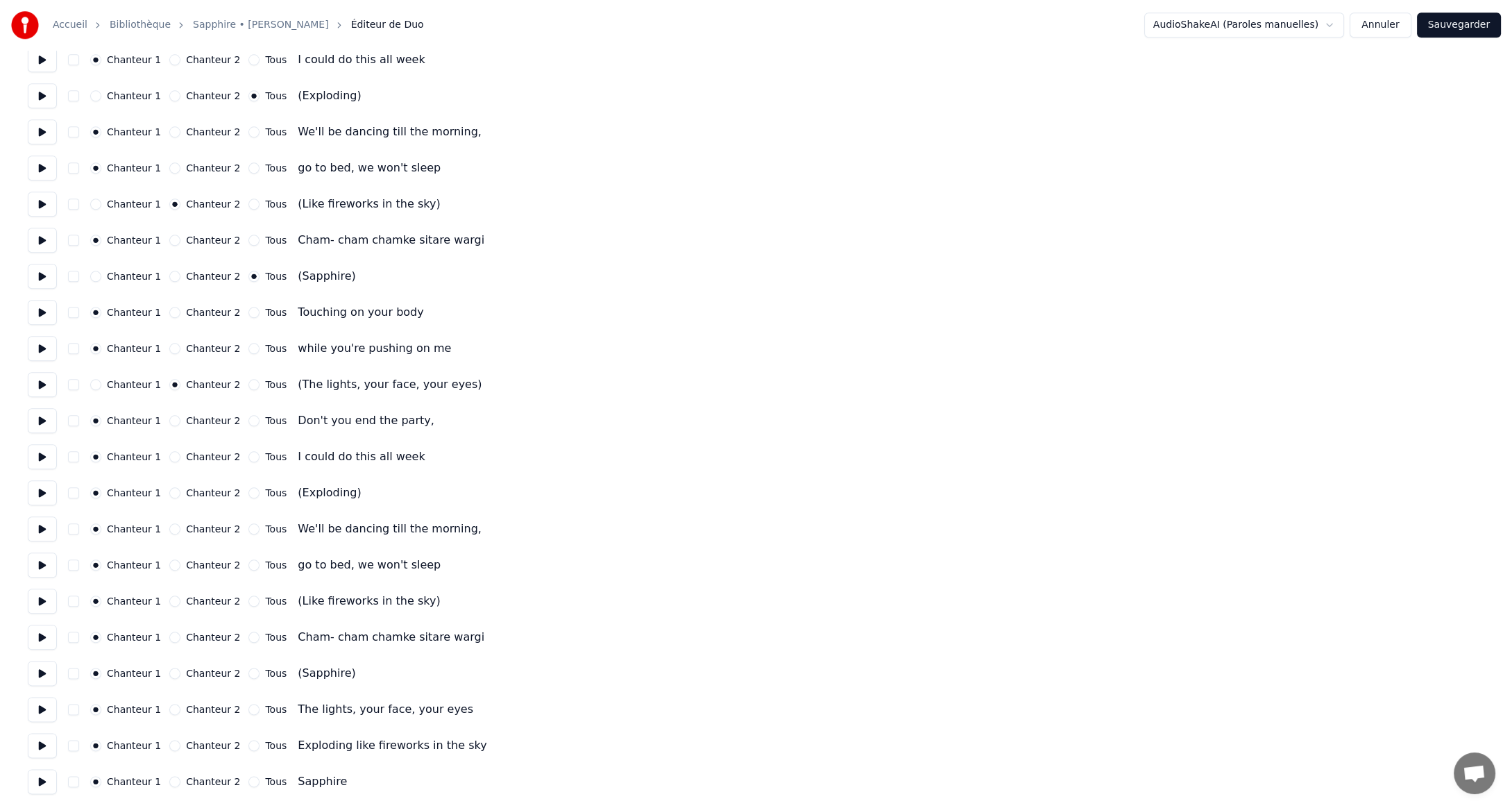
click at [249, 492] on button "Tous" at bounding box center [254, 492] width 11 height 11
click at [169, 601] on button "Chanteur 2" at bounding box center [174, 601] width 11 height 11
click at [169, 673] on button "Chanteur 2" at bounding box center [174, 673] width 11 height 11
click at [249, 674] on button "Tous" at bounding box center [254, 673] width 11 height 11
click at [249, 782] on button "Tous" at bounding box center [254, 781] width 11 height 11
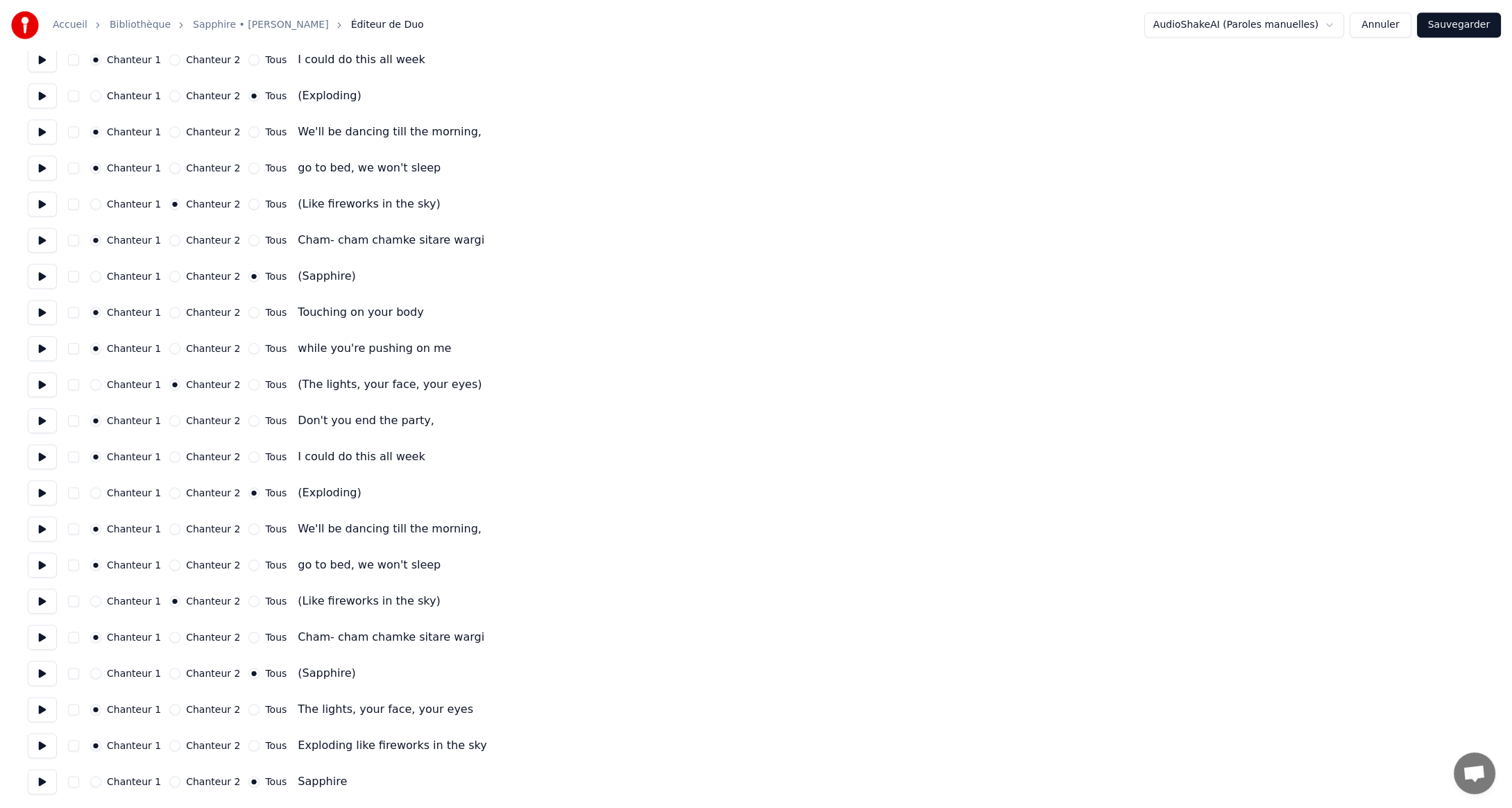
click at [1460, 23] on button "Sauvegarder" at bounding box center [1459, 25] width 84 height 25
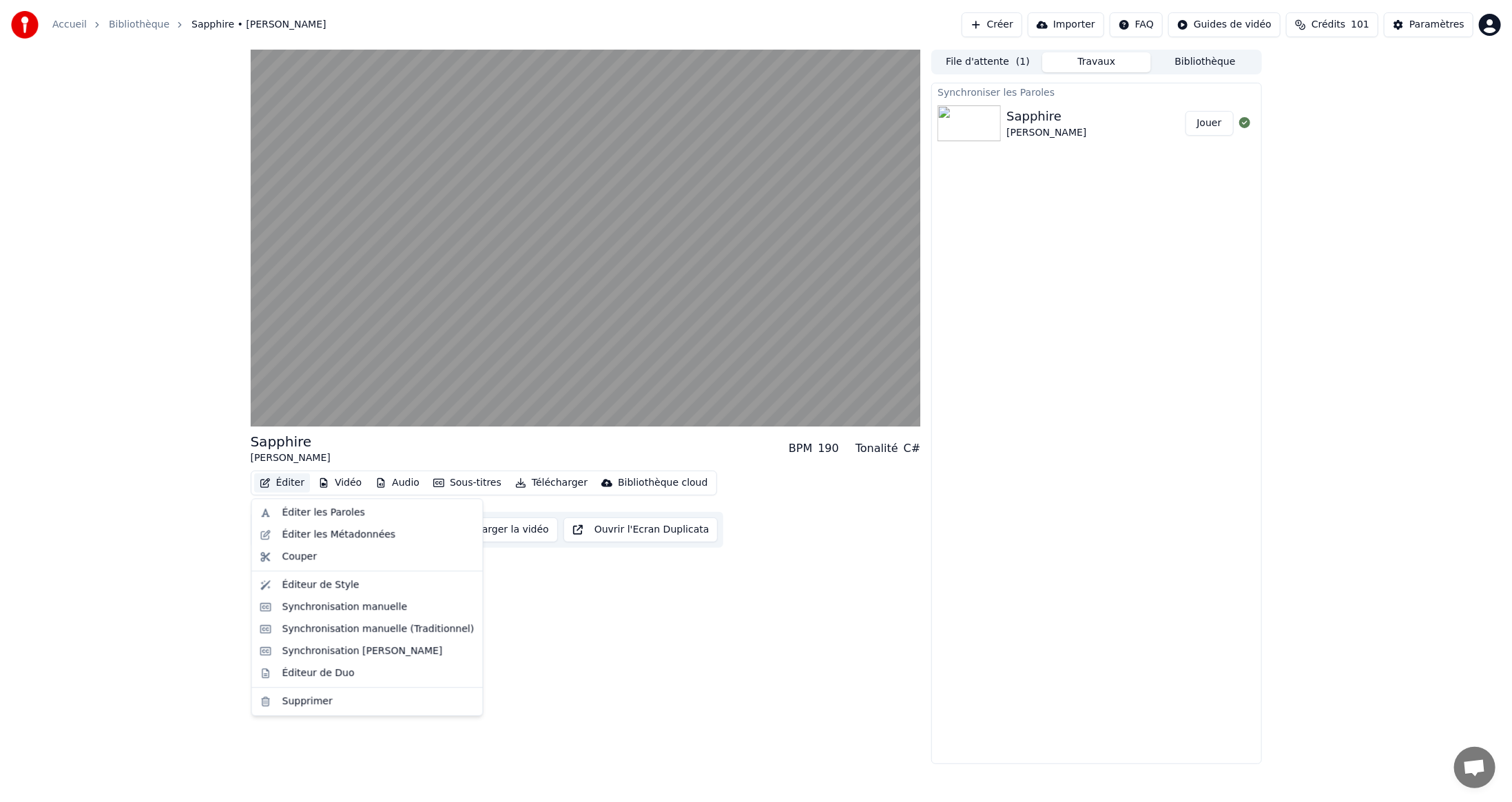
click at [291, 484] on button "Éditer" at bounding box center [282, 482] width 55 height 19
click at [310, 673] on div "Éditeur de Duo" at bounding box center [318, 673] width 72 height 13
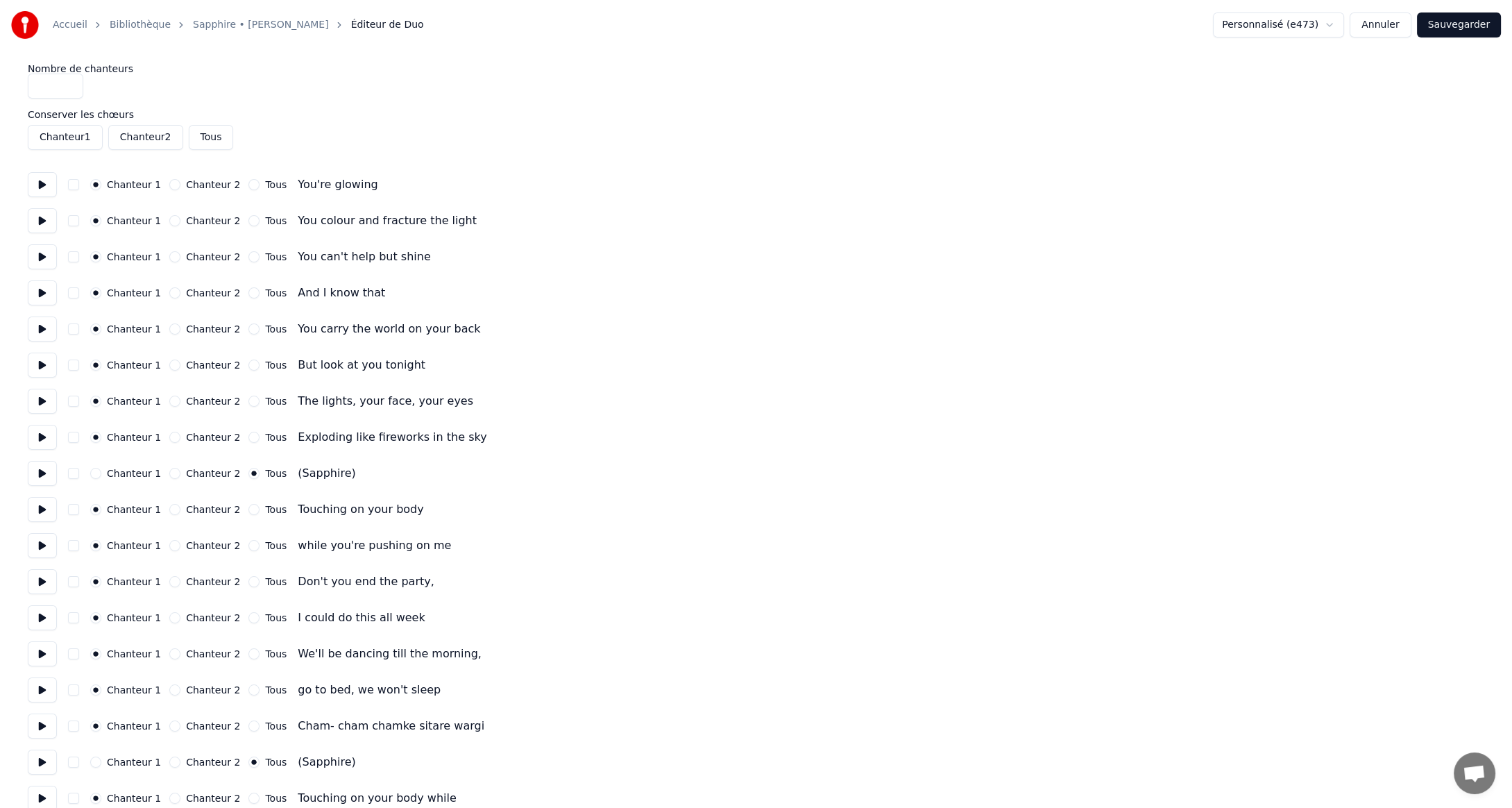
click at [1459, 24] on button "Sauvegarder" at bounding box center [1459, 25] width 84 height 25
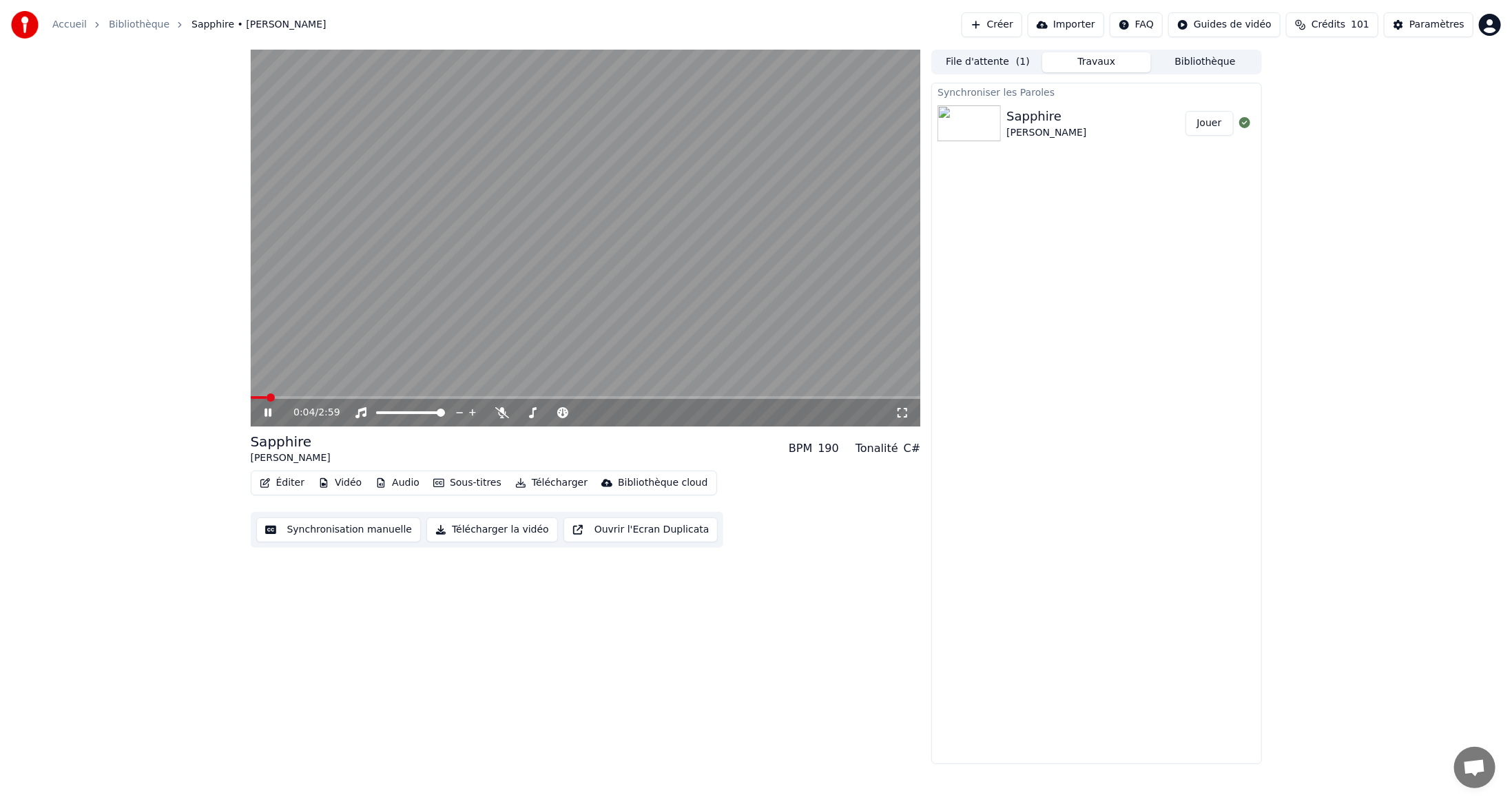
click at [311, 395] on video at bounding box center [586, 238] width 670 height 377
click at [301, 397] on span at bounding box center [586, 397] width 670 height 3
click at [332, 396] on span at bounding box center [586, 397] width 670 height 3
click at [423, 310] on video at bounding box center [586, 238] width 670 height 377
click at [404, 395] on video at bounding box center [586, 238] width 670 height 377
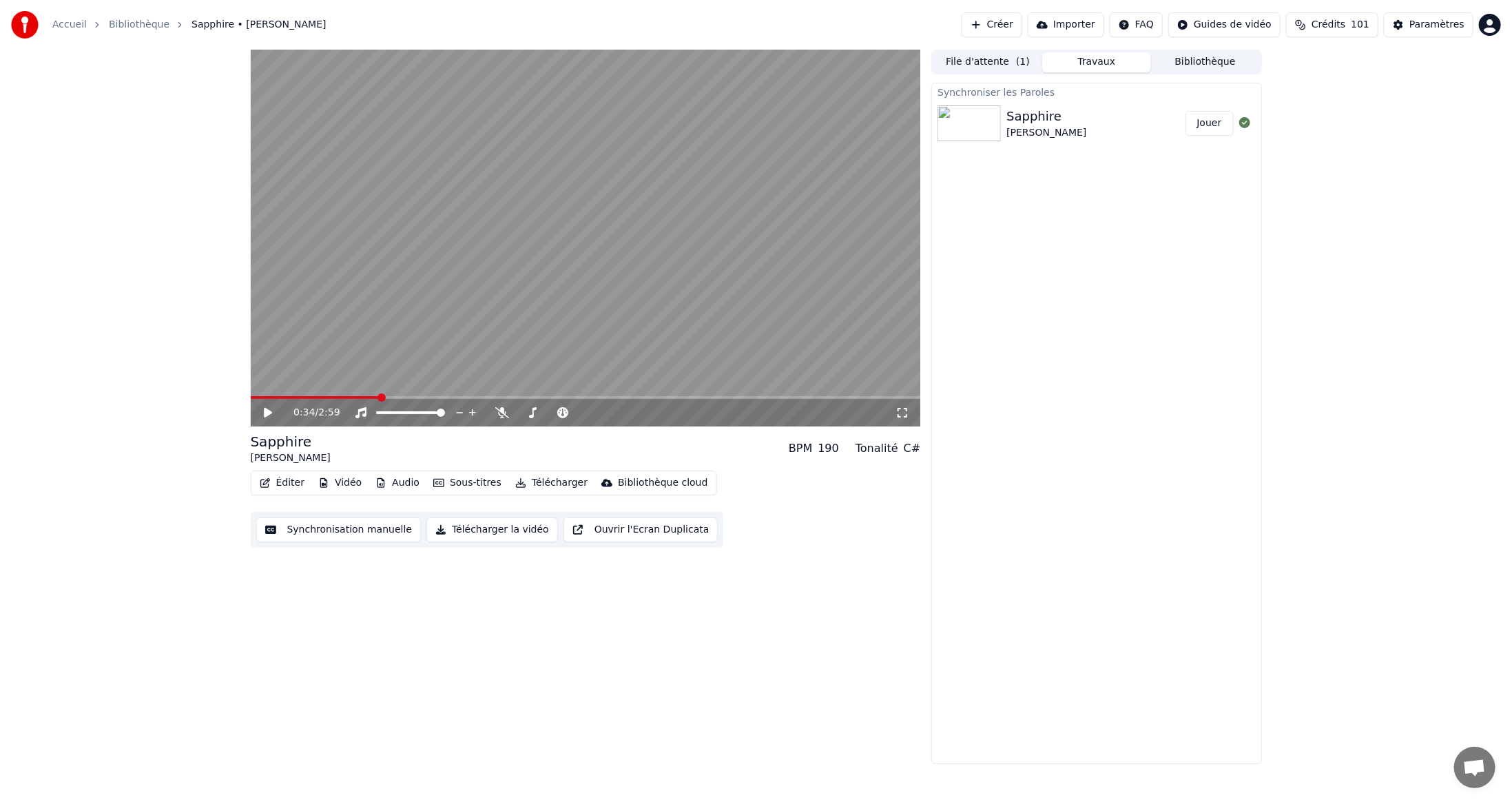
click at [401, 396] on video at bounding box center [586, 238] width 670 height 377
click at [401, 396] on span at bounding box center [586, 397] width 670 height 3
click at [788, 261] on video at bounding box center [586, 238] width 670 height 377
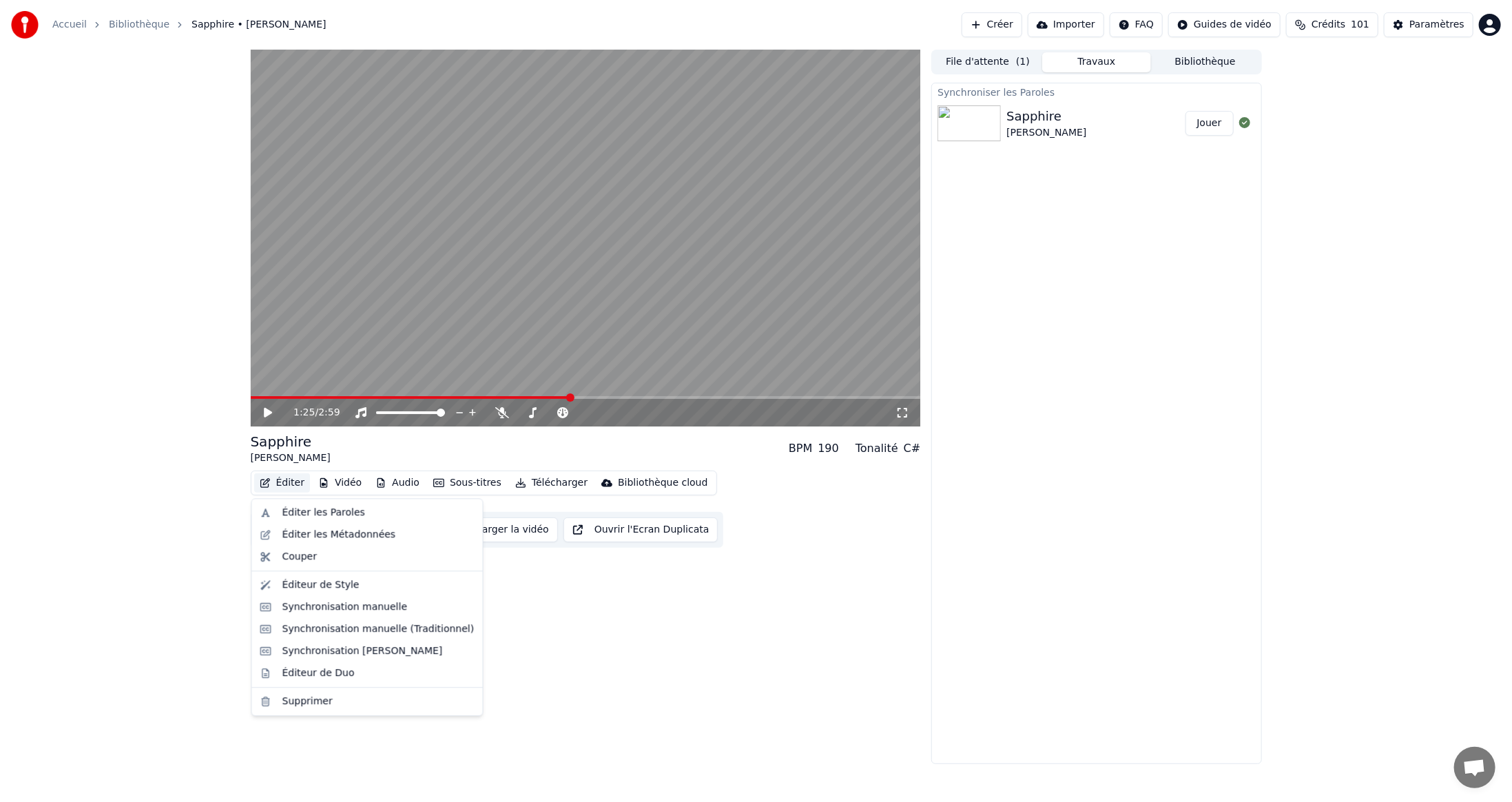
click at [289, 485] on button "Éditer" at bounding box center [282, 482] width 55 height 19
click at [337, 668] on div "Éditeur de Duo" at bounding box center [318, 673] width 72 height 13
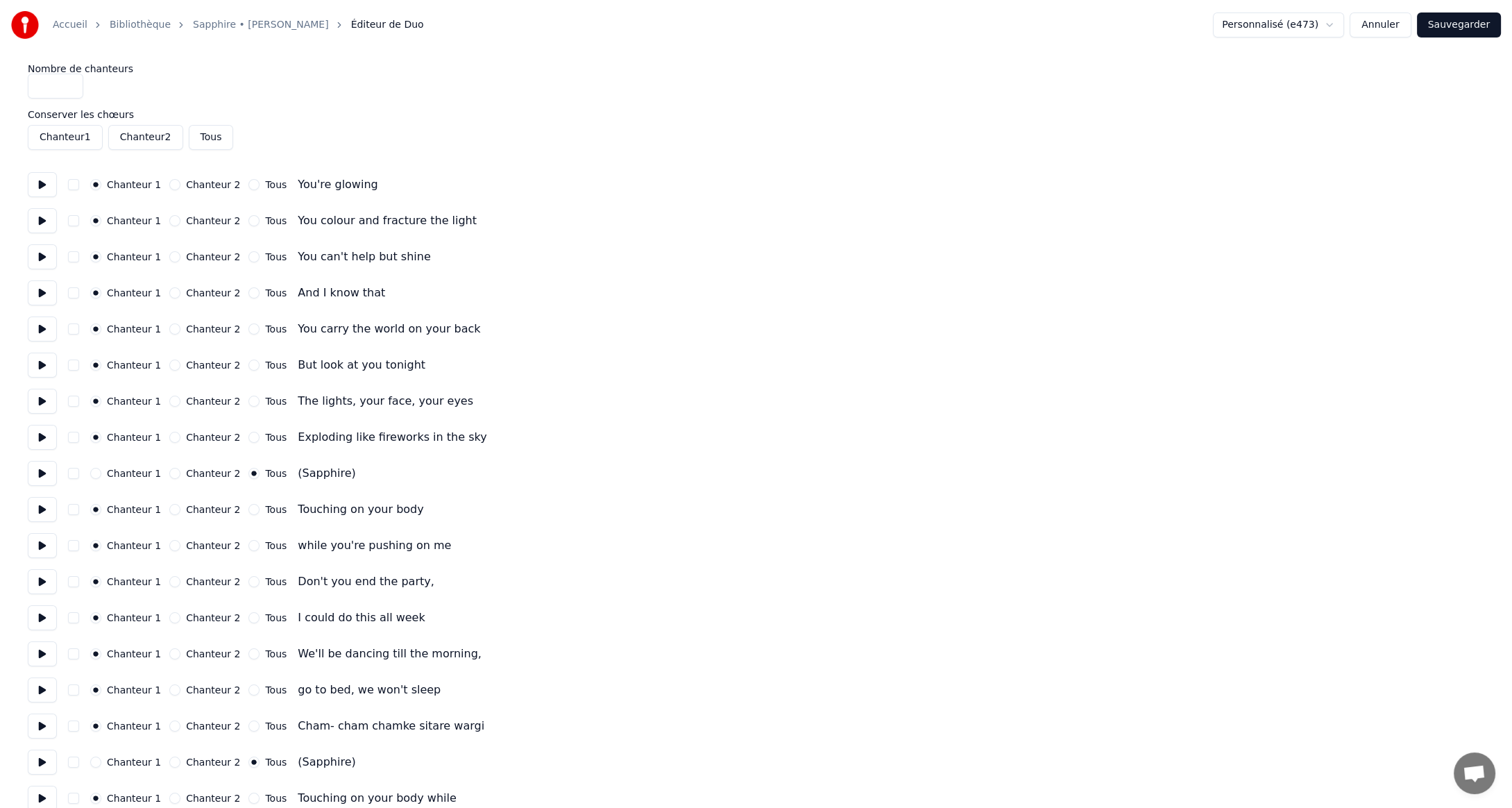
click at [202, 136] on button "Tous" at bounding box center [211, 138] width 45 height 25
click at [1455, 21] on button "Sauvegarder" at bounding box center [1459, 25] width 84 height 25
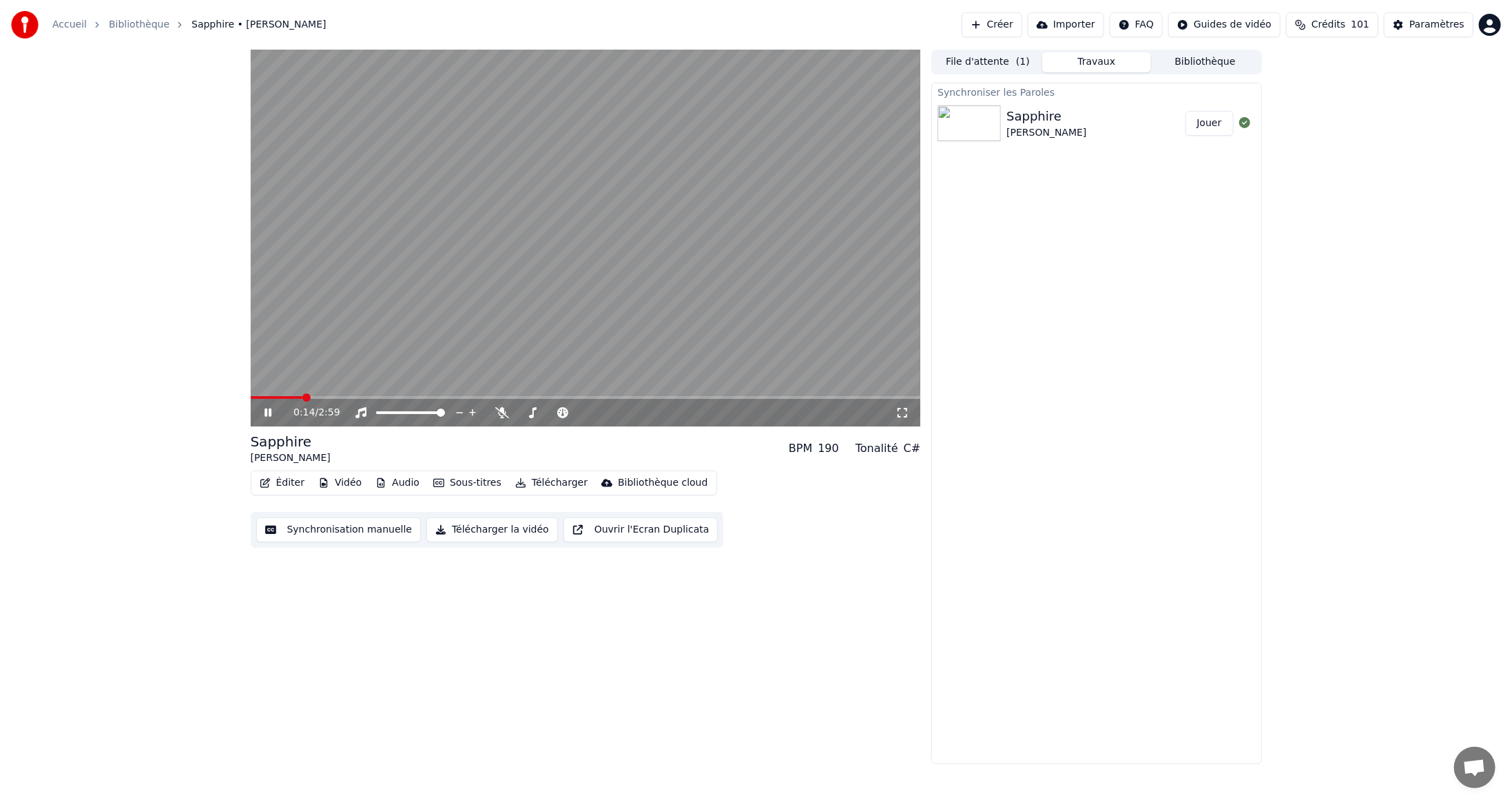
click at [301, 396] on span at bounding box center [586, 397] width 670 height 3
click at [323, 396] on span at bounding box center [586, 397] width 670 height 3
click at [345, 396] on span at bounding box center [586, 397] width 670 height 3
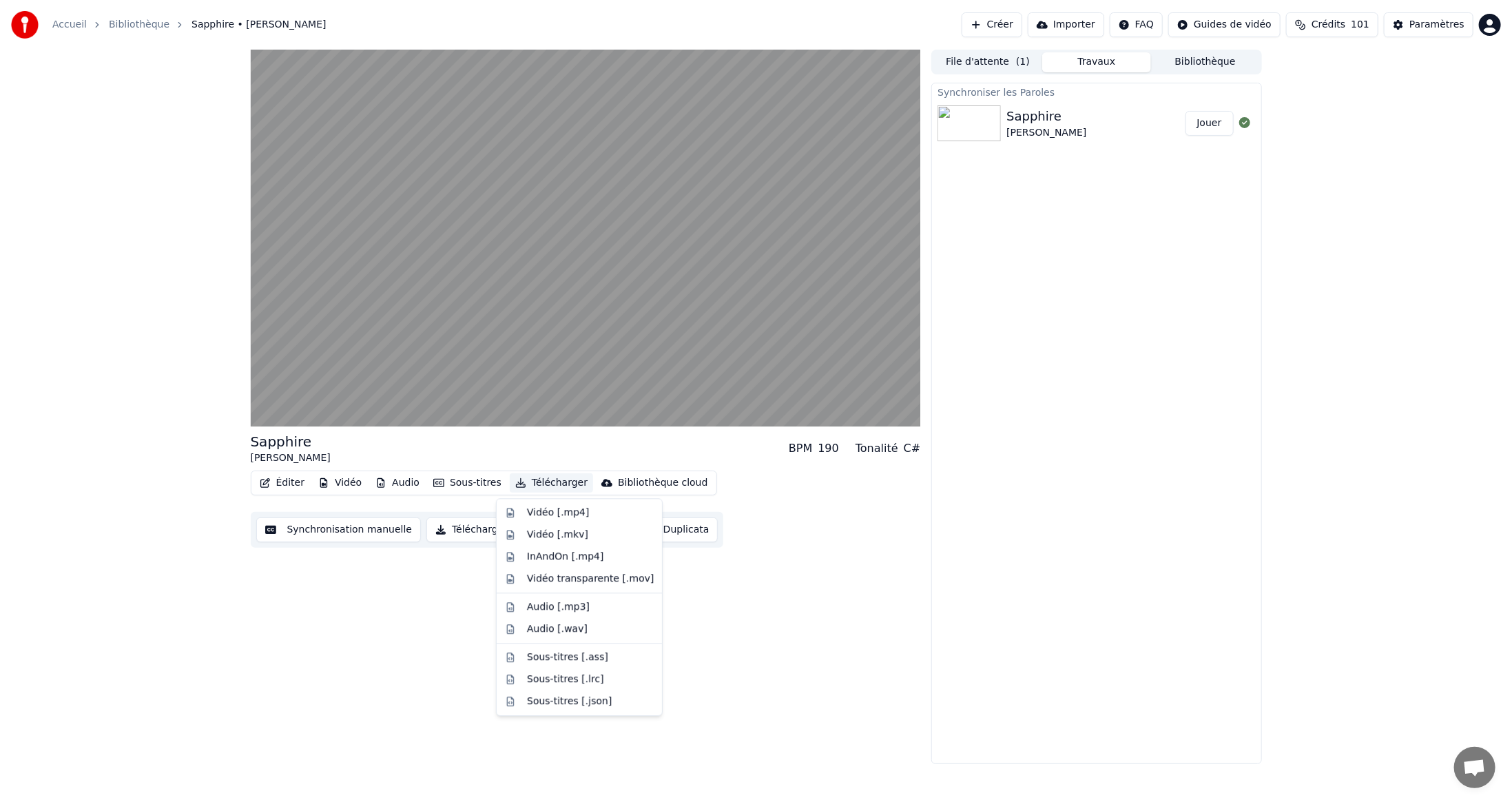
click at [547, 483] on button "Télécharger" at bounding box center [551, 482] width 83 height 19
click at [541, 510] on div "Vidéo [.mp4]" at bounding box center [558, 512] width 62 height 13
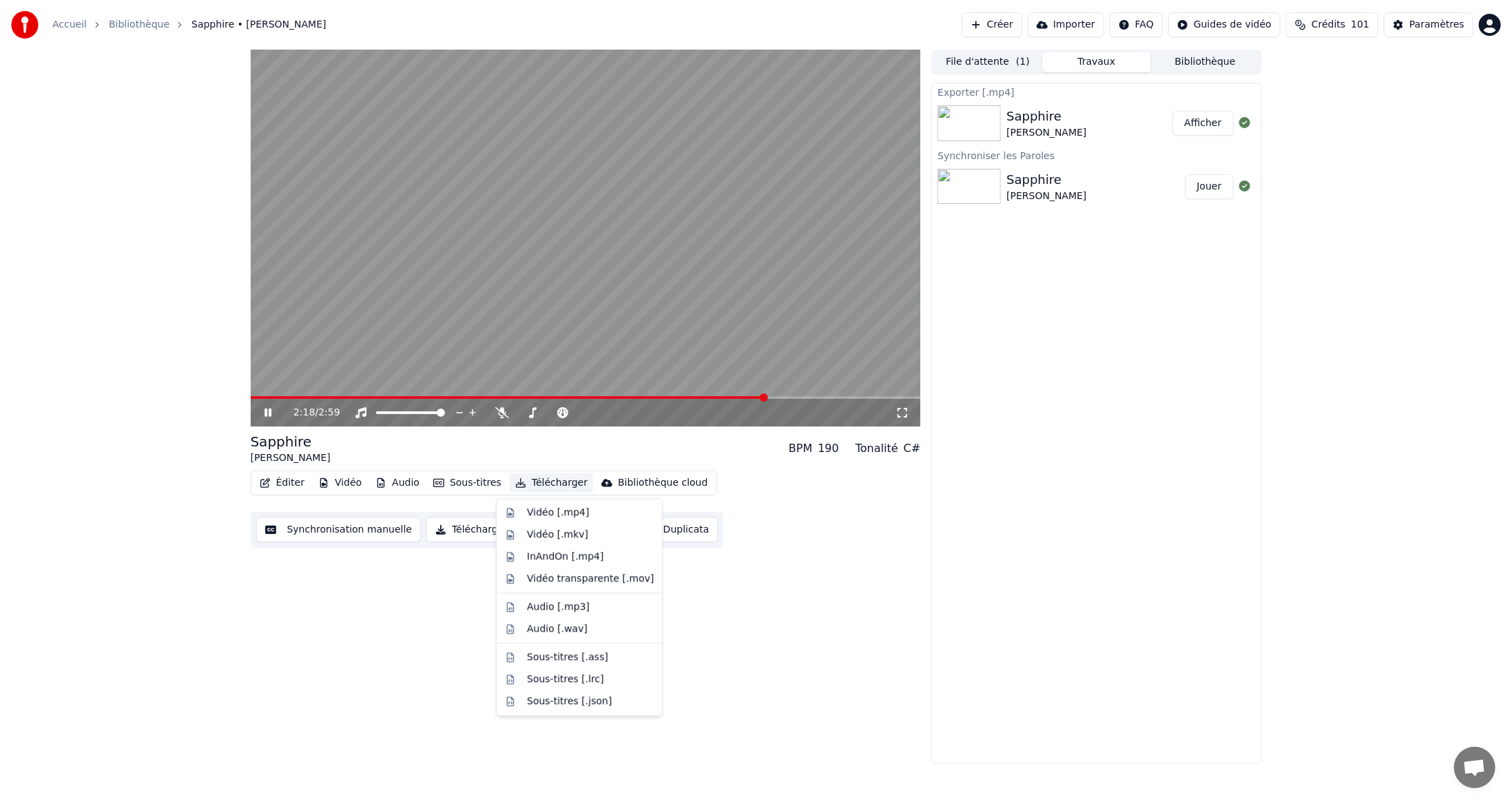
click at [546, 483] on button "Télécharger" at bounding box center [551, 482] width 83 height 19
click at [545, 511] on div "Vidéo [.mp4]" at bounding box center [558, 512] width 62 height 13
